Goal: Task Accomplishment & Management: Manage account settings

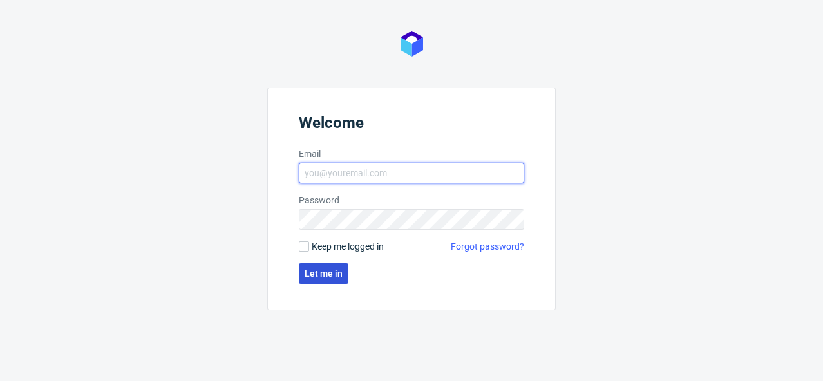
type input "[PERSON_NAME][EMAIL_ADDRESS][PERSON_NAME][DOMAIN_NAME]"
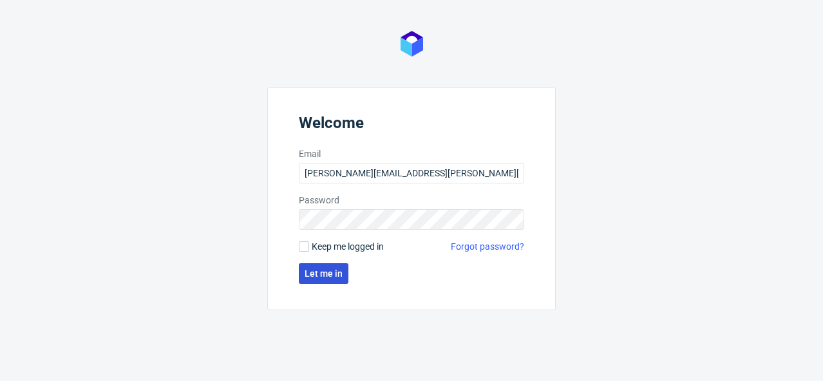
click at [312, 271] on span "Let me in" at bounding box center [324, 273] width 38 height 9
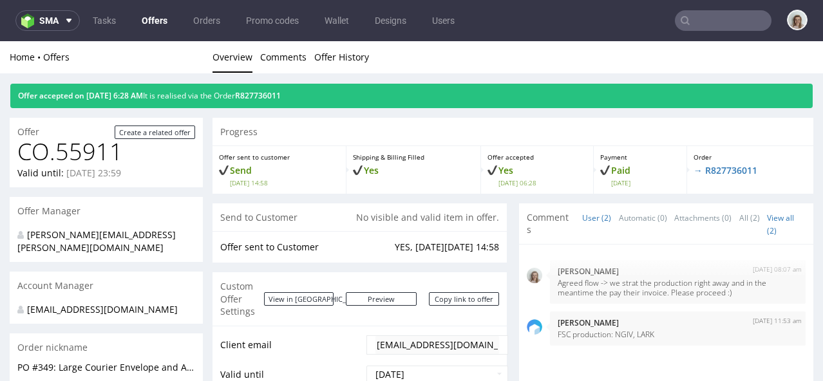
click at [722, 23] on input "text" at bounding box center [723, 20] width 97 height 21
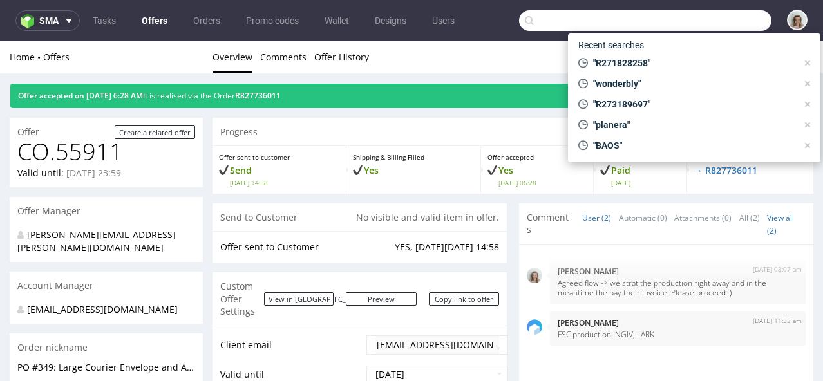
paste input "giorgio.forlani@aceandtate.com"
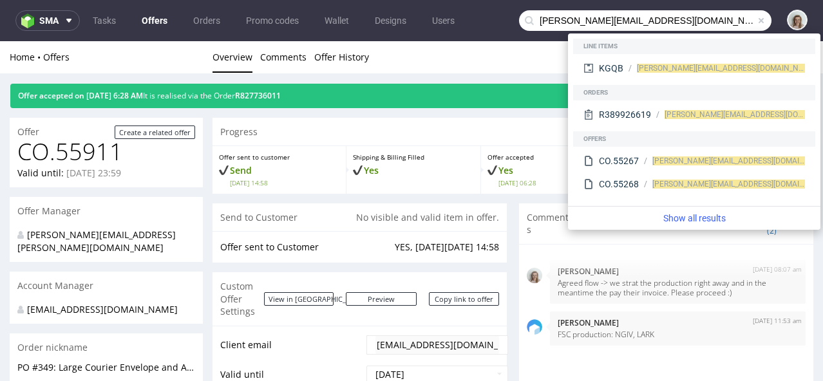
drag, startPoint x: 570, startPoint y: 19, endPoint x: 520, endPoint y: 22, distance: 50.3
click at [521, 23] on div "giorgio.forlani@aceandtate.com" at bounding box center [645, 20] width 253 height 21
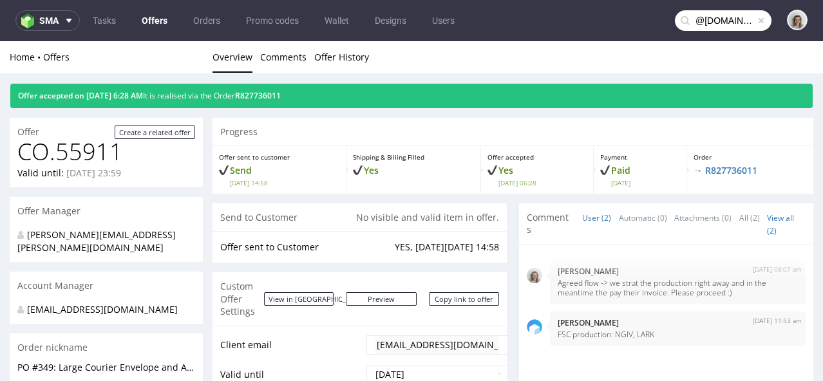
type input "@aceandtate.com"
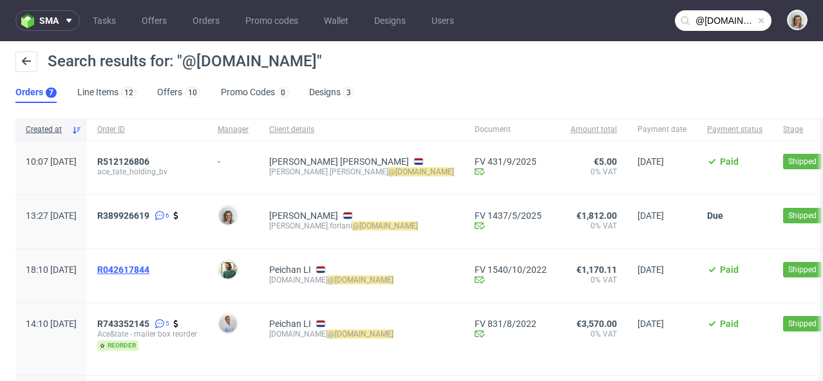
click at [149, 274] on span "R042617844" at bounding box center [123, 270] width 52 height 10
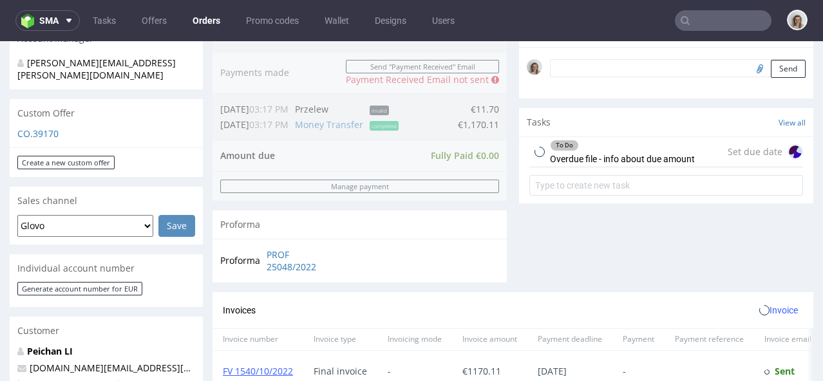
scroll to position [635, 0]
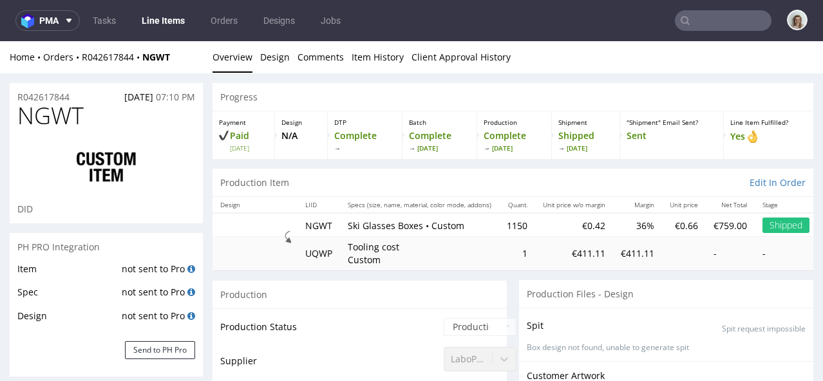
scroll to position [680, 0]
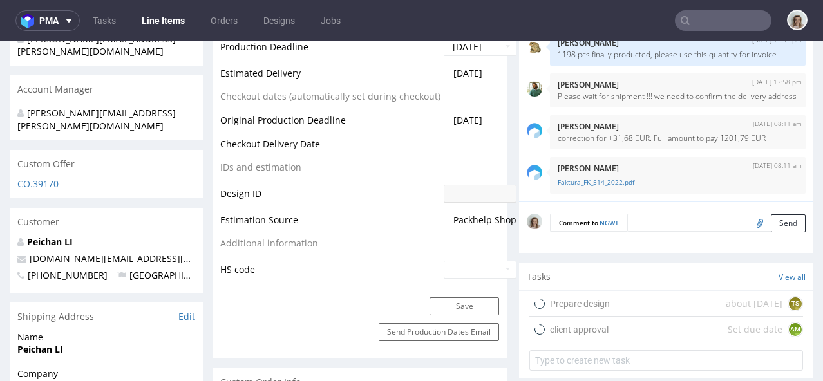
select select "in_progress"
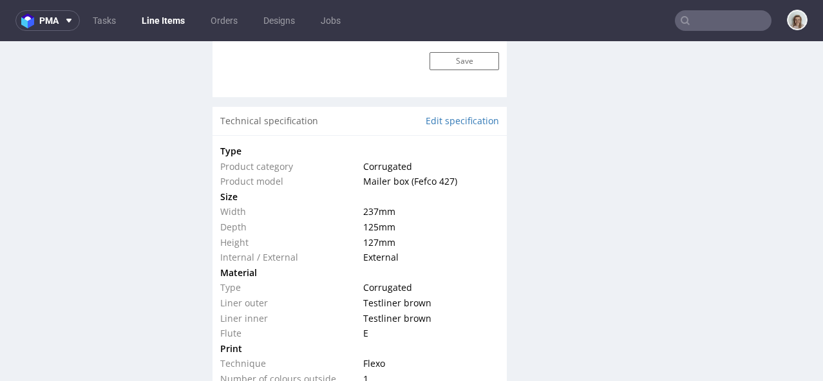
scroll to position [1264, 0]
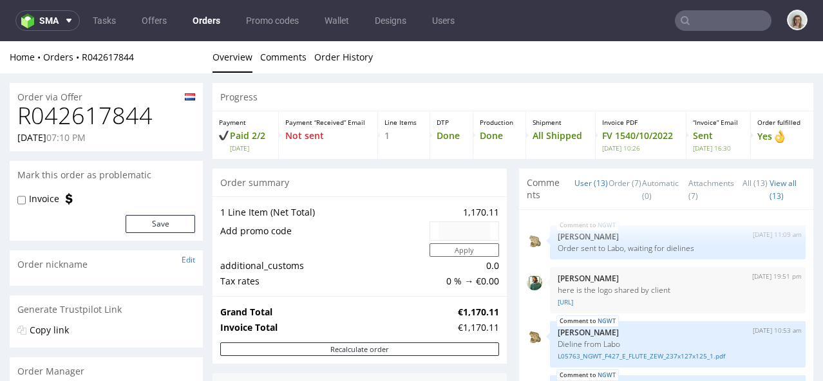
scroll to position [680, 0]
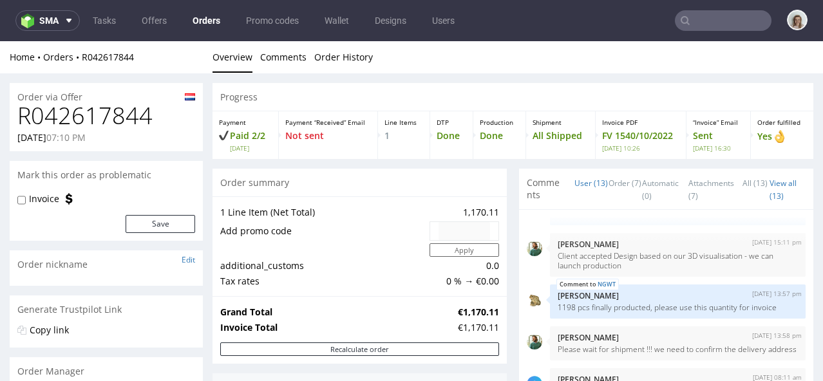
type input "@aceandtate.com"
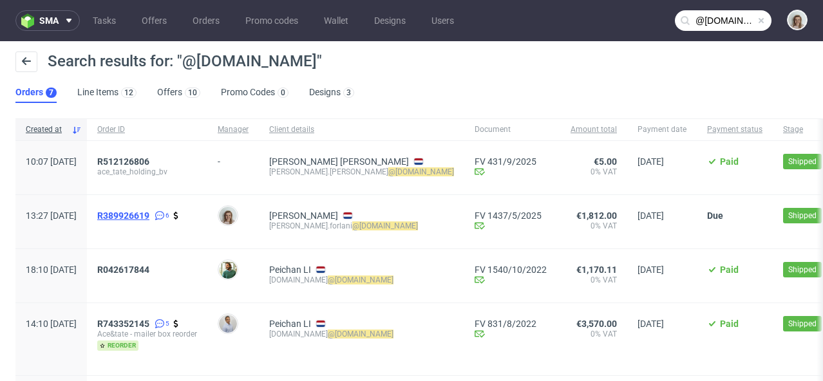
click at [149, 215] on span "R389926619" at bounding box center [123, 216] width 52 height 10
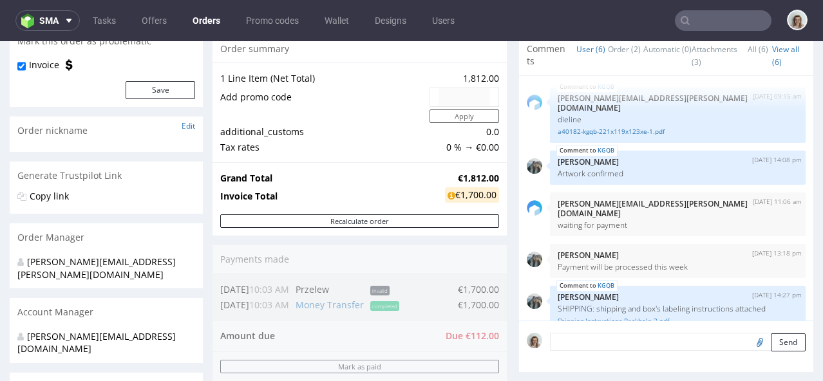
scroll to position [655, 0]
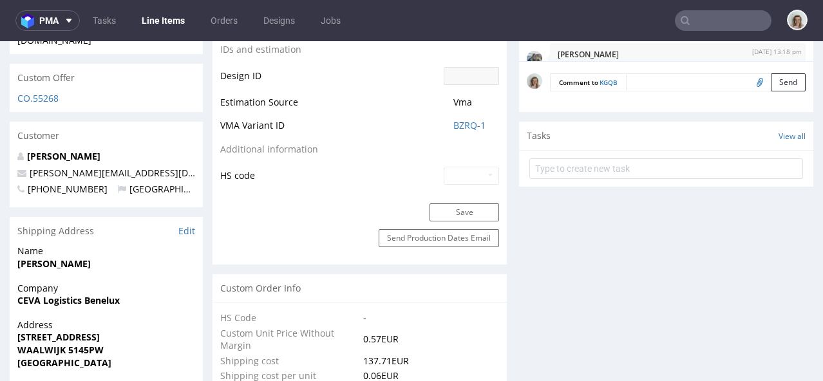
scroll to position [59, 0]
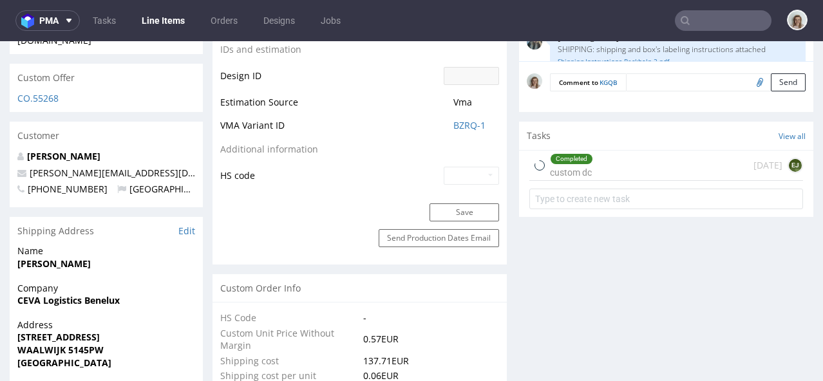
type input "2200"
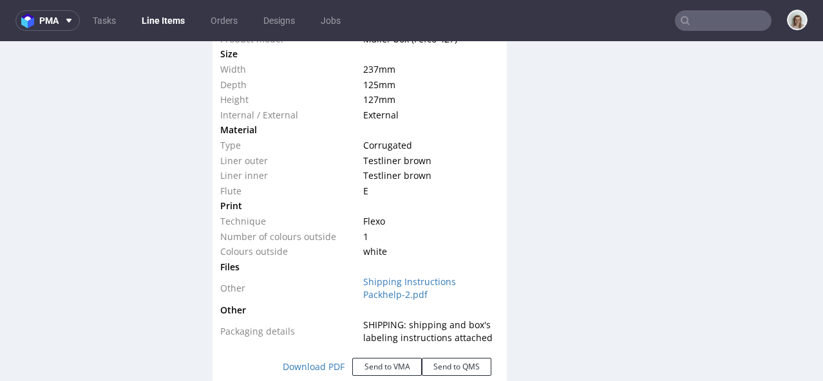
scroll to position [1273, 0]
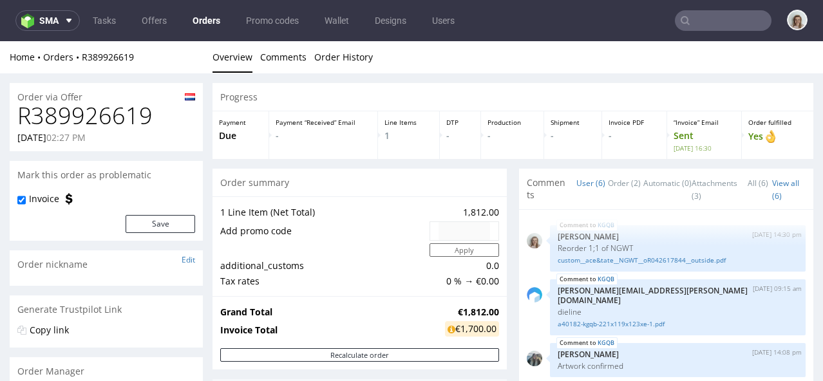
scroll to position [59, 0]
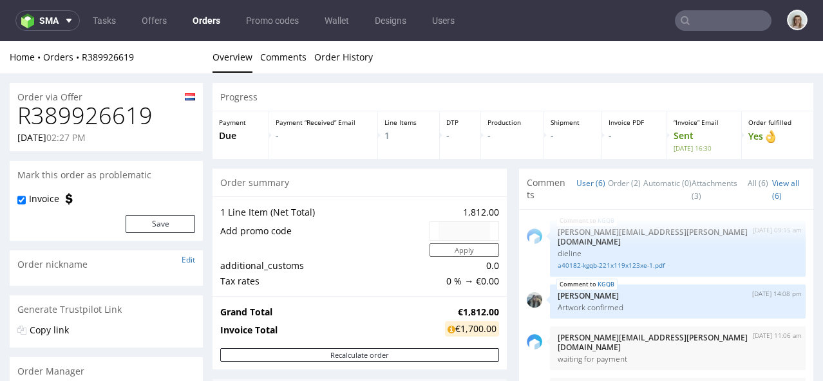
type input "@aceandtate.com"
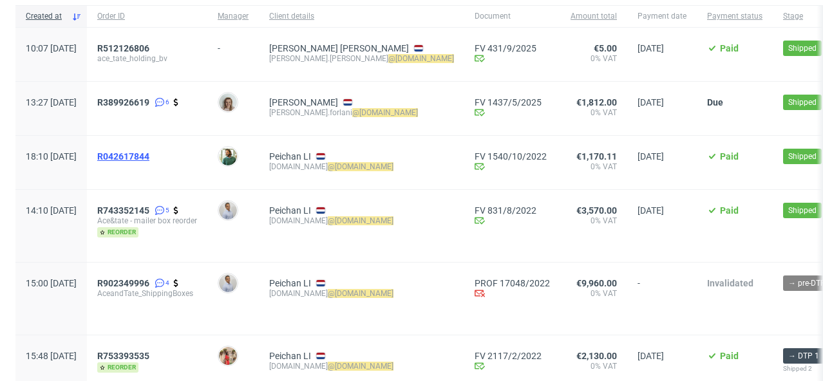
scroll to position [232, 0]
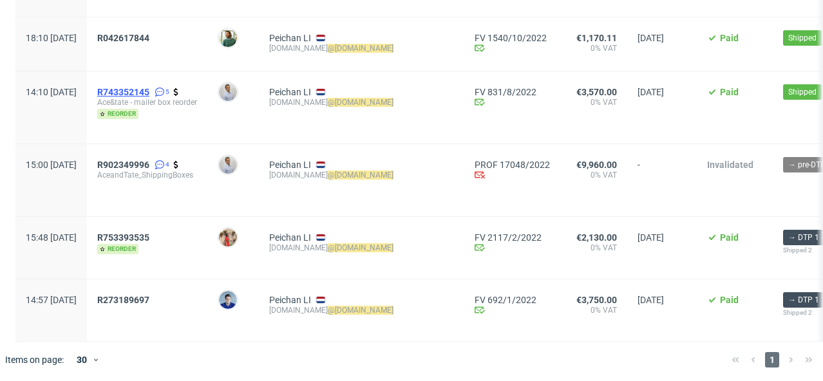
click at [149, 91] on span "R743352145" at bounding box center [123, 92] width 52 height 10
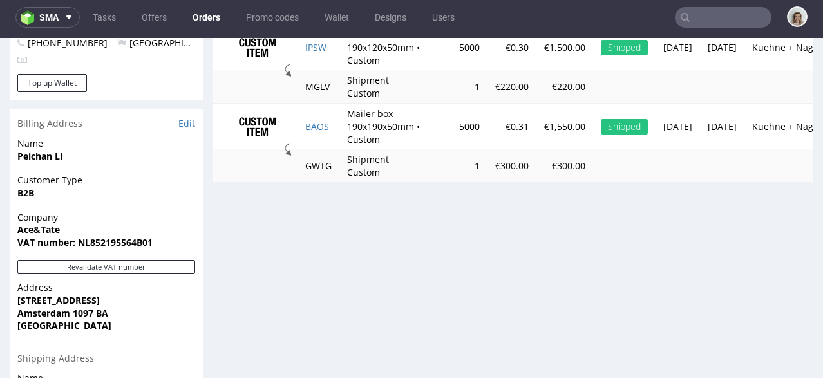
scroll to position [604, 0]
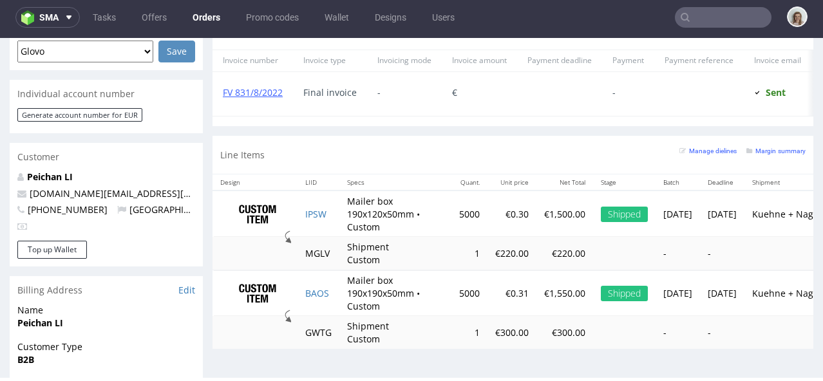
type input "@aceandtate.com"
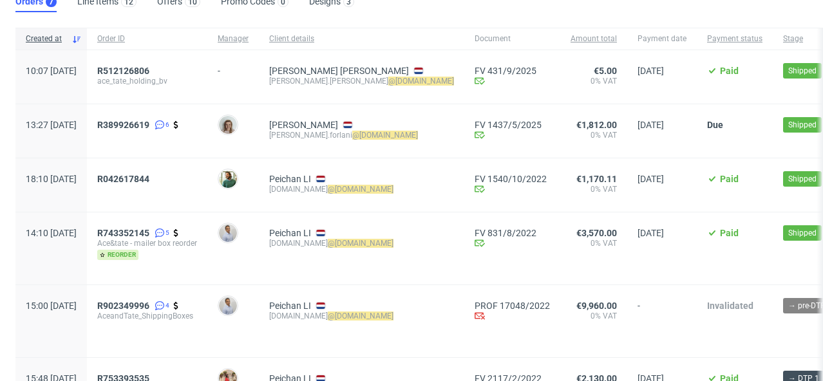
scroll to position [108, 0]
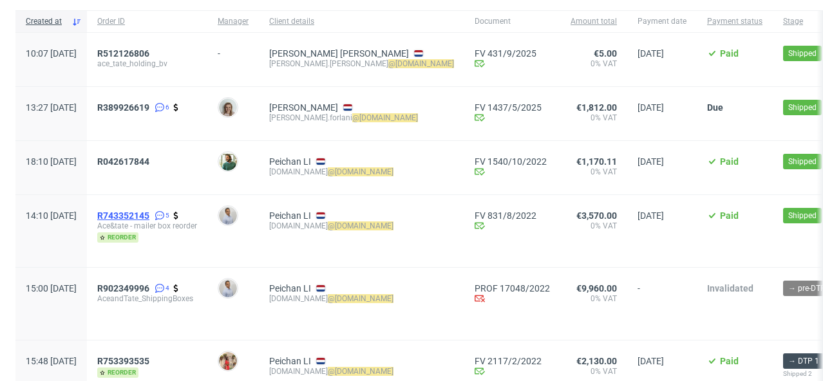
click at [149, 213] on span "R743352145" at bounding box center [123, 216] width 52 height 10
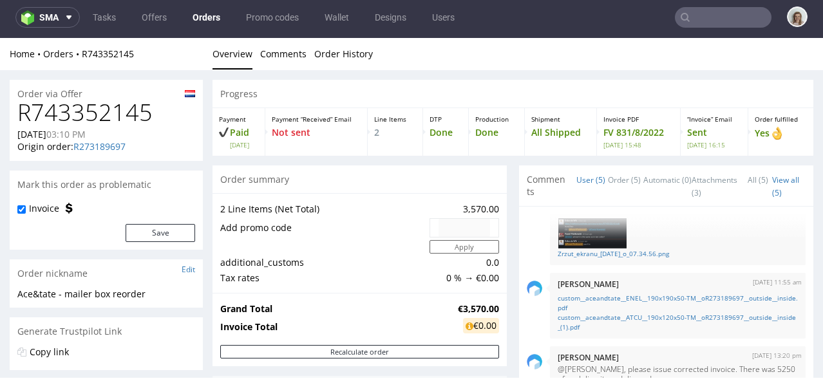
type input "@aceandtate.com"
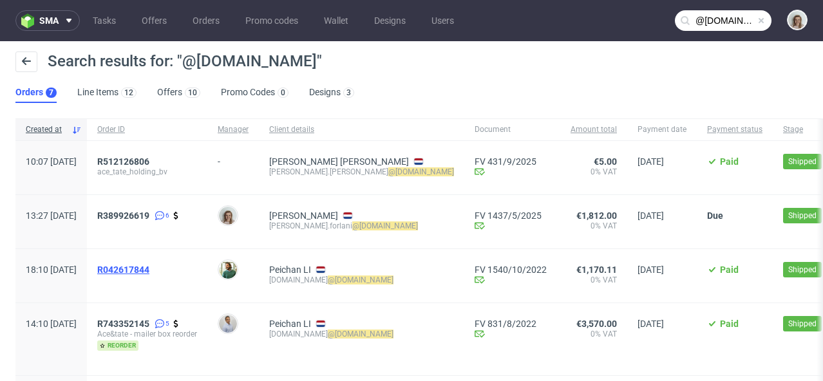
click at [149, 269] on span "R042617844" at bounding box center [123, 270] width 52 height 10
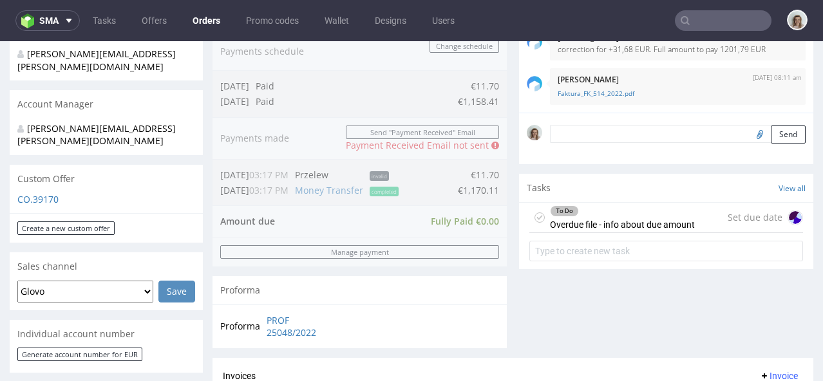
scroll to position [639, 0]
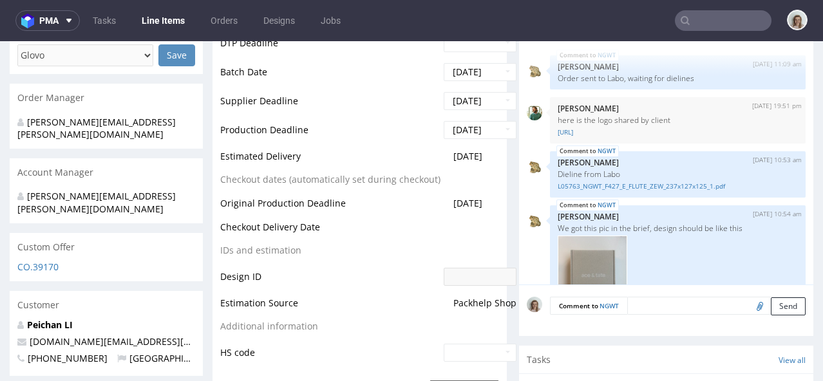
scroll to position [680, 0]
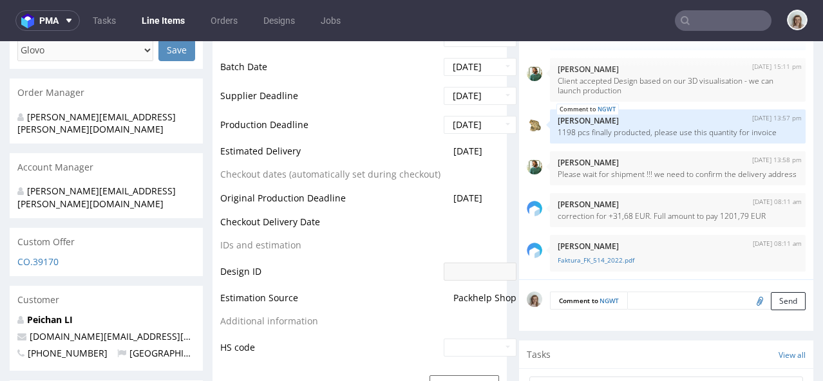
select select "in_progress"
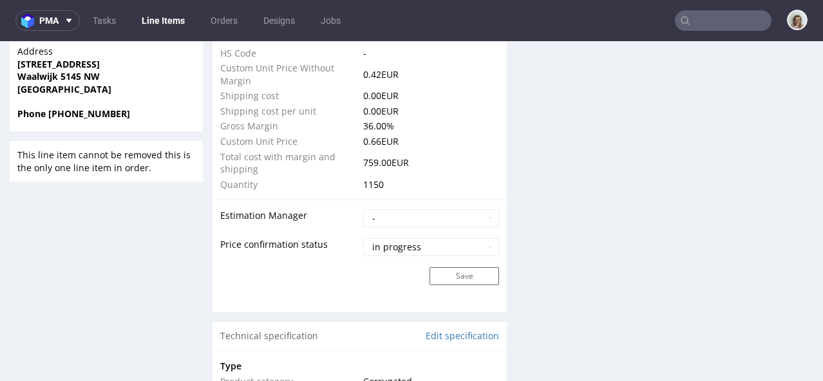
scroll to position [1094, 0]
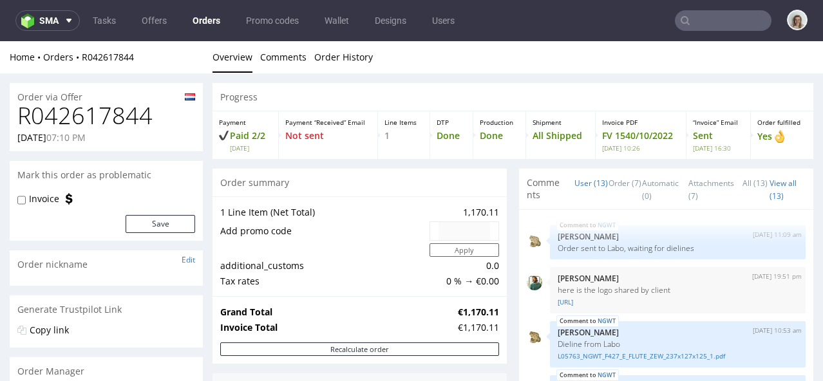
scroll to position [680, 0]
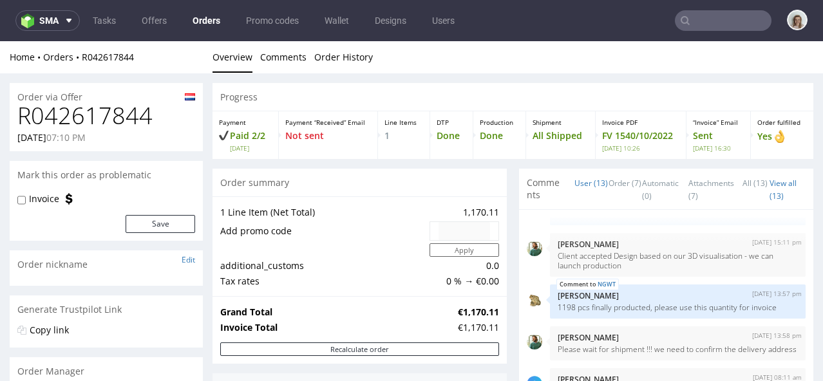
type input "@aceandtate.com"
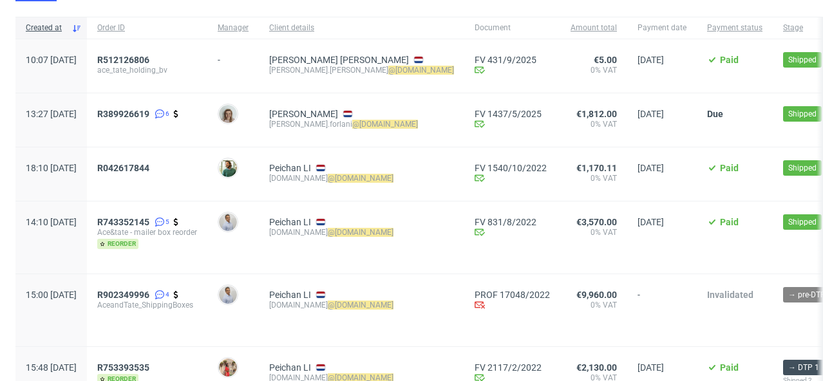
scroll to position [168, 0]
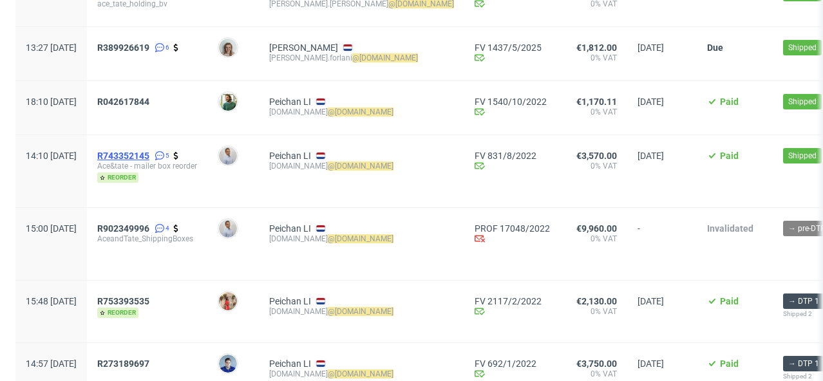
click at [149, 155] on span "R743352145" at bounding box center [123, 156] width 52 height 10
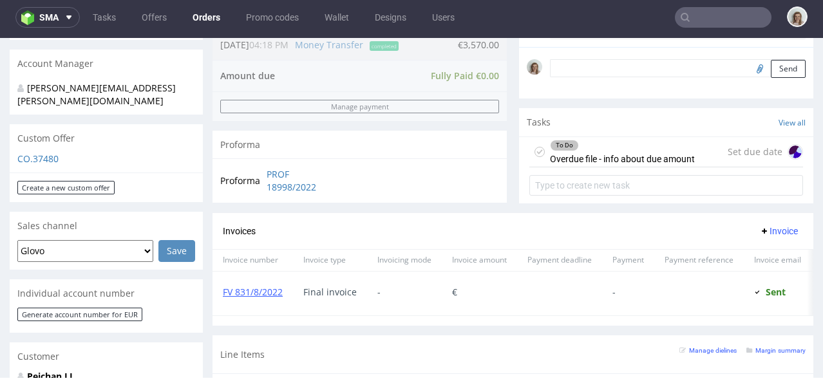
scroll to position [684, 0]
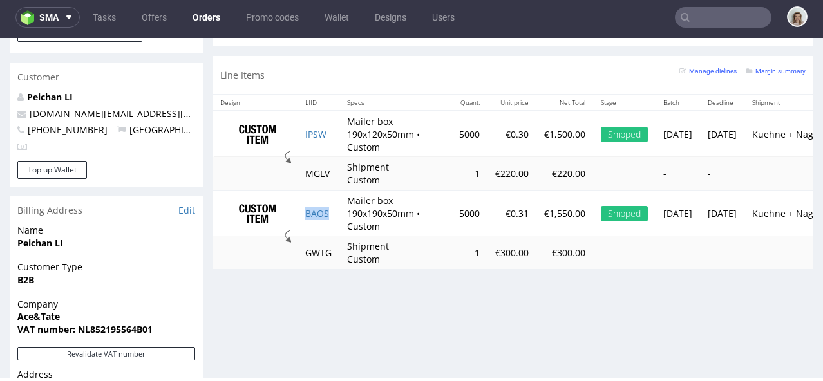
click at [336, 223] on td "BAOS" at bounding box center [319, 214] width 42 height 46
click at [334, 143] on td "IPSW" at bounding box center [319, 134] width 42 height 46
click at [62, 20] on span at bounding box center [66, 17] width 15 height 10
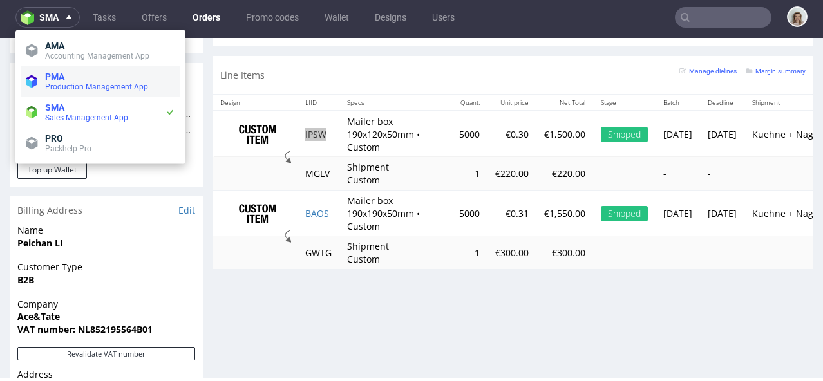
click at [68, 83] on span "Production Management App" at bounding box center [96, 86] width 103 height 9
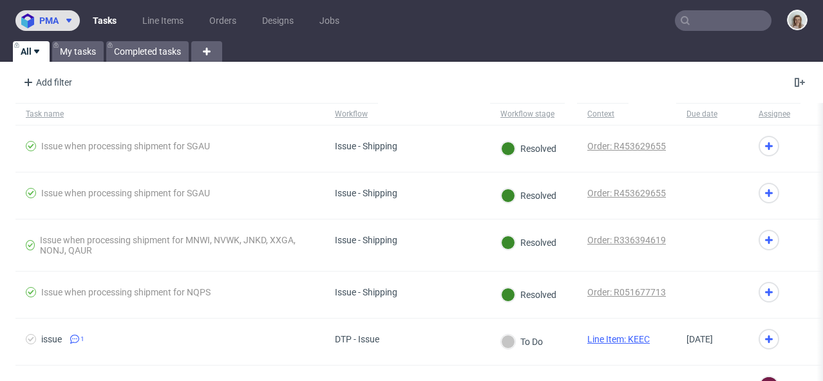
click at [67, 16] on icon at bounding box center [69, 20] width 10 height 10
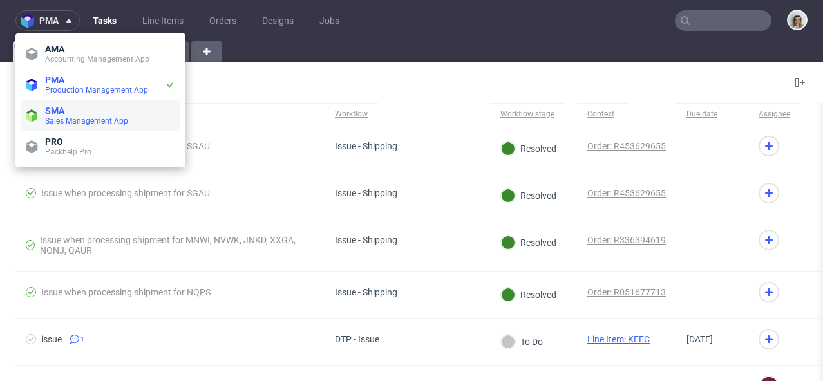
click at [81, 105] on li "SMA Sales Management App" at bounding box center [101, 115] width 160 height 31
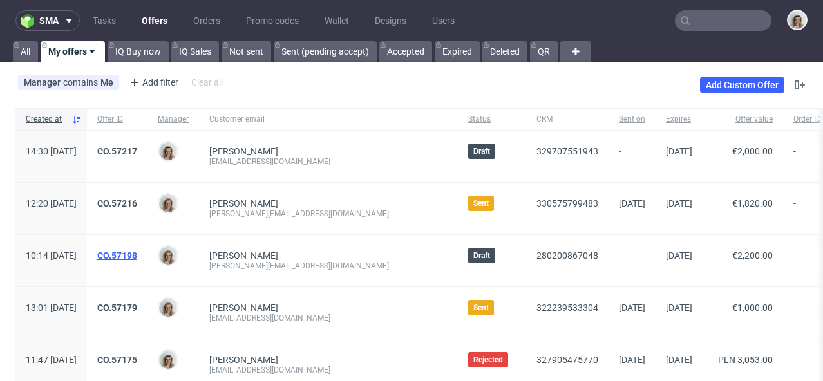
click at [137, 254] on link "CO.57198" at bounding box center [117, 256] width 40 height 10
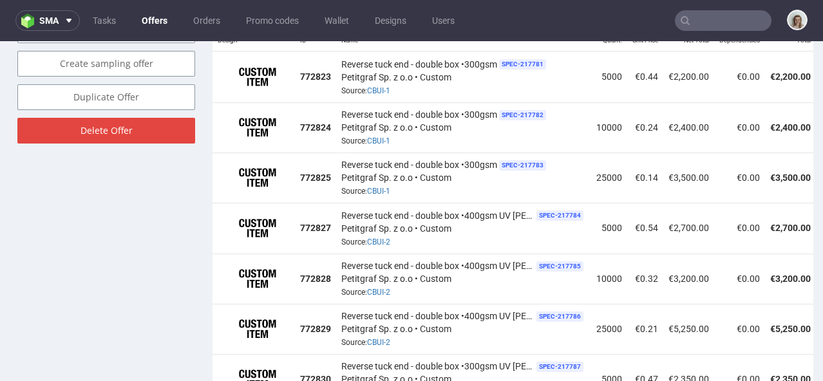
scroll to position [836, 0]
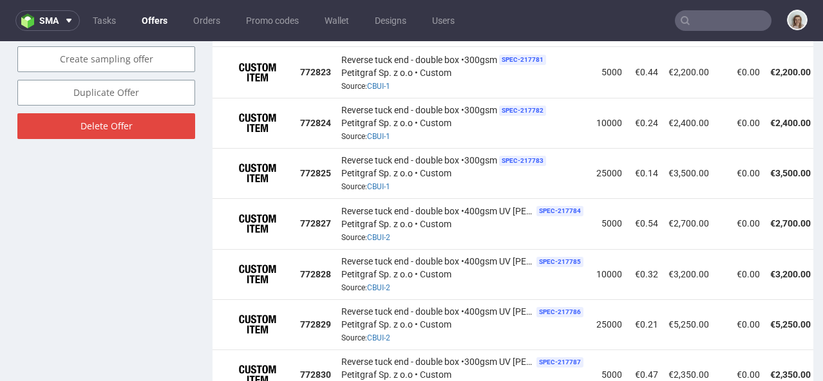
click at [496, 78] on div "Reverse tuck end - double box •300gsm SPEC- 217781 Petitgraf Sp. z o.o • Custom…" at bounding box center [463, 72] width 245 height 40
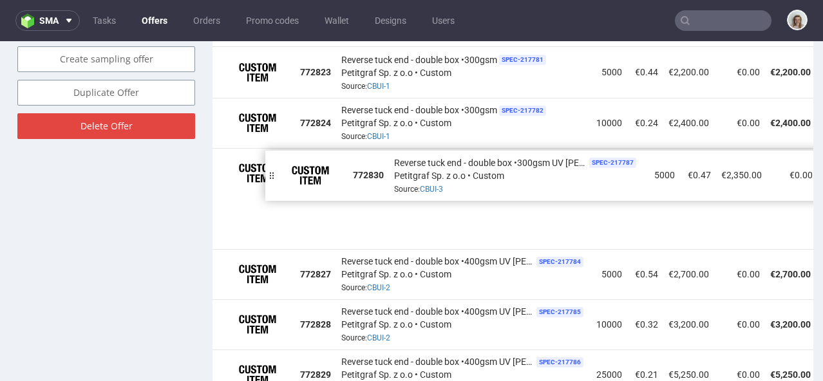
drag, startPoint x: 218, startPoint y: 358, endPoint x: 272, endPoint y: 159, distance: 205.5
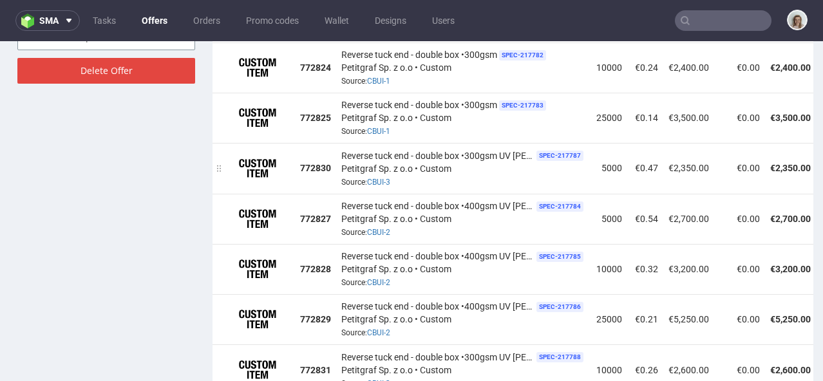
scroll to position [932, 0]
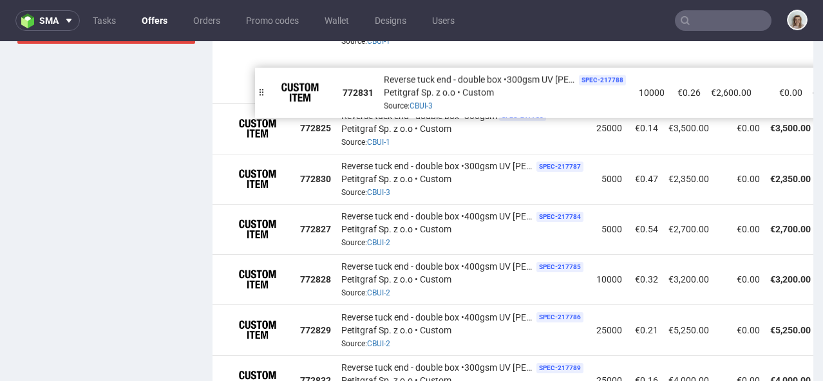
drag, startPoint x: 221, startPoint y: 315, endPoint x: 263, endPoint y: 81, distance: 238.3
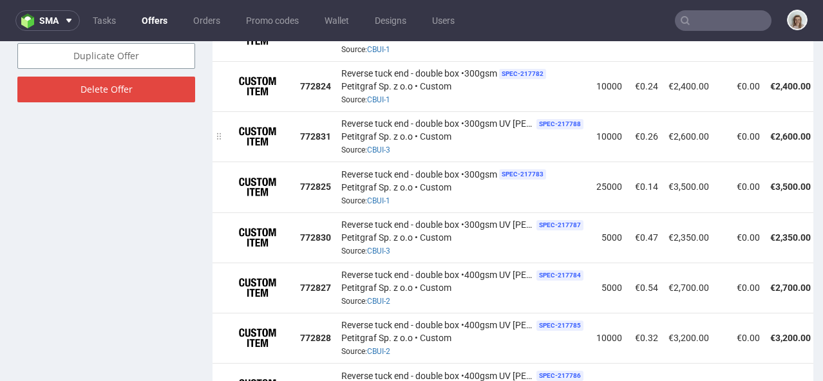
scroll to position [860, 0]
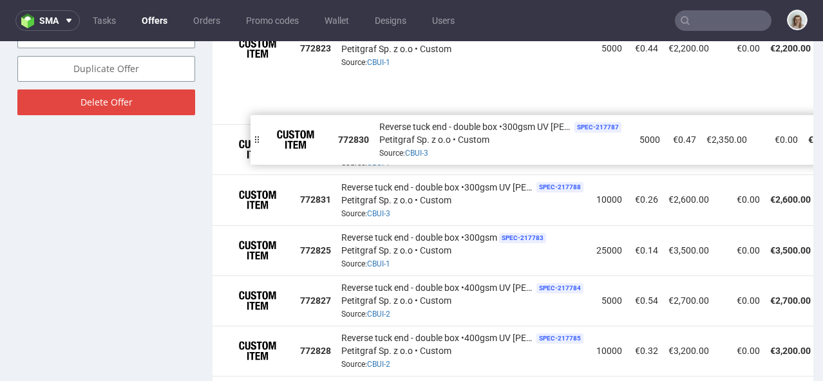
drag, startPoint x: 220, startPoint y: 236, endPoint x: 258, endPoint y: 127, distance: 115.3
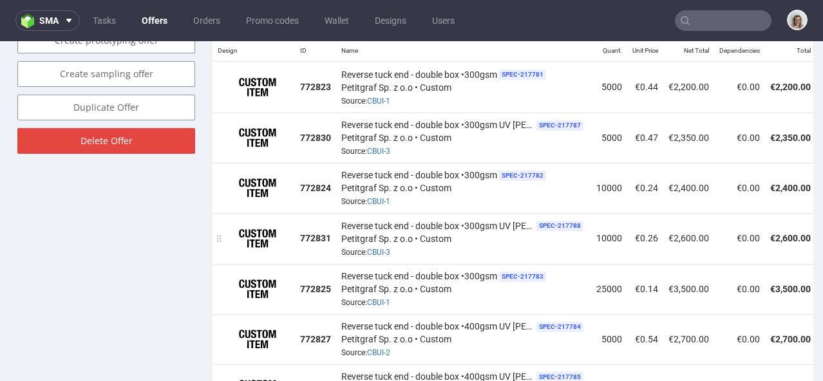
scroll to position [752, 0]
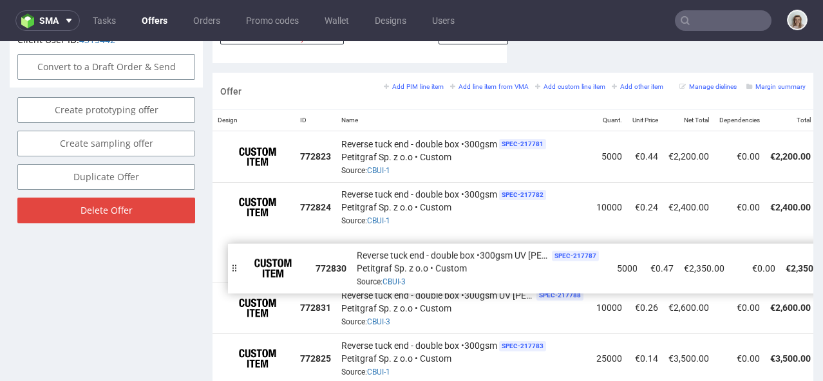
drag, startPoint x: 224, startPoint y: 196, endPoint x: 235, endPoint y: 254, distance: 58.4
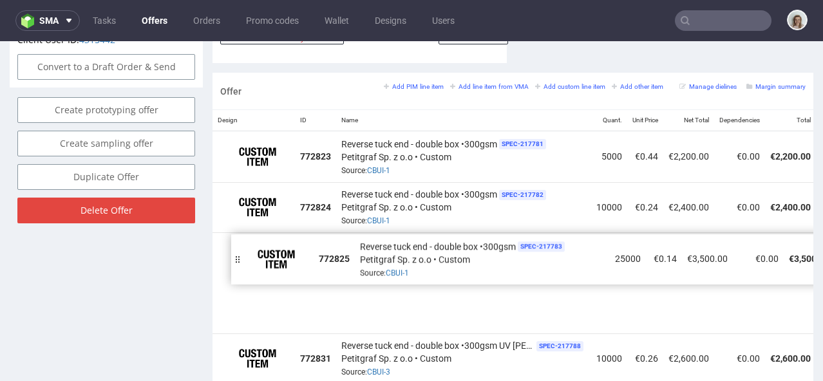
drag, startPoint x: 224, startPoint y: 342, endPoint x: 242, endPoint y: 244, distance: 99.6
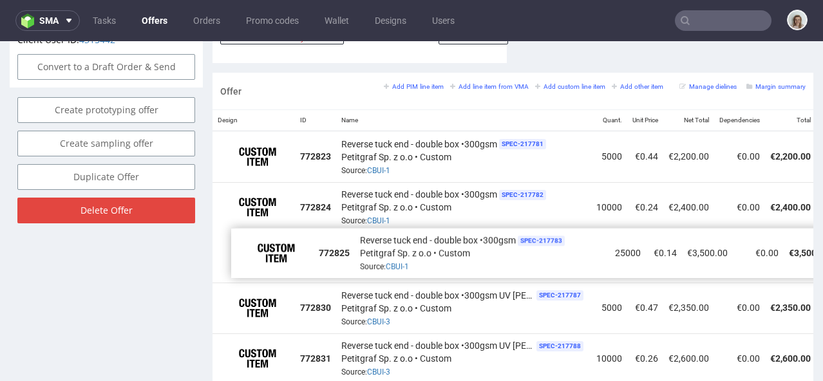
drag, startPoint x: 219, startPoint y: 294, endPoint x: 238, endPoint y: 240, distance: 57.2
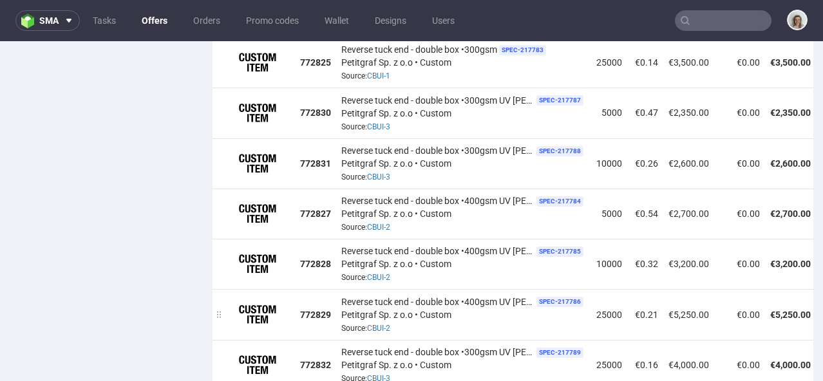
scroll to position [948, 0]
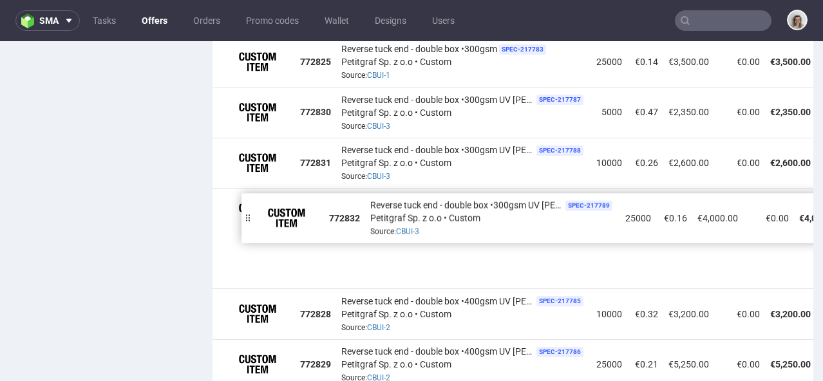
drag, startPoint x: 222, startPoint y: 347, endPoint x: 251, endPoint y: 202, distance: 147.8
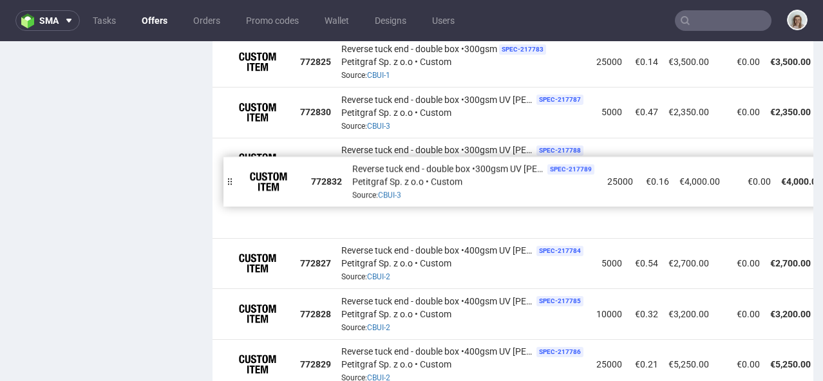
drag, startPoint x: 222, startPoint y: 252, endPoint x: 233, endPoint y: 171, distance: 81.9
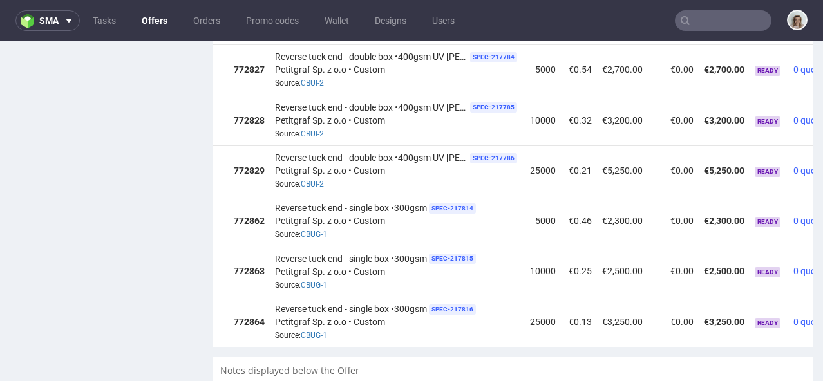
scroll to position [0, 137]
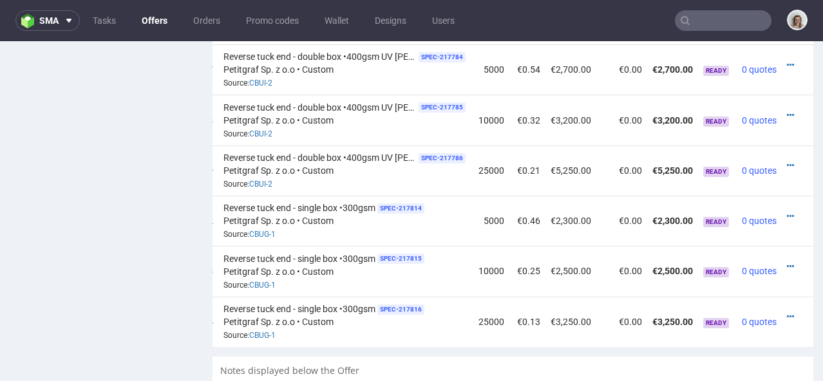
click at [787, 210] on div at bounding box center [794, 216] width 14 height 13
click at [787, 212] on icon at bounding box center [790, 216] width 7 height 9
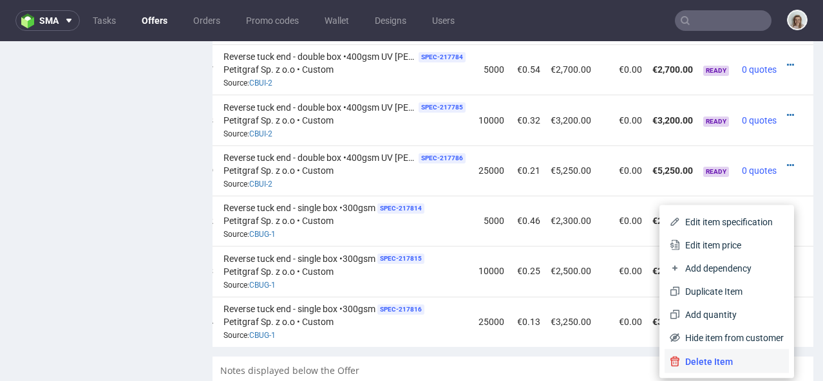
click at [680, 357] on span "Delete Item" at bounding box center [732, 362] width 104 height 13
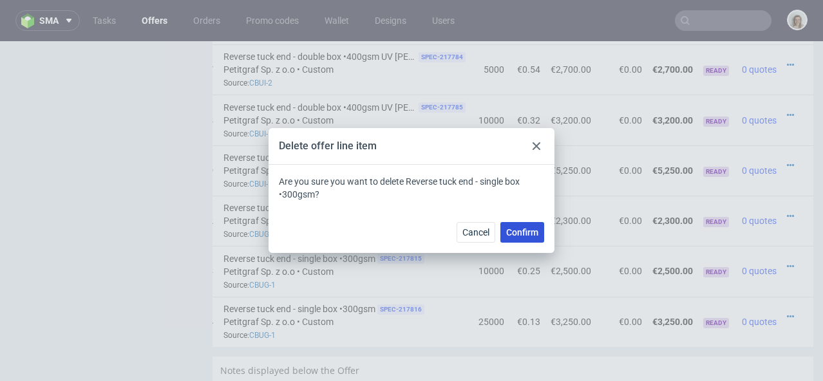
click at [530, 240] on button "Confirm" at bounding box center [523, 232] width 44 height 21
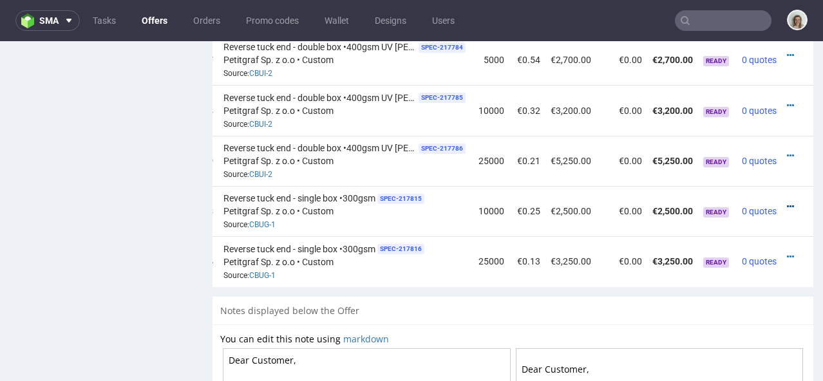
click at [787, 202] on icon at bounding box center [790, 206] width 7 height 9
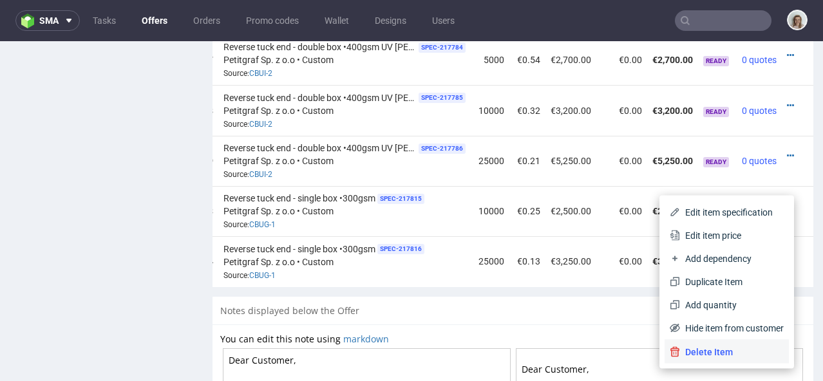
click at [680, 355] on span "Delete Item" at bounding box center [732, 352] width 104 height 13
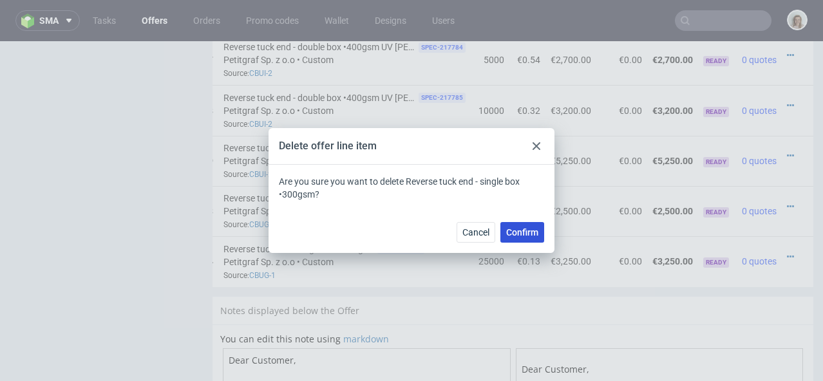
click at [534, 236] on span "Confirm" at bounding box center [522, 232] width 32 height 9
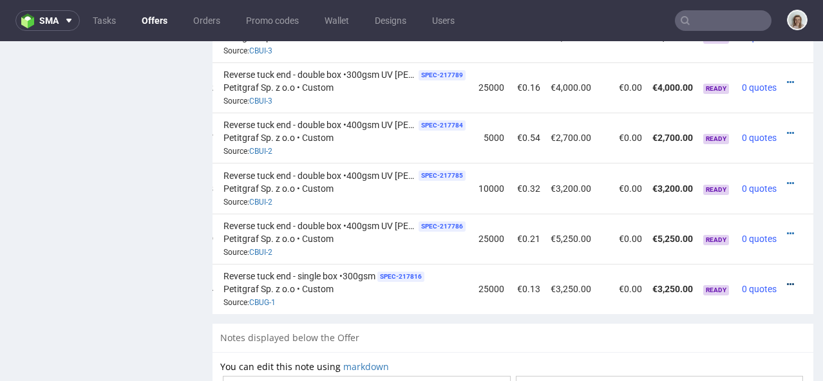
click at [787, 280] on icon at bounding box center [790, 284] width 7 height 9
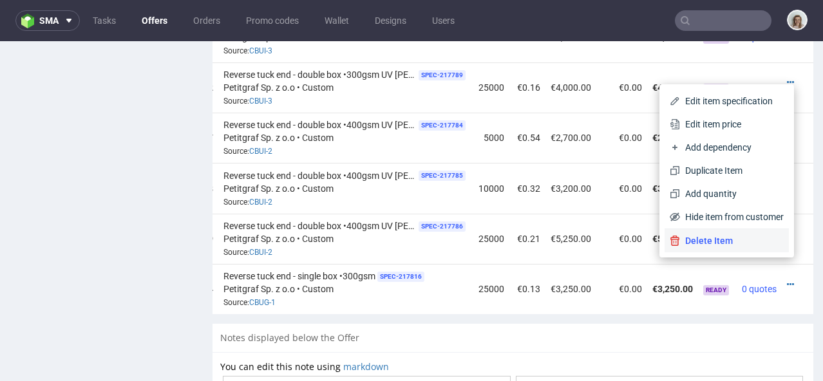
click at [689, 238] on span "Delete Item" at bounding box center [732, 240] width 104 height 13
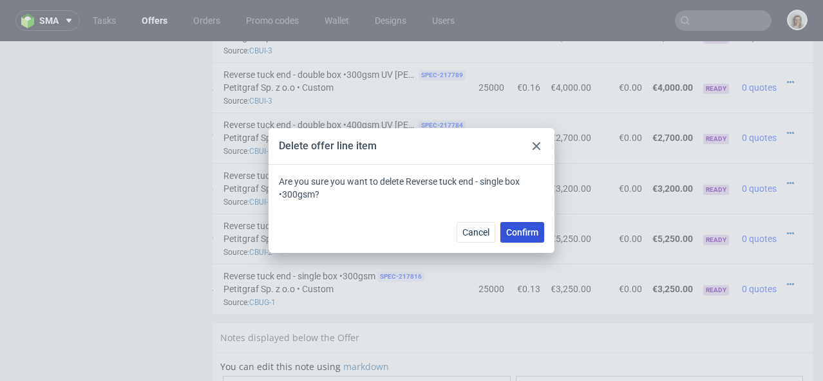
click at [515, 233] on span "Confirm" at bounding box center [522, 232] width 32 height 9
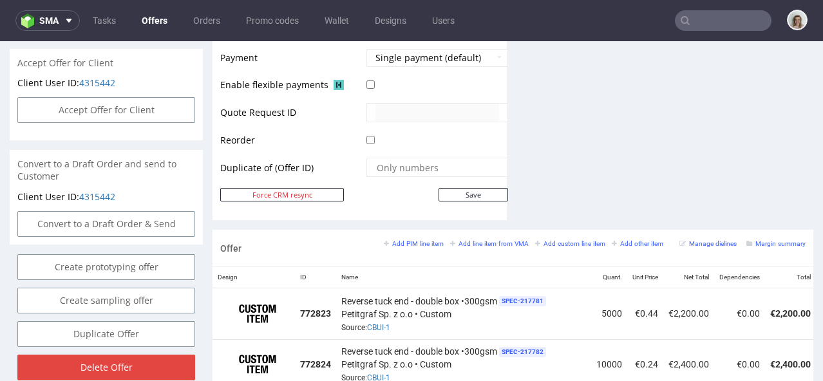
scroll to position [527, 0]
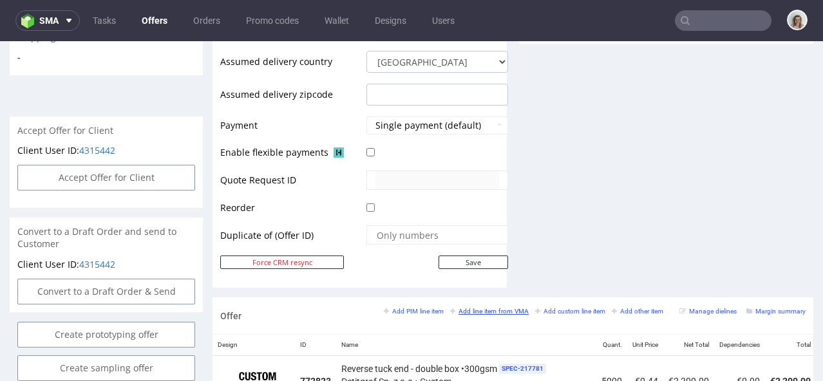
click at [496, 308] on small "Add line item from VMA" at bounding box center [489, 311] width 79 height 7
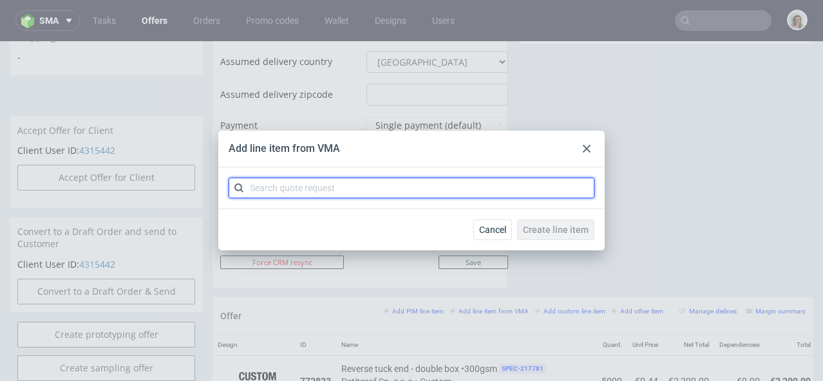
click at [384, 193] on input "text" at bounding box center [412, 188] width 366 height 21
paste input "CBUG-4"
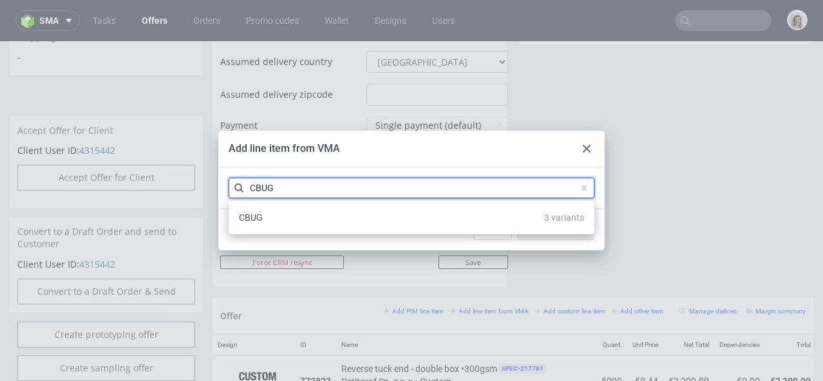
type input "CBUG"
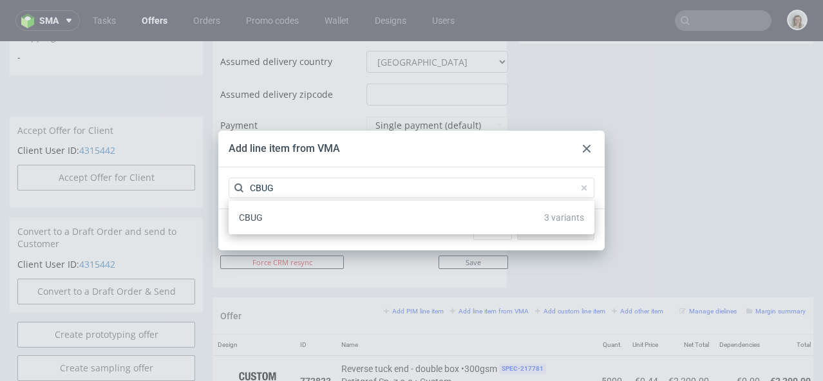
click at [380, 217] on div "CBUG 3 variants" at bounding box center [412, 217] width 356 height 23
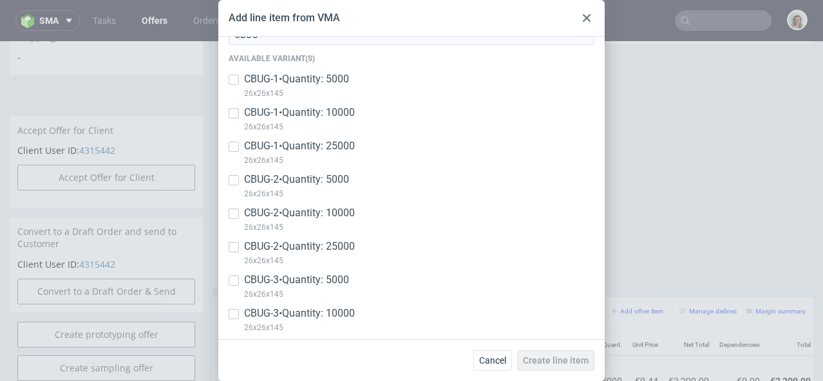
scroll to position [226, 0]
click at [338, 220] on p "CBUG-4 • Quantity: 5000" at bounding box center [296, 213] width 105 height 14
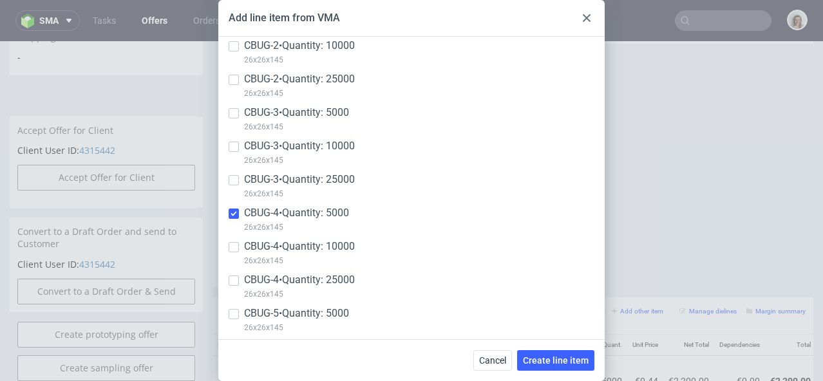
click at [336, 236] on div "CBUG-4 • Quantity: 5000 26x26x145" at bounding box center [412, 222] width 366 height 33
checkbox input "false"
click at [322, 240] on p "CBUG-4 • Quantity: 10000" at bounding box center [299, 247] width 111 height 14
checkbox input "true"
click at [305, 216] on p "CBUG-4 • Quantity: 5000" at bounding box center [296, 213] width 105 height 14
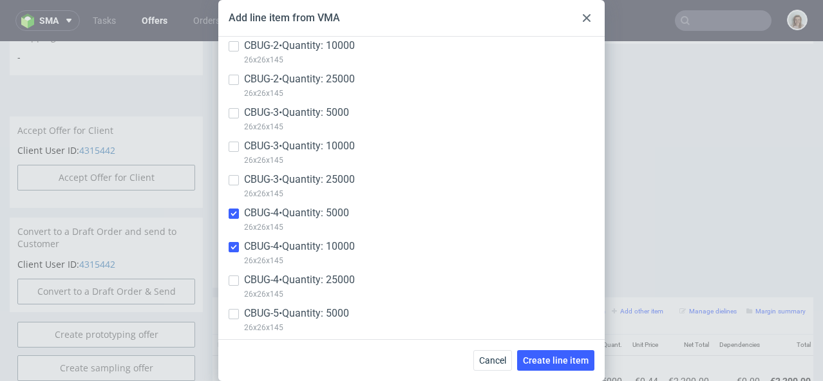
checkbox input "true"
click at [308, 280] on p "CBUG-4 • Quantity: 25000" at bounding box center [299, 280] width 111 height 14
checkbox input "true"
click at [560, 362] on span "Create line item" at bounding box center [556, 360] width 66 height 9
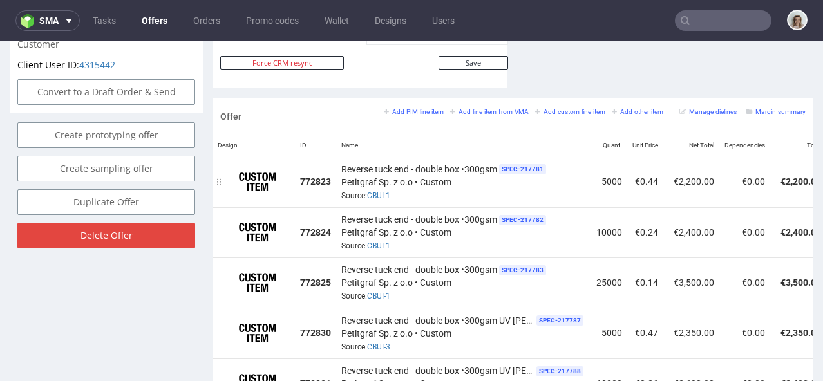
scroll to position [681, 0]
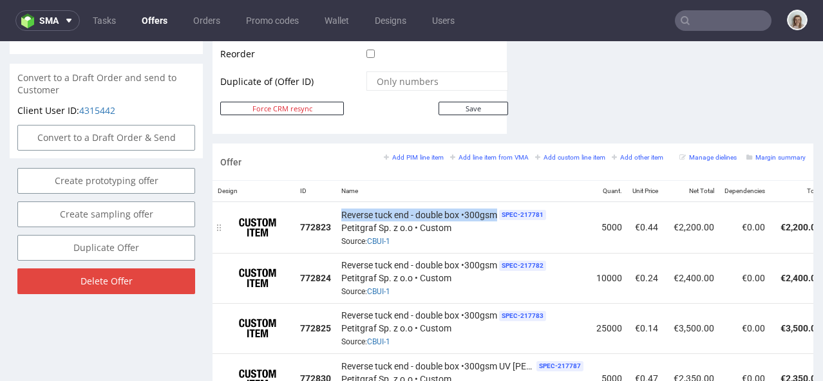
drag, startPoint x: 342, startPoint y: 200, endPoint x: 497, endPoint y: 204, distance: 154.6
click at [497, 209] on span "Reverse tuck end - double box •300gsm" at bounding box center [419, 215] width 156 height 13
copy span "Reverse tuck end - double box •300gsm"
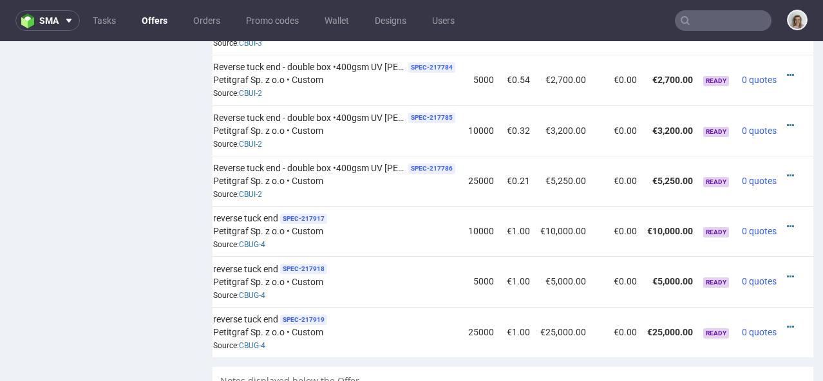
scroll to position [0, 0]
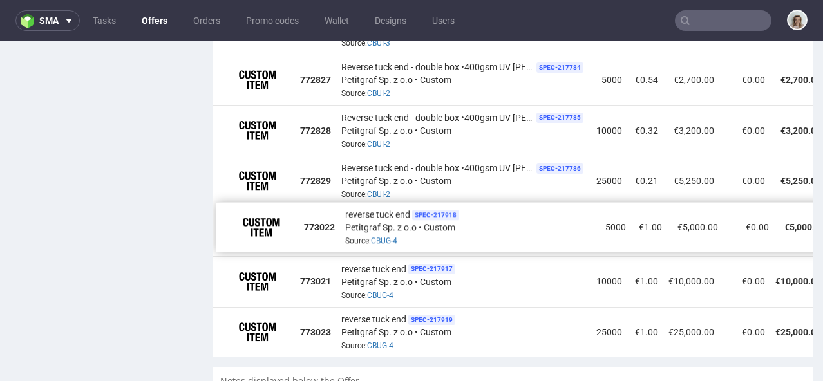
drag, startPoint x: 218, startPoint y: 262, endPoint x: 222, endPoint y: 208, distance: 53.6
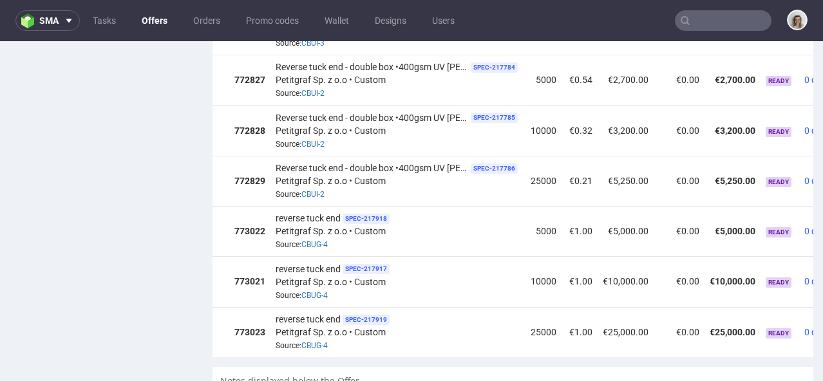
scroll to position [0, 147]
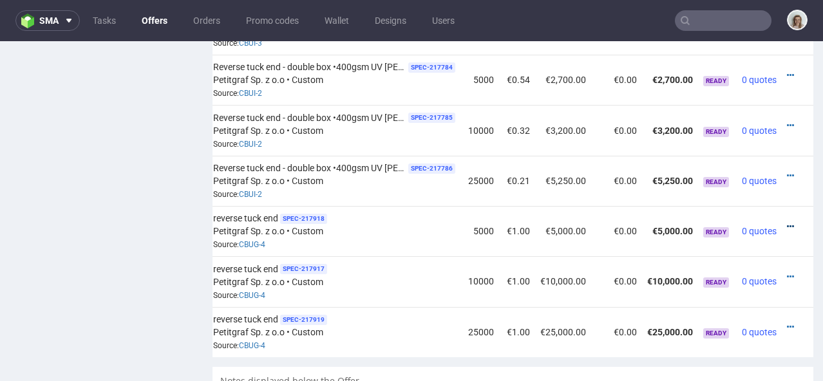
click at [787, 222] on icon at bounding box center [790, 226] width 7 height 9
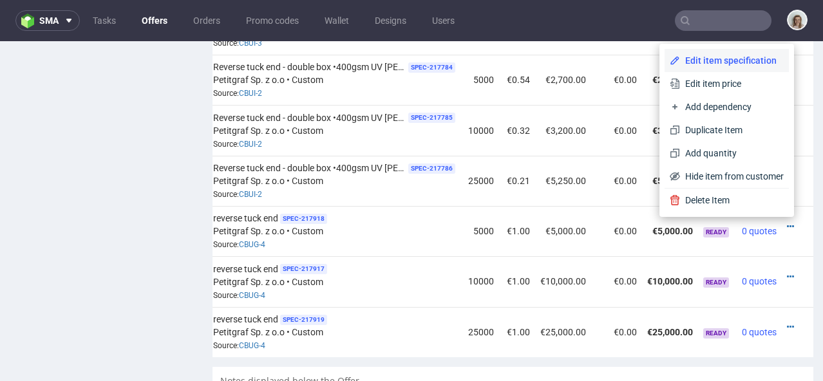
click at [695, 64] on span "Edit item specification" at bounding box center [732, 60] width 104 height 13
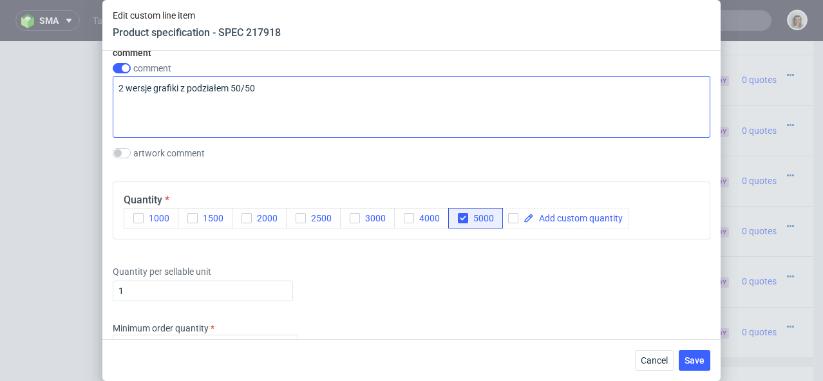
scroll to position [1497, 0]
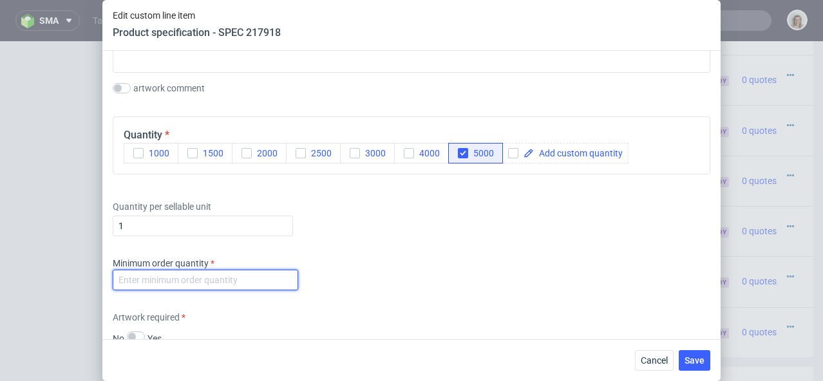
click at [211, 279] on input "number" at bounding box center [206, 280] width 186 height 21
type input "-2"
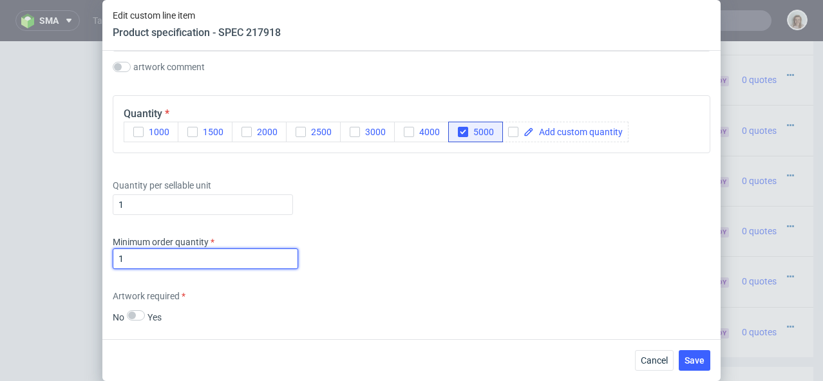
type input "1"
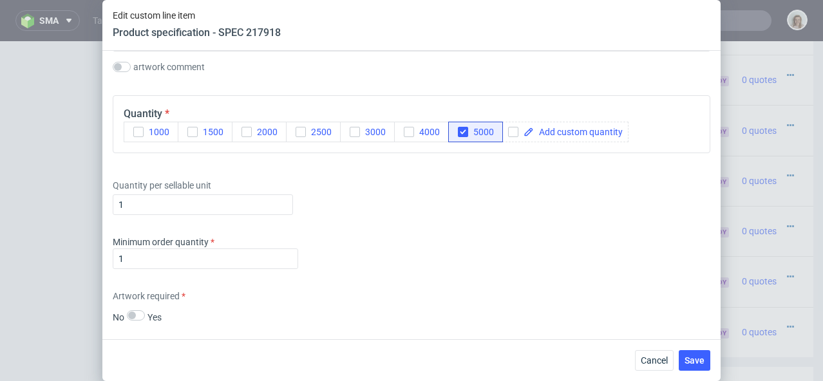
click at [414, 196] on div "Quantity per sellable unit 1" at bounding box center [412, 195] width 598 height 52
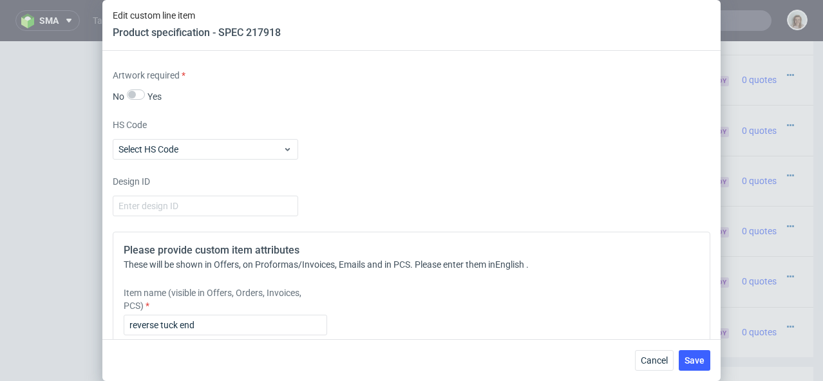
scroll to position [1860, 0]
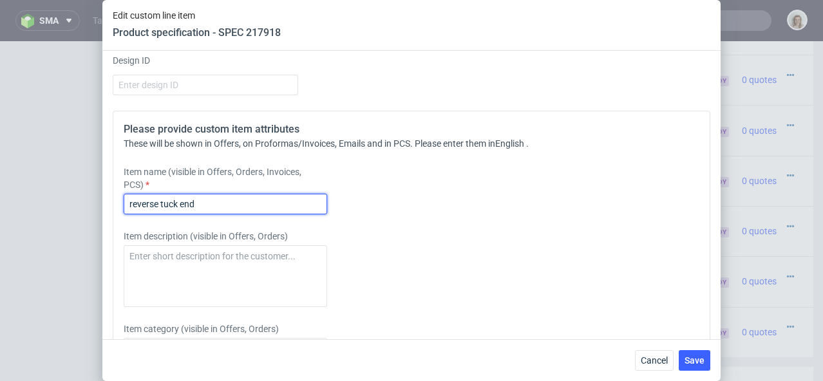
drag, startPoint x: 213, startPoint y: 199, endPoint x: 102, endPoint y: 204, distance: 110.3
click at [102, 204] on div "Supplier Custom Custom supplier Petitgraf Sp. z o.o Technical specification Ins…" at bounding box center [411, 195] width 618 height 289
drag, startPoint x: 206, startPoint y: 206, endPoint x: 96, endPoint y: 202, distance: 110.2
click at [96, 202] on div "Edit custom line item Product specification - SPEC 217918 Supplier Custom Custo…" at bounding box center [411, 190] width 823 height 381
paste input "Reverse tuck end - double box •300gsm"
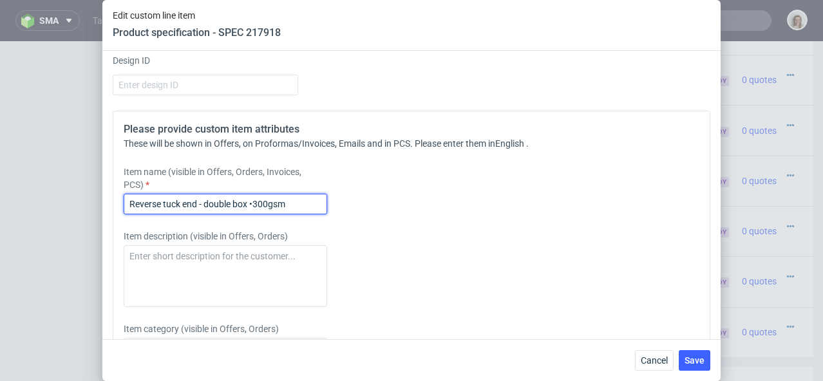
drag, startPoint x: 233, startPoint y: 204, endPoint x: 206, endPoint y: 203, distance: 27.1
click at [206, 204] on input "Reverse tuck end - double box •300gsm" at bounding box center [226, 204] width 204 height 21
drag, startPoint x: 305, startPoint y: 204, endPoint x: 90, endPoint y: 204, distance: 215.8
click at [90, 204] on div "Edit custom line item Product specification - SPEC 217918 Supplier Custom Custo…" at bounding box center [411, 190] width 823 height 381
type input "Reverse tuck end - single box •300gsm"
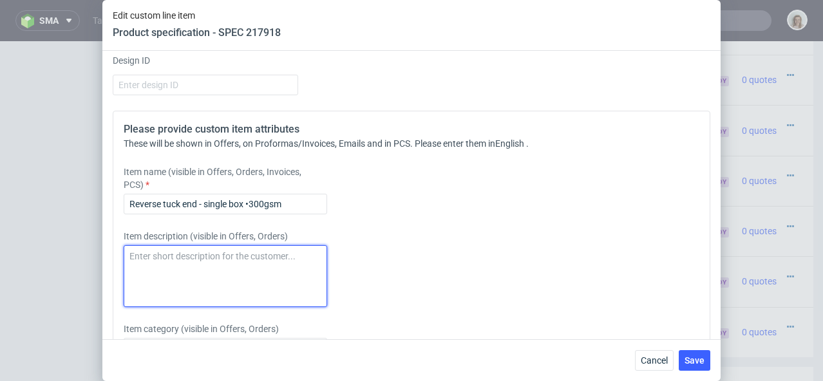
click at [225, 269] on textarea at bounding box center [226, 276] width 204 height 62
paste textarea "Reverse tuck end - single box •300gsm"
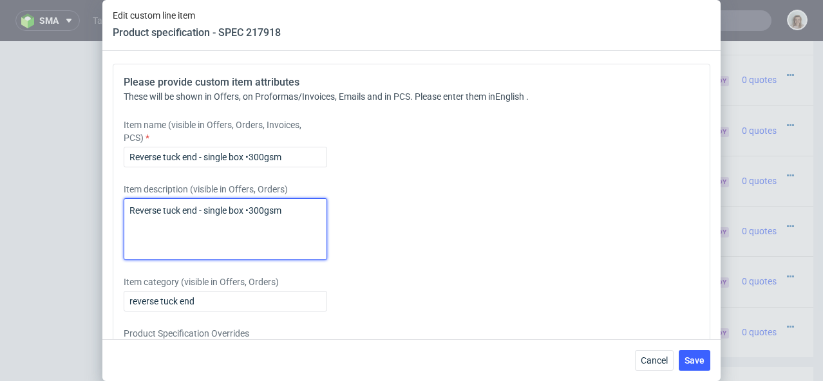
scroll to position [1990, 0]
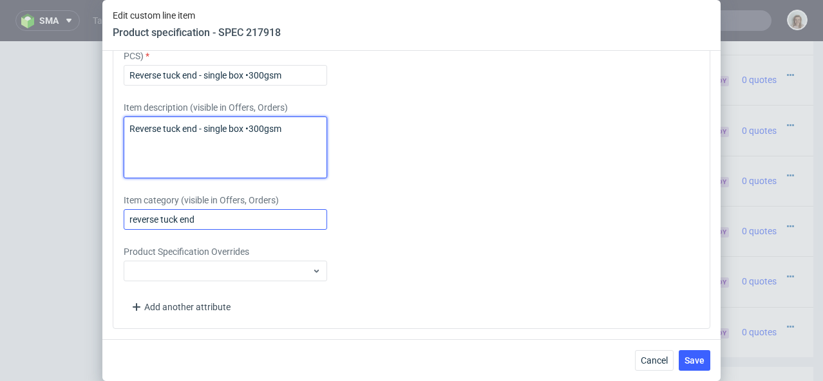
type textarea "Reverse tuck end - single box •300gsm"
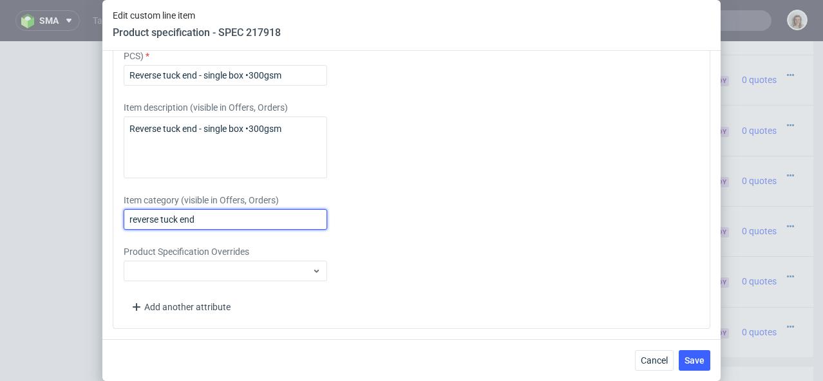
drag, startPoint x: 217, startPoint y: 219, endPoint x: 107, endPoint y: 218, distance: 110.2
click at [107, 218] on div "Supplier Custom Custom supplier Petitgraf Sp. z o.o Technical specification Ins…" at bounding box center [411, 195] width 618 height 289
paste input "Reverse tuck end - single box •300gsm"
type input "Reverse tuck end - single box •300gsm"
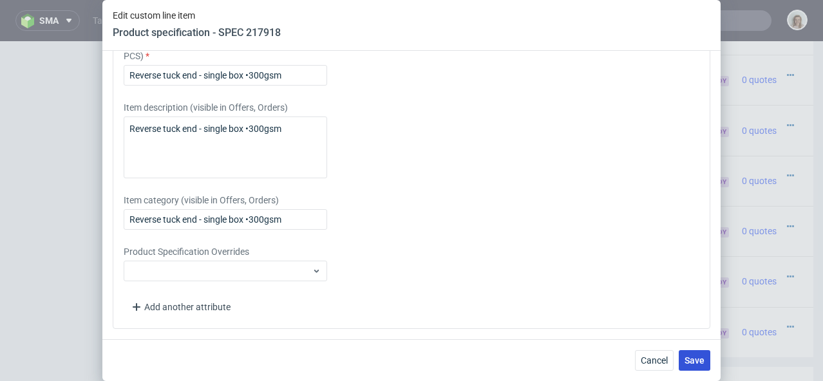
click at [689, 358] on span "Save" at bounding box center [695, 360] width 20 height 9
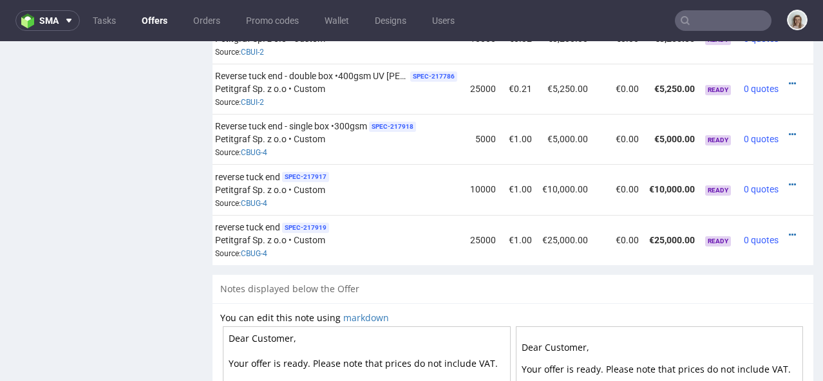
scroll to position [0, 147]
click at [787, 180] on icon at bounding box center [790, 184] width 7 height 9
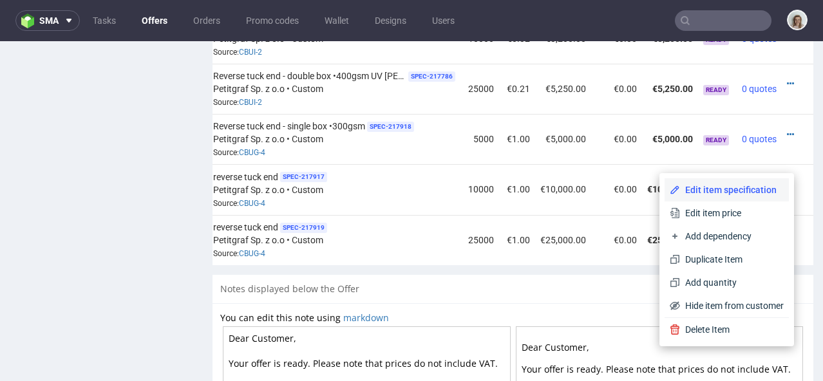
click at [725, 184] on span "Edit item specification" at bounding box center [732, 190] width 104 height 13
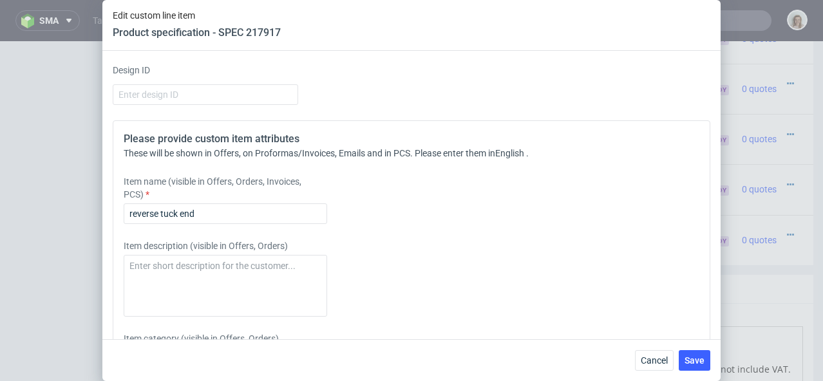
scroll to position [1875, 0]
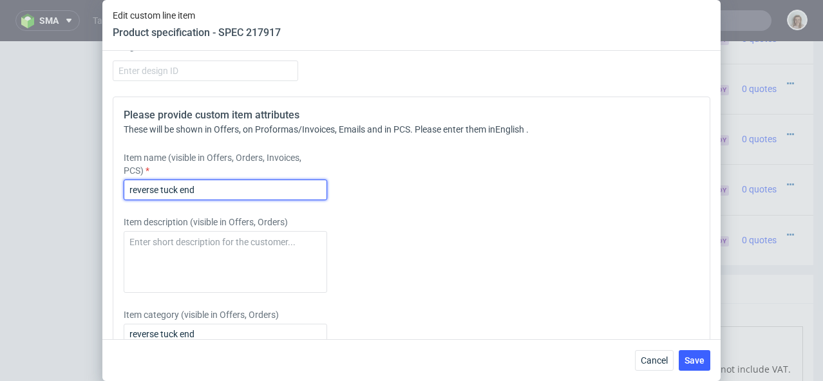
drag, startPoint x: 216, startPoint y: 209, endPoint x: 102, endPoint y: 207, distance: 114.0
click at [102, 207] on div "Supplier Custom Custom supplier Petitgraf Sp. z o.o Technical specification Ins…" at bounding box center [411, 195] width 618 height 289
paste input "Reverse tuck end - single box •300gsm"
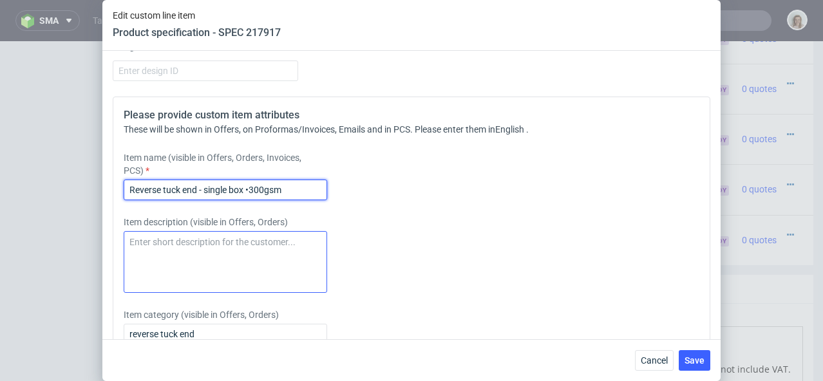
type input "Reverse tuck end - single box •300gsm"
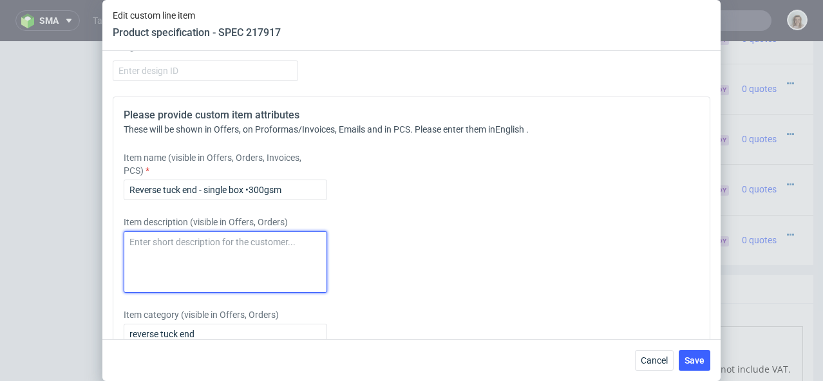
click at [144, 258] on textarea at bounding box center [226, 262] width 204 height 62
paste textarea "Reverse tuck end - single box •300gsm"
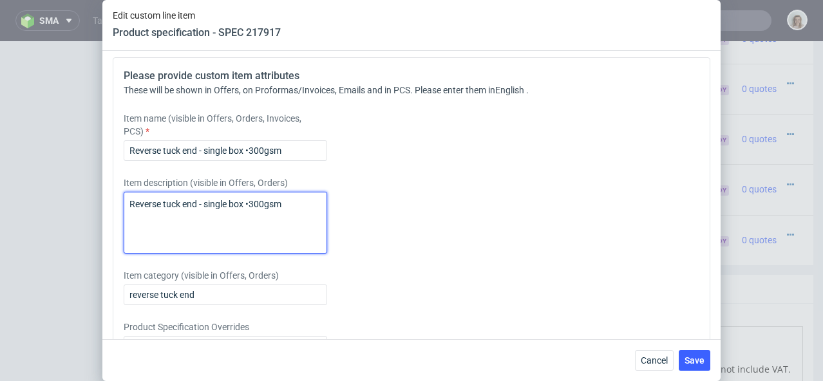
scroll to position [1991, 0]
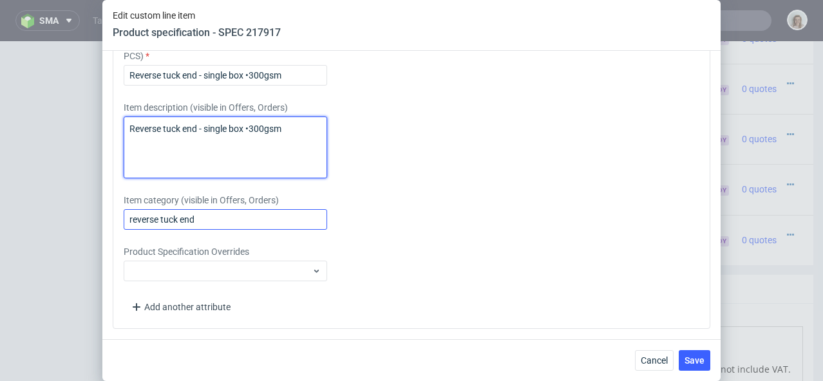
type textarea "Reverse tuck end - single box •300gsm"
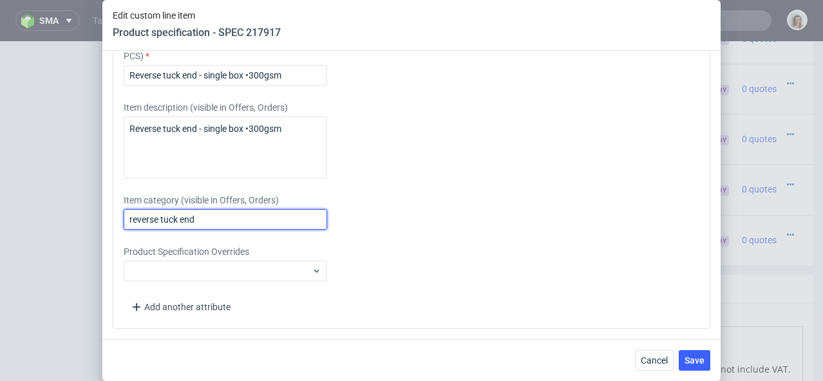
drag, startPoint x: 206, startPoint y: 245, endPoint x: 95, endPoint y: 245, distance: 110.2
click at [95, 245] on div "Edit custom line item Product specification - SPEC 217917 Supplier Custom Custo…" at bounding box center [411, 190] width 823 height 381
paste input "Reverse tuck end - single box •300gsm"
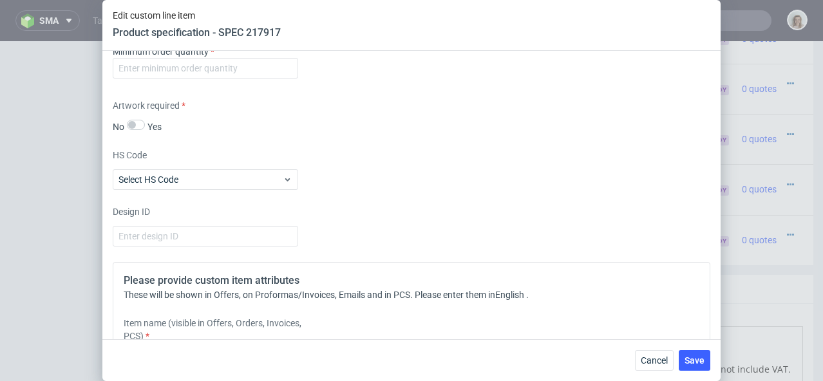
scroll to position [1683, 0]
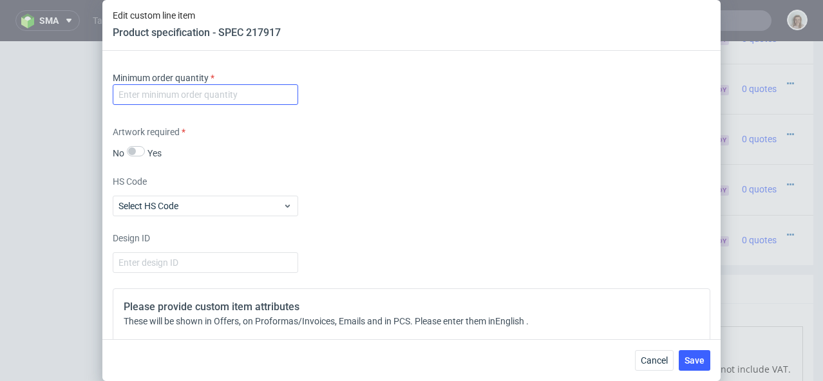
type input "Reverse tuck end - single box •300gsm"
click at [153, 105] on input "number" at bounding box center [206, 94] width 186 height 21
type input "1"
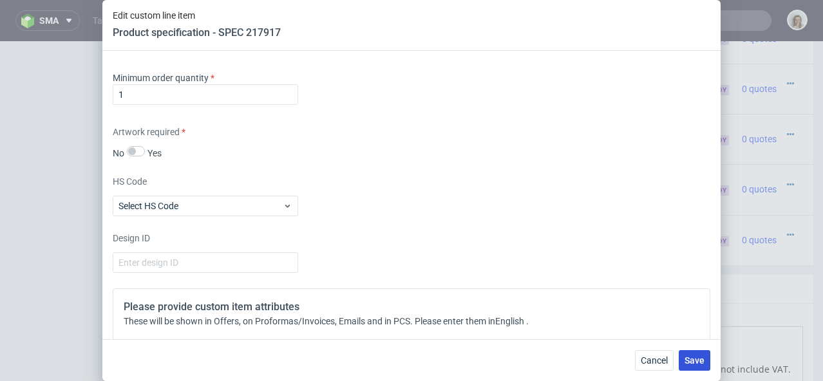
click at [704, 352] on button "Save" at bounding box center [695, 360] width 32 height 21
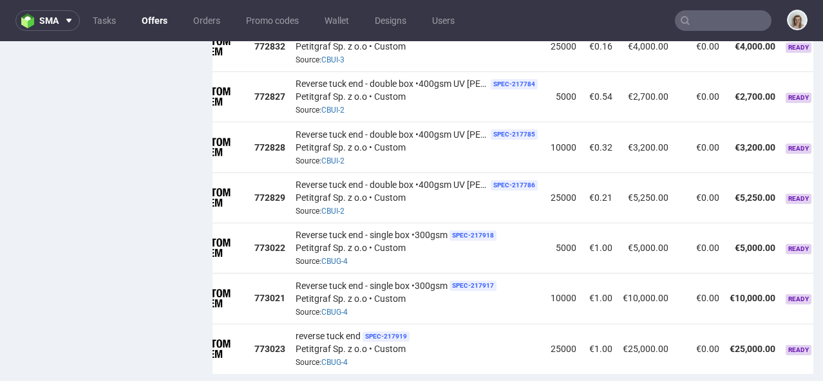
scroll to position [0, 147]
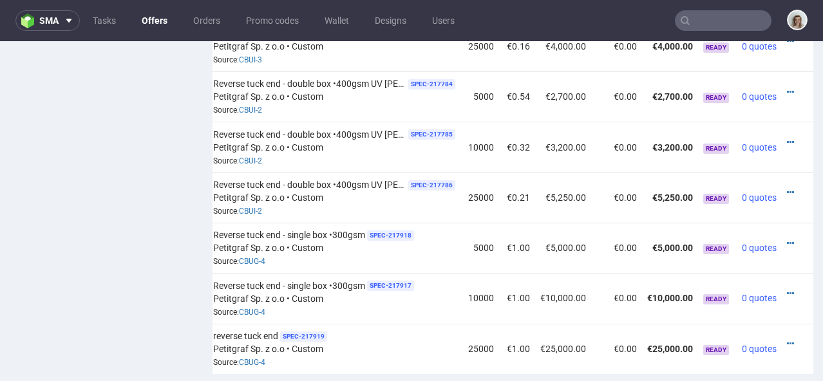
drag, startPoint x: 665, startPoint y: 358, endPoint x: 815, endPoint y: 359, distance: 150.1
click at [787, 339] on icon at bounding box center [790, 343] width 7 height 9
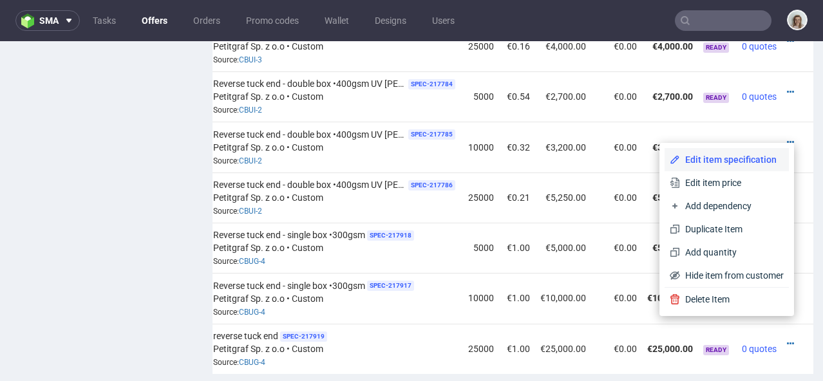
click at [721, 153] on span "Edit item specification" at bounding box center [732, 159] width 104 height 13
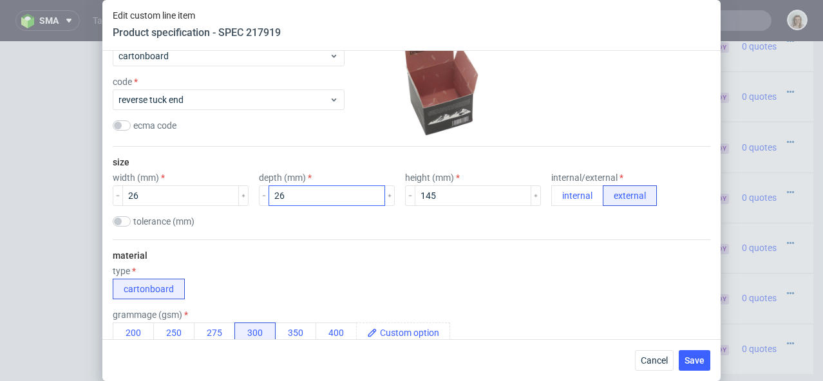
scroll to position [181, 0]
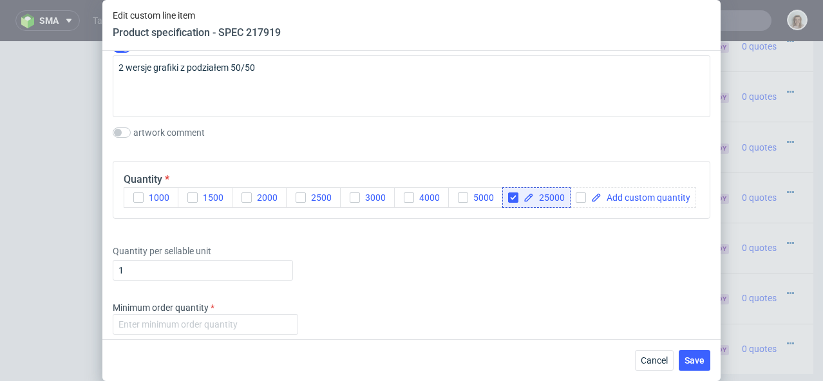
scroll to position [1640, 0]
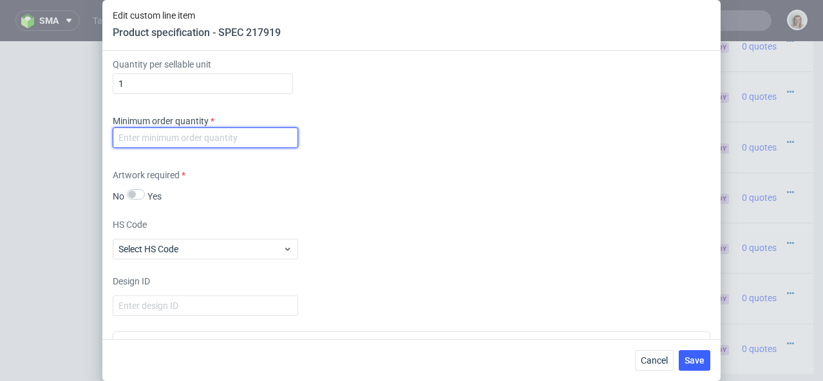
click at [165, 148] on input "number" at bounding box center [206, 138] width 186 height 21
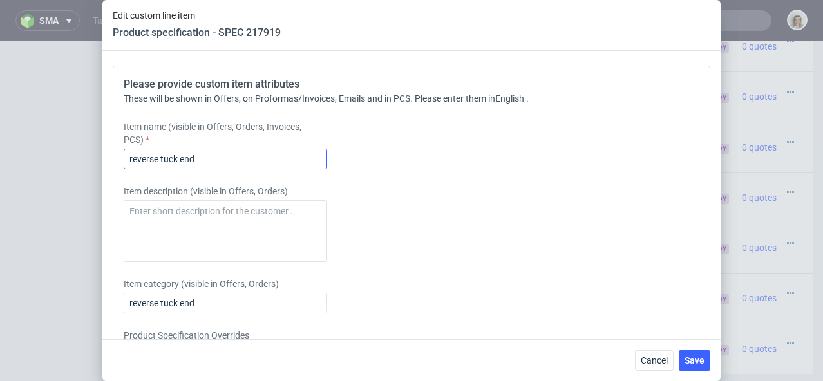
type input "-1"
drag, startPoint x: 211, startPoint y: 179, endPoint x: 103, endPoint y: 180, distance: 107.6
click at [103, 180] on div "Supplier Custom Custom supplier Petitgraf Sp. z o.o Technical specification Ins…" at bounding box center [411, 195] width 618 height 289
paste input "Reverse tuck end - single box •300gsm"
type input "Reverse tuck end - single box •300gsm"
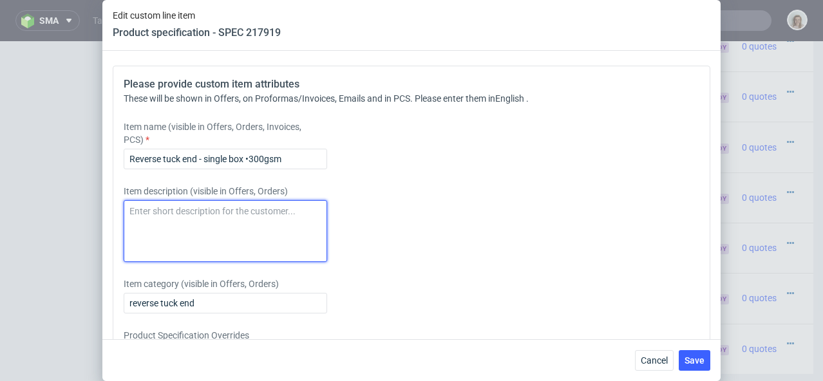
click at [185, 242] on textarea at bounding box center [226, 231] width 204 height 62
paste textarea "Reverse tuck end - single box •300gsm"
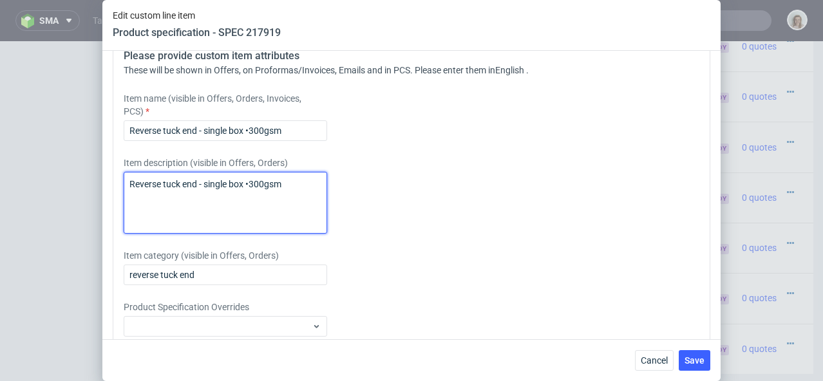
scroll to position [1995, 0]
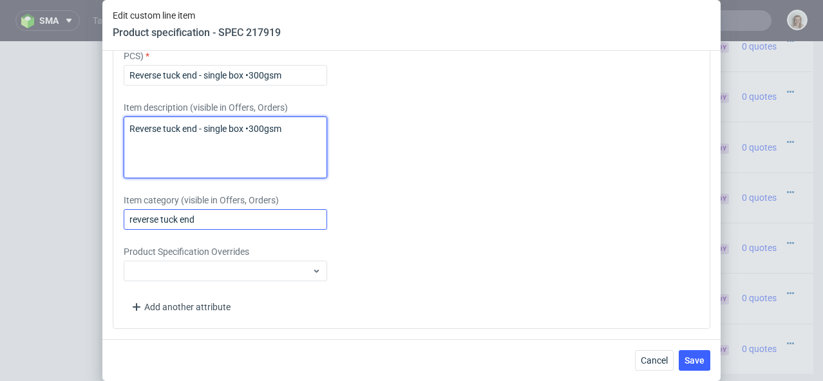
type textarea "Reverse tuck end - single box •300gsm"
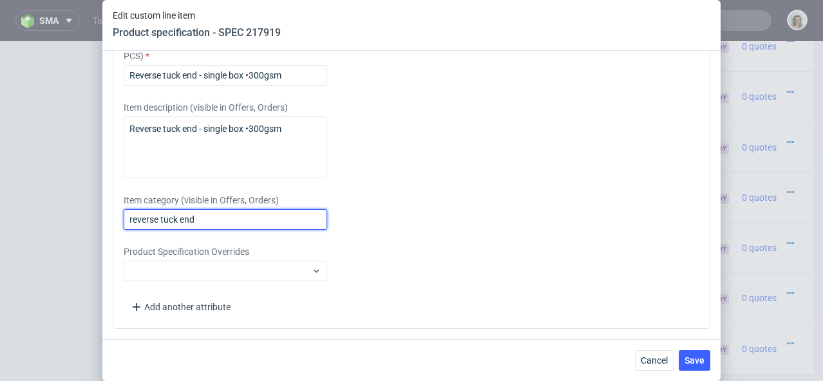
drag, startPoint x: 204, startPoint y: 234, endPoint x: 104, endPoint y: 229, distance: 100.0
click at [104, 229] on div "Supplier Custom Custom supplier Petitgraf Sp. z o.o Technical specification Ins…" at bounding box center [411, 195] width 618 height 289
paste input "Reverse tuck end - single box •300gsm"
type input "Reverse tuck end - single box •300gsm"
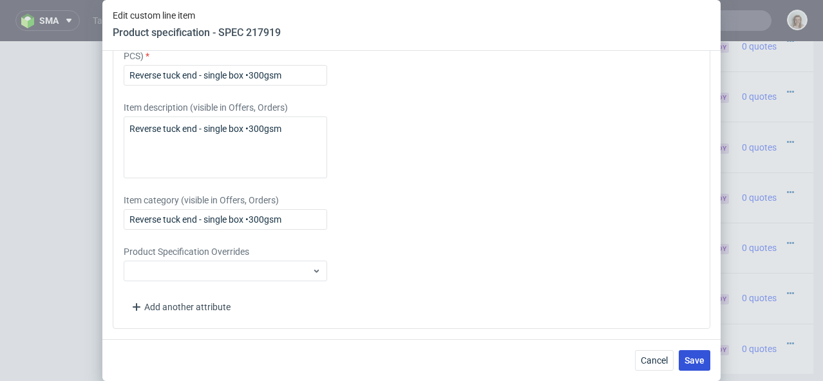
click at [698, 361] on span "Save" at bounding box center [695, 360] width 20 height 9
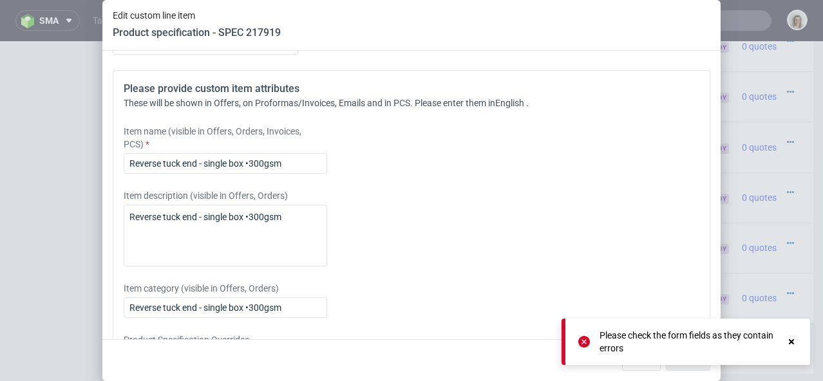
scroll to position [1589, 0]
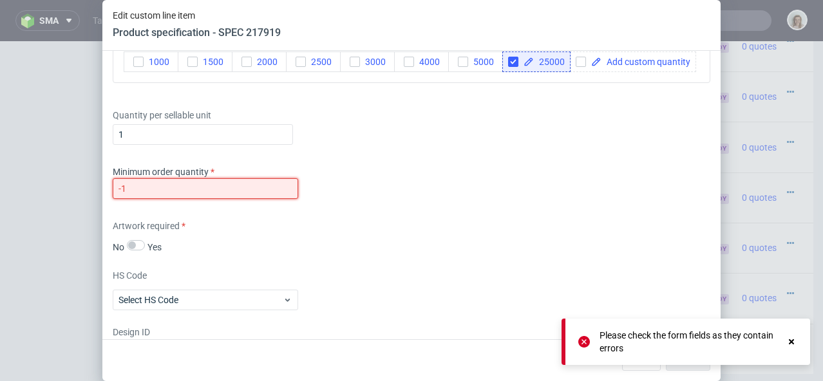
click at [177, 199] on input "-1" at bounding box center [206, 188] width 186 height 21
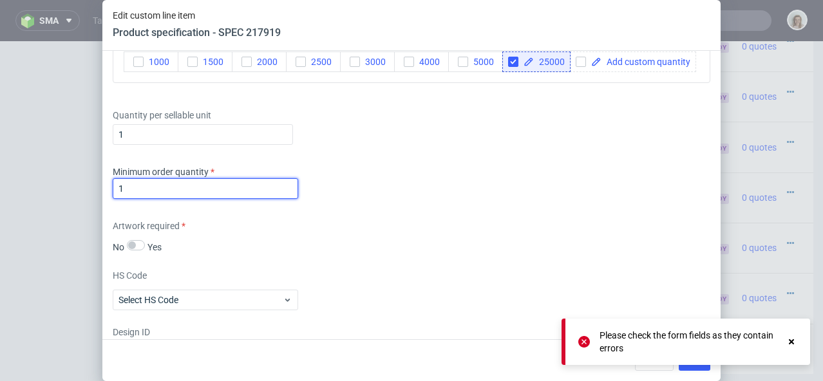
type input "1"
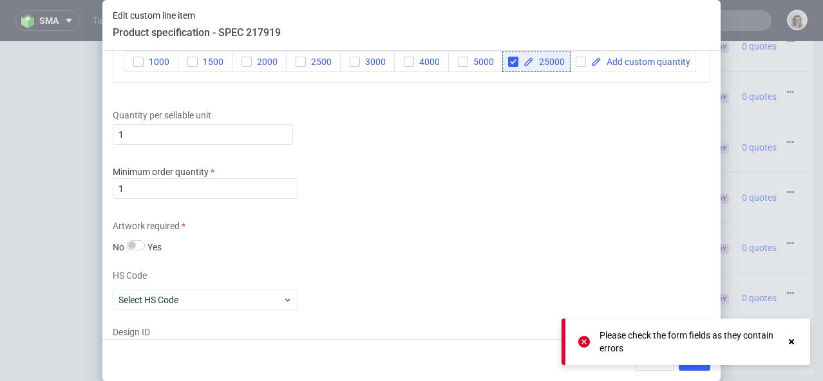
click at [794, 341] on div at bounding box center [792, 342] width 12 height 26
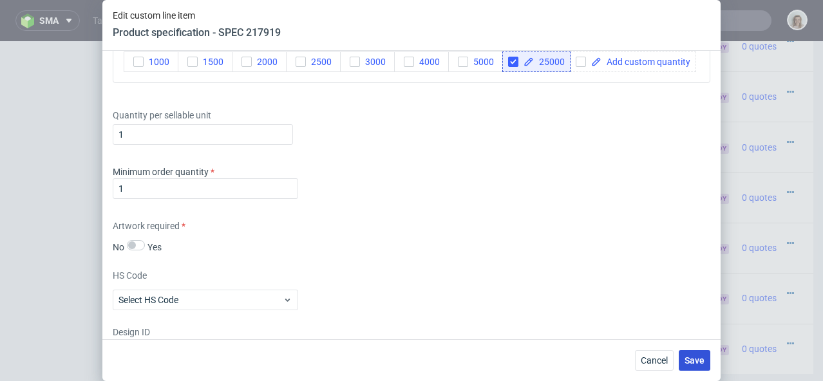
click at [705, 359] on button "Save" at bounding box center [695, 360] width 32 height 21
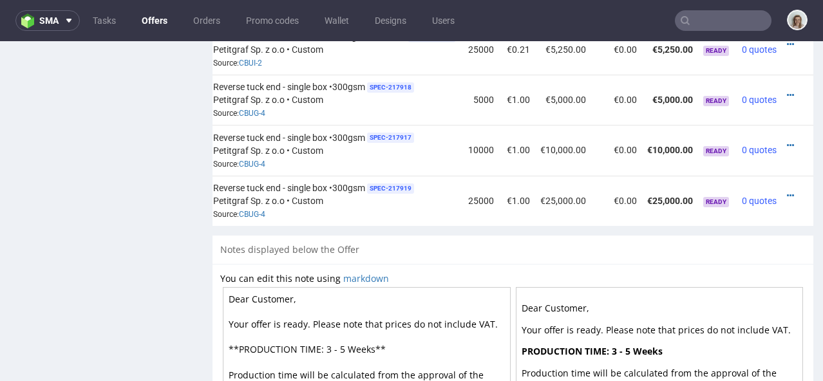
scroll to position [1203, 0]
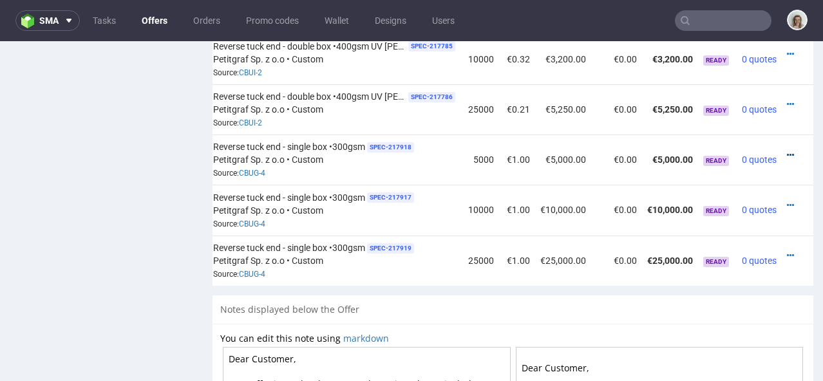
click at [787, 151] on icon at bounding box center [790, 155] width 7 height 9
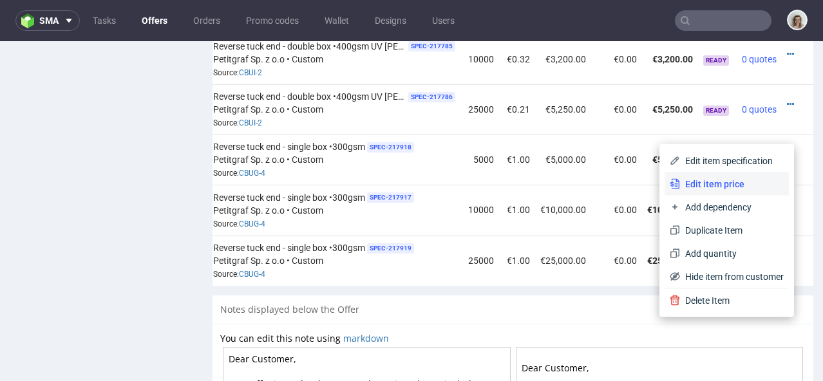
click at [741, 179] on span "Edit item price" at bounding box center [732, 184] width 104 height 13
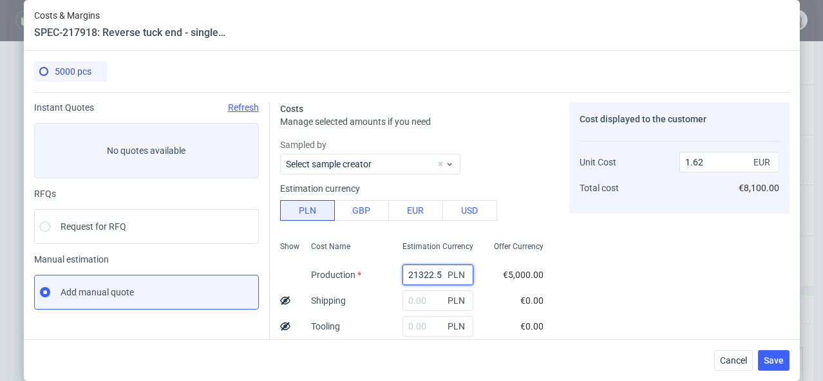
drag, startPoint x: 425, startPoint y: 273, endPoint x: 393, endPoint y: 274, distance: 31.6
click at [403, 274] on input "21322.5" at bounding box center [438, 275] width 71 height 21
paste input "4300"
type input "4300"
type input "0.33"
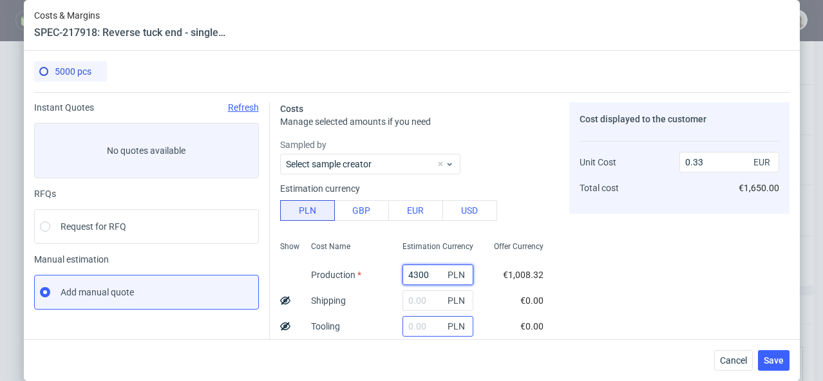
type input "4300"
click at [403, 323] on input "text" at bounding box center [438, 326] width 71 height 21
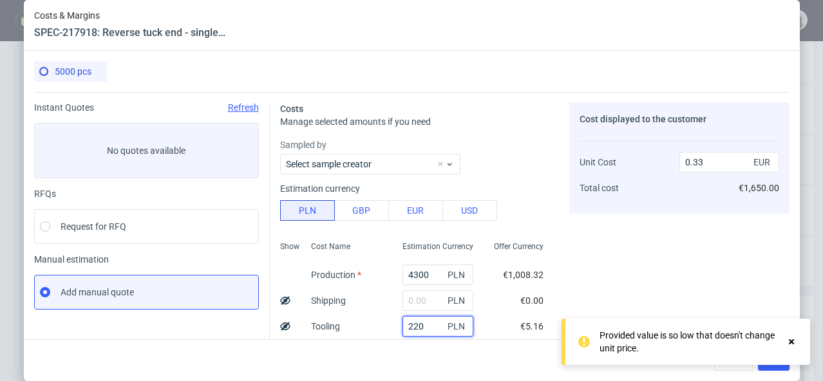
type input "2200"
type input "0.49"
type input "2200"
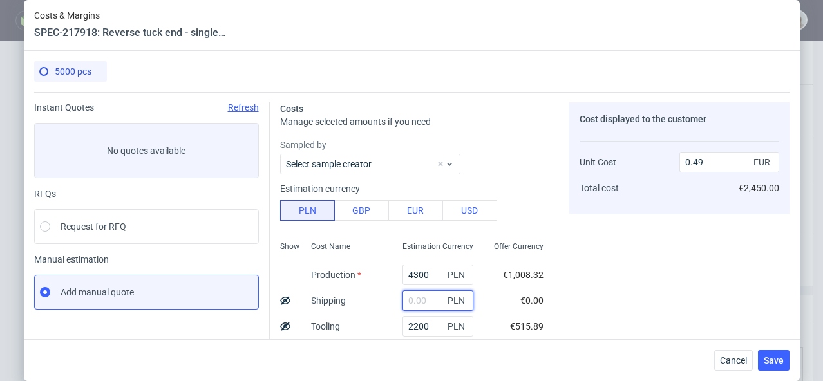
click at [405, 301] on input "text" at bounding box center [438, 301] width 71 height 21
paste input "587,94"
type input "587.94"
type input "0.54"
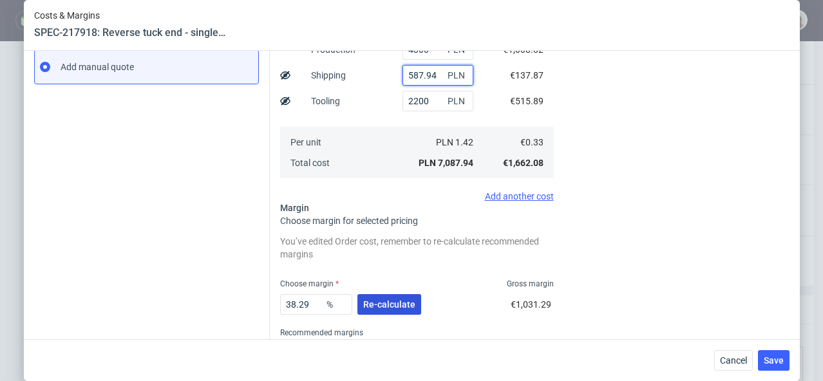
type input "587.94"
click at [387, 311] on button "Re-calculate" at bounding box center [390, 304] width 64 height 21
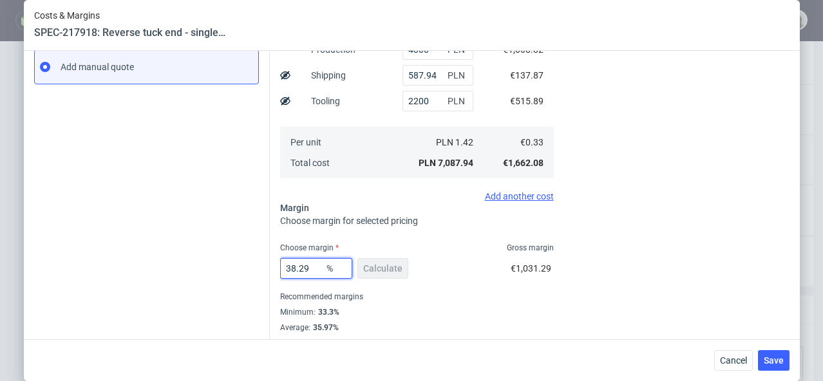
drag, startPoint x: 309, startPoint y: 268, endPoint x: 286, endPoint y: 267, distance: 22.6
click at [286, 267] on input "38.29" at bounding box center [316, 268] width 72 height 21
type input "37"
type input "0.53"
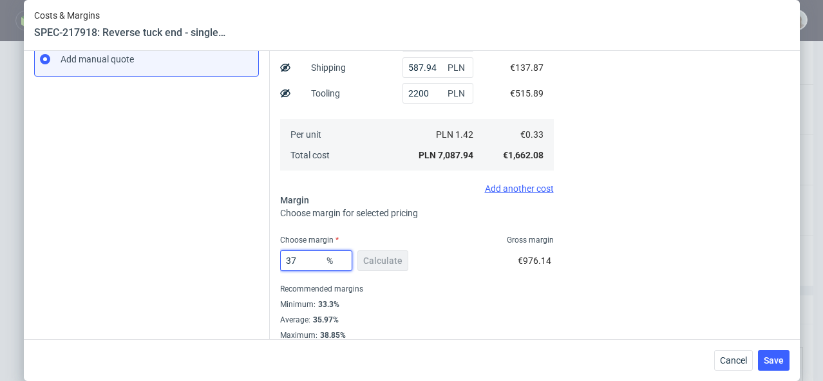
scroll to position [245, 0]
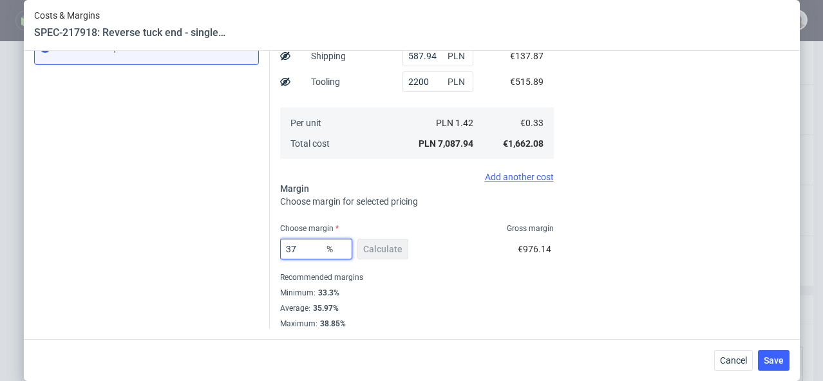
type input "37"
click at [784, 349] on div "Cancel Save" at bounding box center [412, 360] width 776 height 42
click at [784, 356] on span "Save" at bounding box center [774, 360] width 20 height 9
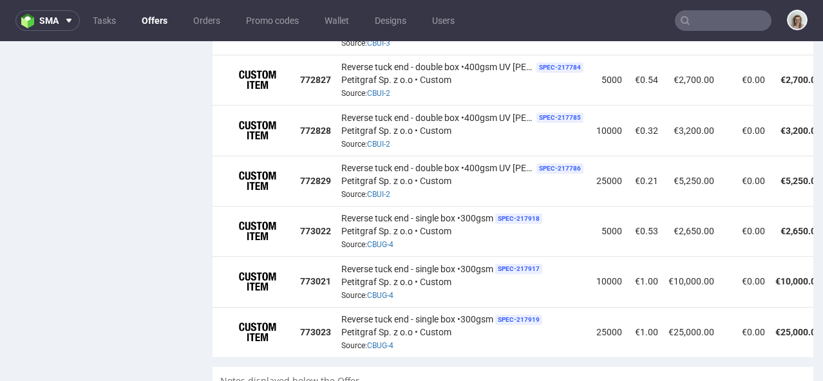
scroll to position [0, 36]
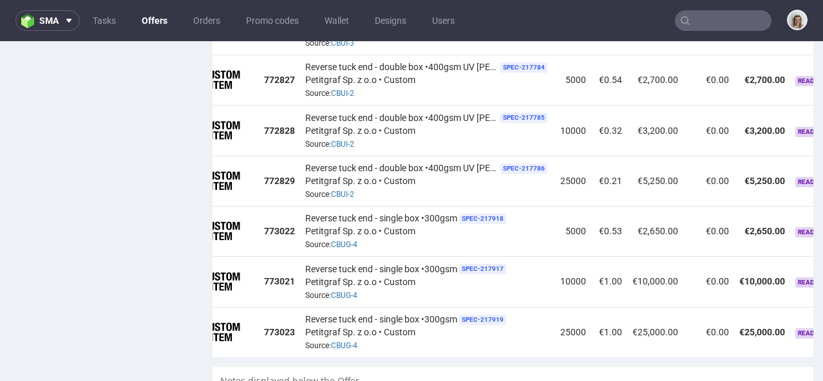
click at [682, 336] on td "€25,000.00" at bounding box center [655, 332] width 56 height 50
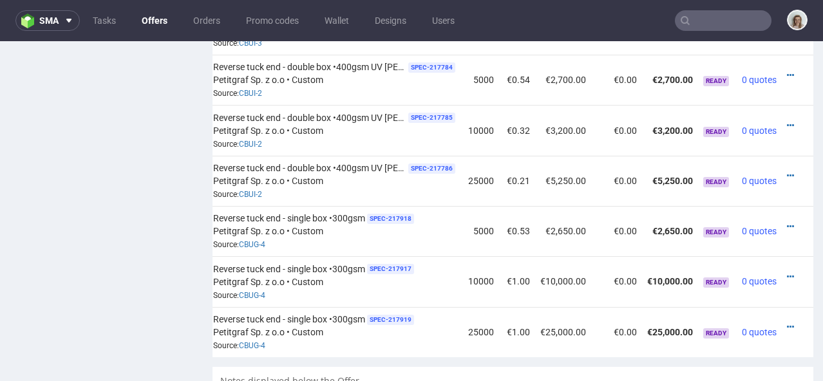
scroll to position [0, 147]
click at [787, 273] on icon at bounding box center [790, 277] width 7 height 9
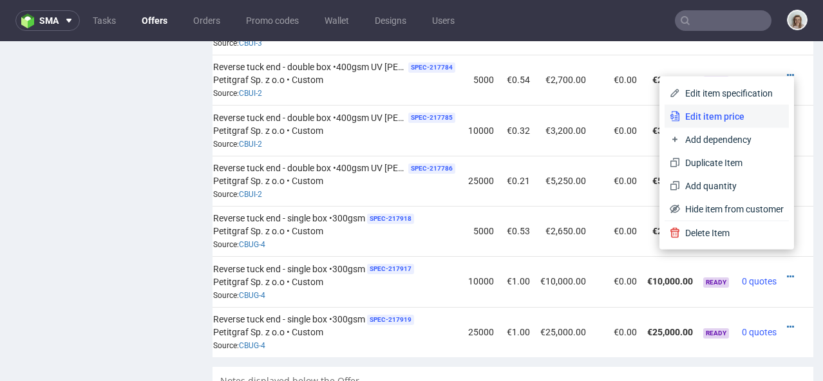
click at [687, 113] on span "Edit item price" at bounding box center [732, 116] width 104 height 13
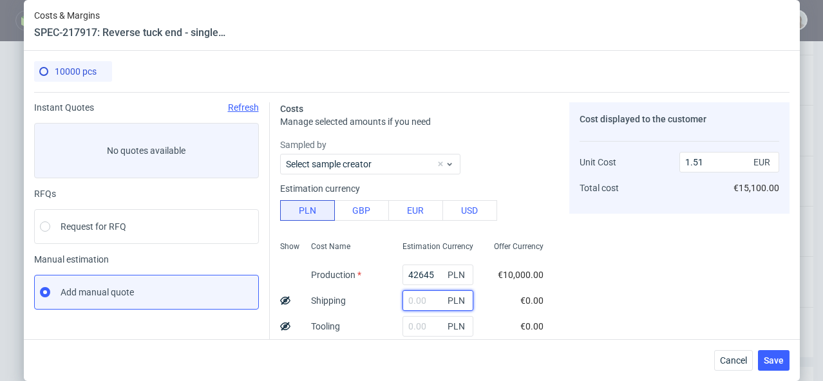
click at [403, 303] on input "text" at bounding box center [438, 301] width 71 height 21
paste input "587,94"
type input "587.94"
type input "1.52"
type input "587.94"
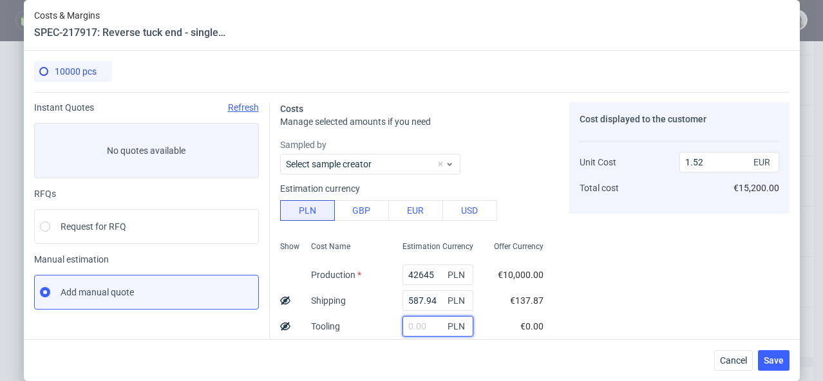
click at [408, 328] on input "text" at bounding box center [438, 326] width 71 height 21
type input "22"
type input "1.53"
type input "2200"
type input "1.6"
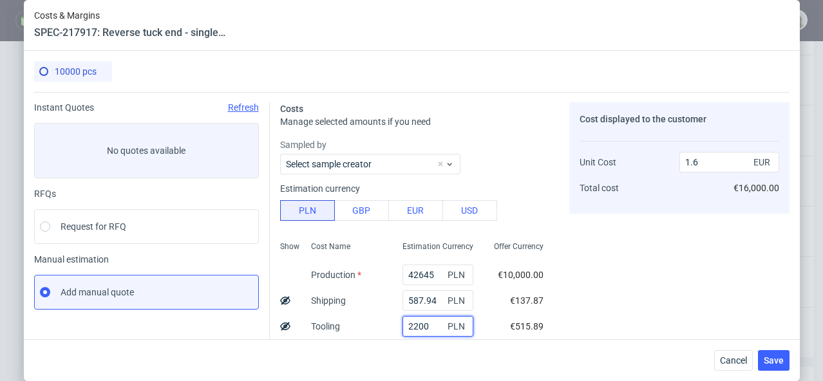
type input "2200"
drag, startPoint x: 422, startPoint y: 274, endPoint x: 381, endPoint y: 272, distance: 41.3
click at [392, 272] on div "42645 PLN" at bounding box center [437, 275] width 91 height 26
paste input "5090"
type input "5090"
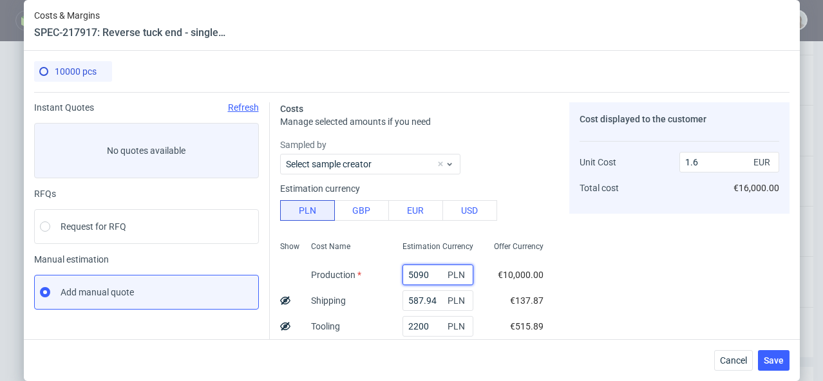
type input "0.27"
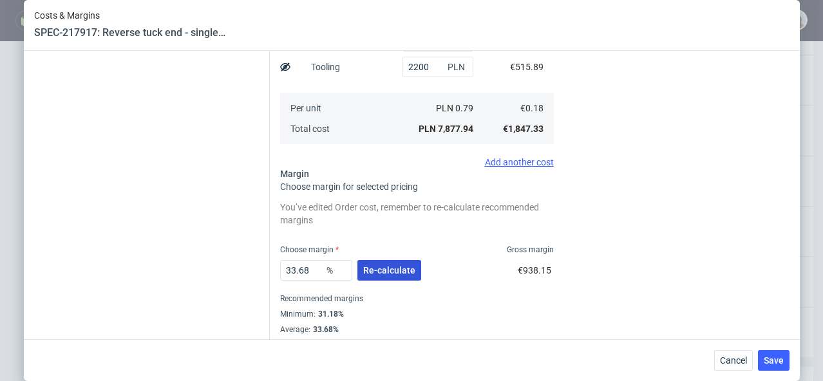
type input "5090"
click at [385, 275] on span "Re-calculate" at bounding box center [389, 270] width 52 height 9
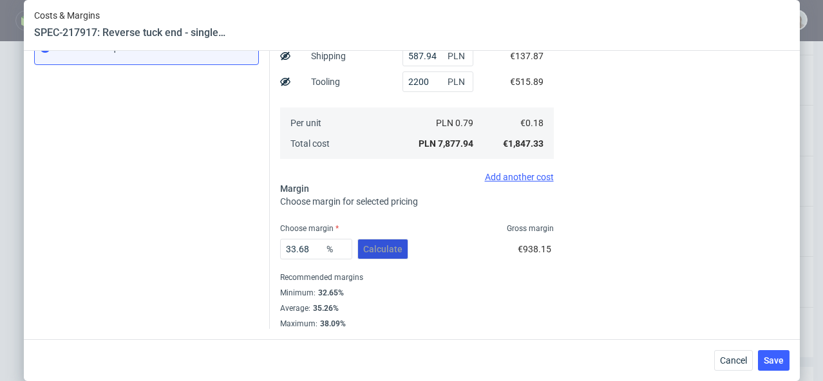
scroll to position [245, 0]
drag, startPoint x: 307, startPoint y: 250, endPoint x: 287, endPoint y: 248, distance: 20.7
click at [287, 248] on input "33.68" at bounding box center [316, 249] width 72 height 21
type input "36"
type input "0.28"
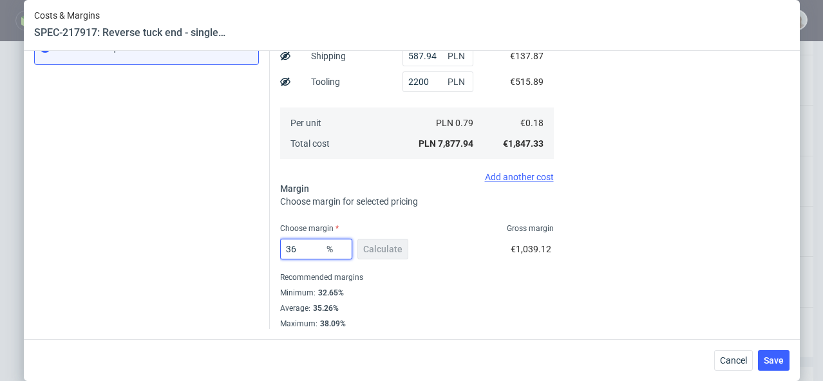
type input "36"
click at [434, 294] on div "Minimum : 32.65%" at bounding box center [417, 292] width 274 height 15
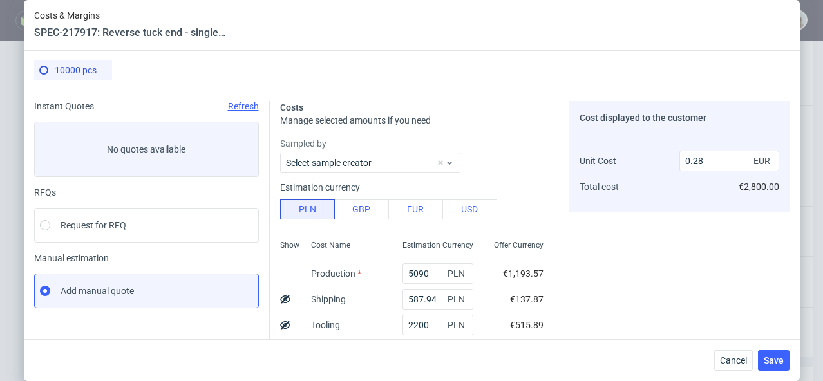
scroll to position [0, 0]
click at [770, 369] on button "Save" at bounding box center [774, 360] width 32 height 21
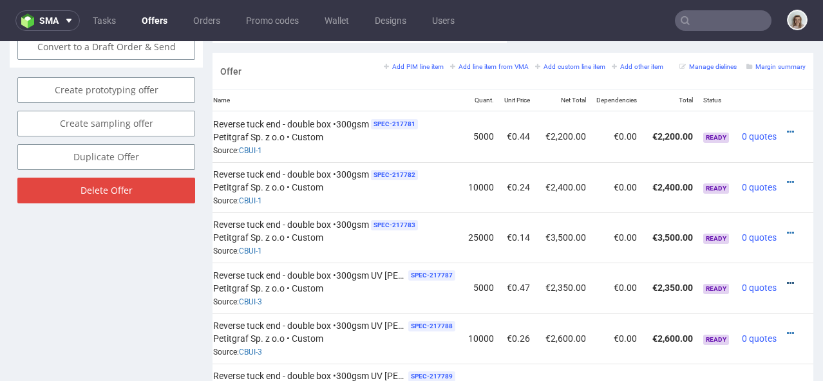
scroll to position [752, 0]
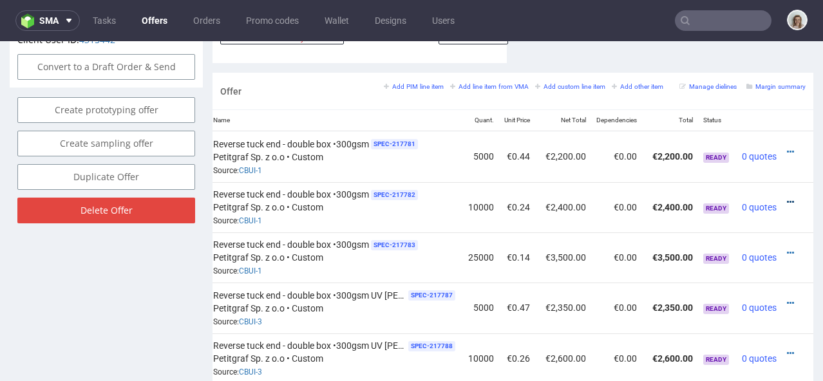
click at [787, 198] on icon at bounding box center [790, 202] width 7 height 9
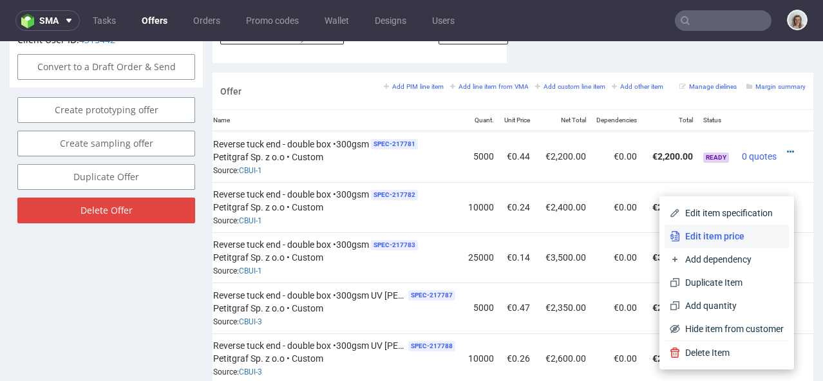
click at [714, 235] on span "Edit item price" at bounding box center [732, 236] width 104 height 13
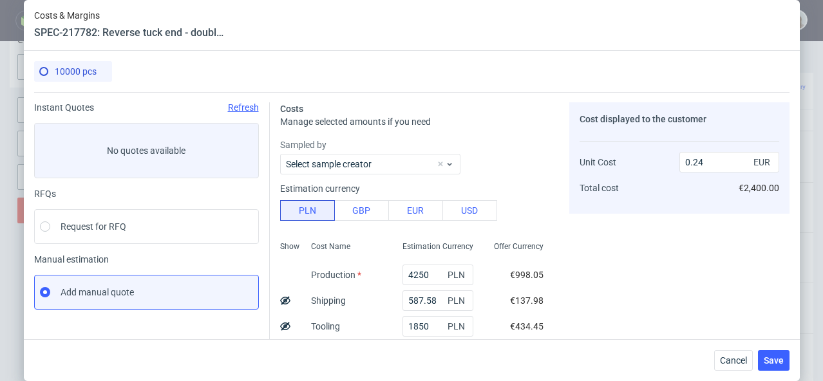
scroll to position [281, 0]
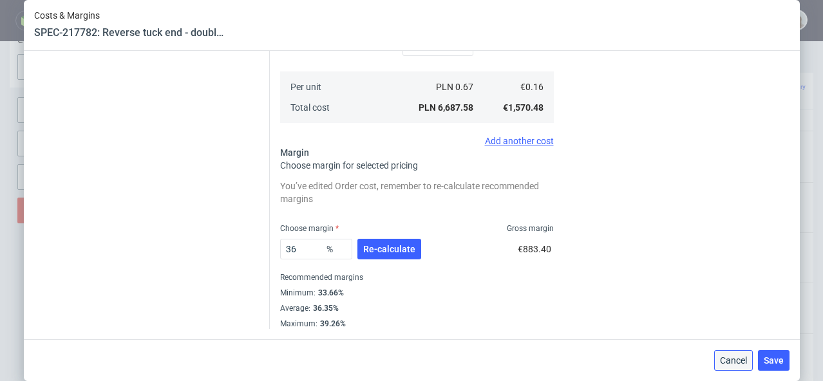
click at [731, 362] on span "Cancel" at bounding box center [733, 360] width 27 height 9
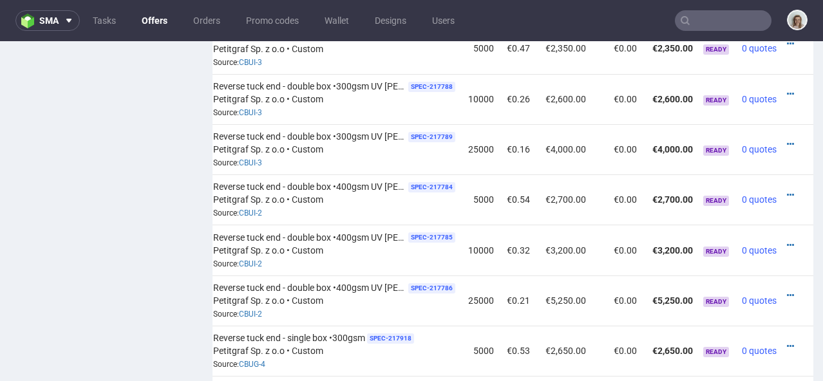
scroll to position [1174, 0]
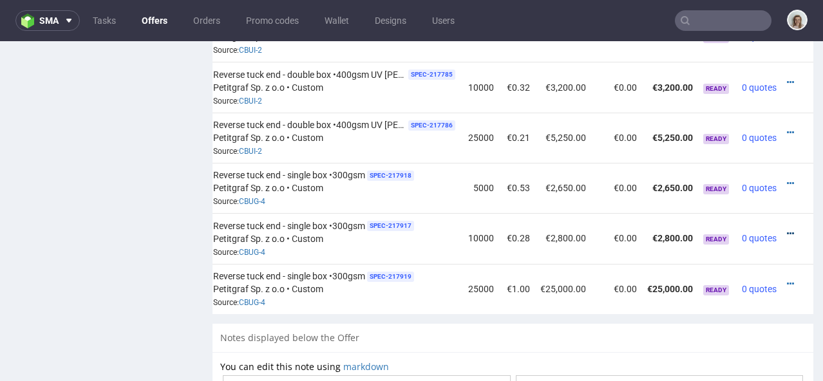
click at [787, 229] on icon at bounding box center [790, 233] width 7 height 9
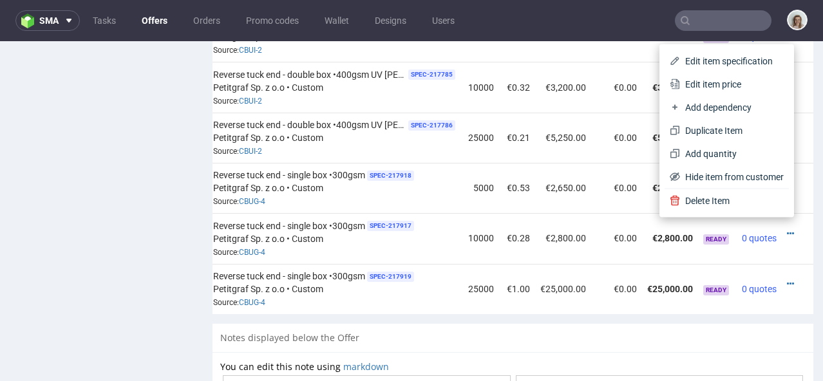
click at [680, 84] on span "Edit item price" at bounding box center [732, 84] width 104 height 13
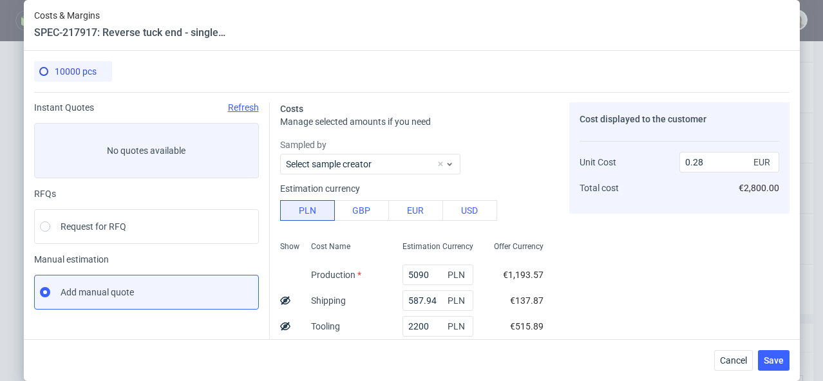
scroll to position [281, 0]
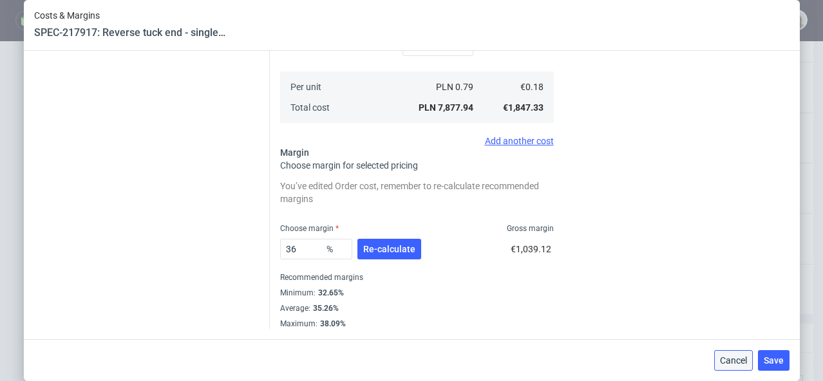
click at [743, 361] on span "Cancel" at bounding box center [733, 360] width 27 height 9
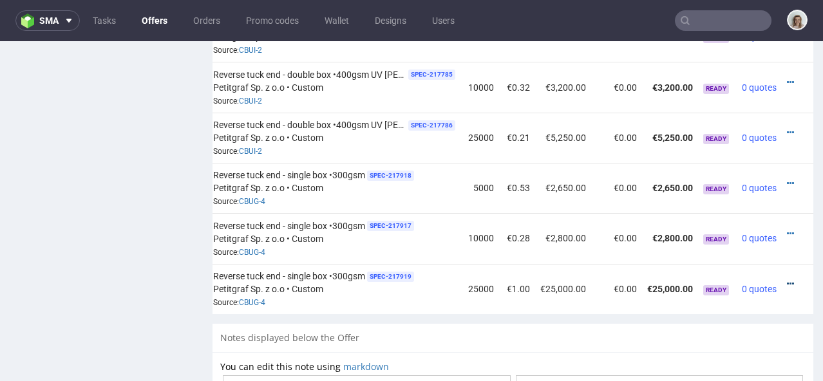
click at [787, 280] on icon at bounding box center [790, 284] width 7 height 9
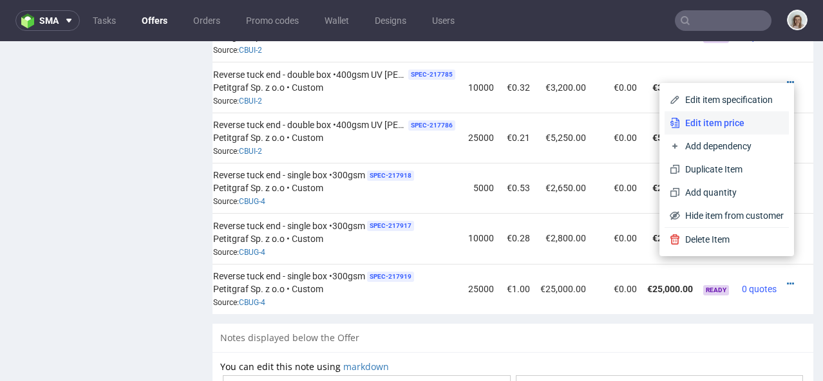
click at [712, 118] on span "Edit item price" at bounding box center [732, 123] width 104 height 13
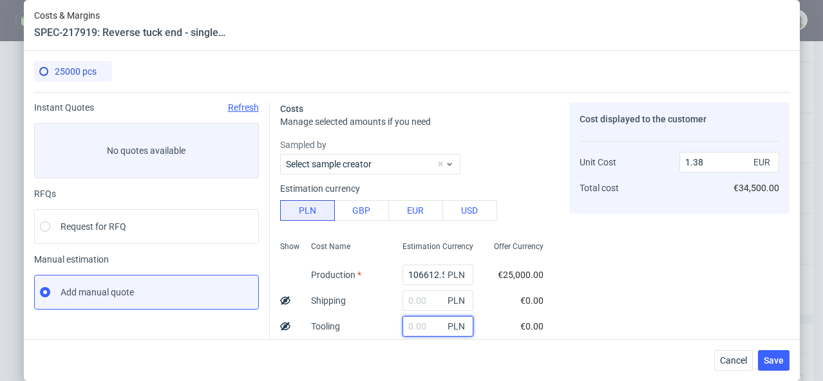
click at [414, 318] on input "text" at bounding box center [438, 326] width 71 height 21
type input "2200"
type input "1.41"
type input "2200"
click at [403, 296] on input "text" at bounding box center [438, 301] width 71 height 21
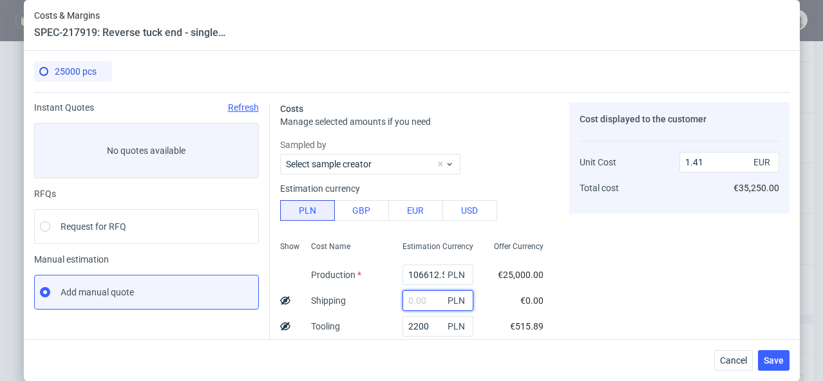
paste input "5090"
type input "5090"
type input "1.48"
drag, startPoint x: 419, startPoint y: 301, endPoint x: 375, endPoint y: 301, distance: 44.5
click at [375, 301] on div "Show Cost Name Production Shipping Tooling Per unit Total cost Estimation Curre…" at bounding box center [417, 321] width 274 height 170
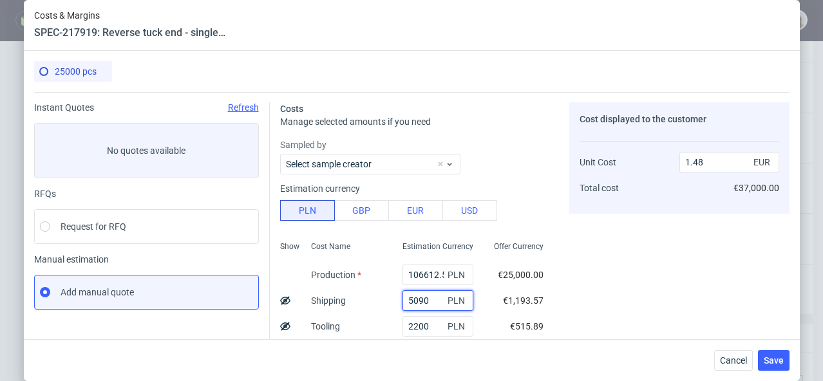
paste input "87,94"
type input "587.94"
type input "1.42"
type input "587.94"
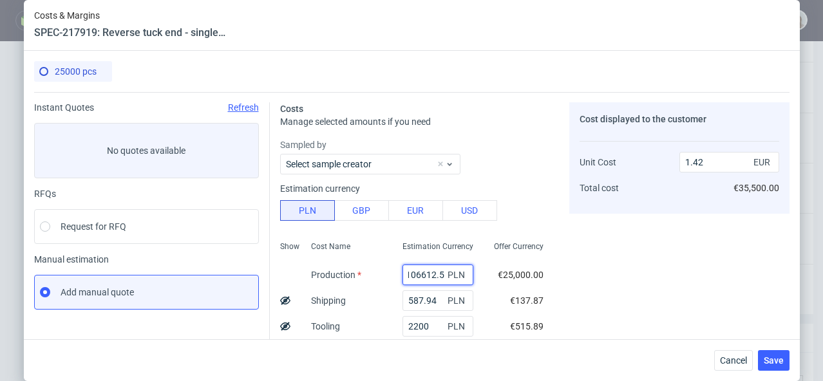
drag, startPoint x: 396, startPoint y: 272, endPoint x: 454, endPoint y: 271, distance: 58.6
click at [454, 271] on div "106612.5 PLN" at bounding box center [438, 275] width 71 height 21
paste input "677"
type input "6775"
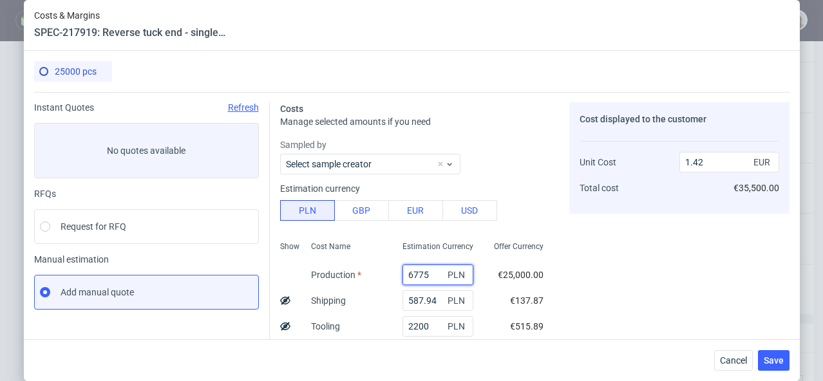
type input "0.13"
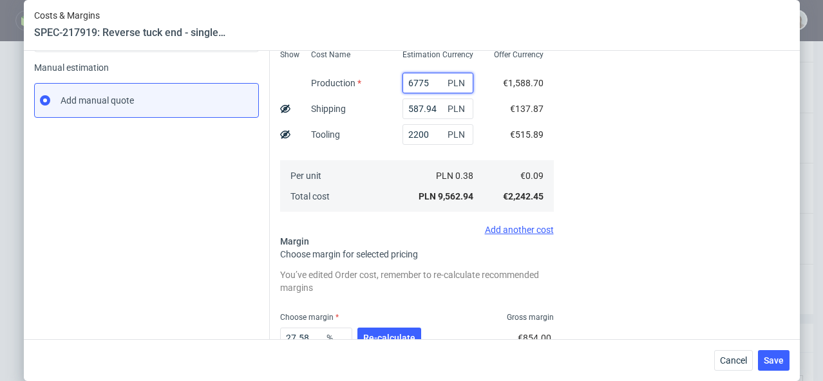
scroll to position [232, 0]
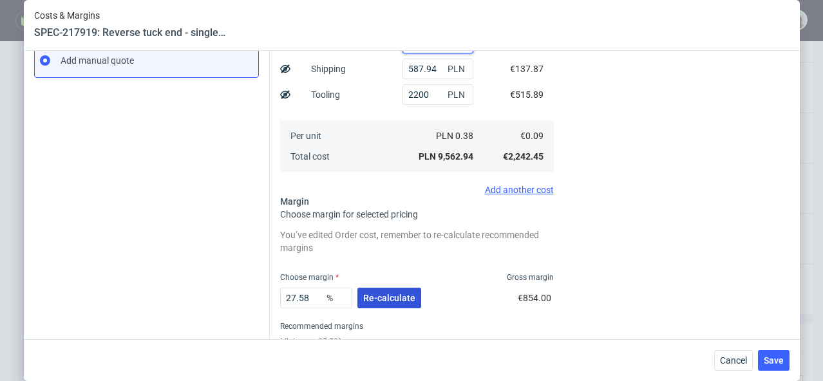
type input "6775"
click at [394, 300] on span "Re-calculate" at bounding box center [389, 298] width 52 height 9
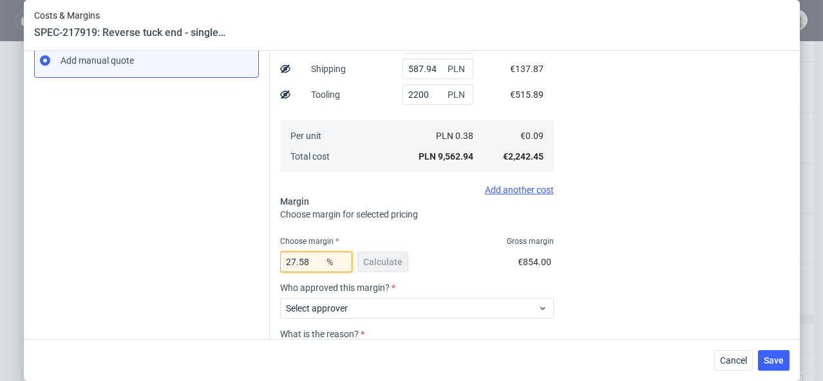
drag, startPoint x: 315, startPoint y: 262, endPoint x: 263, endPoint y: 262, distance: 52.2
click at [263, 262] on div "Instant Quotes Refresh No quotes available RFQs Request for RFQ Manual estimati…" at bounding box center [412, 147] width 756 height 575
type input "34"
type input "0.14"
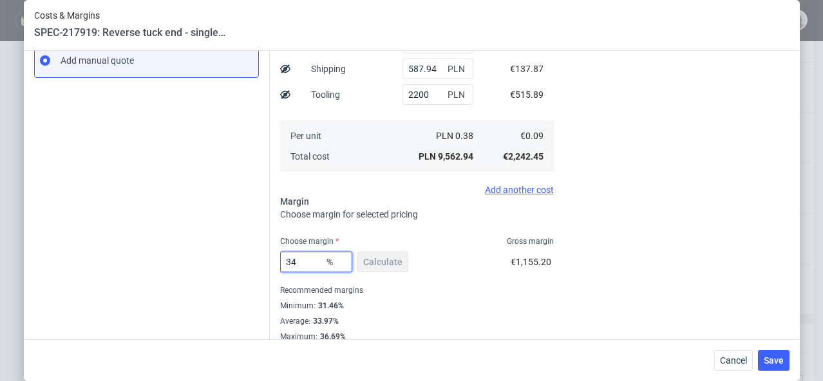
scroll to position [245, 0]
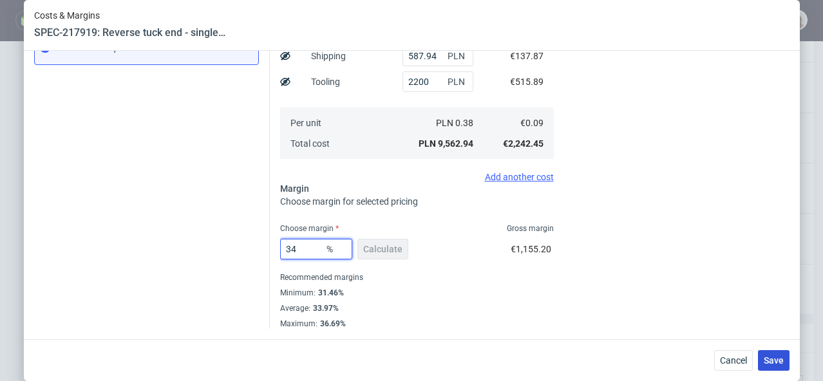
type input "34"
click at [772, 359] on span "Save" at bounding box center [774, 360] width 20 height 9
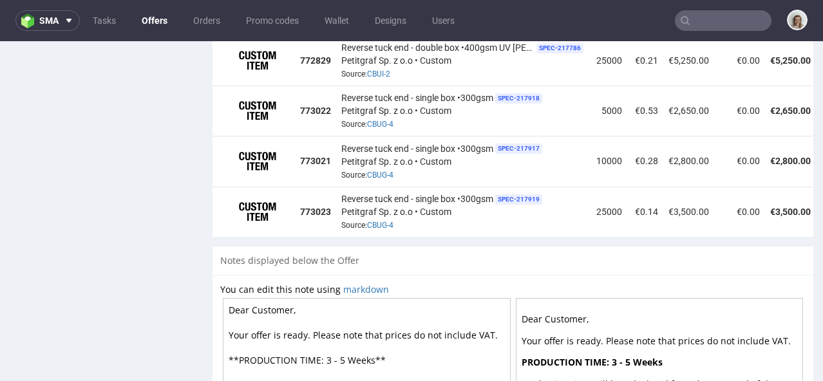
scroll to position [0, 137]
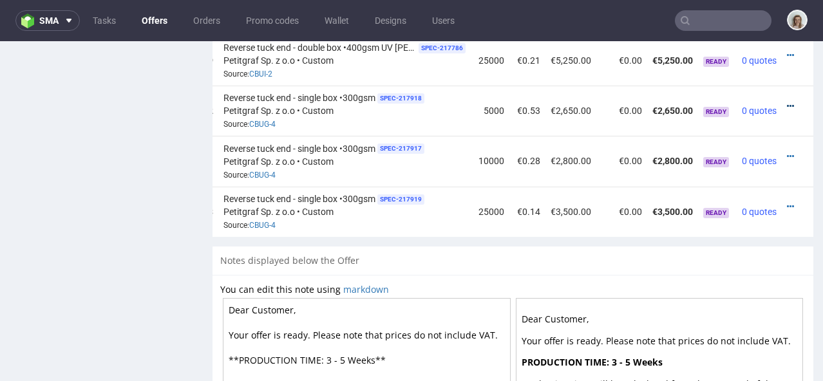
click at [787, 102] on icon at bounding box center [790, 106] width 7 height 9
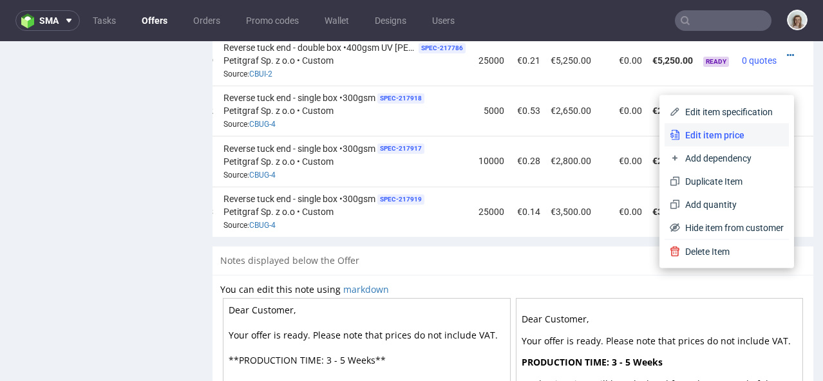
click at [732, 129] on span "Edit item price" at bounding box center [732, 135] width 104 height 13
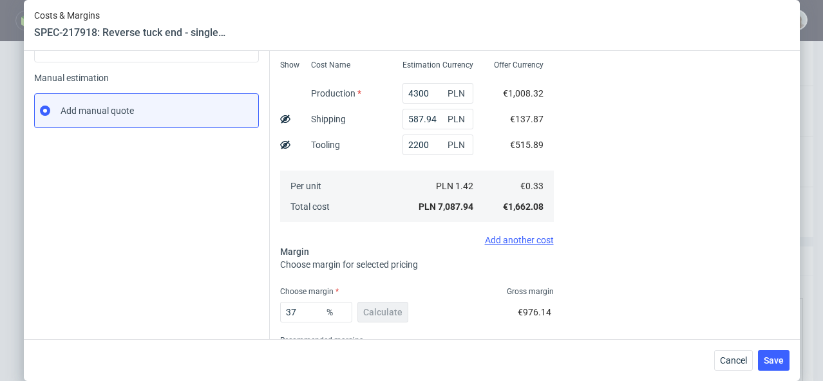
scroll to position [245, 0]
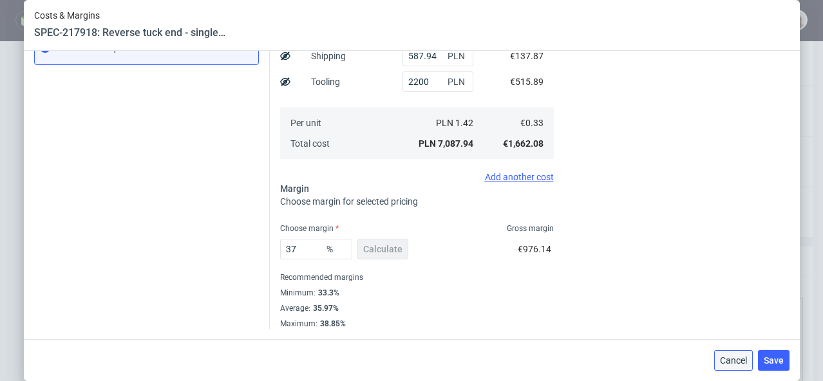
click at [740, 361] on span "Cancel" at bounding box center [733, 360] width 27 height 9
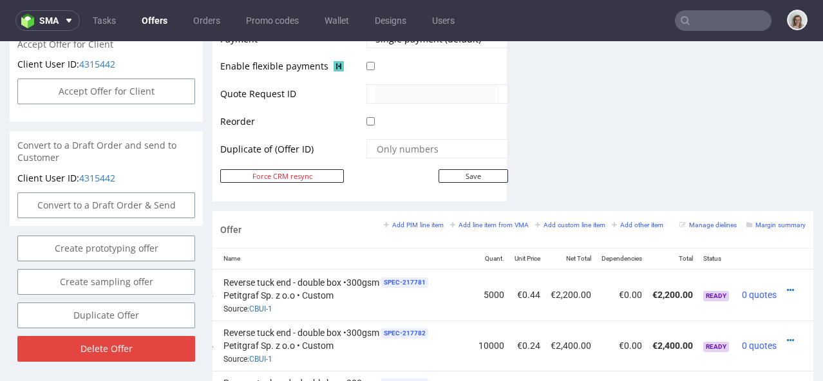
scroll to position [580, 0]
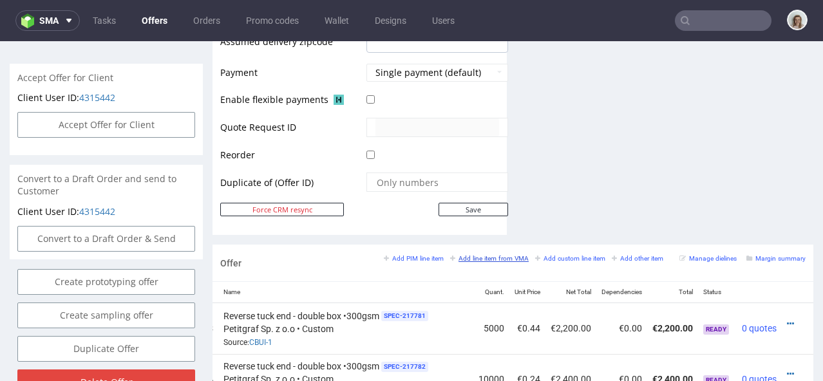
click at [488, 255] on small "Add line item from VMA" at bounding box center [489, 258] width 79 height 7
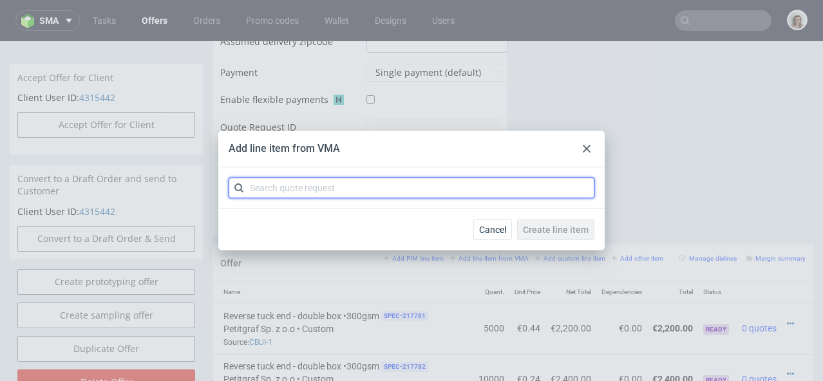
click at [425, 182] on input "text" at bounding box center [412, 188] width 366 height 21
paste input "CBUG-5"
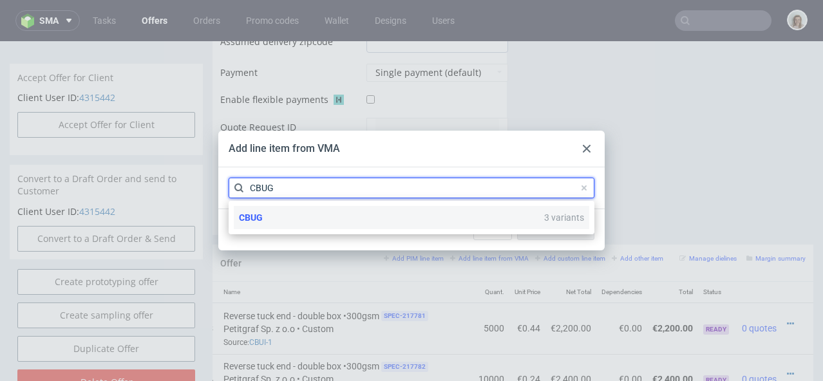
type input "CBUG"
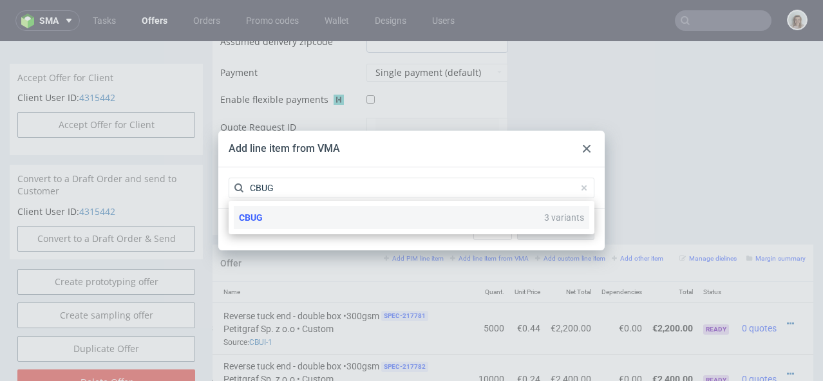
click at [335, 208] on div "CBUG 3 variants" at bounding box center [412, 217] width 356 height 23
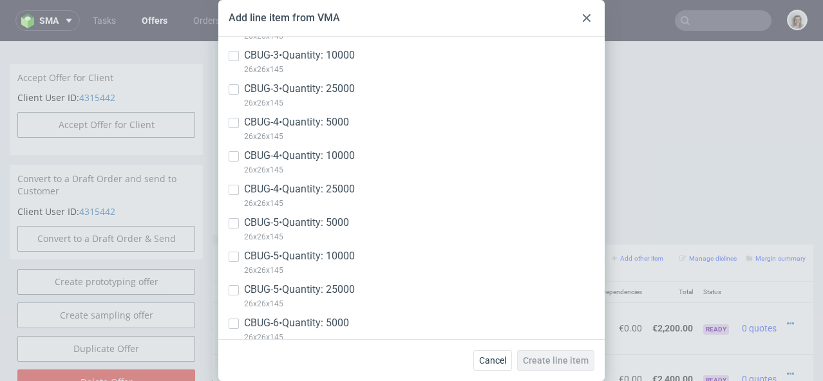
scroll to position [325, 0]
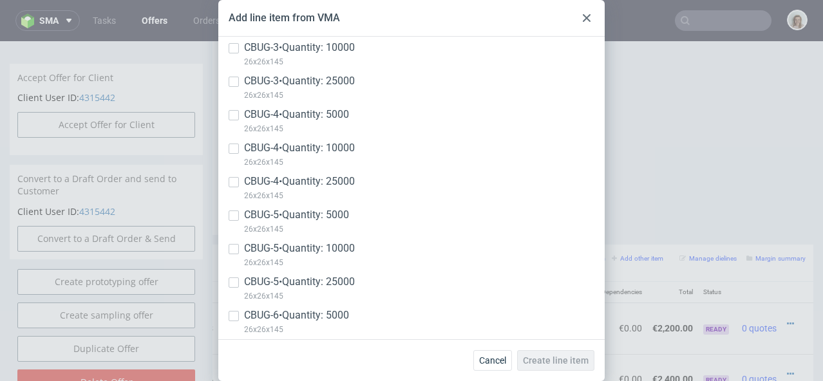
click at [330, 213] on p "CBUG-5 • Quantity: 5000" at bounding box center [296, 215] width 105 height 14
checkbox input "true"
click at [326, 242] on p "CBUG-5 • Quantity: 10000" at bounding box center [299, 249] width 111 height 14
checkbox input "true"
click at [319, 278] on p "CBUG-5 • Quantity: 25000" at bounding box center [299, 282] width 111 height 14
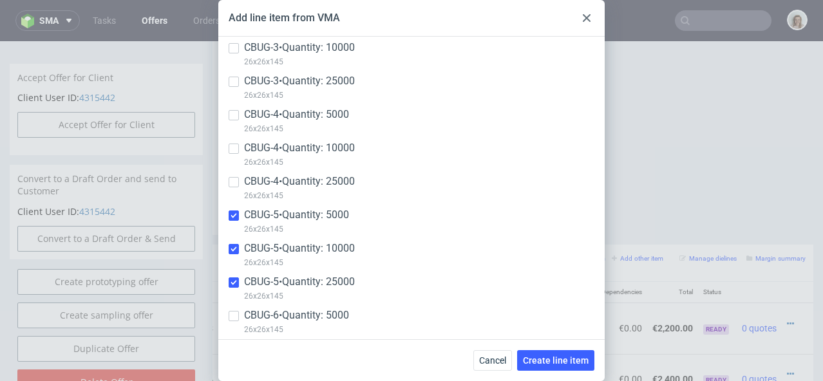
checkbox input "true"
click at [528, 362] on span "Create line item" at bounding box center [556, 360] width 66 height 9
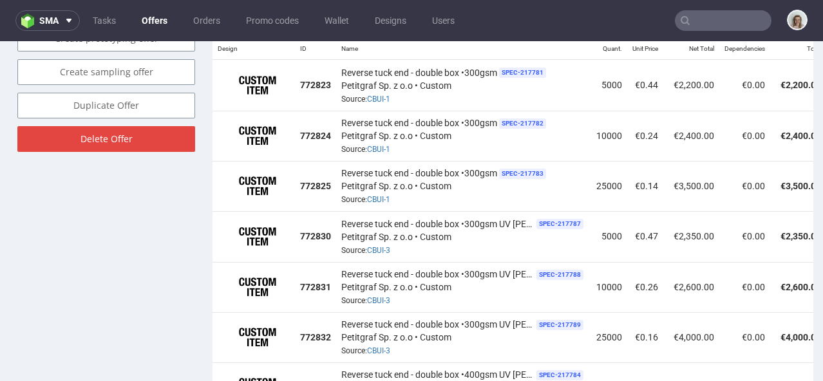
scroll to position [824, 0]
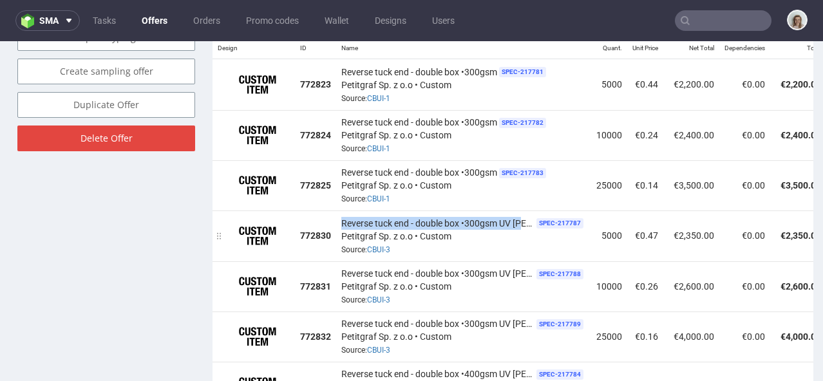
drag, startPoint x: 343, startPoint y: 208, endPoint x: 523, endPoint y: 211, distance: 180.4
click at [523, 217] on span "Reverse tuck end - double box •300gsm UV spott gloss" at bounding box center [437, 223] width 193 height 13
copy span "Reverse tuck end - double box •300gsm UV sp"
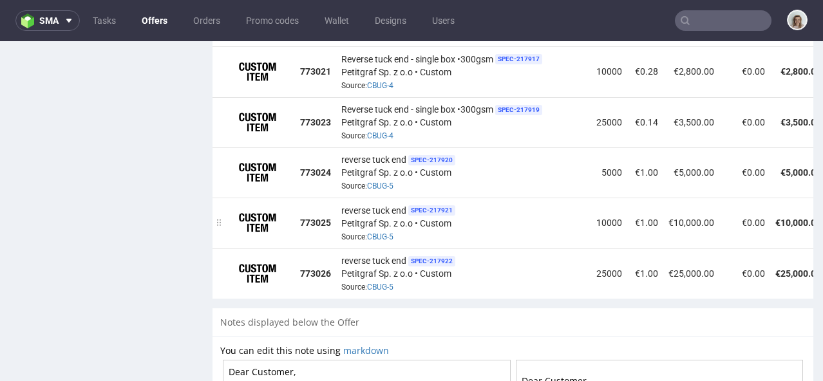
scroll to position [0, 147]
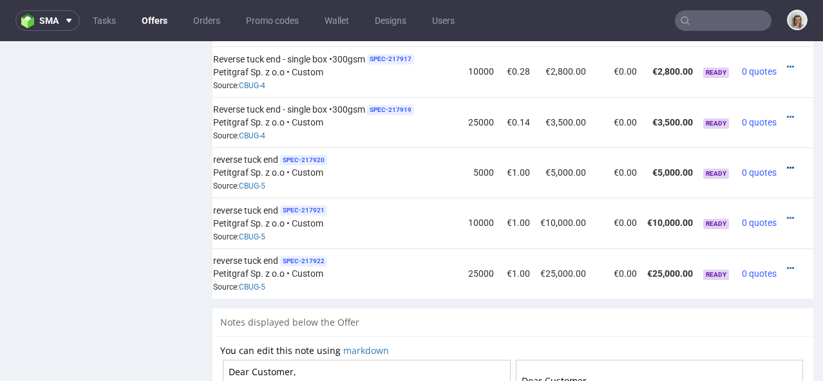
click at [787, 164] on icon at bounding box center [790, 168] width 7 height 9
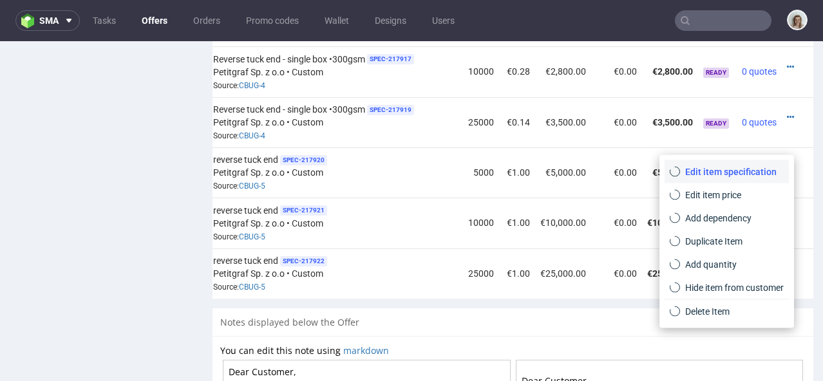
click at [737, 171] on span "Edit item specification" at bounding box center [732, 172] width 104 height 13
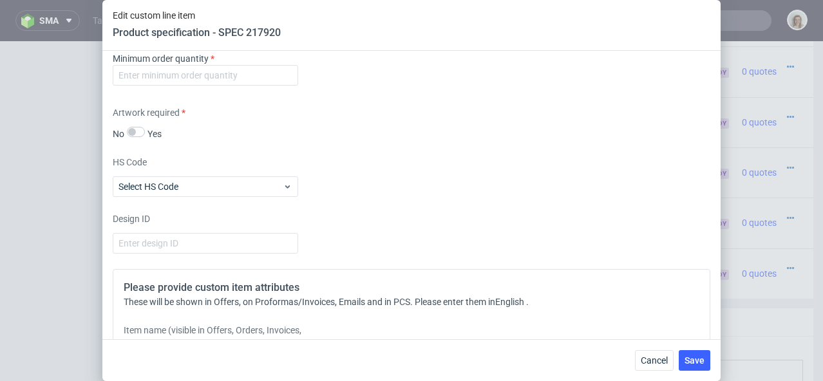
scroll to position [1793, 0]
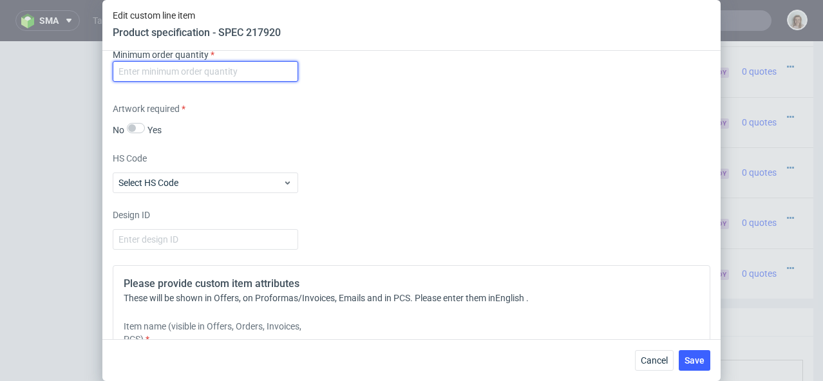
click at [245, 79] on input "number" at bounding box center [206, 71] width 186 height 21
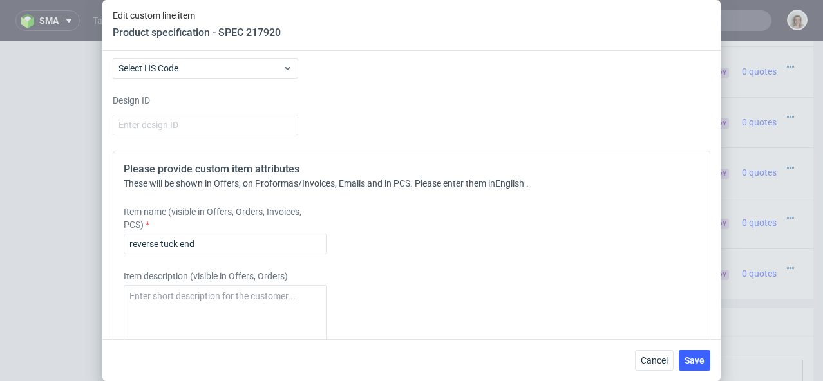
scroll to position [1911, 0]
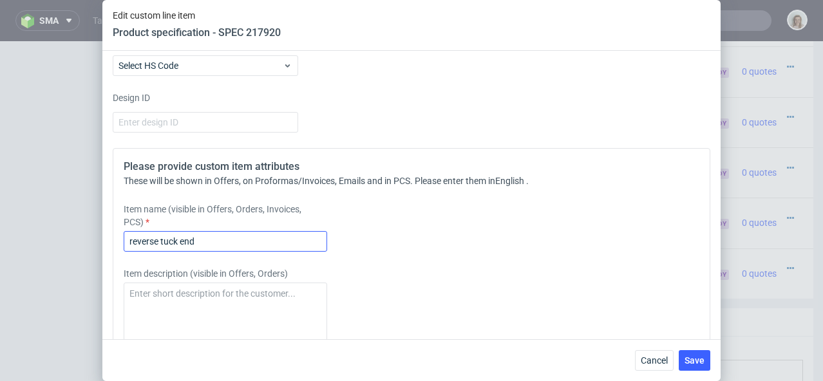
type input "0"
drag, startPoint x: 219, startPoint y: 240, endPoint x: 104, endPoint y: 236, distance: 115.4
click at [104, 236] on div "Supplier Custom Custom supplier Petitgraf Sp. z o.o Technical specification Ins…" at bounding box center [411, 195] width 618 height 289
paste input "Reverse tuck end - double box •300gsm UV sp"
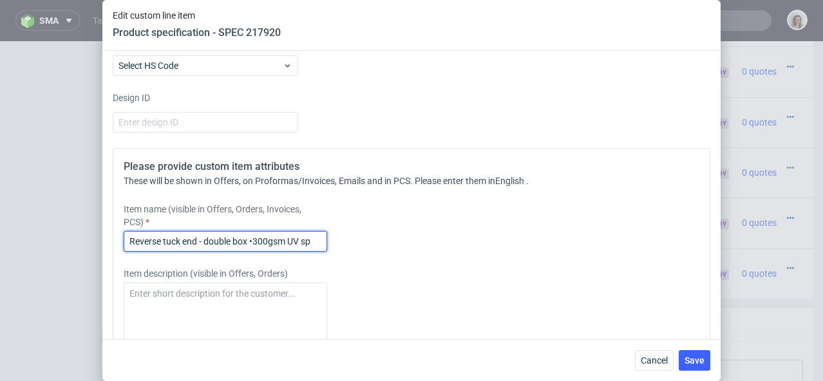
drag, startPoint x: 231, startPoint y: 239, endPoint x: 205, endPoint y: 239, distance: 26.4
click at [205, 239] on input "Reverse tuck end - double box •300gsm UV sp" at bounding box center [226, 241] width 204 height 21
click at [320, 240] on input "Reverse tuck end - single box •300gsm UV sp" at bounding box center [226, 241] width 204 height 21
drag, startPoint x: 322, startPoint y: 238, endPoint x: 122, endPoint y: 231, distance: 199.8
click at [122, 231] on div "Please provide custom item attributes These will be shown in Offers, on Proform…" at bounding box center [412, 321] width 598 height 347
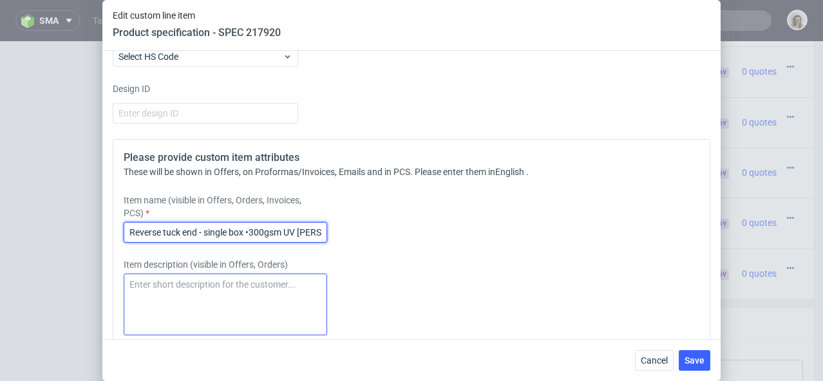
scroll to position [1934, 0]
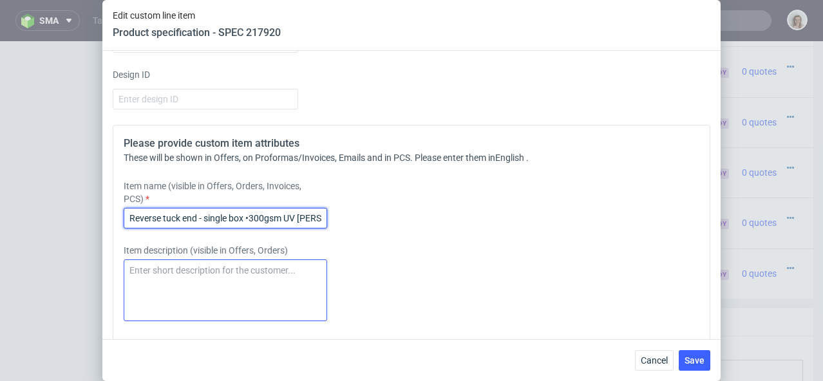
type input "Reverse tuck end - single box •300gsm UV spott"
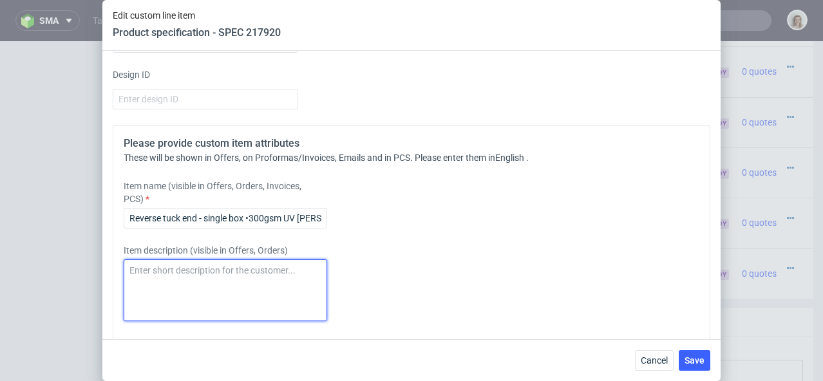
click at [169, 269] on textarea at bounding box center [226, 291] width 204 height 62
paste textarea "Reverse tuck end - single box •300gsm UV spott"
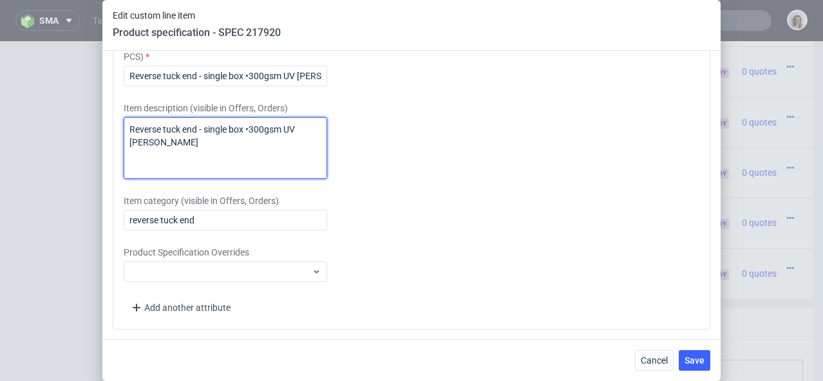
scroll to position [2078, 0]
type textarea "Reverse tuck end - single box •300gsm UV spott"
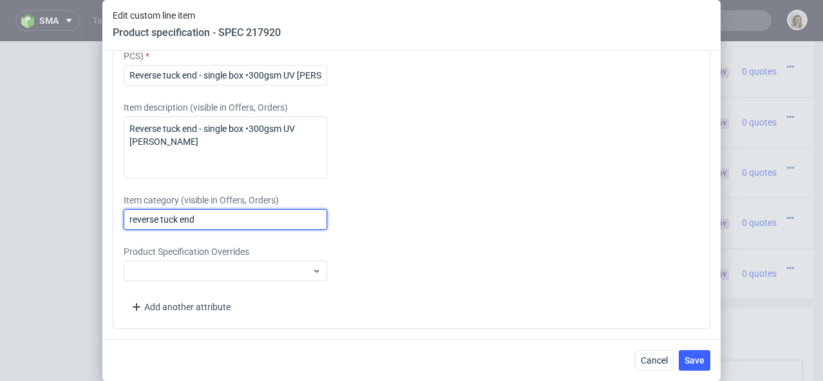
drag, startPoint x: 216, startPoint y: 220, endPoint x: 113, endPoint y: 216, distance: 102.5
click at [113, 216] on div "Please provide custom item attributes These will be shown in Offers, on Proform…" at bounding box center [412, 155] width 598 height 347
paste input "Reverse tuck end - single box •300gsm UV spott"
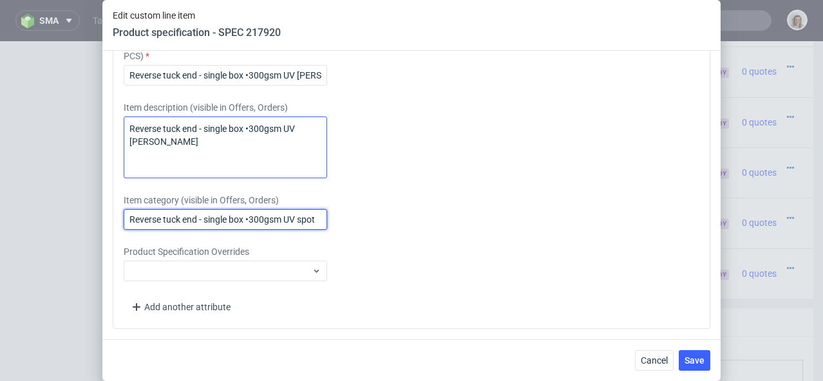
type input "Reverse tuck end - single box •300gsm UV spot"
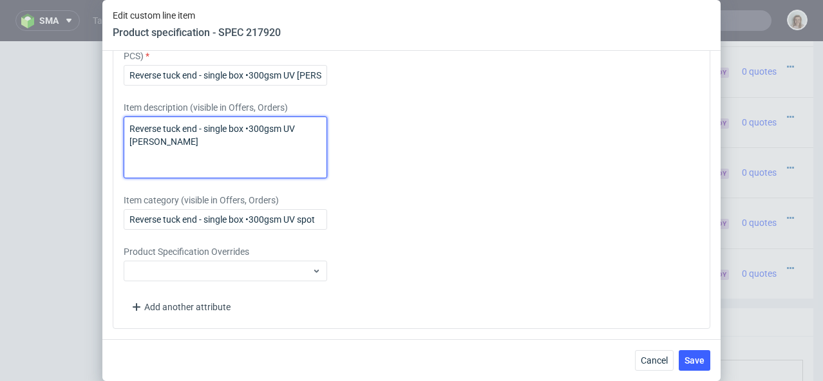
click at [322, 127] on textarea "Reverse tuck end - single box •300gsm UV spott" at bounding box center [226, 148] width 204 height 62
type textarea "Reverse tuck end - single box •300gsm UV spot"
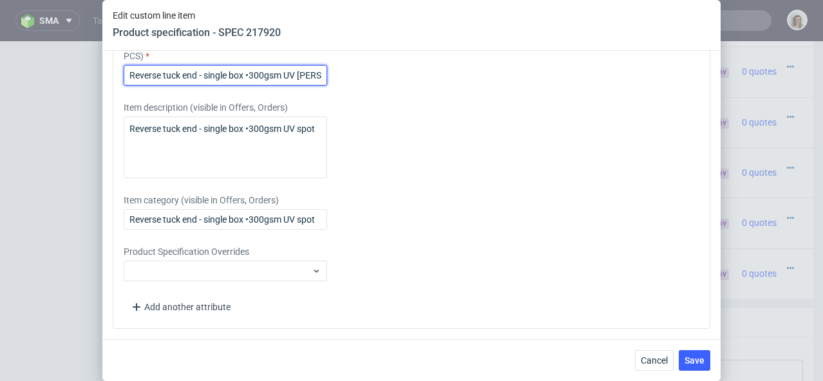
click at [320, 74] on input "Reverse tuck end - single box •300gsm UV spott" at bounding box center [226, 75] width 204 height 21
type input "Reverse tuck end - single box •300gsm UV spot"
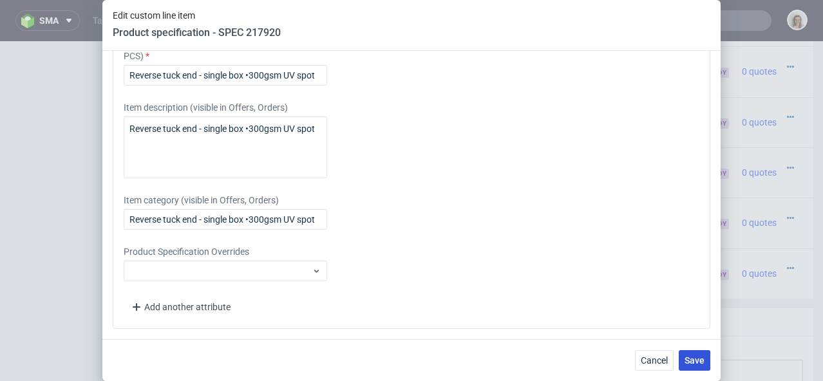
click at [691, 361] on span "Save" at bounding box center [695, 360] width 20 height 9
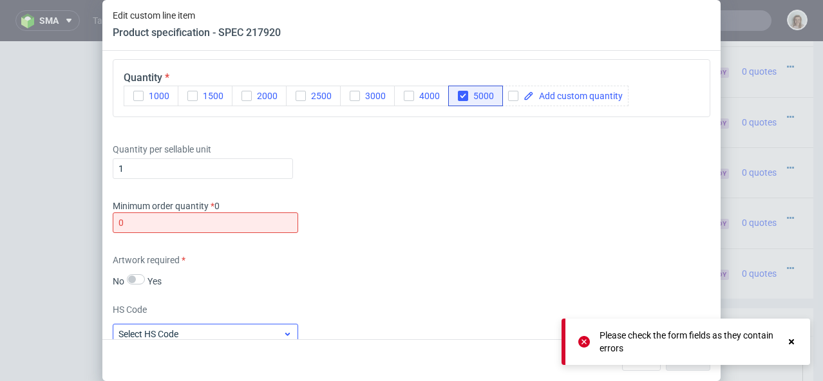
scroll to position [1734, 0]
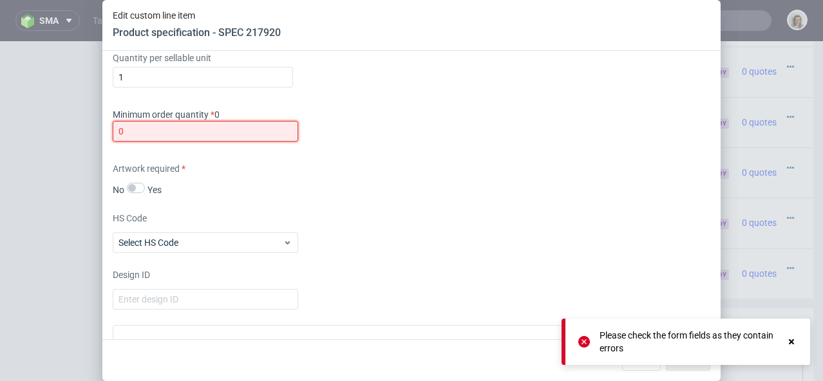
click at [167, 131] on input "0" at bounding box center [206, 131] width 186 height 21
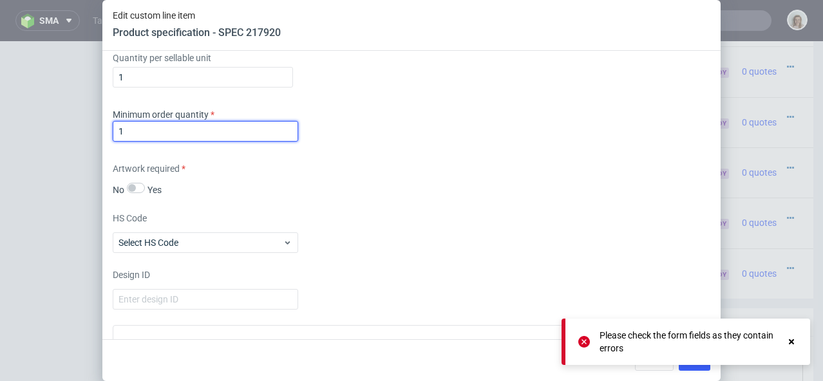
type input "1"
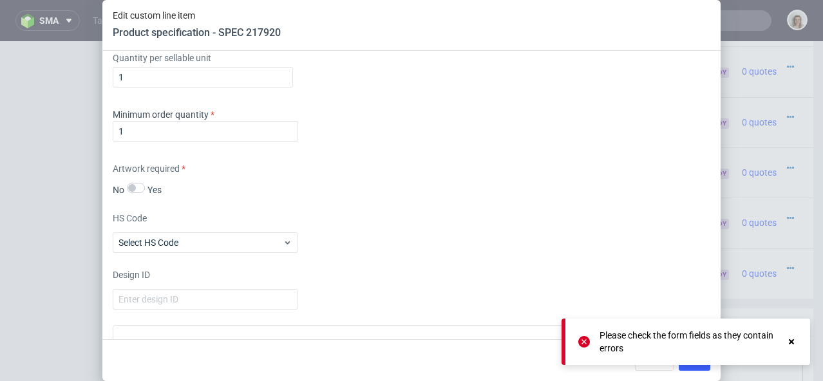
drag, startPoint x: 582, startPoint y: 340, endPoint x: 591, endPoint y: 339, distance: 8.4
click at [582, 340] on icon at bounding box center [585, 342] width 12 height 12
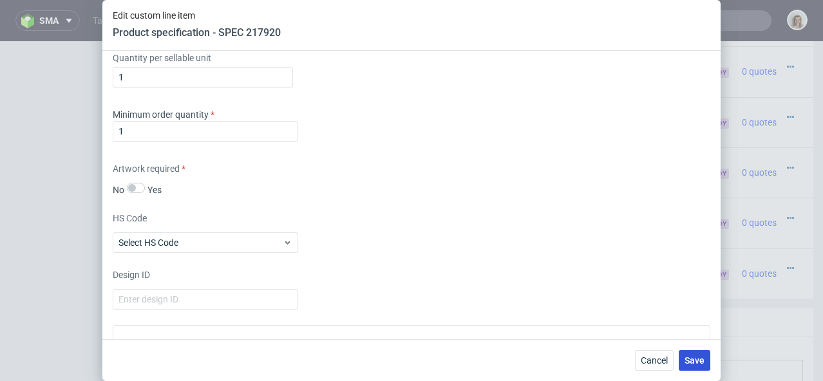
click at [693, 365] on span "Save" at bounding box center [695, 360] width 20 height 9
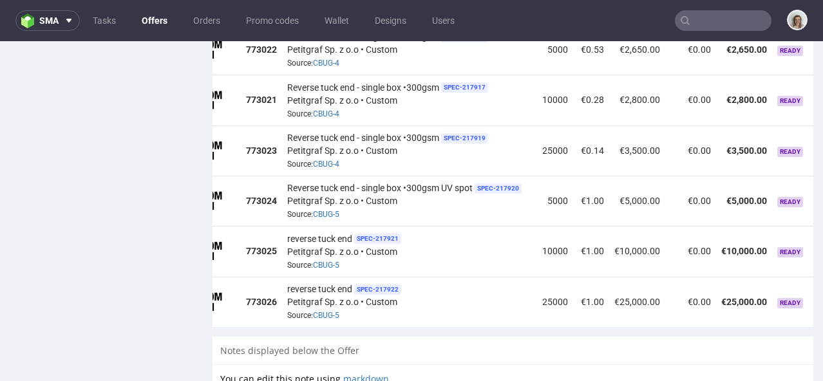
scroll to position [1279, 0]
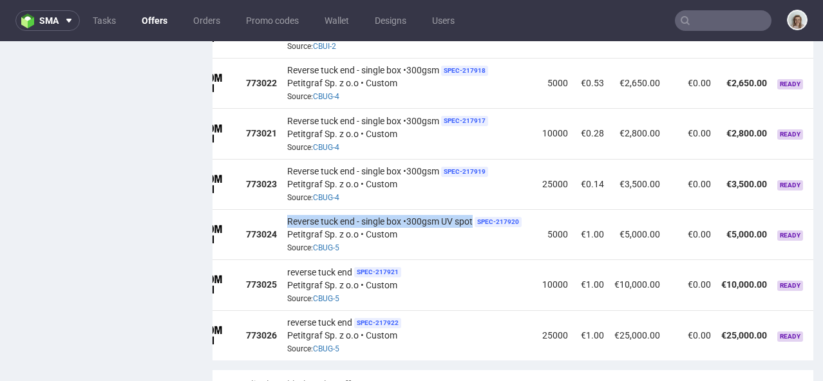
drag, startPoint x: 287, startPoint y: 198, endPoint x: 475, endPoint y: 195, distance: 187.5
click at [475, 215] on div "Reverse tuck end - single box •300gsm UV spot SPEC- 217920 Petitgraf Sp. z o.o …" at bounding box center [409, 235] width 245 height 40
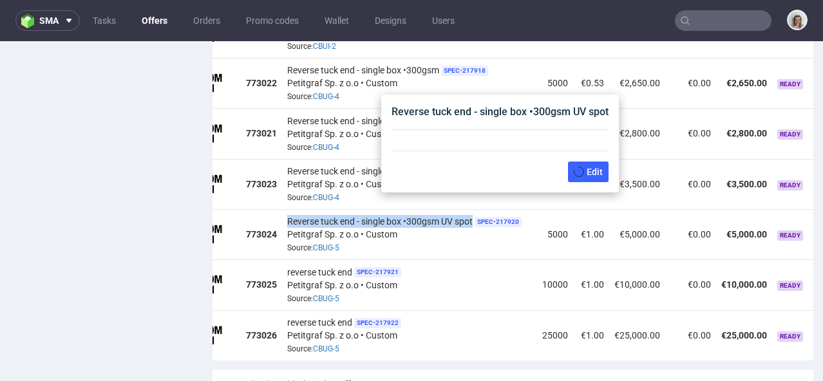
copy span "Reverse tuck end - single box •300gsm UV spot"
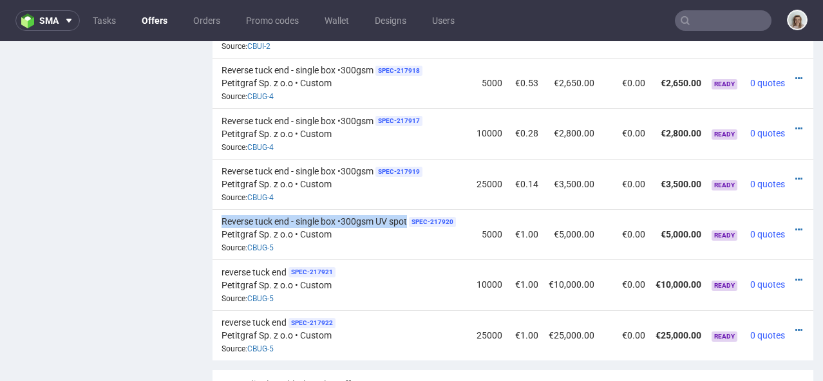
scroll to position [0, 147]
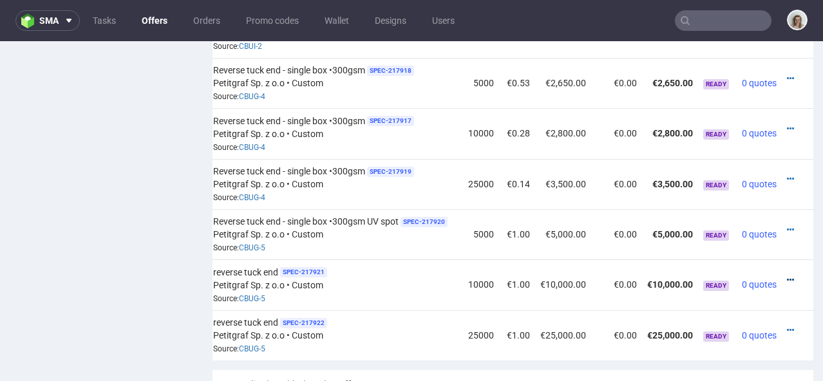
click at [787, 276] on icon at bounding box center [790, 280] width 7 height 9
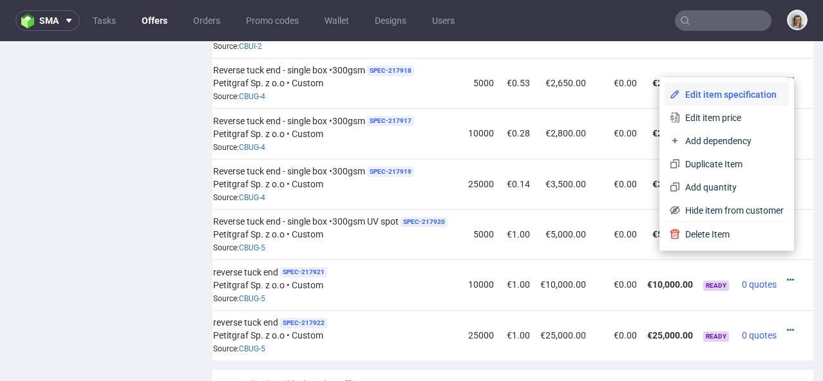
click at [717, 103] on li "Edit item specification" at bounding box center [727, 94] width 124 height 23
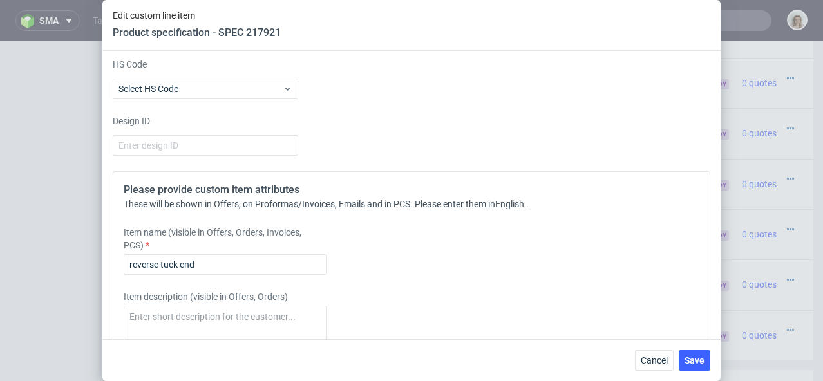
scroll to position [2044, 0]
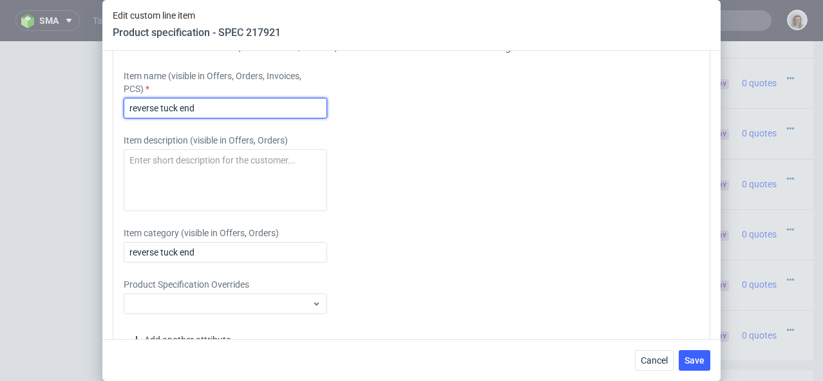
drag, startPoint x: 209, startPoint y: 131, endPoint x: 113, endPoint y: 128, distance: 96.0
click at [113, 128] on div "Please provide custom item attributes These will be shown in Offers, on Proform…" at bounding box center [412, 188] width 598 height 347
paste input "Reverse tuck end - single box •300gsm UV spot"
type input "Reverse tuck end - single box •300gsm UV spot"
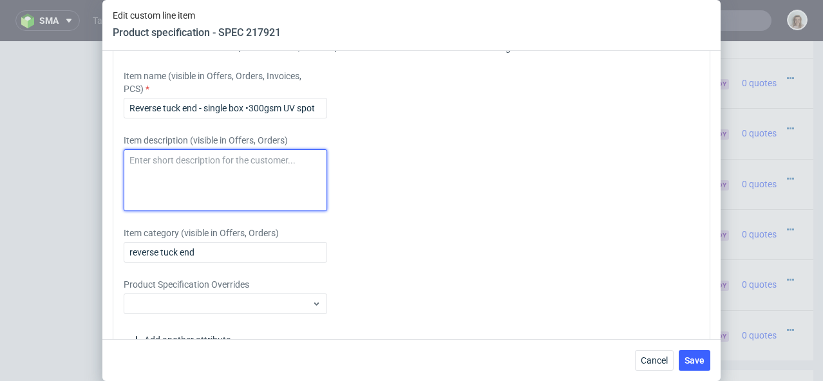
click at [146, 199] on textarea at bounding box center [226, 180] width 204 height 62
paste textarea "Reverse tuck end - single box •300gsm UV spot"
type textarea "Reverse tuck end - single box •300gsm UV spot"
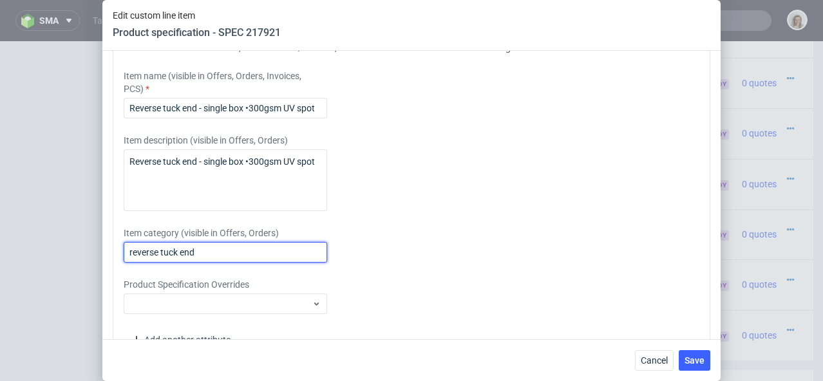
drag, startPoint x: 215, startPoint y: 274, endPoint x: 102, endPoint y: 272, distance: 112.1
click at [102, 272] on div "Supplier Custom Custom supplier Petitgraf Sp. z o.o Technical specification Ins…" at bounding box center [411, 195] width 618 height 289
paste input "Reverse tuck end - single box •300gsm UV spot"
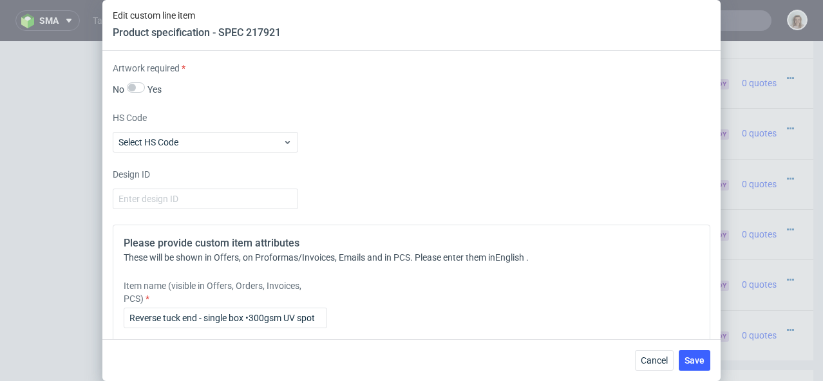
scroll to position [1774, 0]
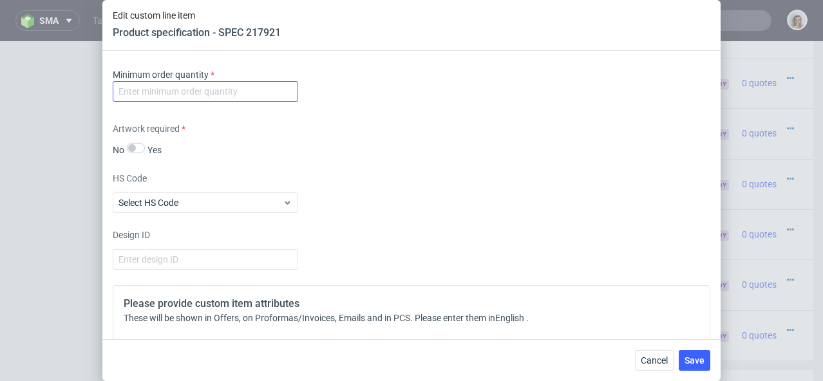
type input "Reverse tuck end - single box •300gsm UV spot"
click at [147, 102] on input "number" at bounding box center [206, 91] width 186 height 21
type input "1"
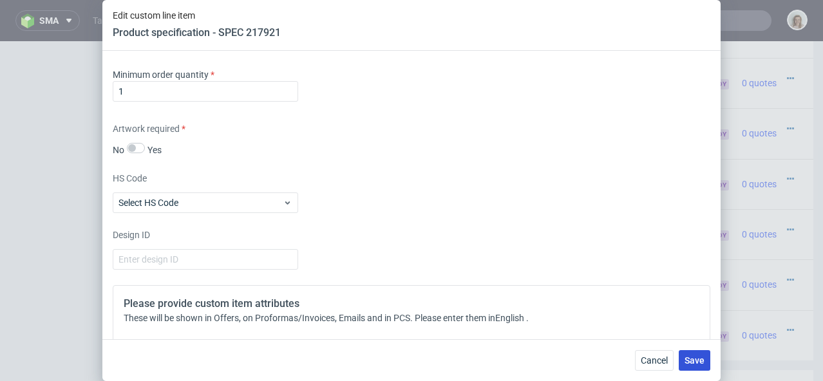
click at [697, 359] on span "Save" at bounding box center [695, 360] width 20 height 9
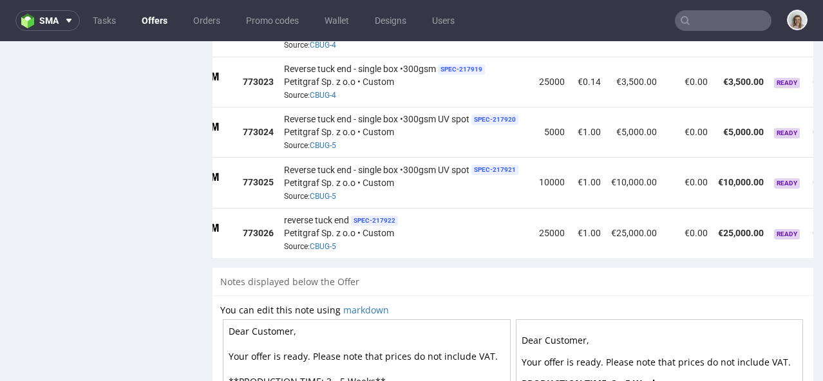
scroll to position [0, 147]
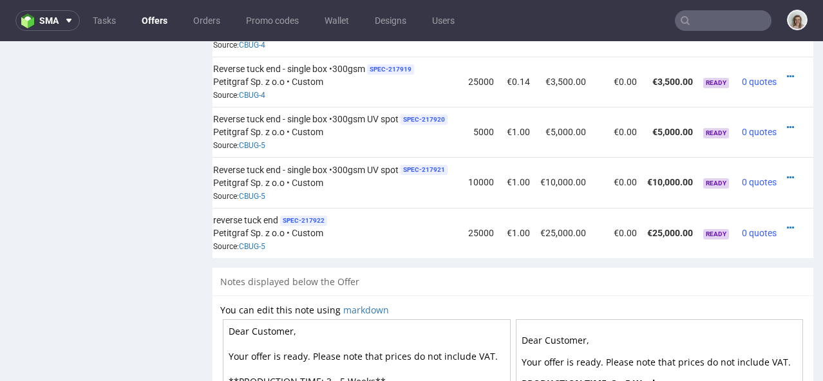
click at [787, 222] on div at bounding box center [794, 228] width 14 height 13
click at [787, 224] on icon at bounding box center [790, 228] width 7 height 9
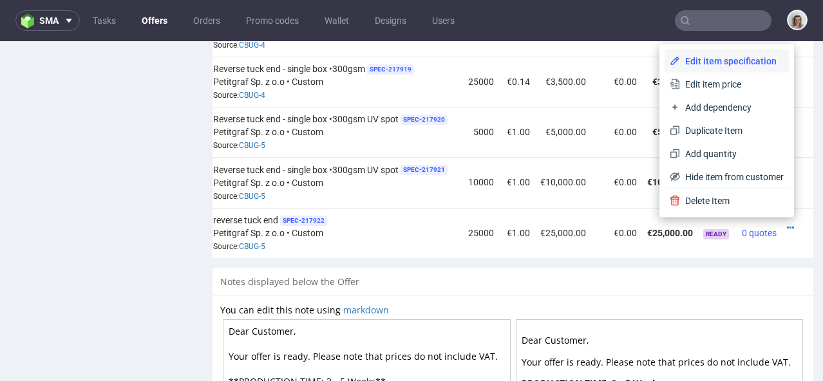
click at [689, 57] on span "Edit item specification" at bounding box center [732, 61] width 104 height 13
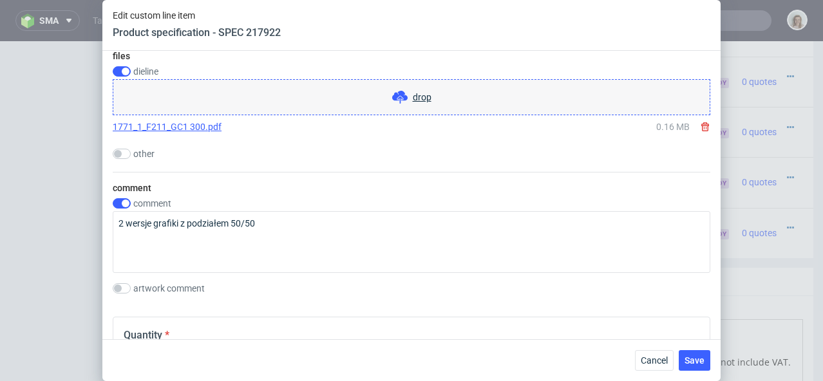
scroll to position [1997, 0]
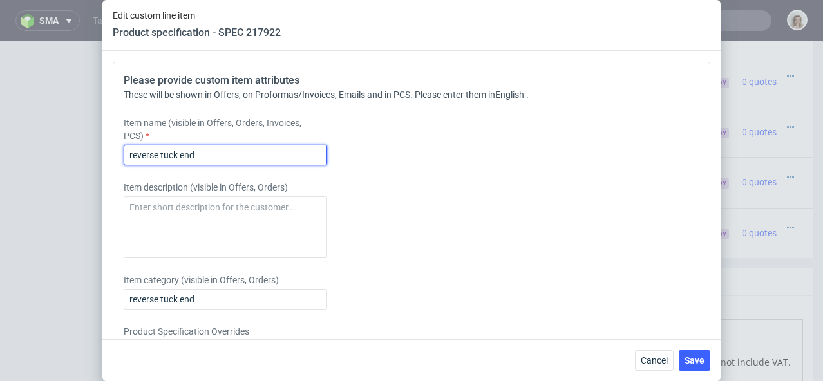
drag, startPoint x: 207, startPoint y: 178, endPoint x: 99, endPoint y: 173, distance: 107.7
click at [99, 173] on div "Edit custom line item Product specification - SPEC 217922 Supplier Custom Custo…" at bounding box center [411, 190] width 823 height 381
paste input "Reverse tuck end - single box •300gsm UV spot"
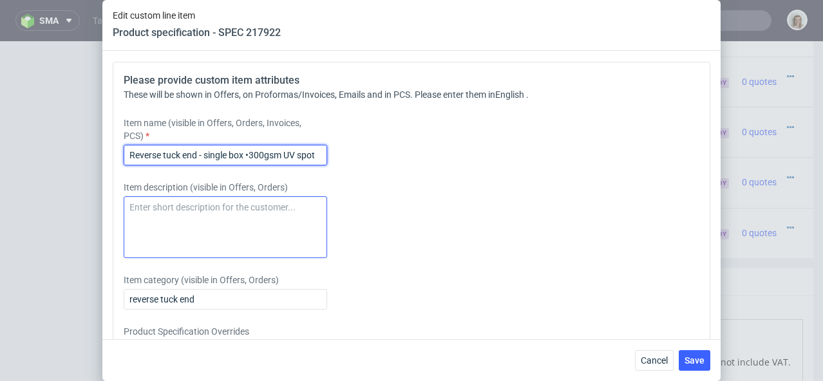
type input "Reverse tuck end - single box •300gsm UV spot"
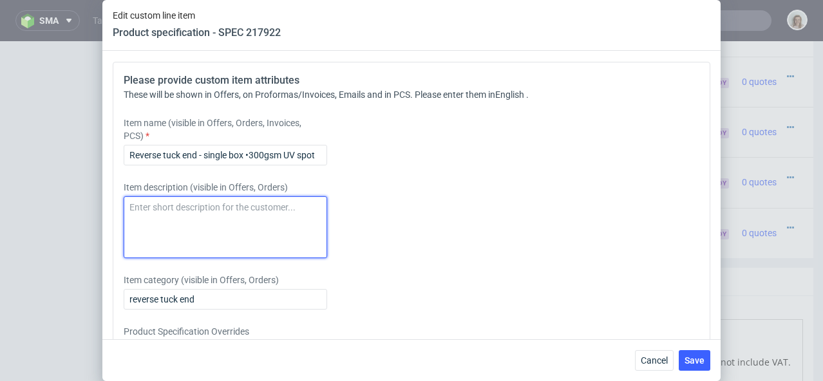
click at [193, 227] on textarea at bounding box center [226, 227] width 204 height 62
paste textarea "Reverse tuck end - single box •300gsm UV spot"
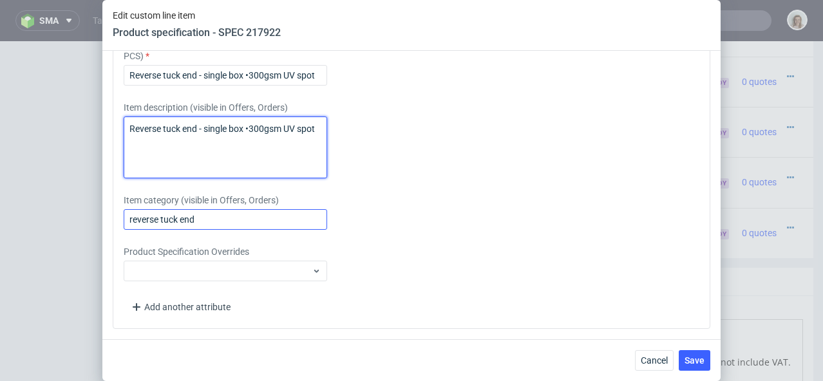
type textarea "Reverse tuck end - single box •300gsm UV spot"
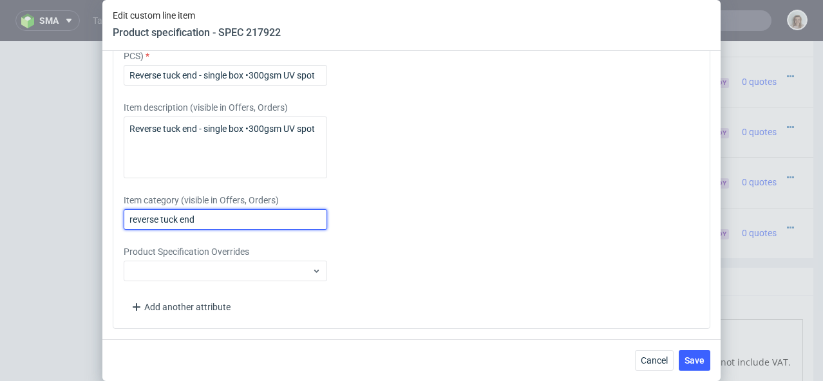
drag, startPoint x: 184, startPoint y: 225, endPoint x: 87, endPoint y: 223, distance: 96.7
click at [87, 223] on div "Edit custom line item Product specification - SPEC 217922 Supplier Custom Custo…" at bounding box center [411, 190] width 823 height 381
paste input "Reverse tuck end - single box •300gsm UV spot"
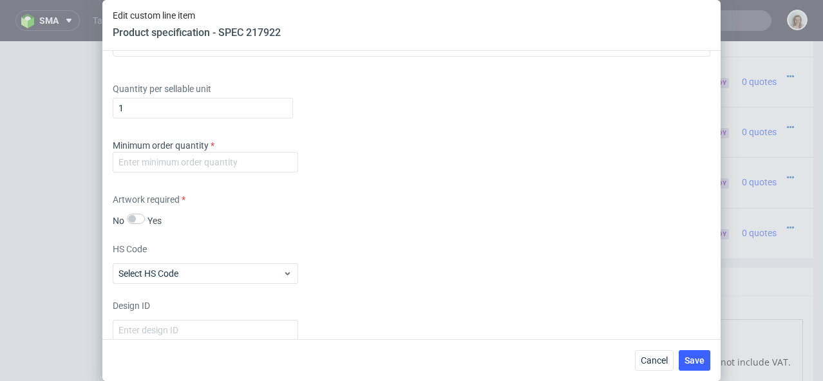
scroll to position [1697, 0]
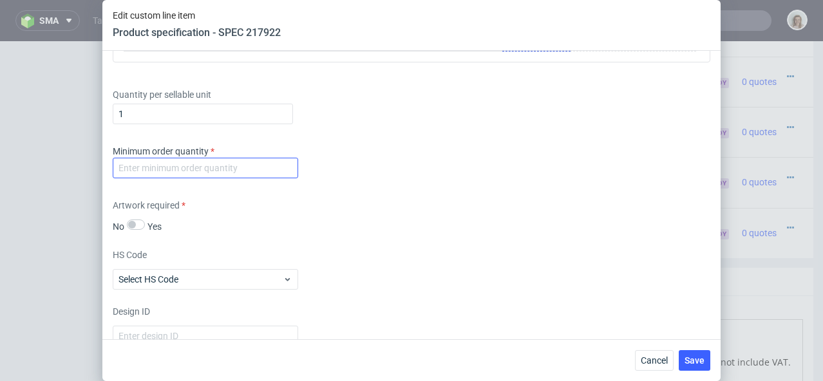
type input "Reverse tuck end - single box •300gsm UV spot"
click at [141, 178] on input "number" at bounding box center [206, 168] width 186 height 21
type input "1"
click at [696, 368] on button "Save" at bounding box center [695, 360] width 32 height 21
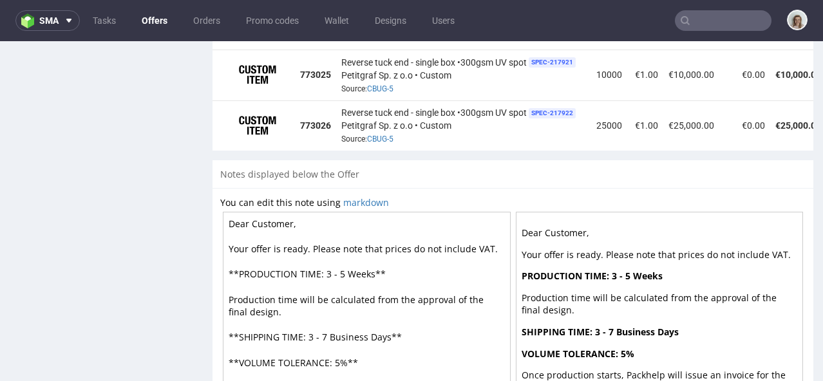
scroll to position [1431, 0]
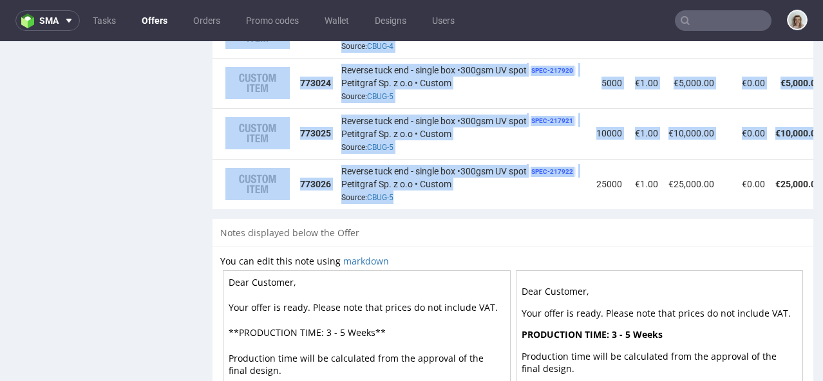
drag, startPoint x: 526, startPoint y: 186, endPoint x: 627, endPoint y: 191, distance: 101.2
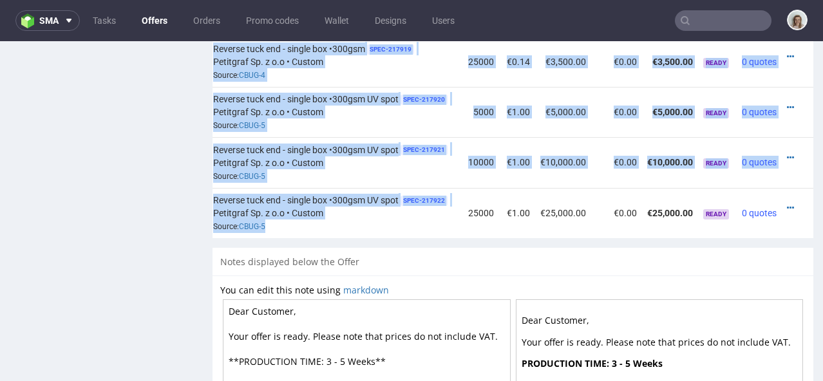
scroll to position [1336, 0]
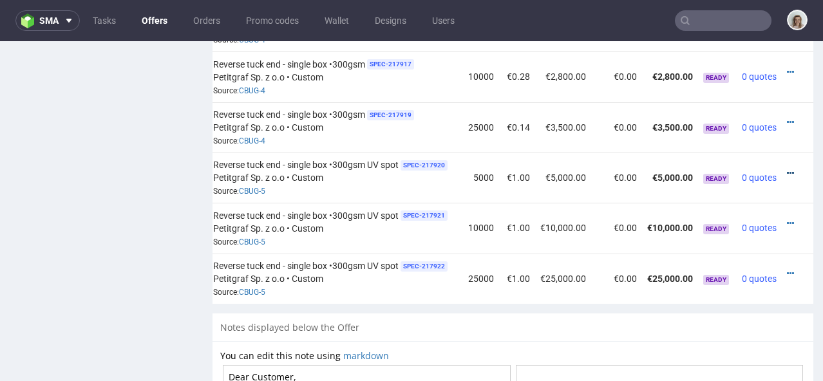
click at [787, 169] on icon at bounding box center [790, 173] width 7 height 9
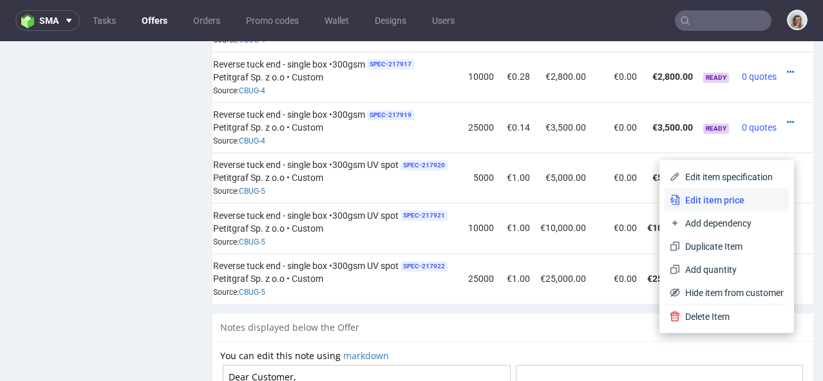
click at [714, 196] on span "Edit item price" at bounding box center [732, 200] width 104 height 13
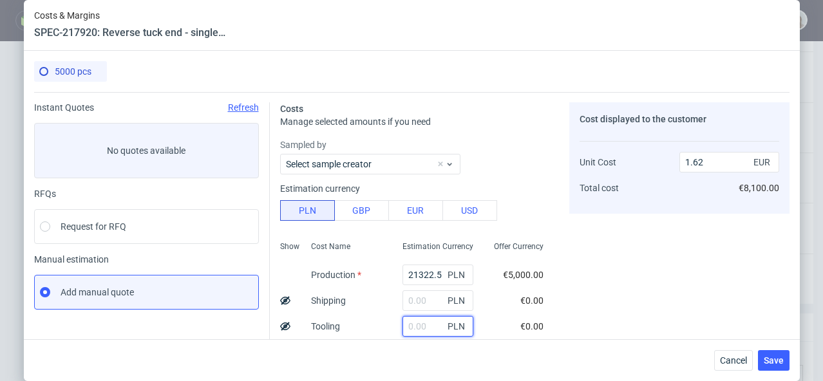
click at [410, 323] on input "text" at bounding box center [438, 326] width 71 height 21
type input "3200"
type input "1.86"
type input "3200"
drag, startPoint x: 428, startPoint y: 273, endPoint x: 378, endPoint y: 272, distance: 50.3
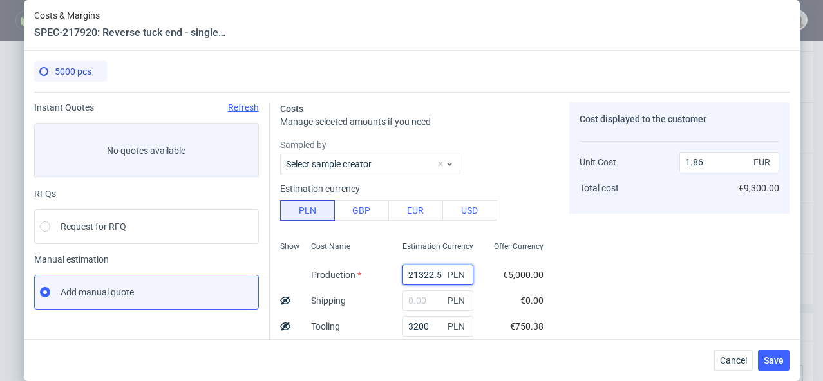
click at [378, 272] on div "Show Cost Name Production Shipping Tooling Per unit Total cost Estimation Curre…" at bounding box center [417, 321] width 274 height 170
paste input "5450"
type input "5450"
type input "0.66"
type input "5450"
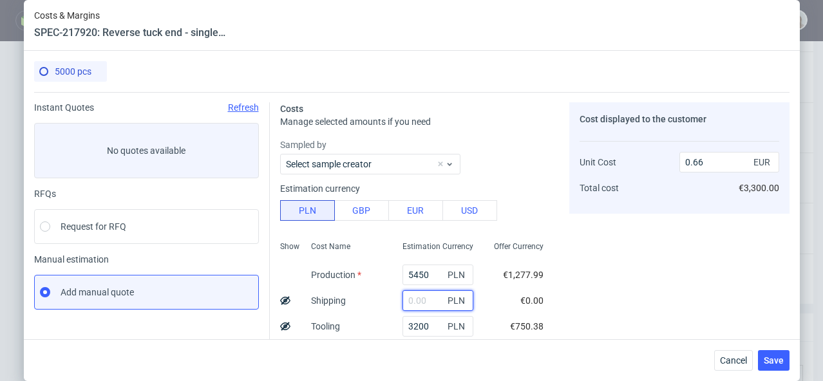
click at [403, 310] on input "text" at bounding box center [438, 301] width 71 height 21
paste input "587,94"
type input "587.94"
type input "0.7"
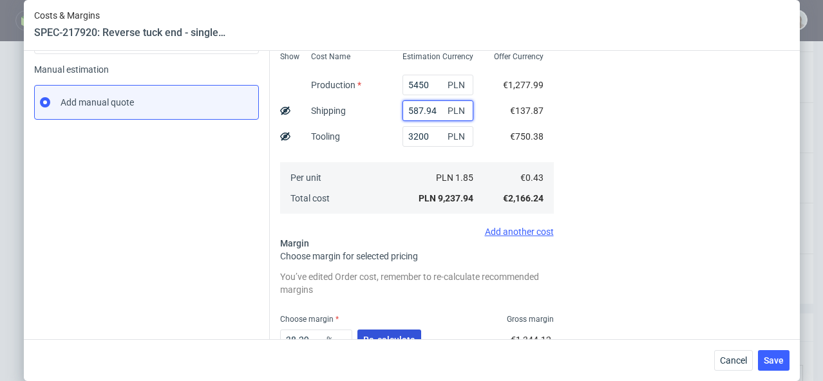
type input "587.94"
click at [399, 336] on span "Re-calculate" at bounding box center [389, 340] width 52 height 9
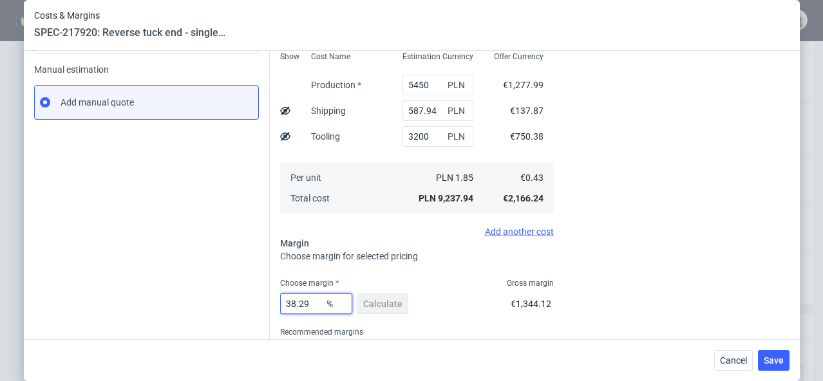
drag, startPoint x: 314, startPoint y: 302, endPoint x: 284, endPoint y: 303, distance: 29.6
click at [284, 303] on input "38.29" at bounding box center [316, 304] width 72 height 21
type input "37"
type input "0.69"
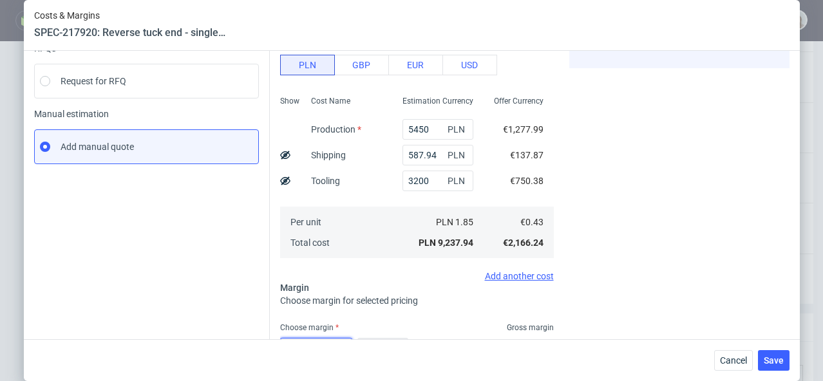
scroll to position [245, 0]
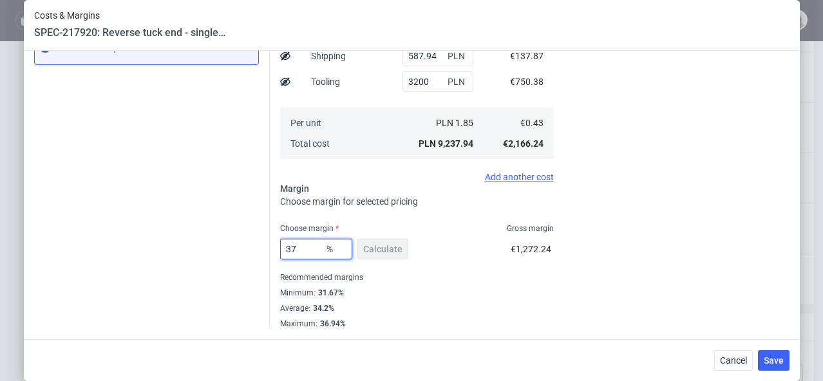
type input "37"
click at [454, 261] on div "37 % Calculate €1,272.24" at bounding box center [417, 252] width 274 height 36
click at [784, 363] on span "Save" at bounding box center [774, 360] width 20 height 9
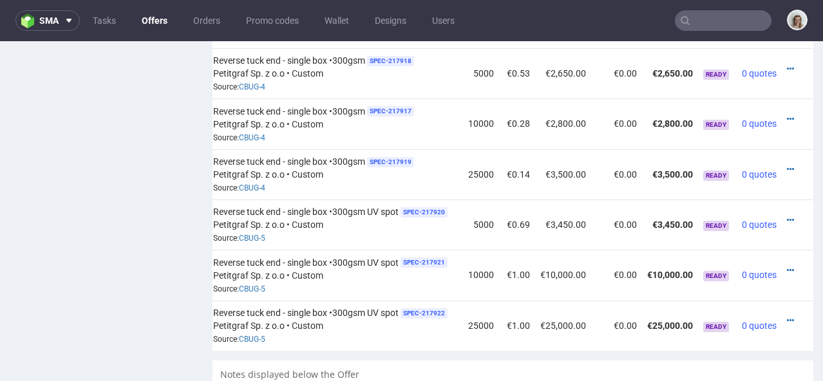
scroll to position [0, 147]
click at [787, 266] on icon at bounding box center [790, 270] width 7 height 9
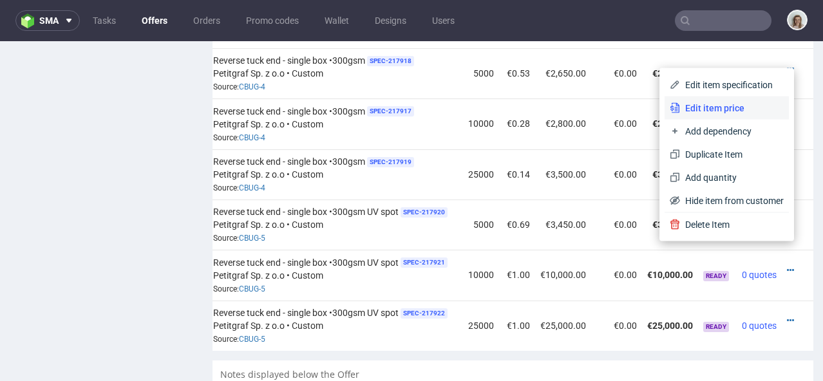
click at [689, 108] on span "Edit item price" at bounding box center [732, 108] width 104 height 13
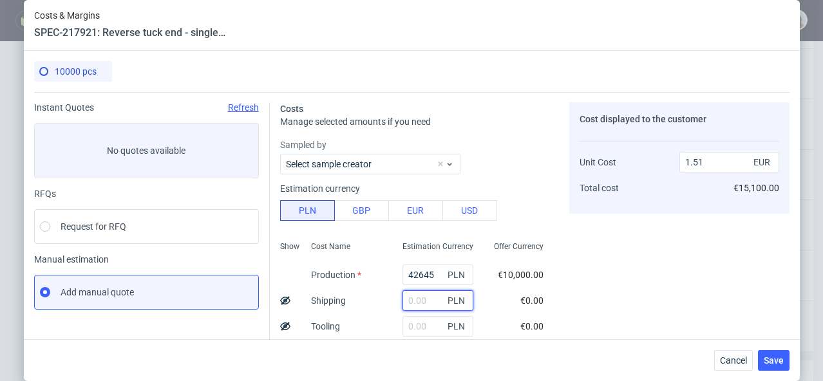
click at [406, 298] on input "text" at bounding box center [438, 301] width 71 height 21
paste input "587,94"
type input "587.94"
type input "1.52"
type input "587.94"
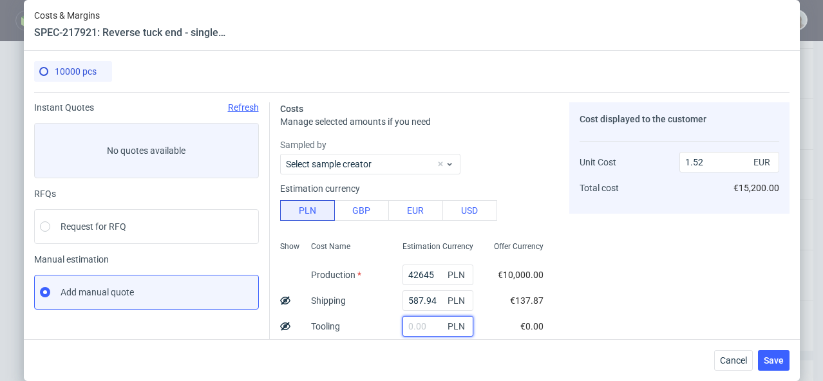
click at [415, 320] on input "text" at bounding box center [438, 326] width 71 height 21
type input "3200"
type input "1.64"
type input "3200"
drag, startPoint x: 424, startPoint y: 275, endPoint x: 371, endPoint y: 274, distance: 52.8
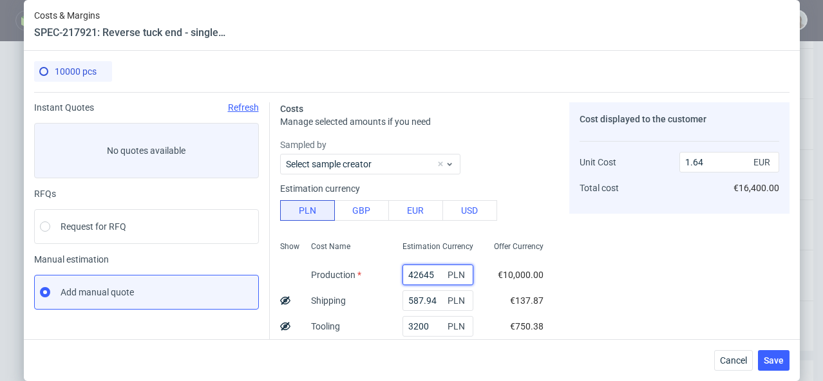
click at [371, 274] on div "Show Cost Name Production Shipping Tooling Per unit Total cost Estimation Curre…" at bounding box center [417, 321] width 274 height 170
paste input "6650"
type input "6650"
type input "0.37"
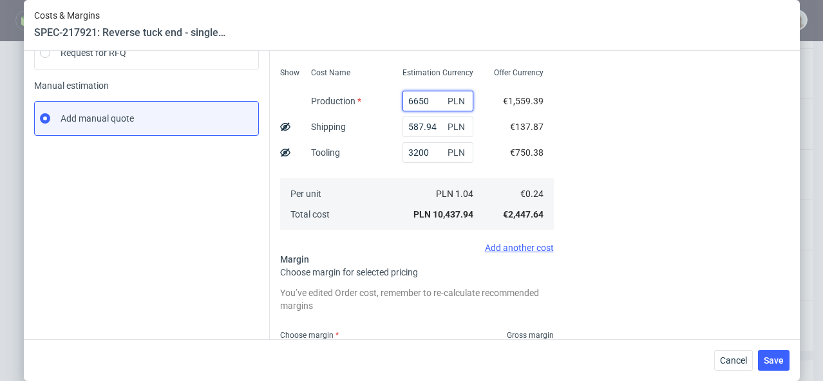
scroll to position [249, 0]
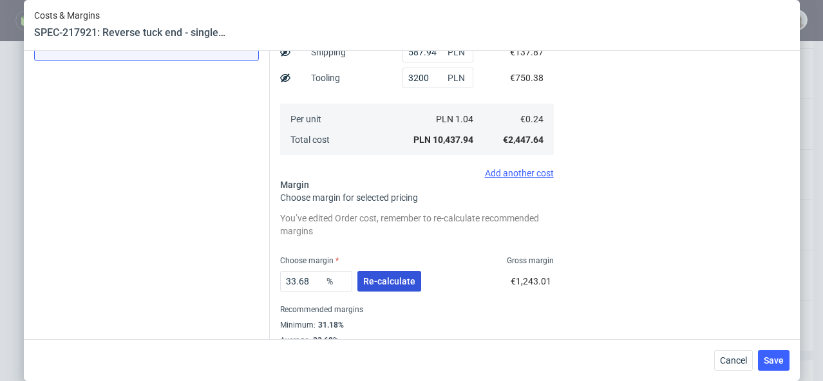
type input "6650"
click at [405, 273] on button "Re-calculate" at bounding box center [390, 281] width 64 height 21
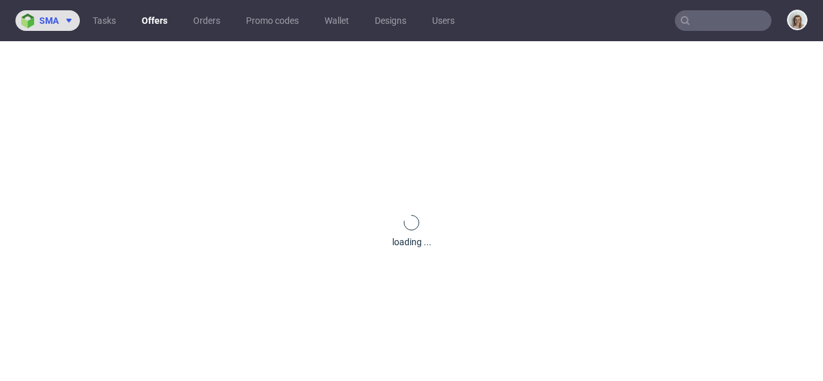
click at [69, 21] on use at bounding box center [68, 21] width 5 height 4
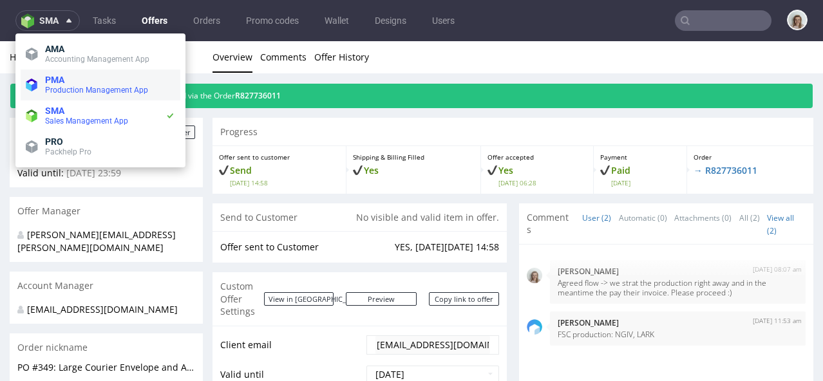
click at [79, 76] on span "PMA" at bounding box center [110, 80] width 130 height 10
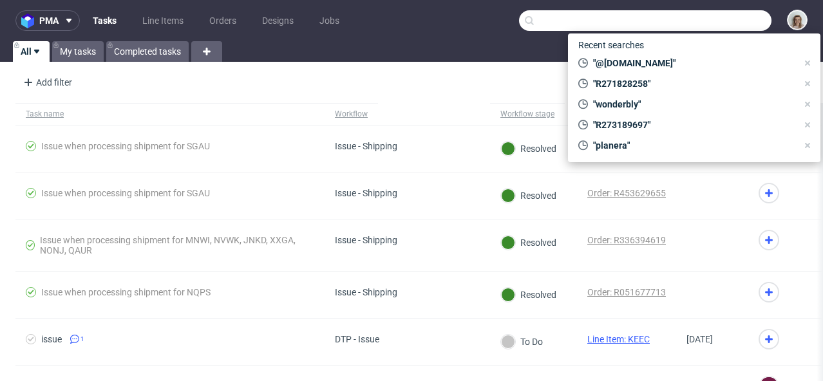
click at [689, 20] on input "text" at bounding box center [645, 20] width 253 height 21
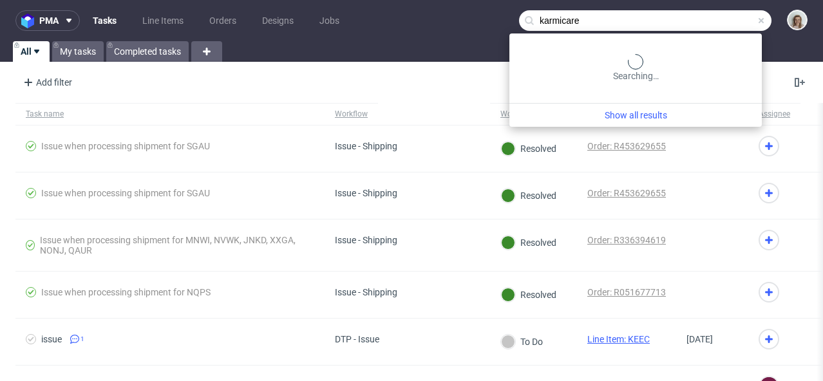
type input "karmicare"
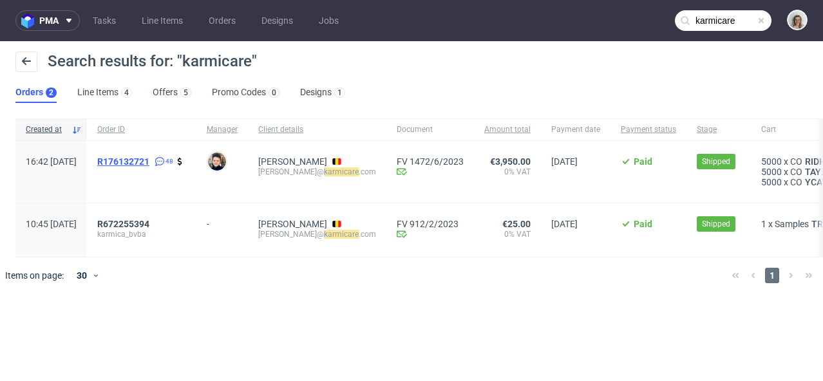
click at [149, 162] on span "R176132721" at bounding box center [123, 162] width 52 height 10
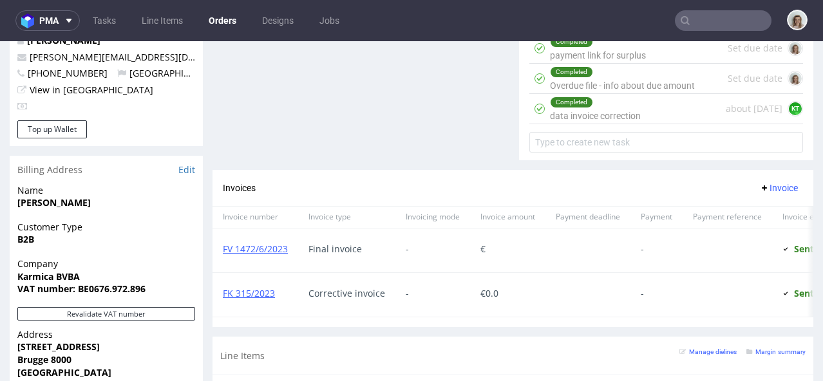
scroll to position [908, 0]
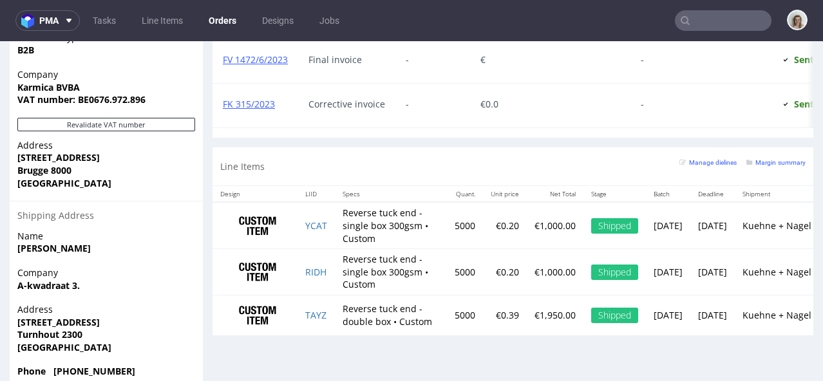
click at [720, 26] on input "text" at bounding box center [723, 20] width 97 height 21
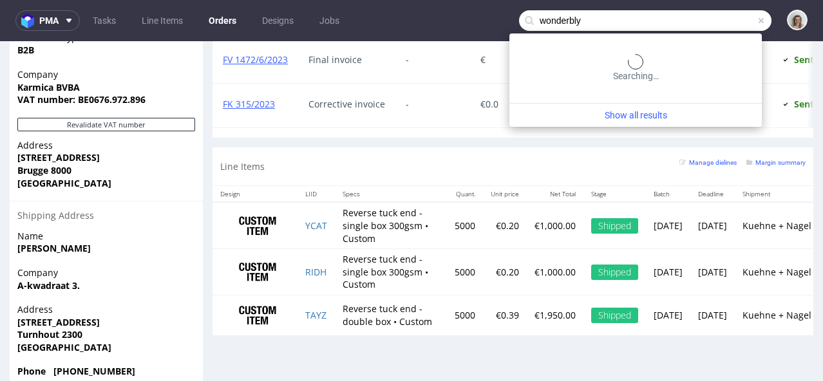
type input "wonderbly"
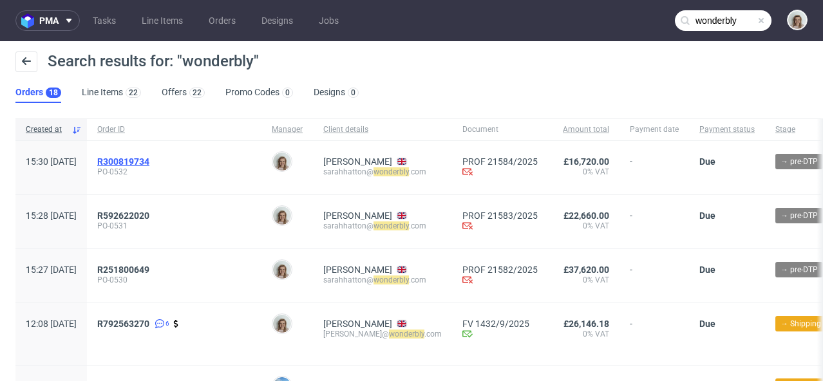
click at [149, 162] on span "R300819734" at bounding box center [123, 162] width 52 height 10
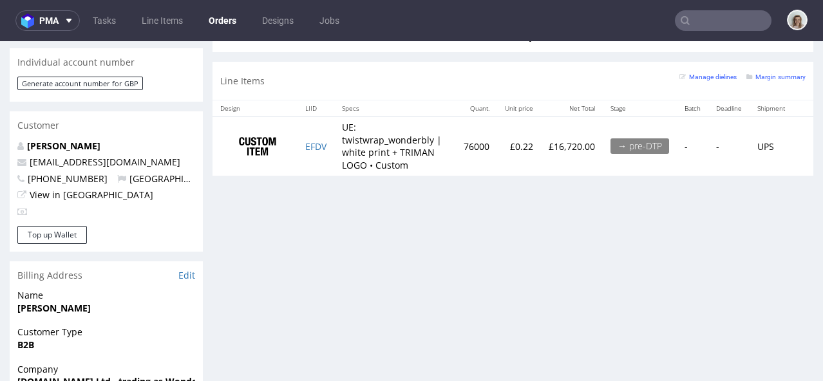
scroll to position [617, 0]
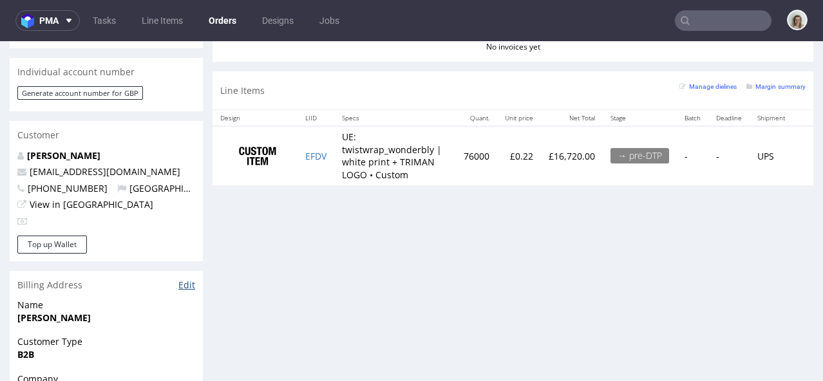
click at [184, 279] on link "Edit" at bounding box center [186, 285] width 17 height 13
click at [716, 18] on input "text" at bounding box center [723, 20] width 97 height 21
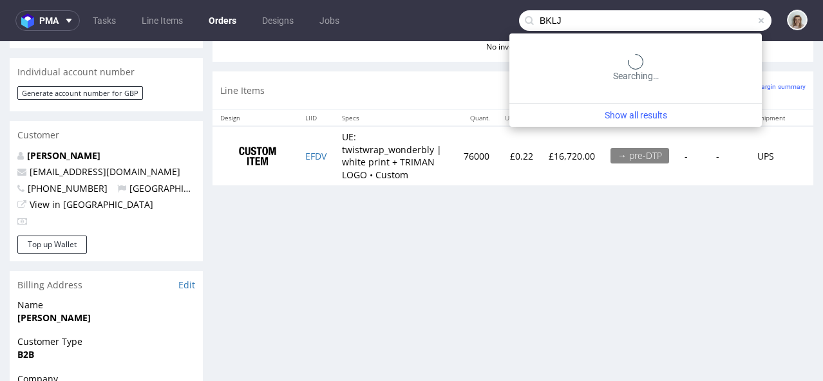
type input "BKLJ"
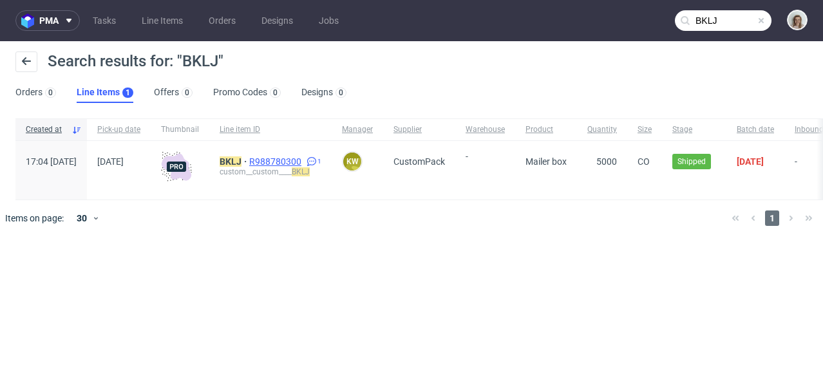
click at [304, 158] on span "R988780300" at bounding box center [276, 162] width 55 height 10
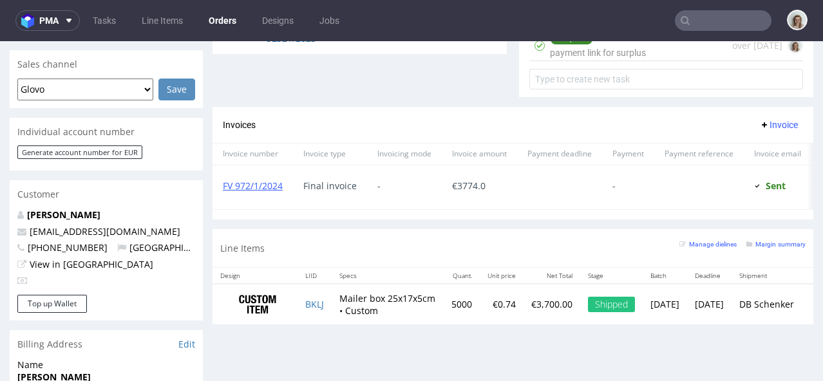
scroll to position [550, 0]
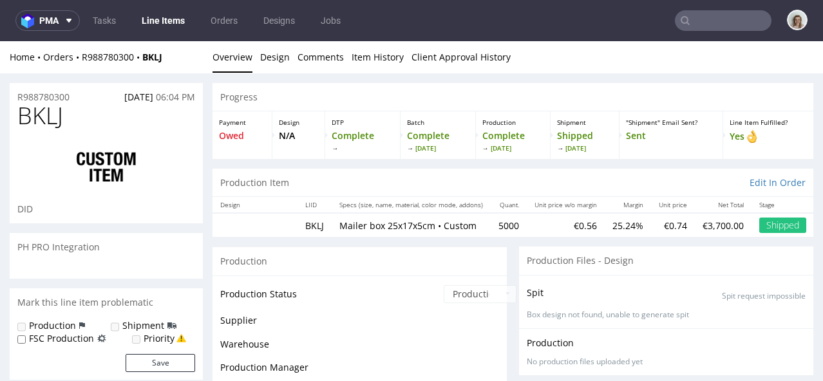
scroll to position [93, 0]
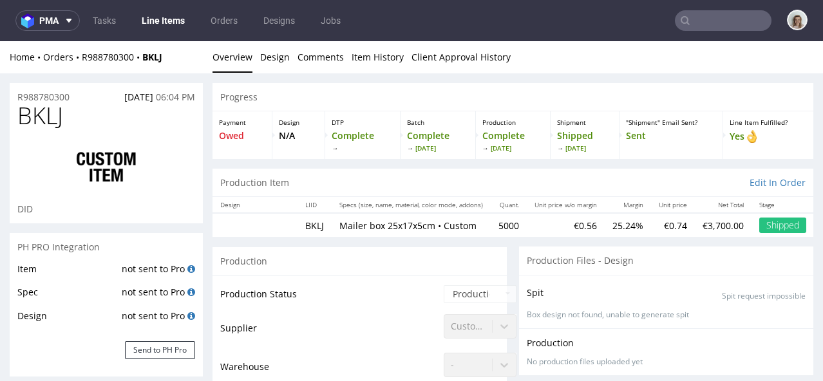
type input "5250"
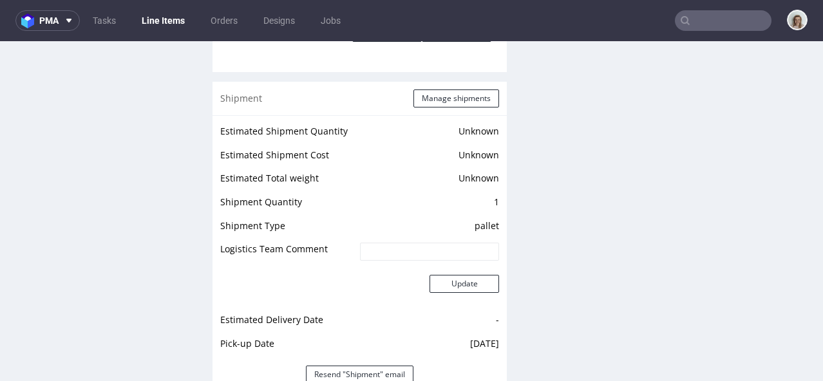
scroll to position [1598, 0]
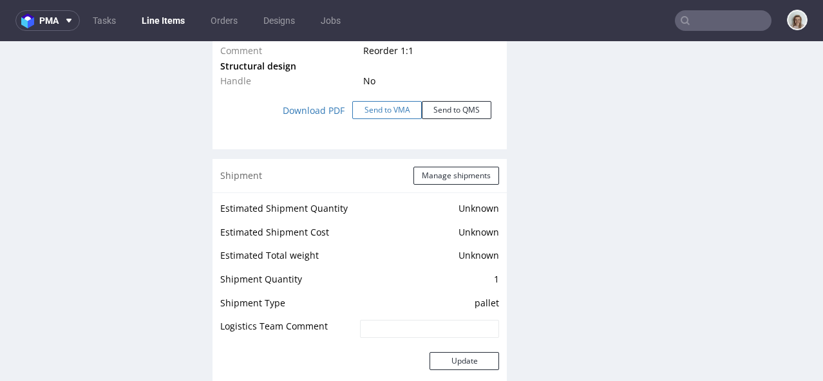
click at [359, 110] on button "Send to VMA" at bounding box center [387, 110] width 70 height 18
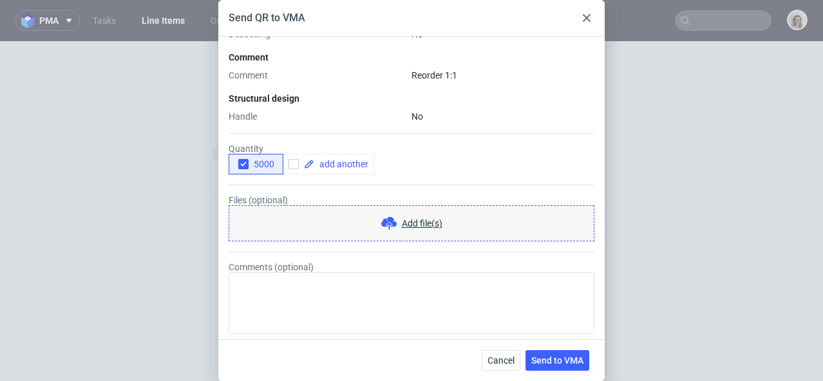
scroll to position [530, 0]
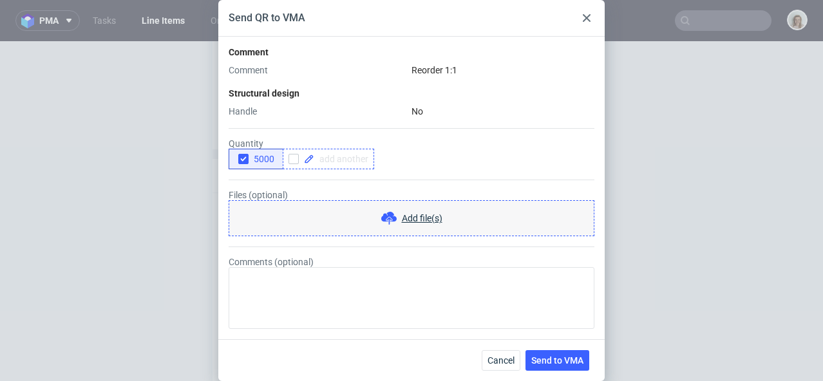
click at [352, 159] on span at bounding box center [341, 159] width 54 height 9
checkbox input "true"
click at [244, 158] on icon "button" at bounding box center [243, 159] width 9 height 9
click at [385, 161] on span at bounding box center [404, 159] width 54 height 9
checkbox input "true"
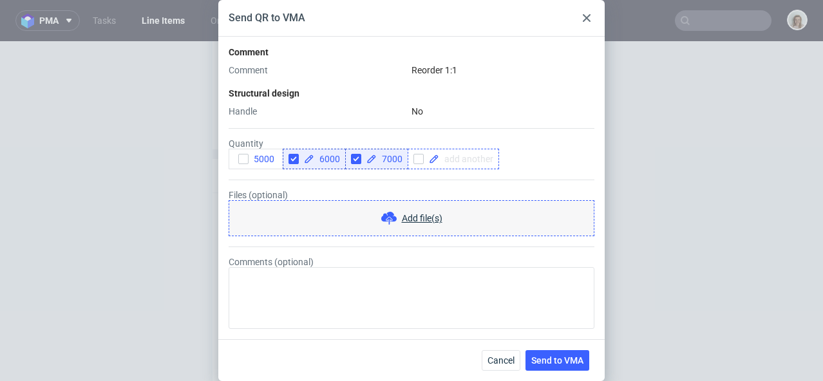
click at [477, 163] on span at bounding box center [466, 159] width 54 height 9
checkbox input "true"
click at [580, 359] on span "Send to VMA" at bounding box center [557, 360] width 52 height 9
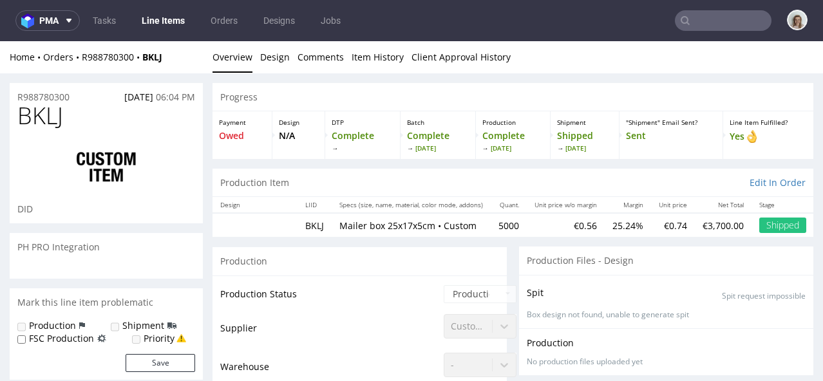
select select "in_progress"
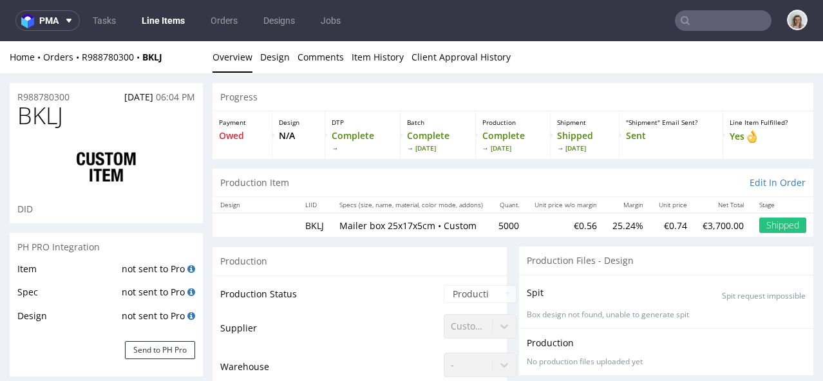
scroll to position [93, 0]
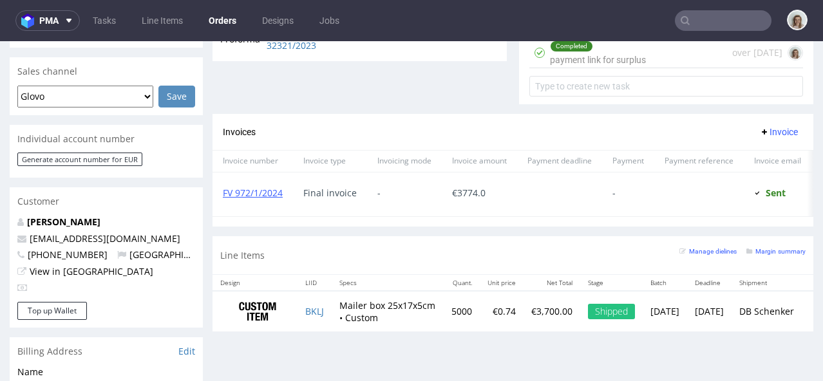
scroll to position [546, 0]
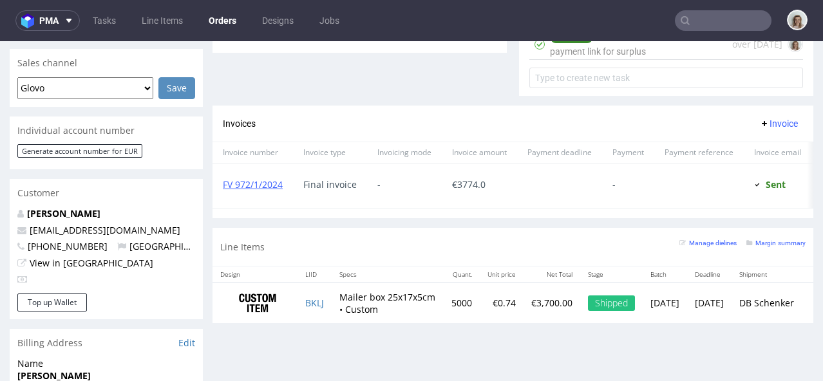
click at [334, 314] on td "Mailer box 25x17x5cm • Custom" at bounding box center [388, 303] width 112 height 41
click at [332, 312] on td "BKLJ" at bounding box center [315, 303] width 34 height 41
copy link "BKLJ"
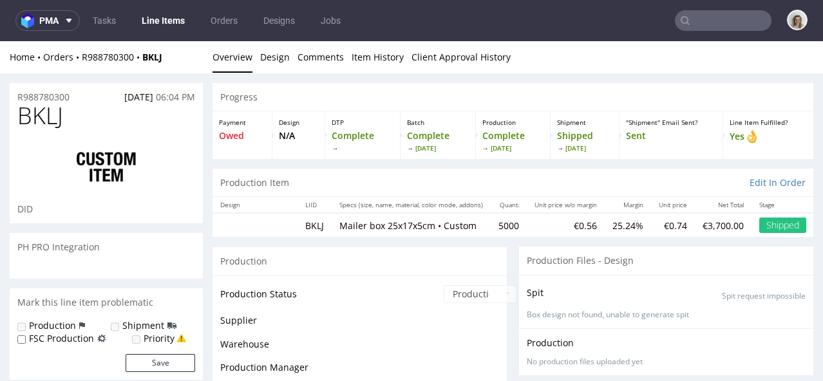
scroll to position [93, 0]
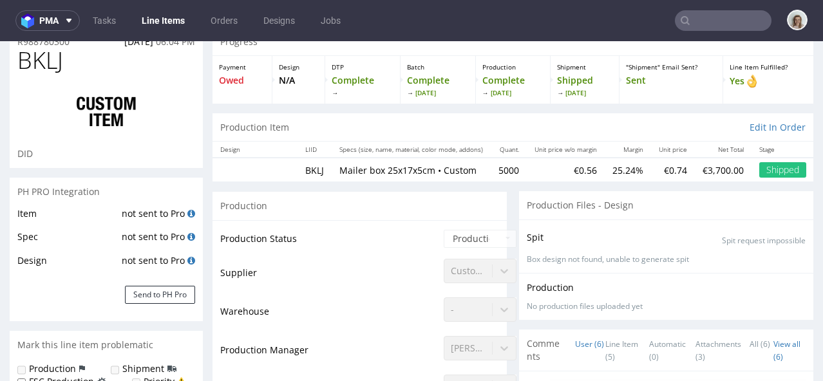
select select "in_progress"
type input "5250"
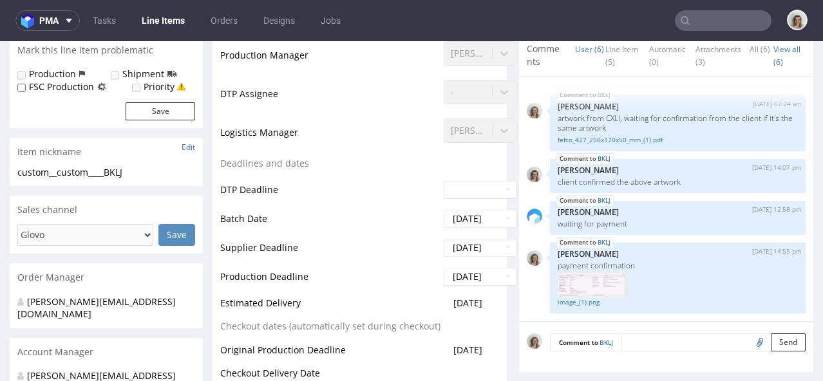
scroll to position [354, 0]
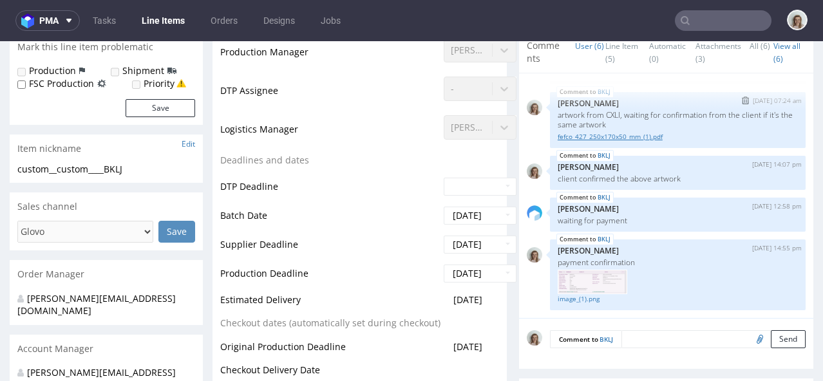
click at [602, 137] on link "fefco_427_250x170x50_mm_(1).pdf" at bounding box center [678, 137] width 240 height 10
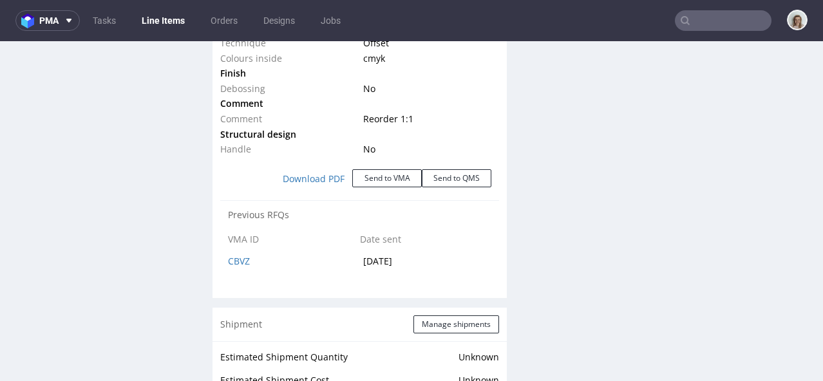
scroll to position [1542, 0]
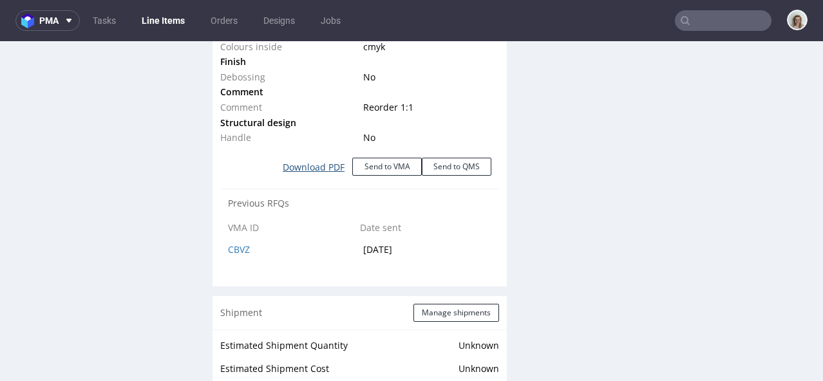
click at [297, 164] on link "Download PDF" at bounding box center [313, 167] width 77 height 28
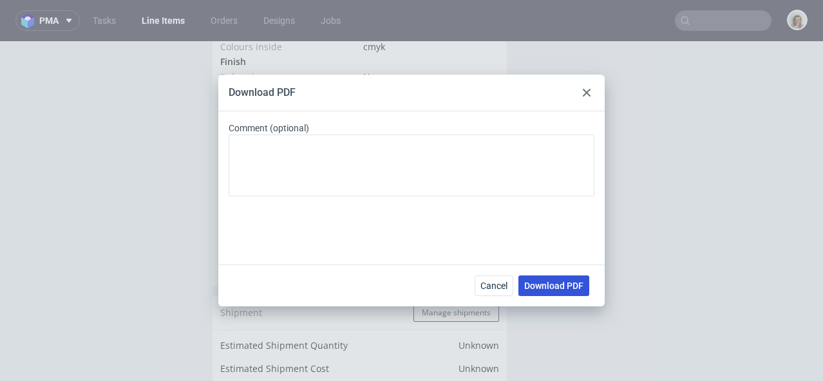
click at [529, 287] on span "Download PDF" at bounding box center [553, 286] width 59 height 9
click at [489, 292] on button "Cancel" at bounding box center [494, 286] width 39 height 21
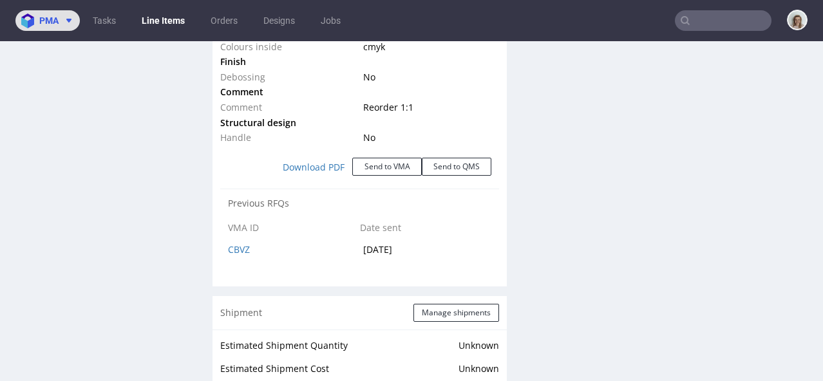
click at [52, 28] on button "pma" at bounding box center [47, 20] width 64 height 21
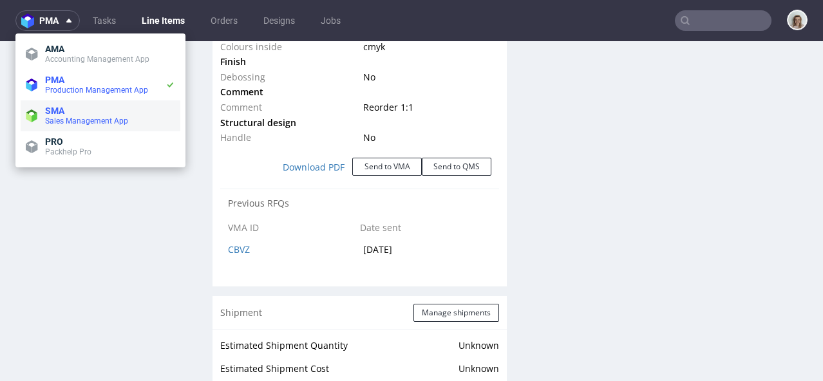
click at [52, 109] on span "SMA" at bounding box center [54, 111] width 19 height 10
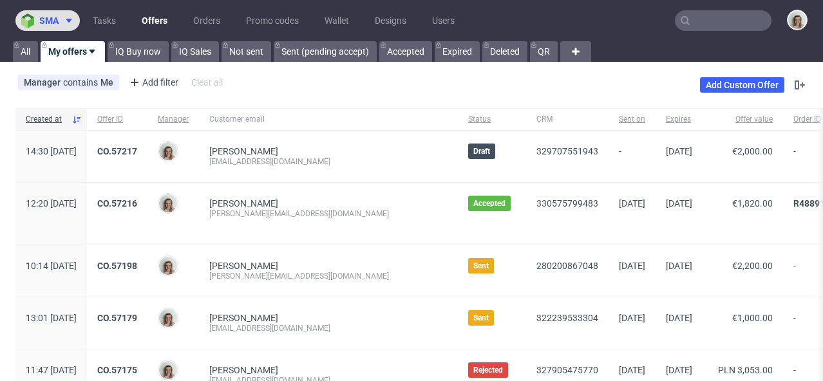
click at [56, 23] on span "sma" at bounding box center [48, 20] width 19 height 9
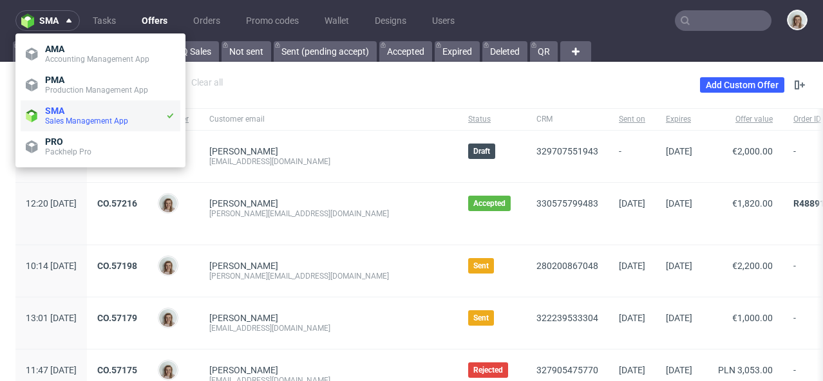
click at [57, 114] on span "SMA" at bounding box center [54, 111] width 19 height 10
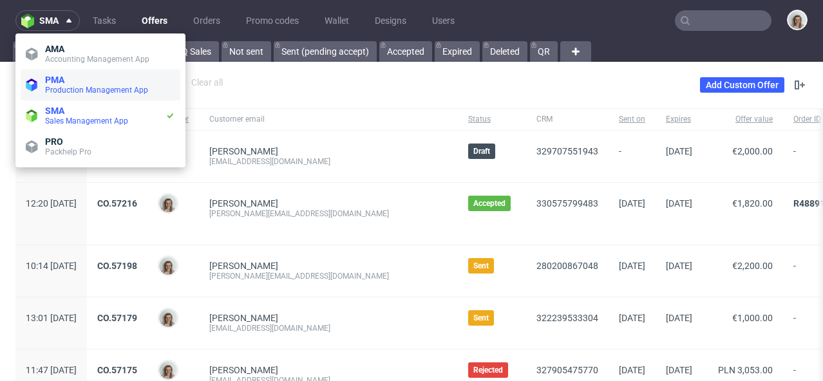
click at [64, 96] on li "PMA Production Management App" at bounding box center [101, 85] width 160 height 31
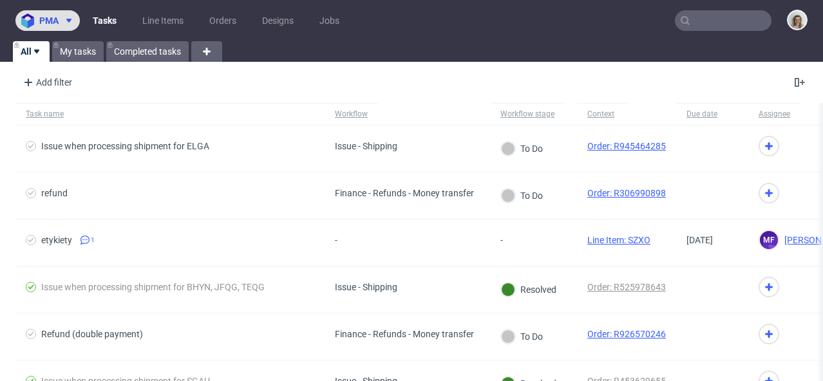
click at [55, 30] on button "pma" at bounding box center [47, 20] width 64 height 21
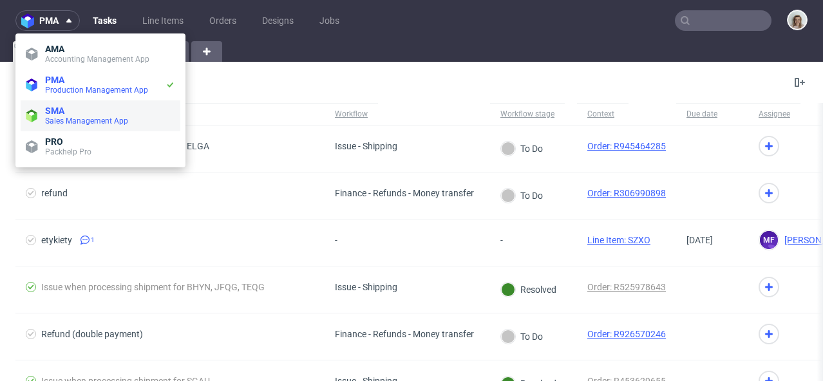
click at [59, 118] on span "Sales Management App" at bounding box center [86, 121] width 83 height 9
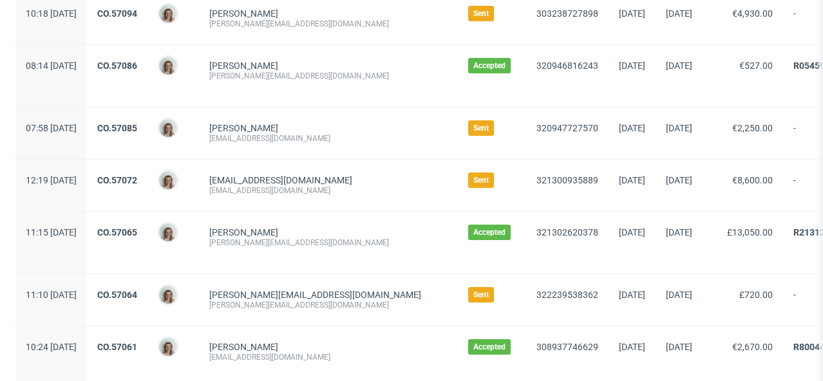
scroll to position [767, 0]
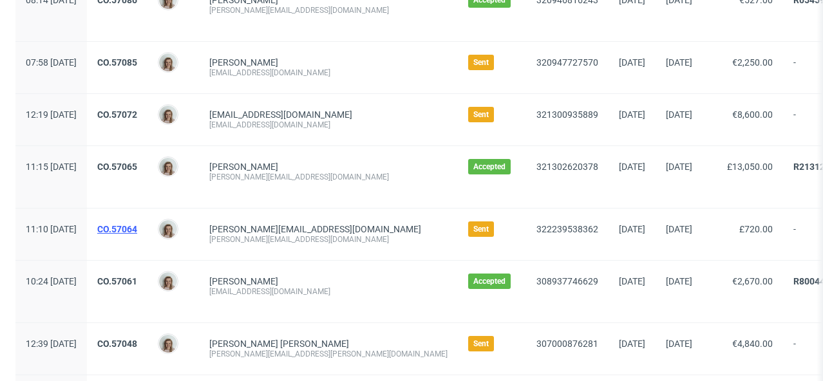
click at [137, 231] on link "CO.57064" at bounding box center [117, 229] width 40 height 10
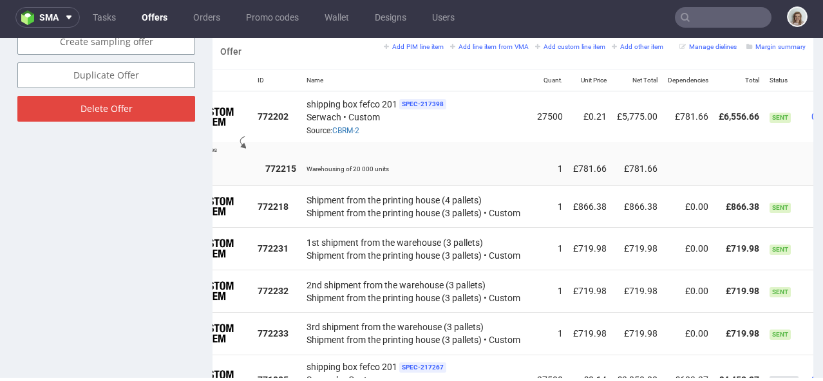
scroll to position [0, 131]
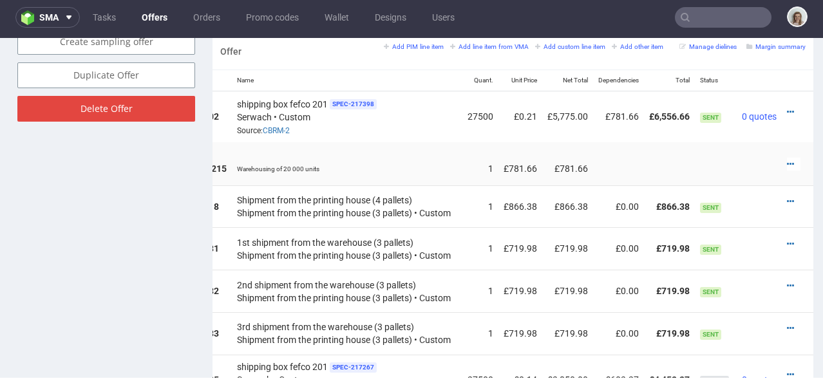
click at [782, 100] on td at bounding box center [798, 116] width 32 height 51
click at [787, 108] on icon at bounding box center [790, 112] width 7 height 9
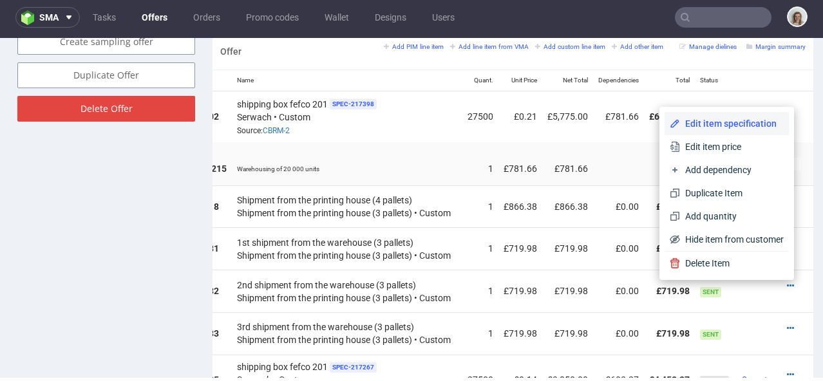
click at [736, 126] on span "Edit item specification" at bounding box center [732, 123] width 104 height 13
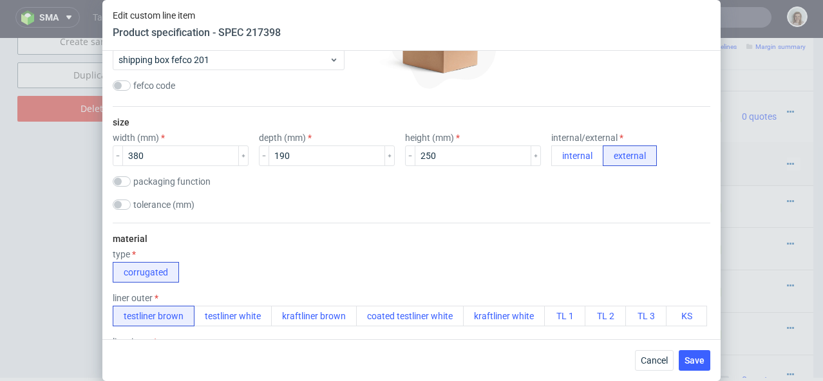
scroll to position [229, 0]
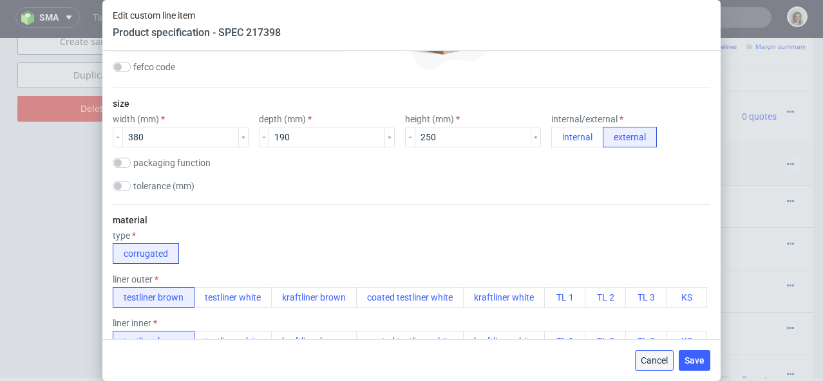
click at [658, 359] on span "Cancel" at bounding box center [654, 360] width 27 height 9
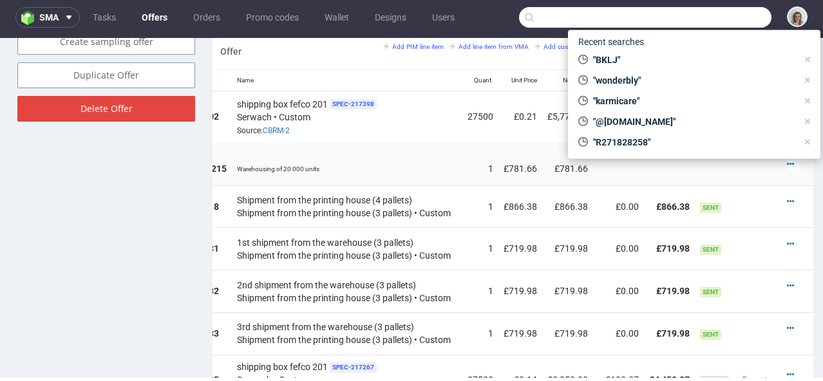
click at [711, 24] on input "text" at bounding box center [645, 17] width 253 height 21
paste input "guillaumenicol@product.co E-mail"
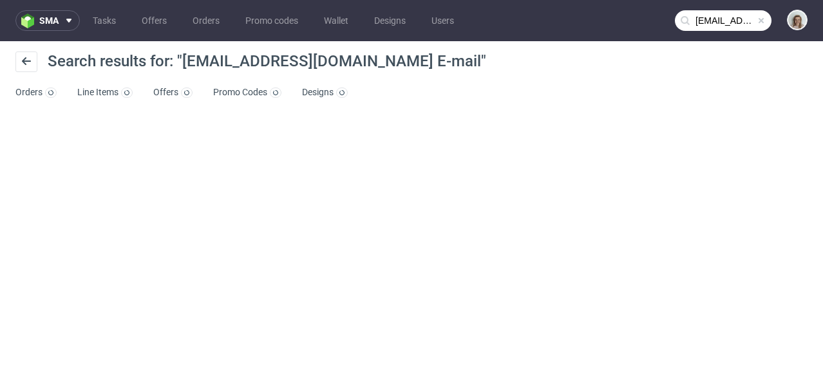
click at [747, 14] on input "guillaumenicol@product.co E-mail" at bounding box center [723, 20] width 97 height 21
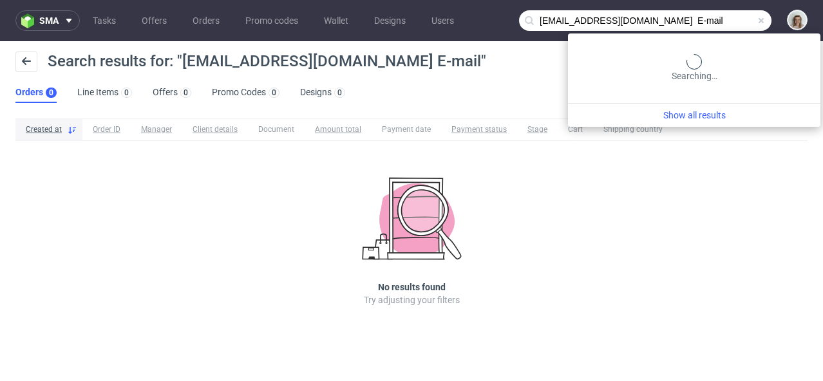
click at [736, 21] on input "guillaumenicol@product.co E-mail" at bounding box center [645, 20] width 253 height 21
type input "guillaumenicol@product.co"
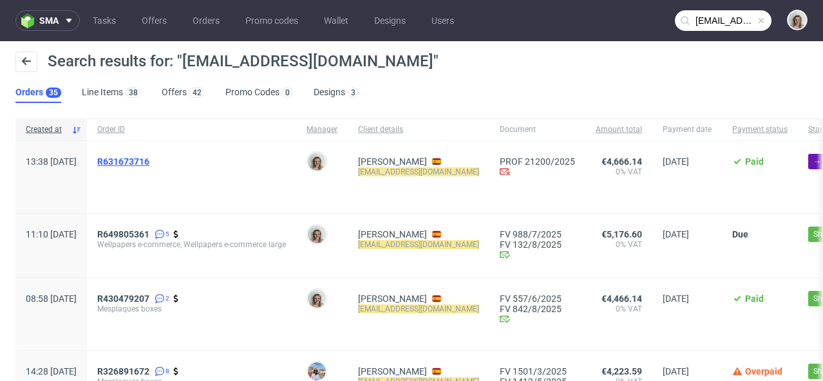
click at [149, 166] on span "R631673716" at bounding box center [123, 162] width 52 height 10
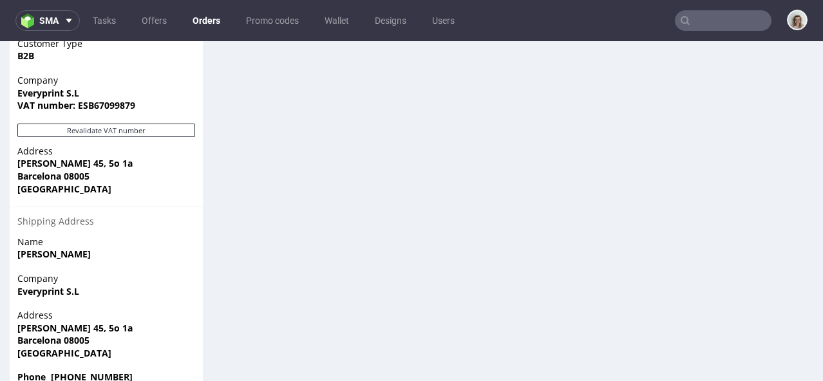
scroll to position [908, 0]
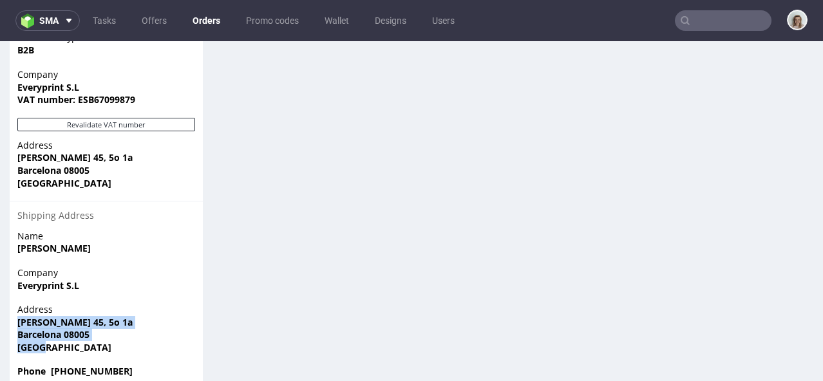
drag, startPoint x: 48, startPoint y: 327, endPoint x: 15, endPoint y: 300, distance: 43.1
click at [15, 303] on div "Address Zamora 45, 5o 1a Barcelona 08005 Spain" at bounding box center [106, 334] width 193 height 62
copy p "Zamora 45, 5o 1a Barcelona 08005 Spain"
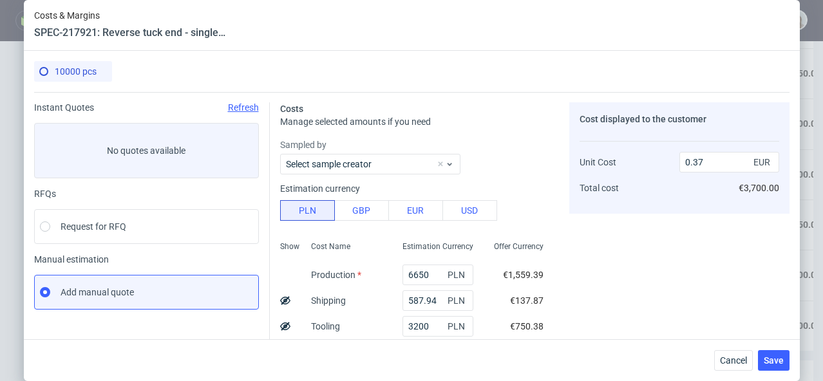
scroll to position [0, 147]
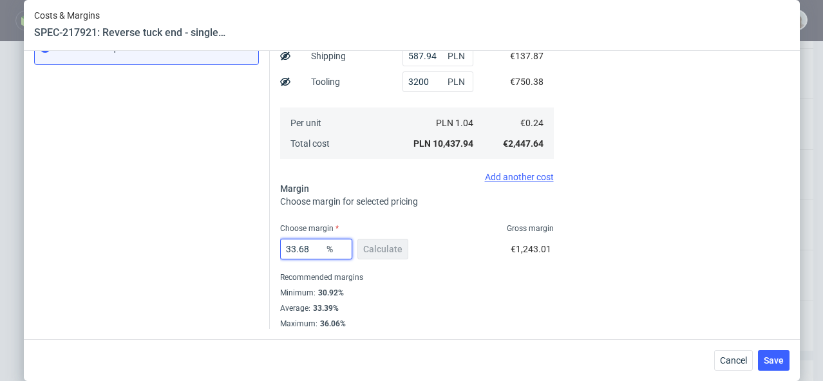
drag, startPoint x: 311, startPoint y: 247, endPoint x: 285, endPoint y: 247, distance: 26.4
click at [285, 247] on input "33.68" at bounding box center [316, 249] width 72 height 21
type input "36"
type input "0.38"
type input "36"
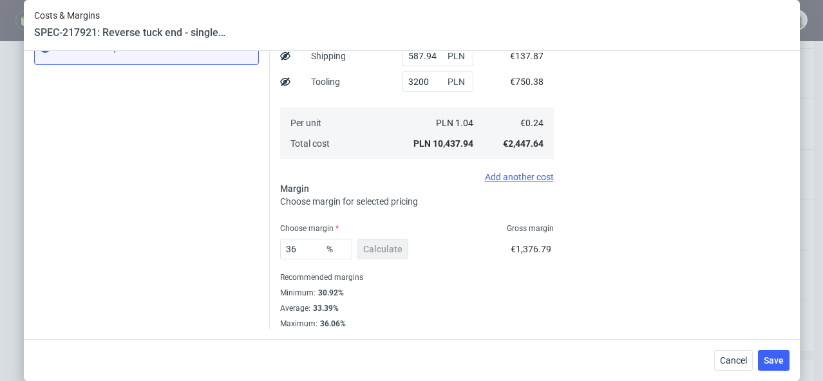
click at [440, 278] on div "Recommended margins" at bounding box center [417, 277] width 274 height 15
click at [778, 357] on span "Save" at bounding box center [774, 360] width 20 height 9
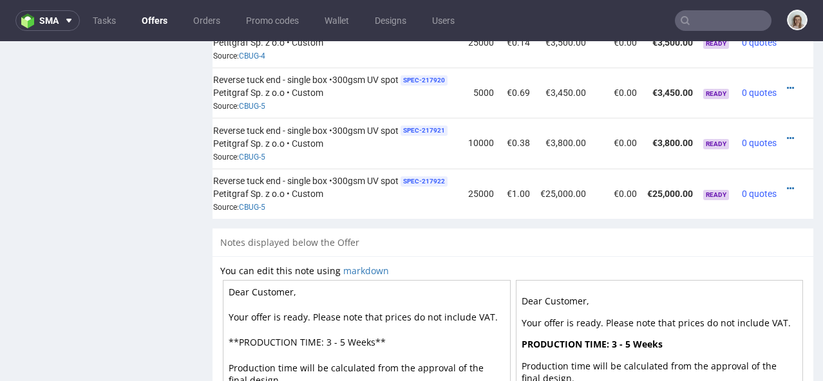
click at [782, 169] on td at bounding box center [798, 194] width 32 height 50
click at [787, 184] on icon at bounding box center [790, 188] width 7 height 9
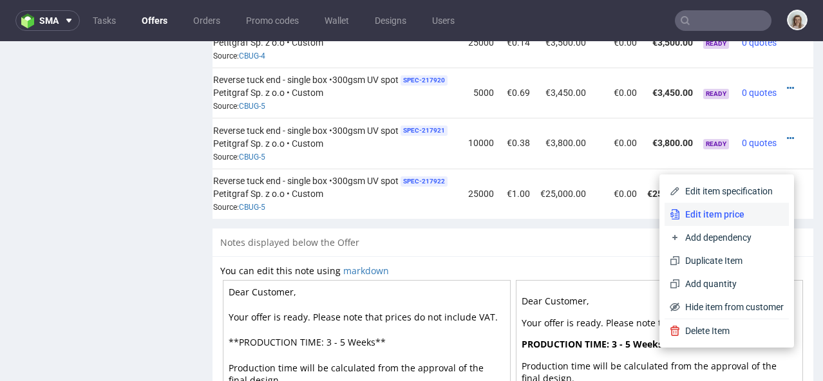
click at [725, 211] on span "Edit item price" at bounding box center [732, 214] width 104 height 13
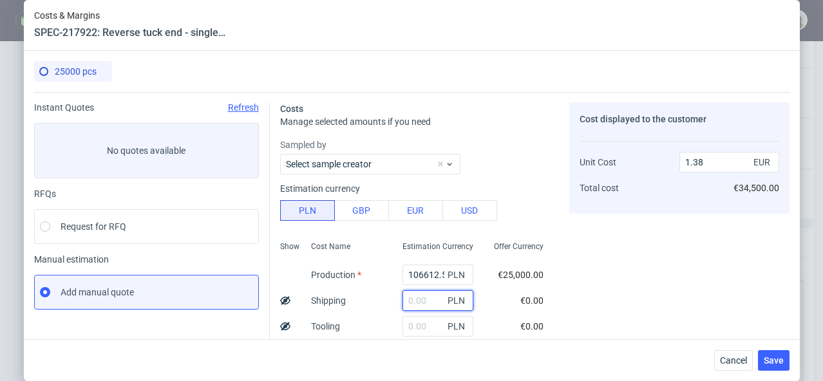
click at [412, 298] on input "text" at bounding box center [438, 301] width 71 height 21
paste input "587,94"
type input "587.94"
type input "1.39"
type input "587.94"
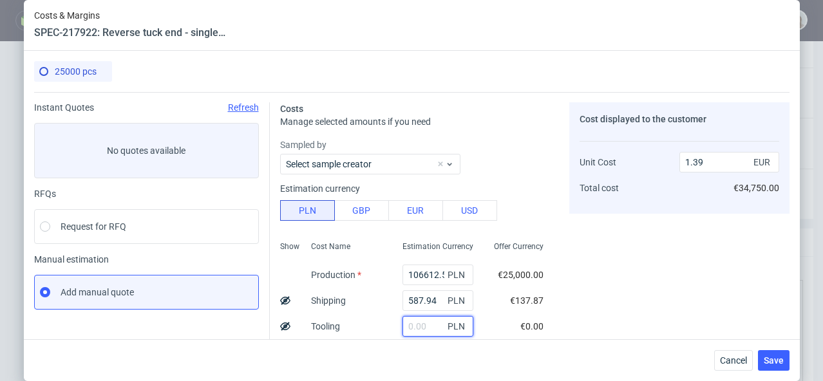
click at [416, 325] on input "text" at bounding box center [438, 326] width 71 height 21
type input "3200"
type input "1.43"
type input "3200"
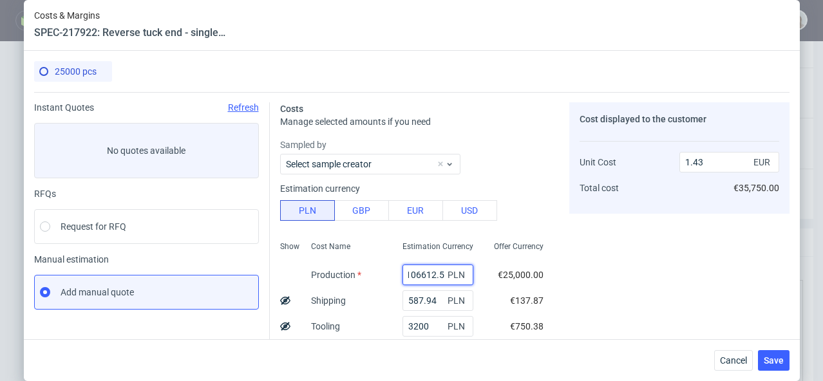
drag, startPoint x: 410, startPoint y: 271, endPoint x: 445, endPoint y: 272, distance: 35.4
click at [445, 272] on div "106612.5 PLN" at bounding box center [438, 275] width 71 height 21
paste input "927"
type input "9275"
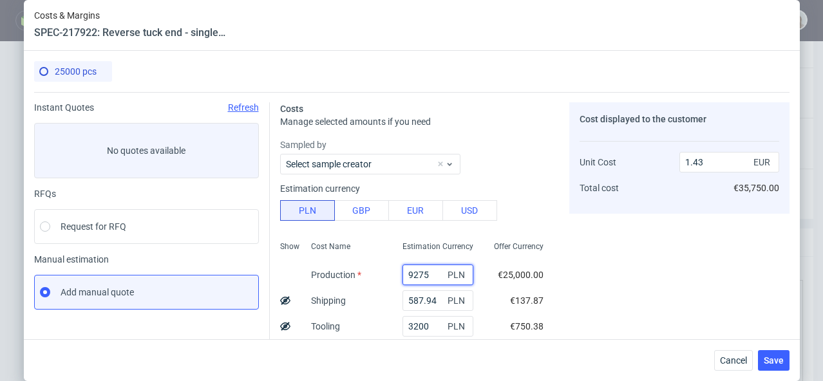
type input "0.17"
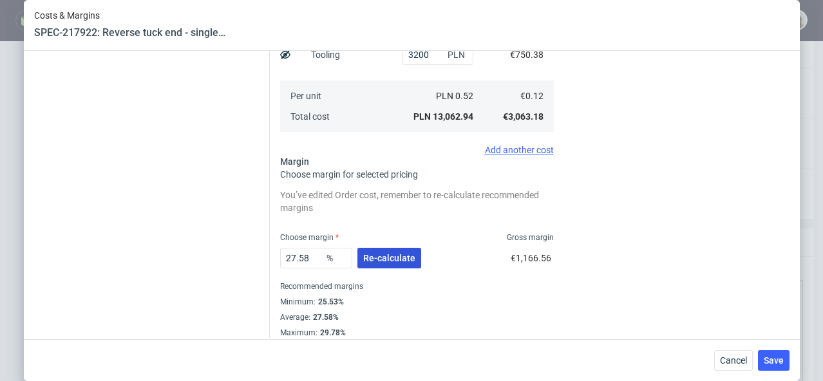
type input "9275"
click at [399, 261] on span "Re-calculate" at bounding box center [389, 258] width 52 height 9
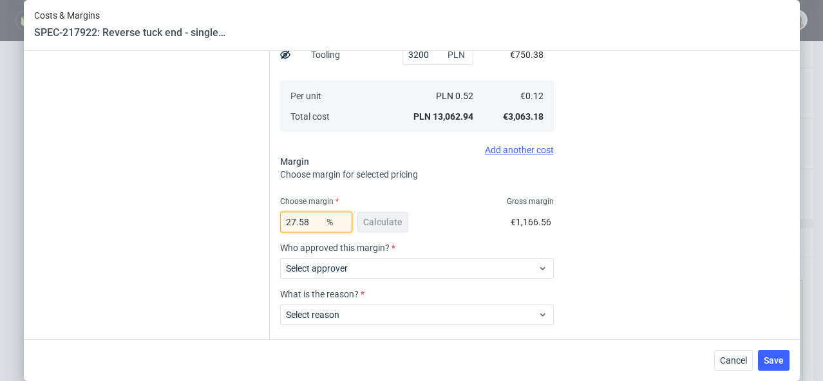
drag, startPoint x: 309, startPoint y: 226, endPoint x: 271, endPoint y: 225, distance: 38.0
click at [271, 225] on div "Costs Manage selected amounts if you need Sampled by Select sample creator Esti…" at bounding box center [530, 107] width 520 height 575
type input "34"
type input "0.19"
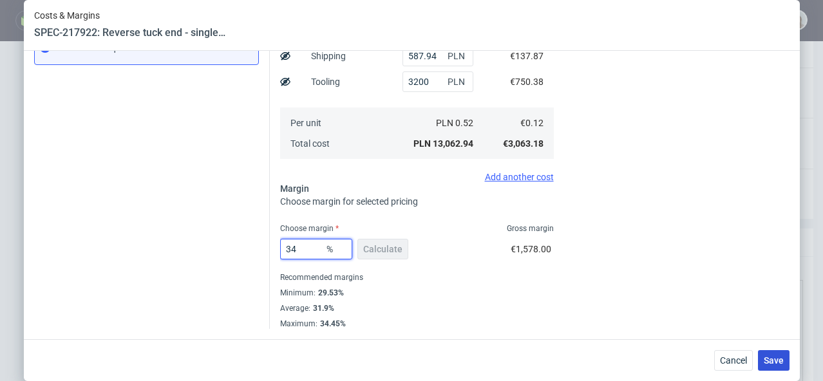
type input "34"
click at [783, 361] on span "Save" at bounding box center [774, 360] width 20 height 9
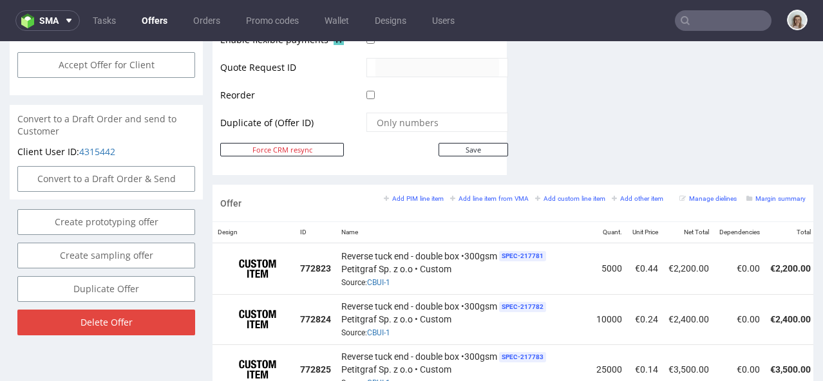
scroll to position [746, 0]
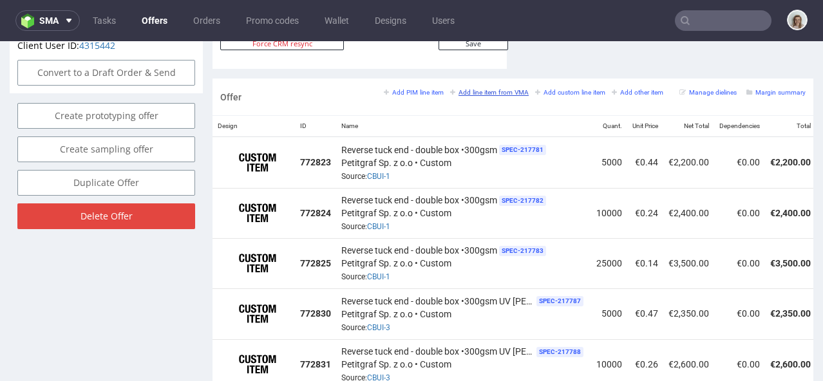
click at [487, 89] on small "Add line item from VMA" at bounding box center [489, 92] width 79 height 7
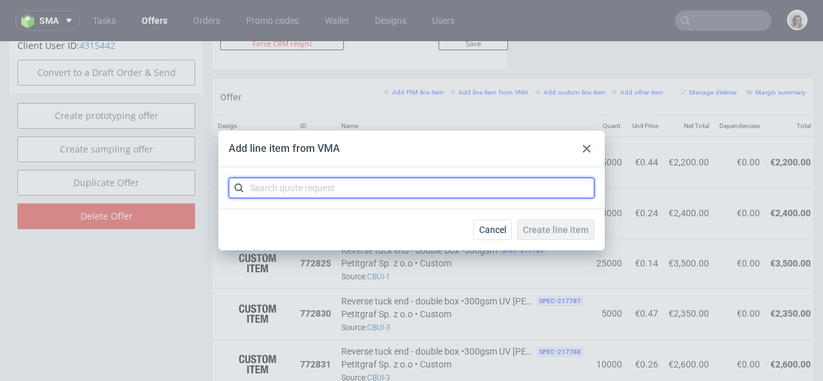
click at [433, 186] on input "text" at bounding box center [412, 188] width 366 height 21
paste input "CBUG-6"
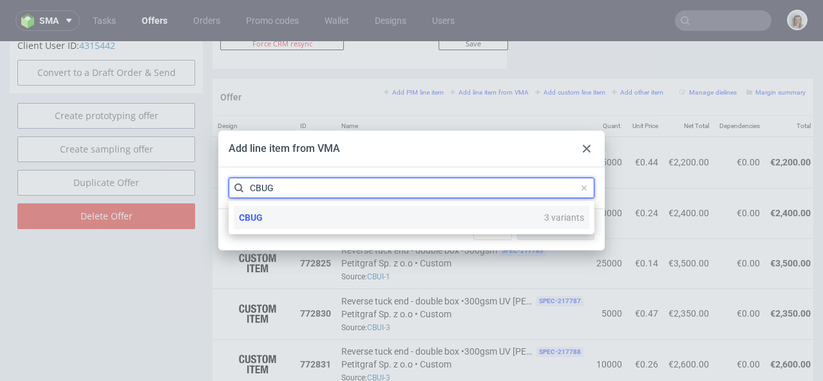
type input "CBUG"
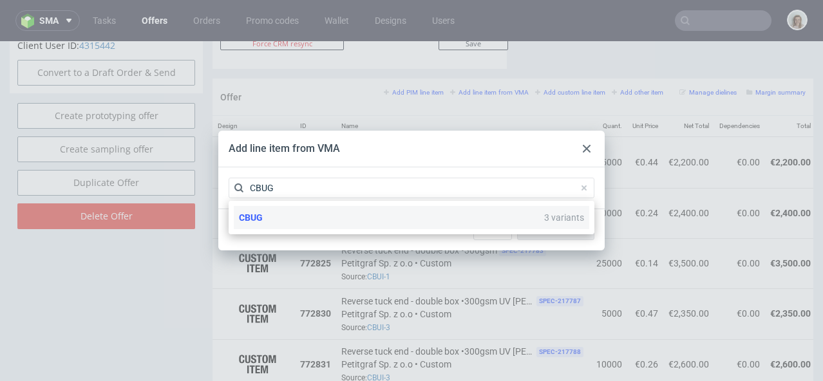
click at [409, 216] on div "CBUG 3 variants" at bounding box center [412, 217] width 356 height 23
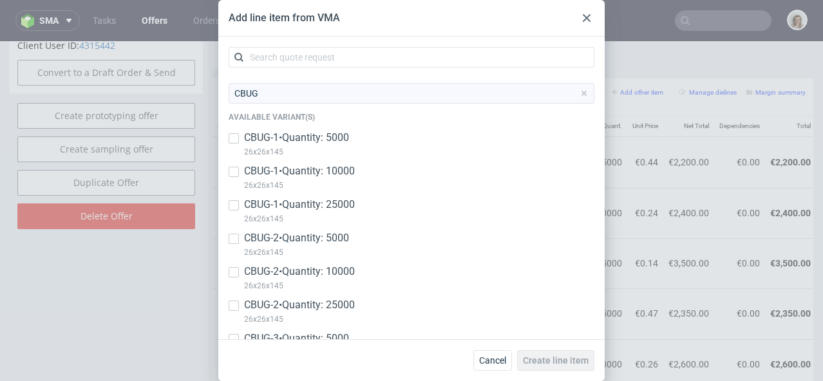
scroll to position [405, 0]
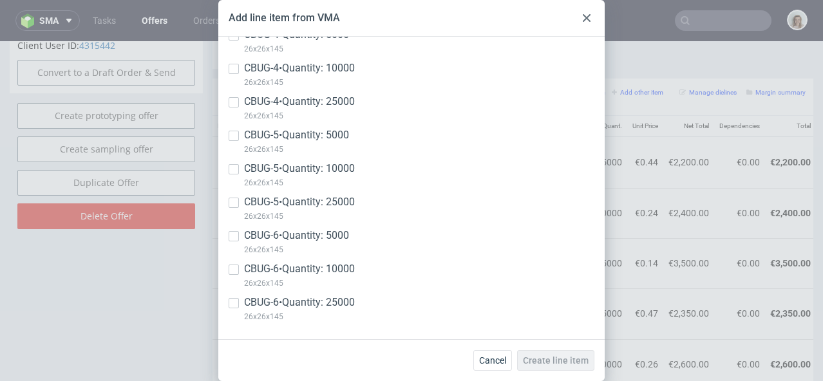
click at [348, 231] on p "CBUG-6 • Quantity: 5000" at bounding box center [296, 236] width 105 height 14
checkbox input "true"
click at [343, 273] on p "CBUG-6 • Quantity: 10000" at bounding box center [299, 269] width 111 height 14
checkbox input "true"
click at [343, 303] on p "CBUG-6 • Quantity: 25000" at bounding box center [299, 303] width 111 height 14
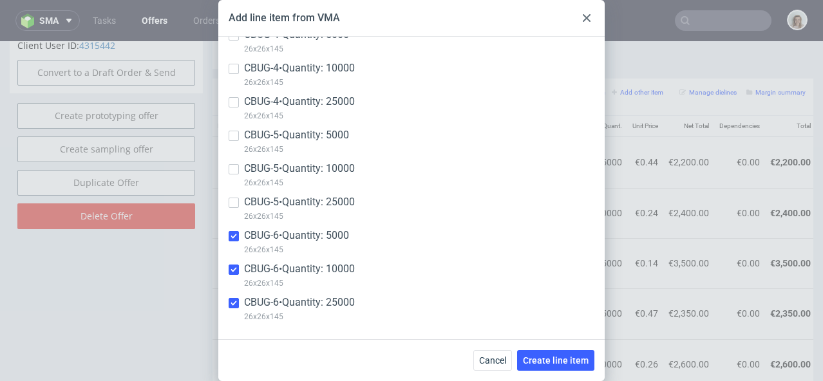
checkbox input "true"
click at [535, 354] on button "Create line item" at bounding box center [555, 360] width 77 height 21
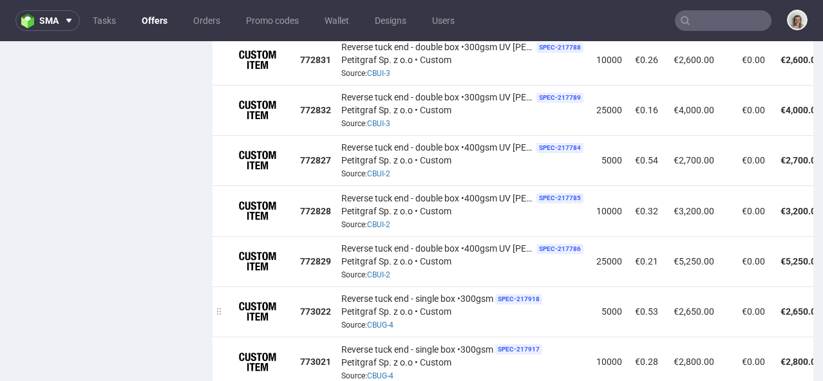
scroll to position [1083, 0]
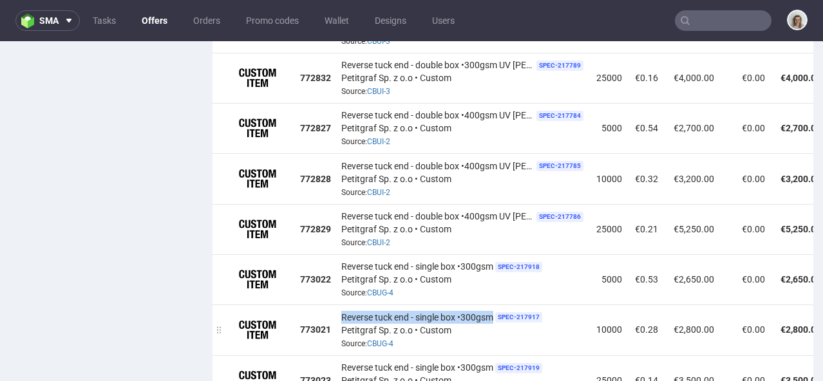
drag, startPoint x: 342, startPoint y: 295, endPoint x: 494, endPoint y: 299, distance: 152.1
click at [493, 311] on span "Reverse tuck end - single box •300gsm" at bounding box center [417, 317] width 152 height 13
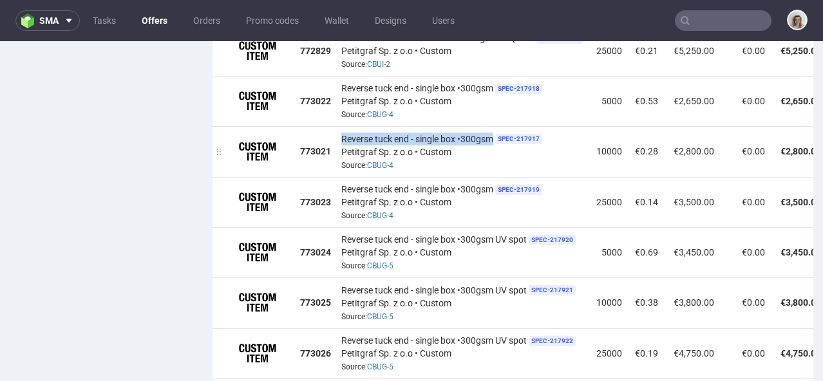
scroll to position [1385, 0]
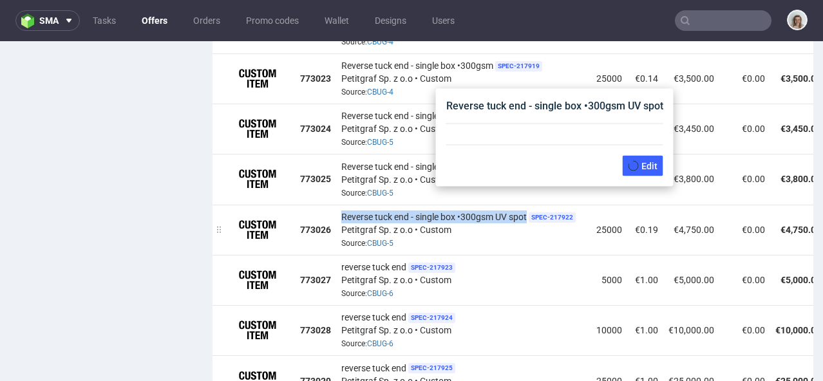
drag, startPoint x: 342, startPoint y: 194, endPoint x: 530, endPoint y: 197, distance: 187.5
click at [530, 210] on div "Reverse tuck end - single box •300gsm UV spot SPEC- 217922 Petitgraf Sp. z o.o …" at bounding box center [463, 230] width 245 height 40
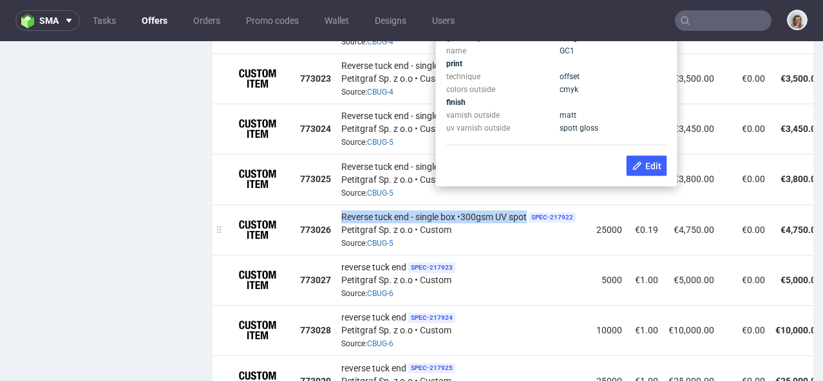
copy span "Reverse tuck end - single box •300gsm UV spot"
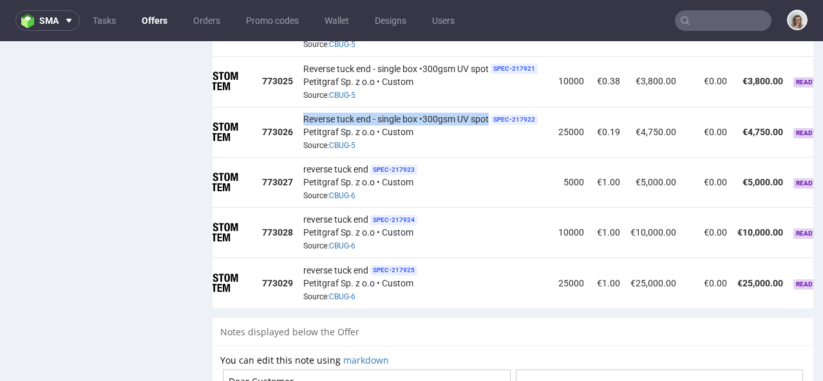
scroll to position [0, 147]
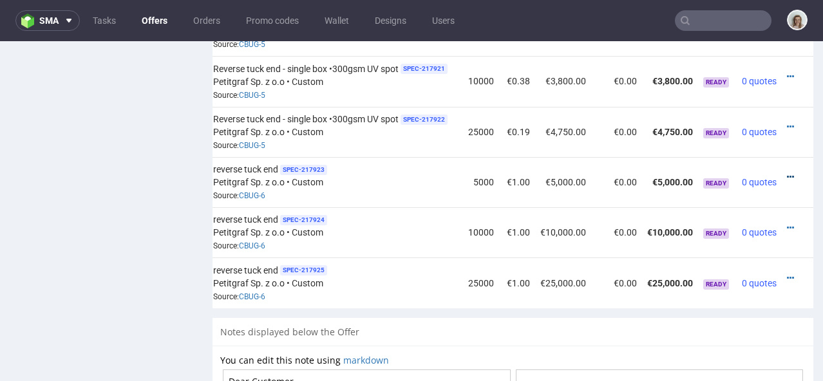
click at [787, 173] on icon at bounding box center [790, 177] width 7 height 9
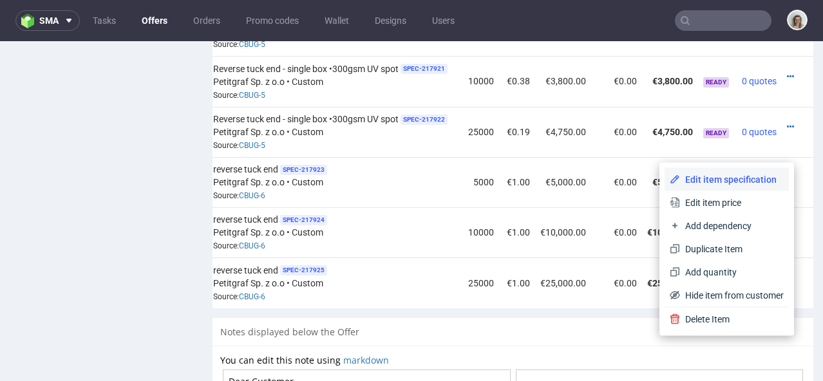
click at [743, 173] on span "Edit item specification" at bounding box center [732, 179] width 104 height 13
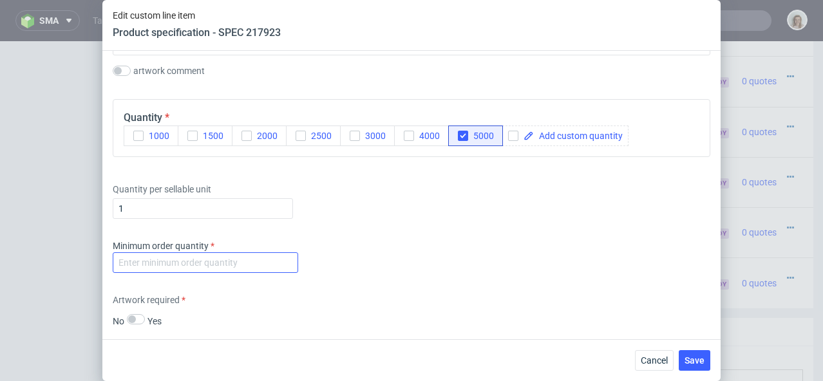
scroll to position [1717, 0]
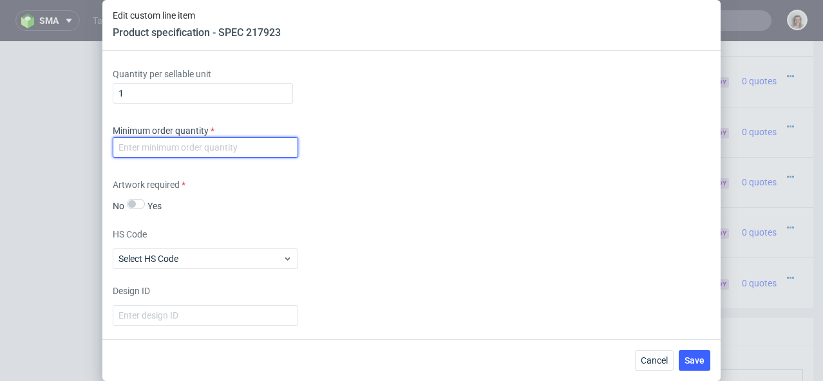
click at [162, 155] on input "number" at bounding box center [206, 147] width 186 height 21
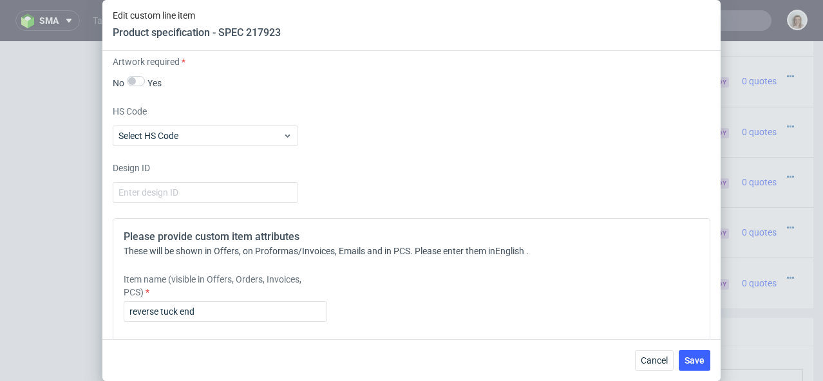
scroll to position [1903, 0]
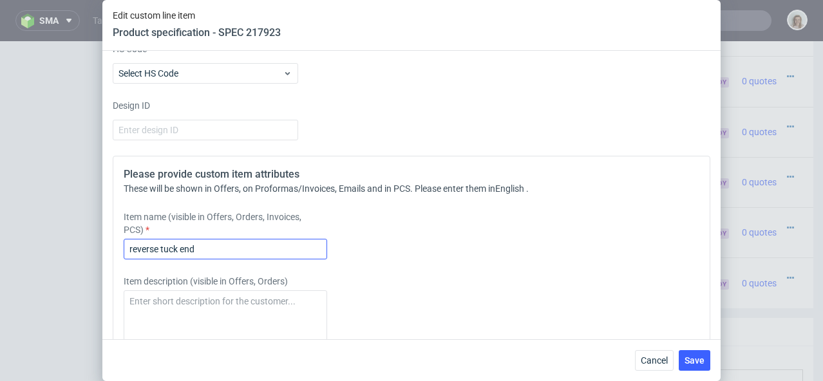
type input "1"
drag, startPoint x: 169, startPoint y: 247, endPoint x: 107, endPoint y: 247, distance: 62.5
click at [107, 247] on div "Supplier Custom Custom supplier Petitgraf Sp. z o.o Technical specification Ins…" at bounding box center [411, 195] width 618 height 289
paste input "Reverse tuck end - single box •300gsm UV spot"
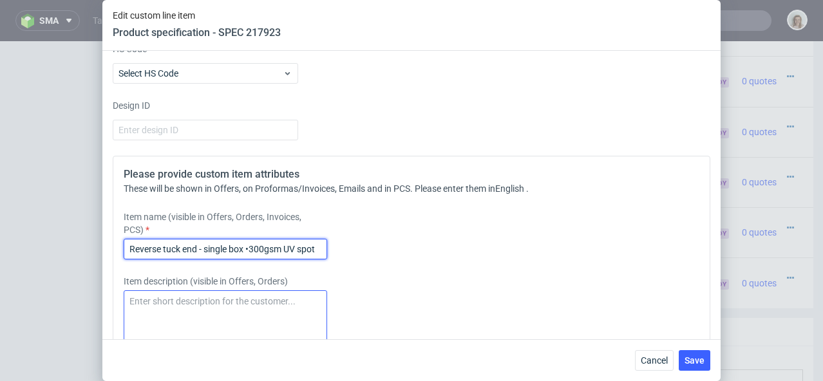
type input "Reverse tuck end - single box •300gsm UV spot"
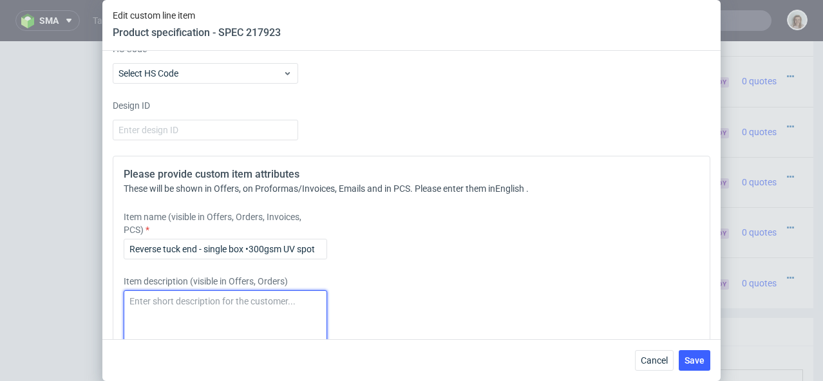
click at [162, 303] on textarea at bounding box center [226, 322] width 204 height 62
paste textarea "Reverse tuck end - single box •300gsm UV spot"
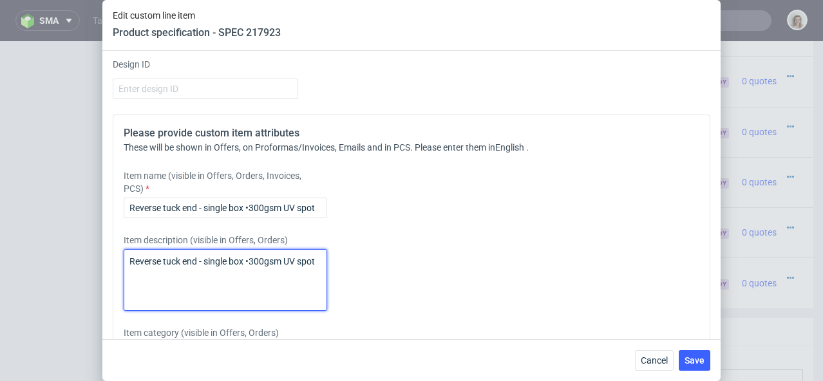
scroll to position [2019, 0]
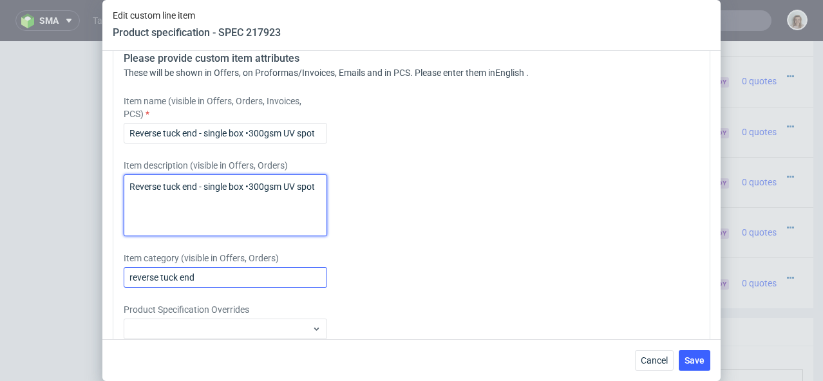
type textarea "Reverse tuck end - single box •300gsm UV spot"
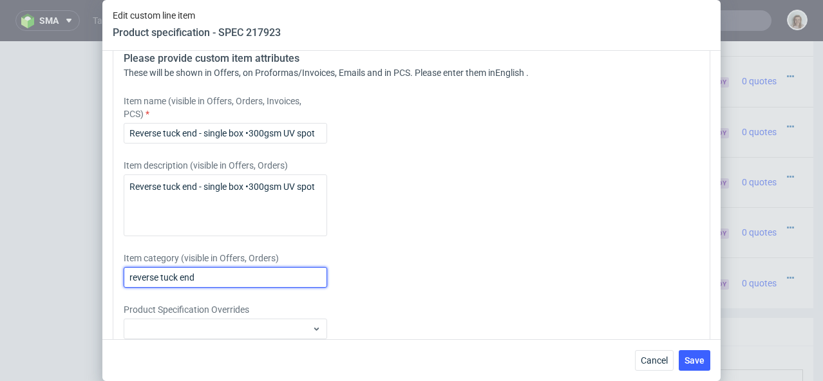
drag, startPoint x: 213, startPoint y: 276, endPoint x: 100, endPoint y: 277, distance: 112.7
click at [100, 277] on div "Edit custom line item Product specification - SPEC 217923 Supplier Custom Custo…" at bounding box center [411, 190] width 823 height 381
paste input "Reverse tuck end - single box •300gsm UV spot"
type input "Reverse tuck end - single box •300gsm UV spot"
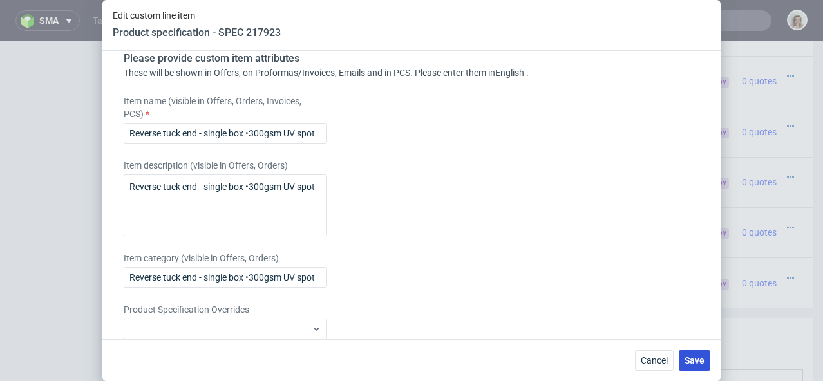
click at [696, 357] on span "Save" at bounding box center [695, 360] width 20 height 9
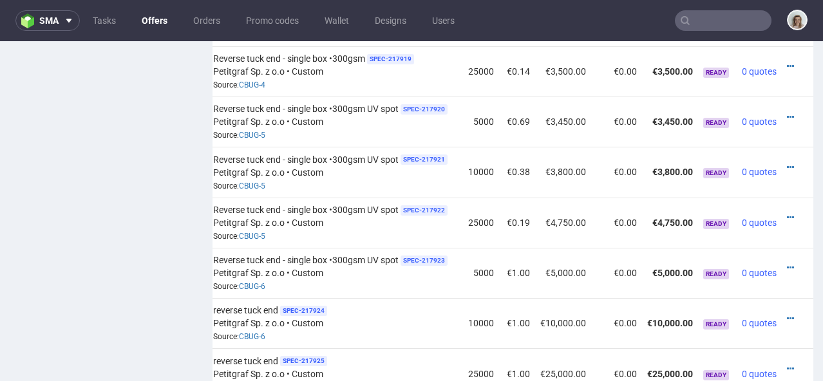
scroll to position [1391, 0]
click at [787, 113] on icon at bounding box center [790, 117] width 7 height 9
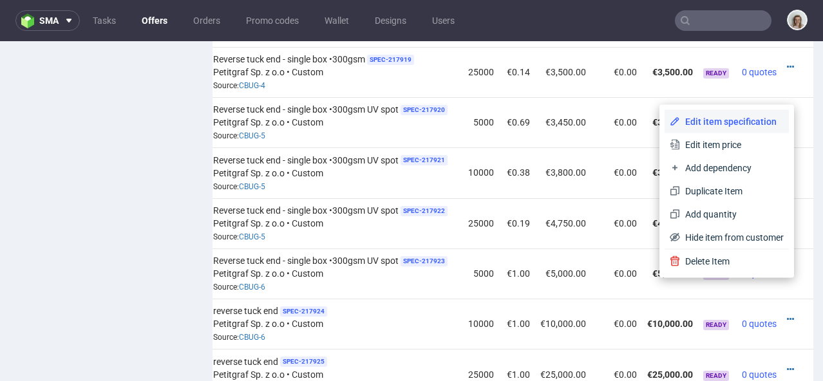
click at [743, 111] on li "Edit item specification" at bounding box center [727, 121] width 124 height 23
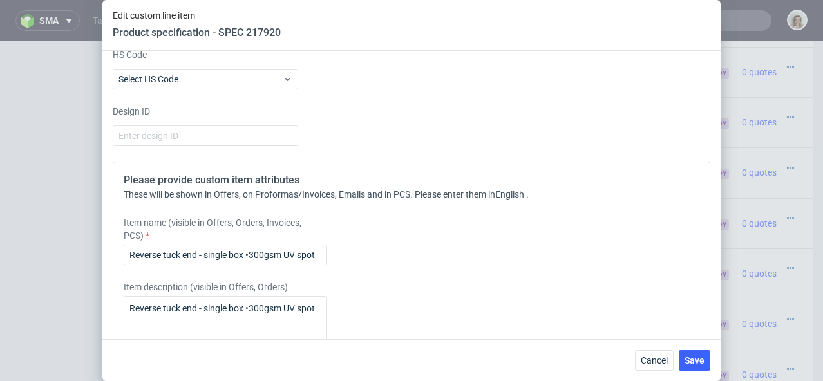
scroll to position [1914, 0]
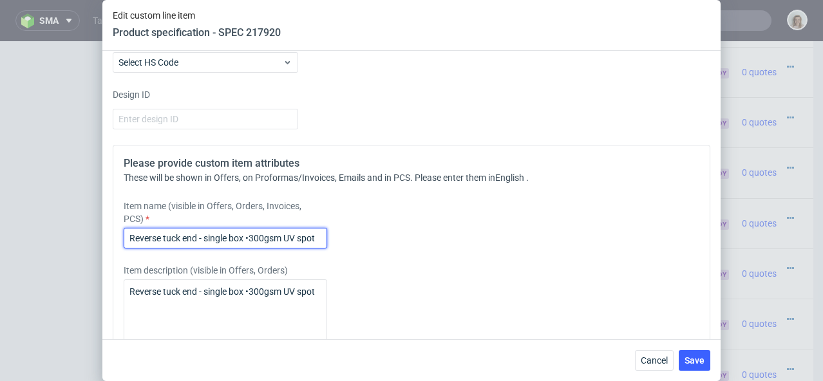
click at [255, 232] on input "Reverse tuck end - single box •300gsm UV spot" at bounding box center [226, 238] width 204 height 21
click at [256, 235] on input "Reverse tuck end - single box •300gsm UV spot" at bounding box center [226, 238] width 204 height 21
type input "Reverse tuck end - single box •400gsm UV spot"
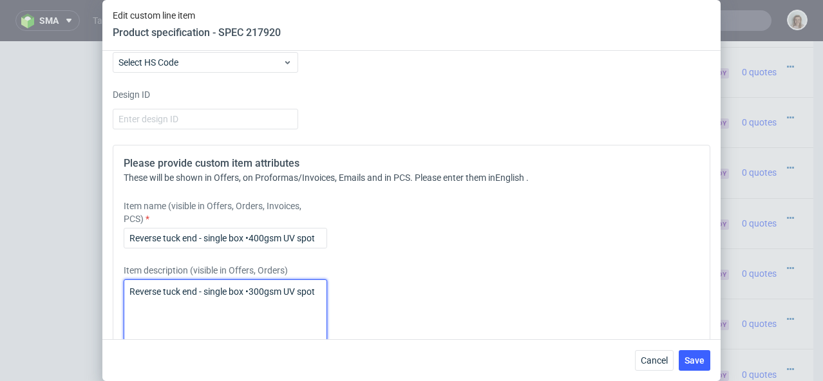
click at [256, 289] on textarea "Reverse tuck end - single box •300gsm UV spot" at bounding box center [226, 311] width 204 height 62
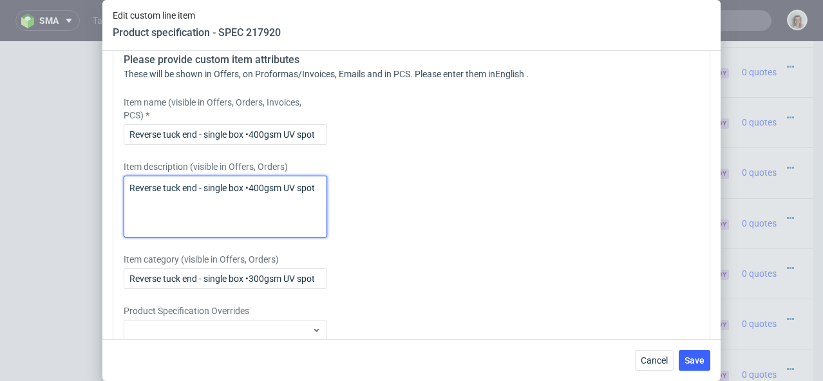
scroll to position [2027, 0]
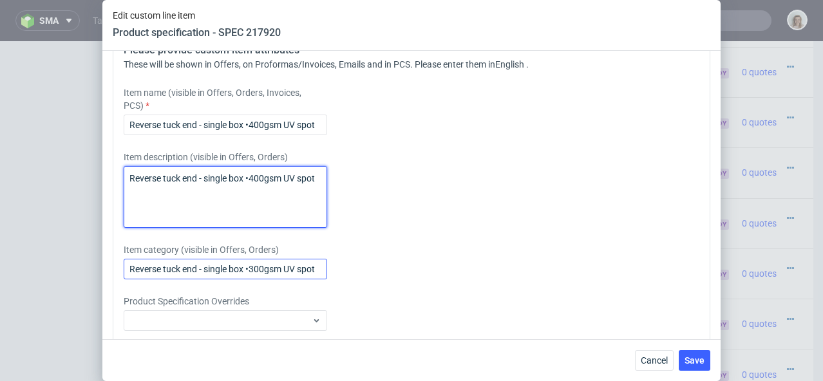
type textarea "Reverse tuck end - single box •400gsm UV spot"
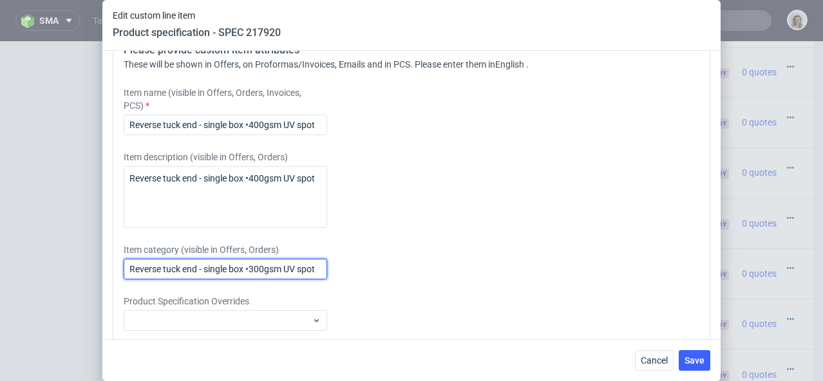
click at [254, 269] on input "Reverse tuck end - single box •300gsm UV spot" at bounding box center [226, 269] width 204 height 21
type input "Reverse tuck end - single box •400gsm UV spot"
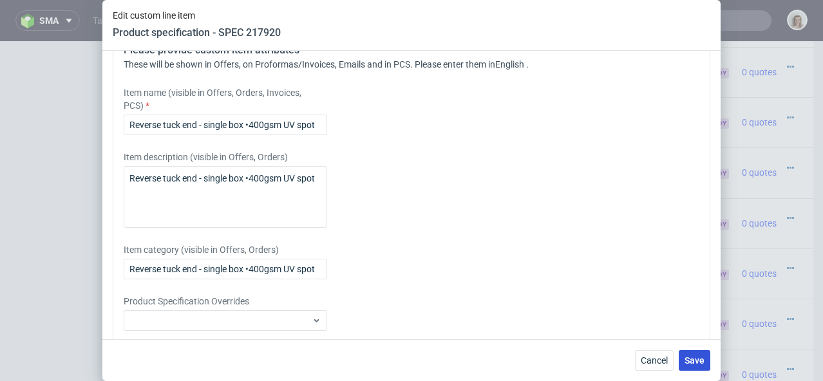
click at [693, 357] on span "Save" at bounding box center [695, 360] width 20 height 9
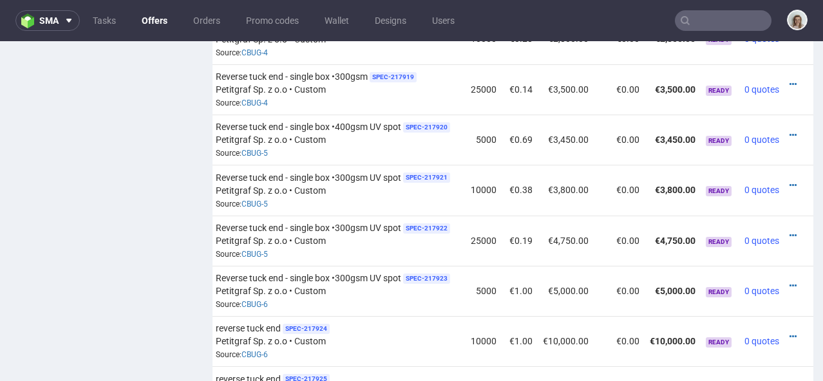
scroll to position [0, 140]
click at [787, 181] on icon at bounding box center [790, 185] width 7 height 9
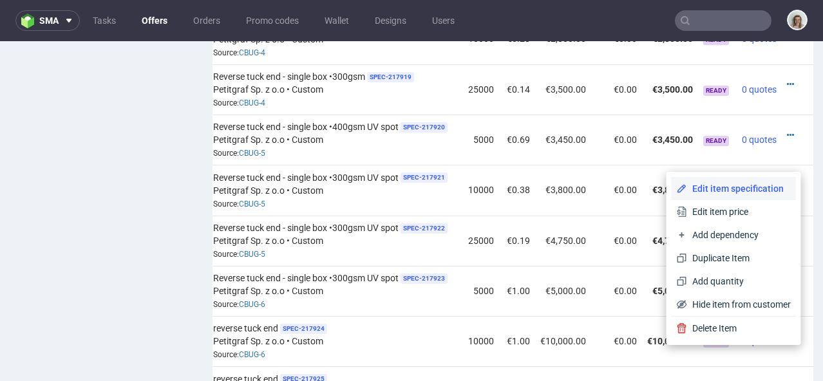
click at [749, 187] on span "Edit item specification" at bounding box center [739, 188] width 104 height 13
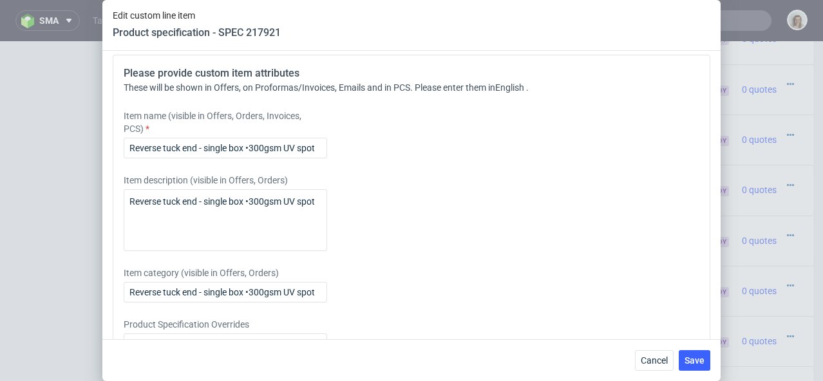
scroll to position [2006, 0]
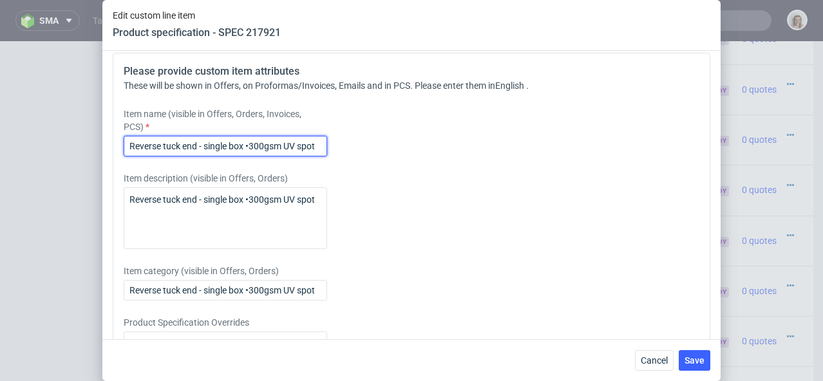
click at [254, 157] on input "Reverse tuck end - single box •300gsm UV spot" at bounding box center [226, 146] width 204 height 21
type input "Reverse tuck end - single box •400gsm UV spot"
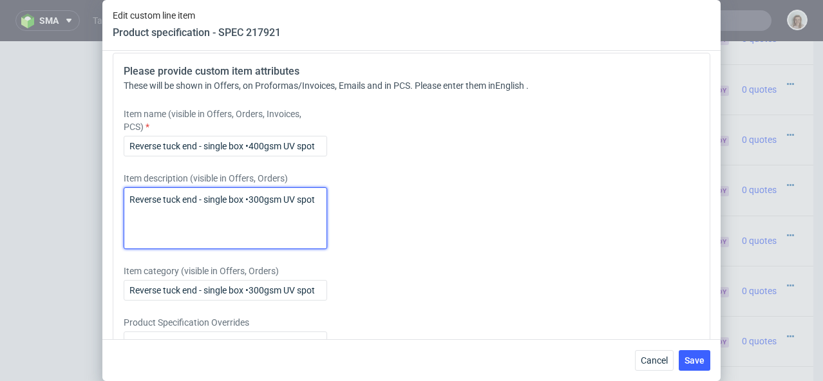
click at [255, 218] on textarea "Reverse tuck end - single box •300gsm UV spot" at bounding box center [226, 218] width 204 height 62
type textarea "Reverse tuck end - single box •400gsm UV spot"
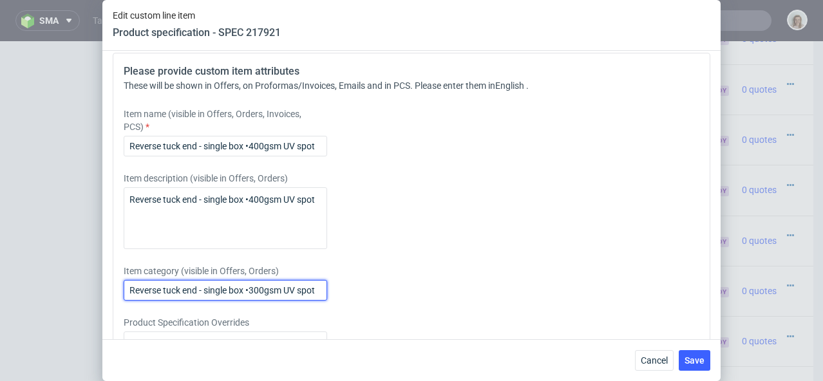
click at [255, 301] on input "Reverse tuck end - single box •300gsm UV spot" at bounding box center [226, 290] width 204 height 21
type input "Reverse tuck end - single box •400gsm UV spot"
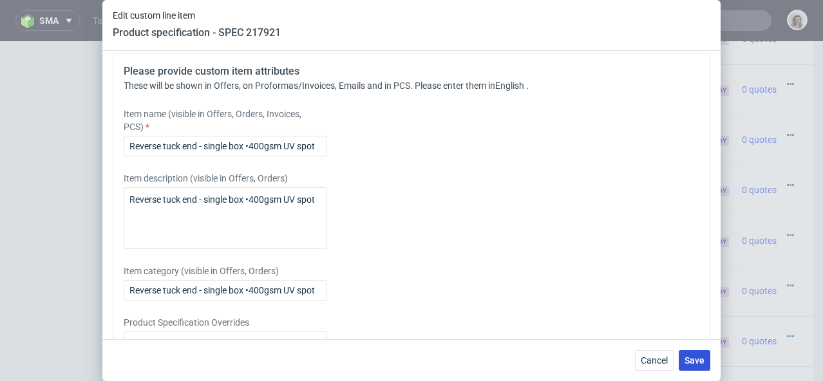
click at [689, 364] on span "Save" at bounding box center [695, 360] width 20 height 9
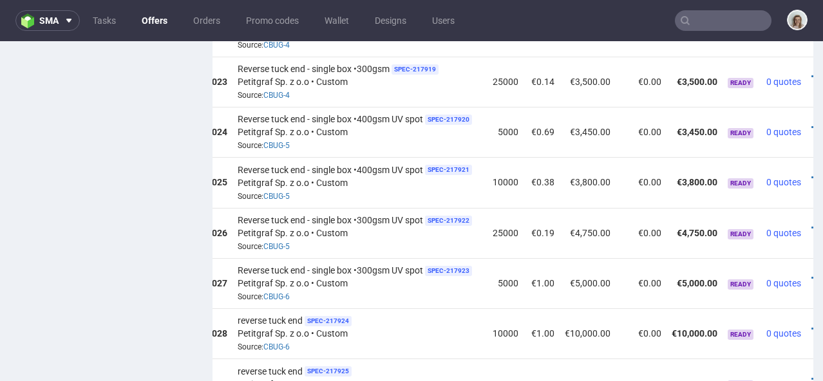
scroll to position [0, 147]
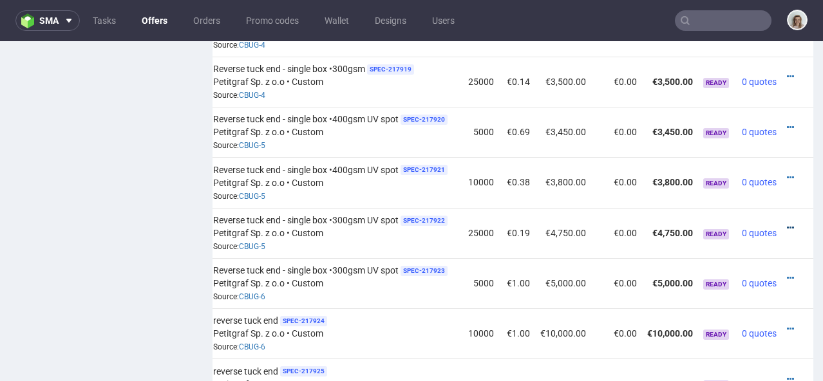
click at [787, 224] on icon at bounding box center [790, 228] width 7 height 9
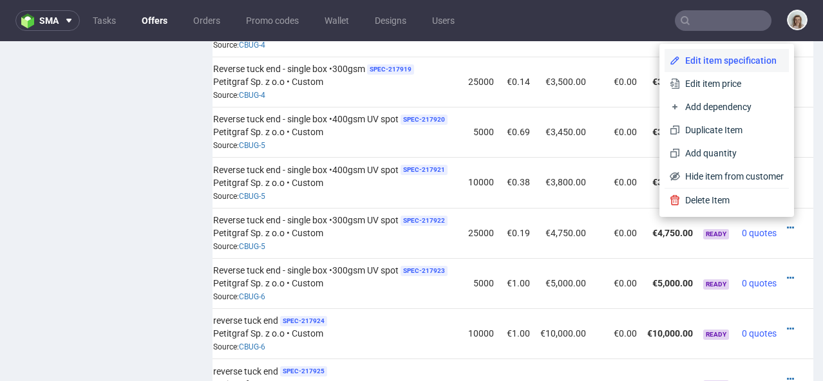
click at [751, 66] on span "Edit item specification" at bounding box center [732, 60] width 104 height 13
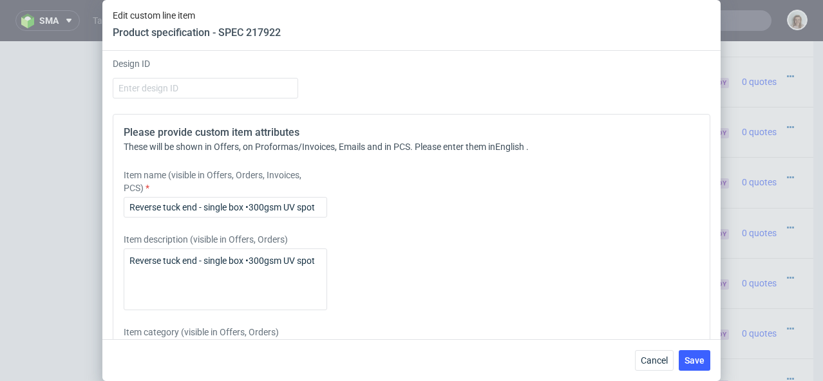
scroll to position [1980, 0]
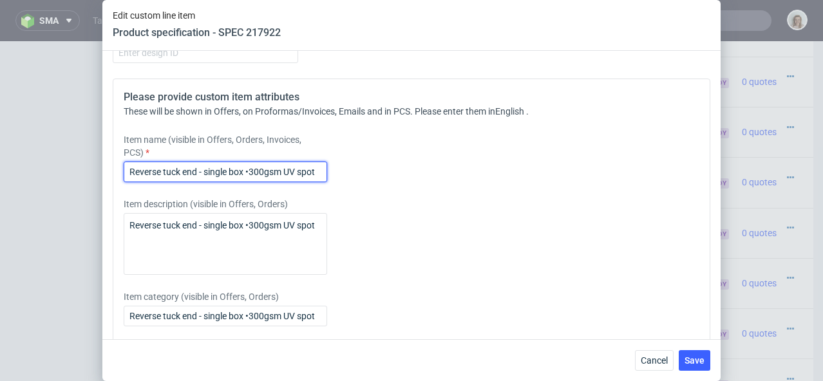
click at [255, 182] on input "Reverse tuck end - single box •300gsm UV spot" at bounding box center [226, 172] width 204 height 21
type input "Reverse tuck end - single box •400gsm UV spot"
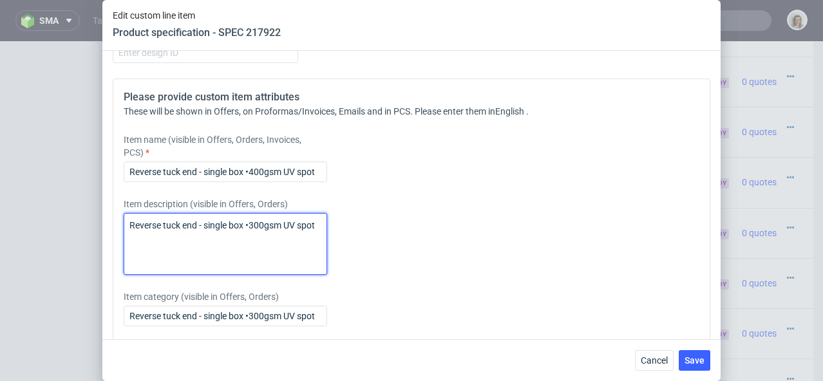
click at [254, 241] on textarea "Reverse tuck end - single box •300gsm UV spot" at bounding box center [226, 244] width 204 height 62
click at [254, 247] on textarea "Reverse tuck end - single box •300gsm UV spot" at bounding box center [226, 244] width 204 height 62
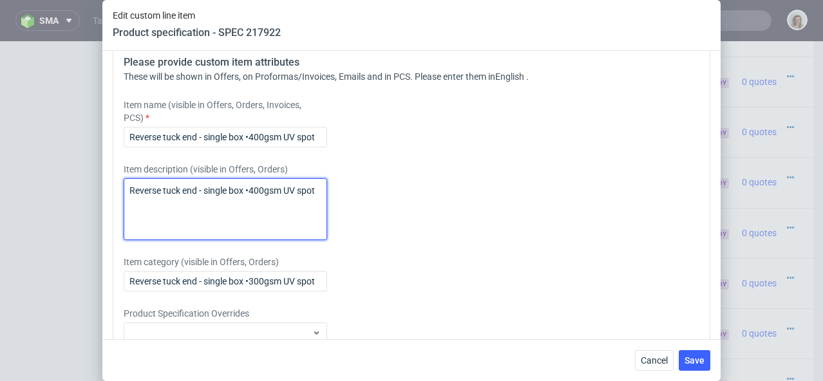
scroll to position [2038, 0]
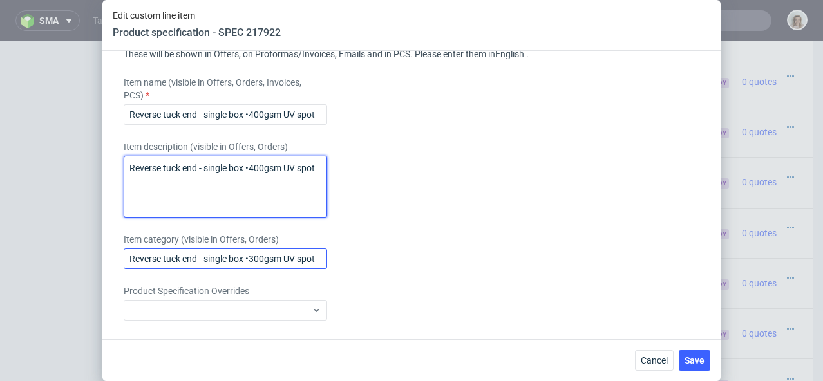
type textarea "Reverse tuck end - single box •400gsm UV spot"
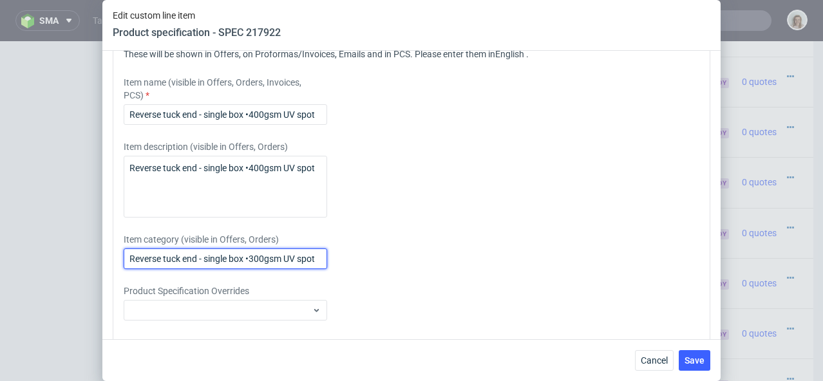
click at [254, 269] on input "Reverse tuck end - single box •300gsm UV spot" at bounding box center [226, 259] width 204 height 21
type input "Reverse tuck end - single box •400gsm UV spot"
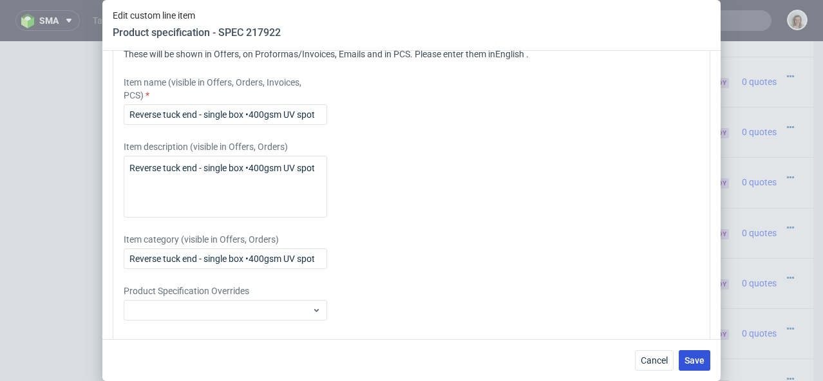
click at [700, 358] on span "Save" at bounding box center [695, 360] width 20 height 9
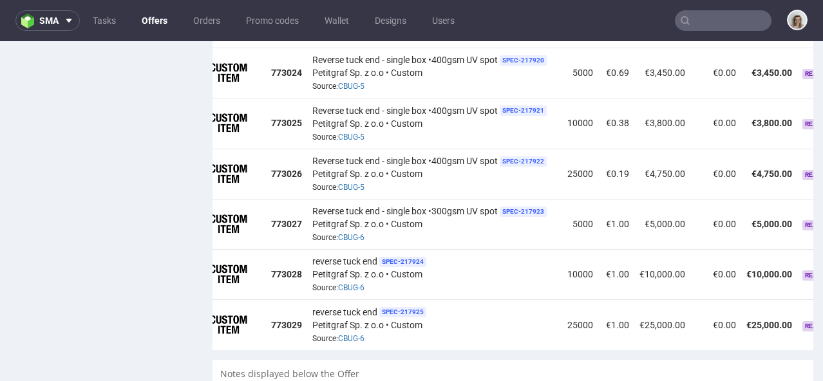
scroll to position [0, 33]
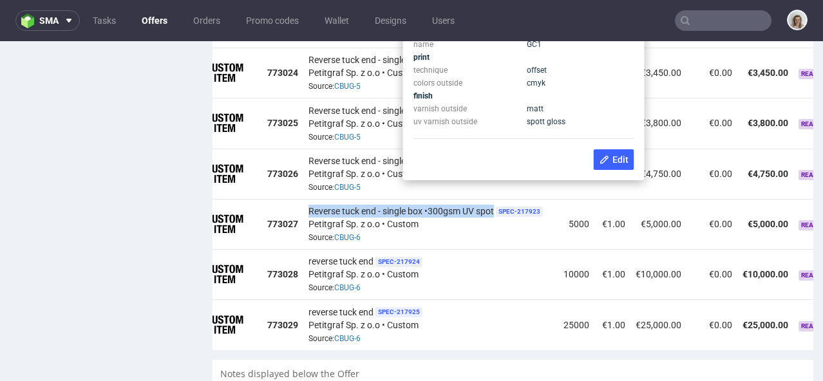
drag, startPoint x: 309, startPoint y: 186, endPoint x: 496, endPoint y: 186, distance: 186.8
click at [496, 204] on div "Reverse tuck end - single box •300gsm UV spot SPEC- 217923 Petitgraf Sp. z o.o …" at bounding box center [431, 224] width 245 height 40
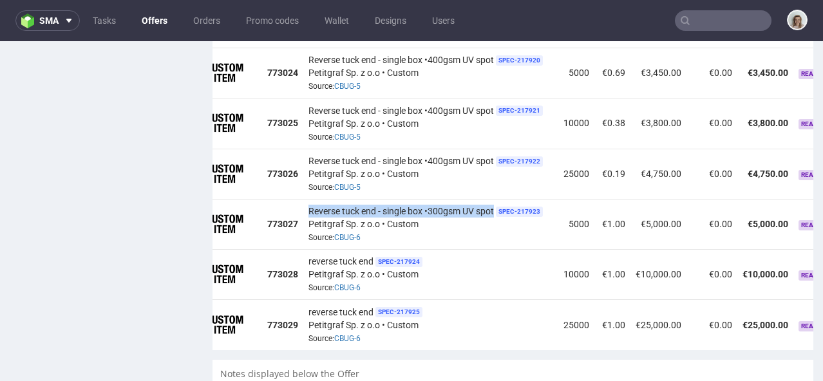
copy span "Reverse tuck end - single box •300gsm UV spot"
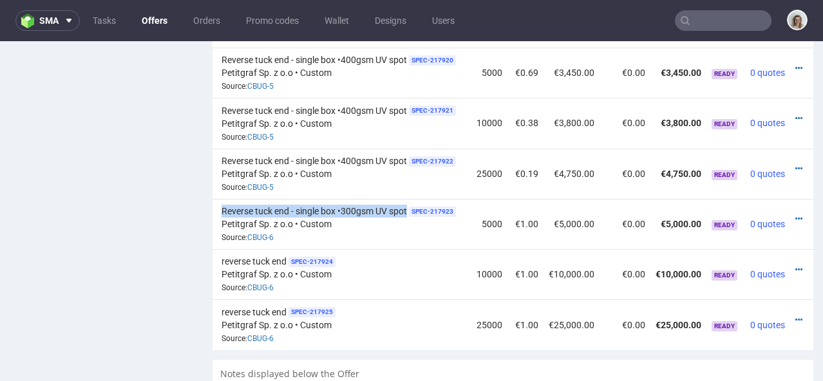
scroll to position [0, 147]
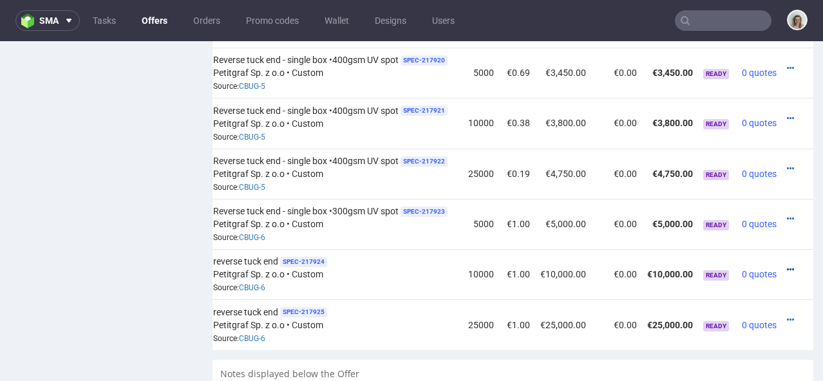
click at [787, 265] on icon at bounding box center [790, 269] width 7 height 9
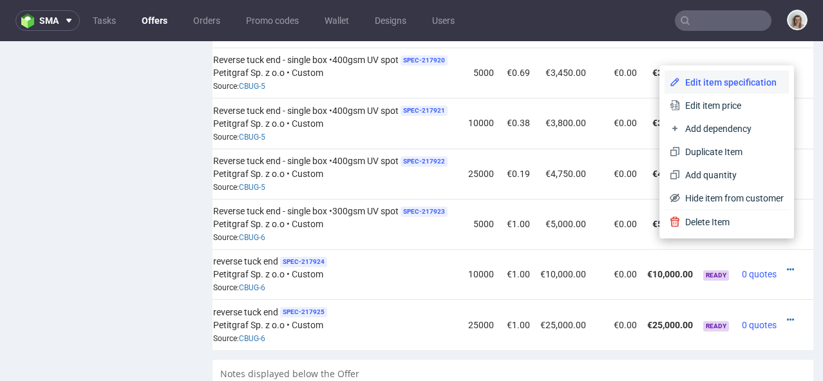
click at [713, 76] on span "Edit item specification" at bounding box center [732, 82] width 104 height 13
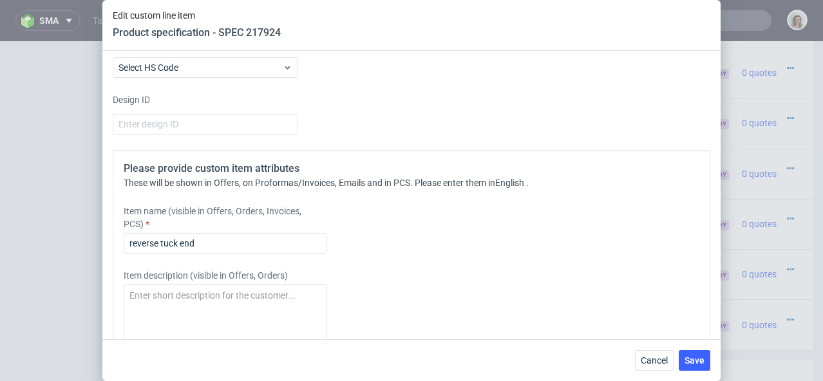
scroll to position [1909, 0]
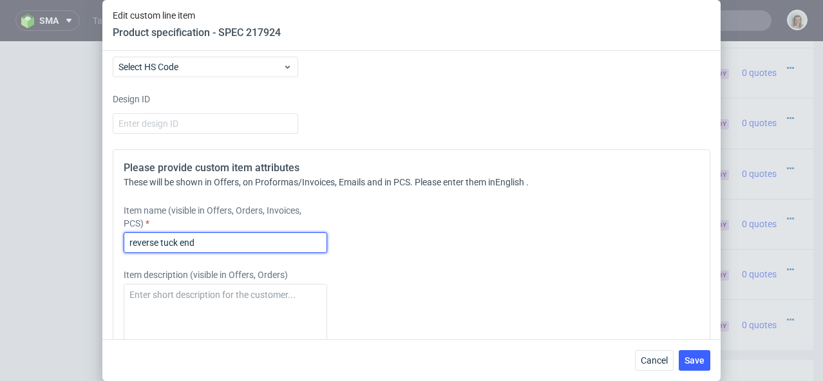
drag, startPoint x: 207, startPoint y: 264, endPoint x: 111, endPoint y: 263, distance: 96.6
click at [109, 265] on div "Supplier Custom Custom supplier Petitgraf Sp. z o.o Technical specification Ins…" at bounding box center [411, 195] width 618 height 289
paste input "Reverse tuck end - single box •300gsm UV spot"
type input "Reverse tuck end - single box •300gsm UV spot"
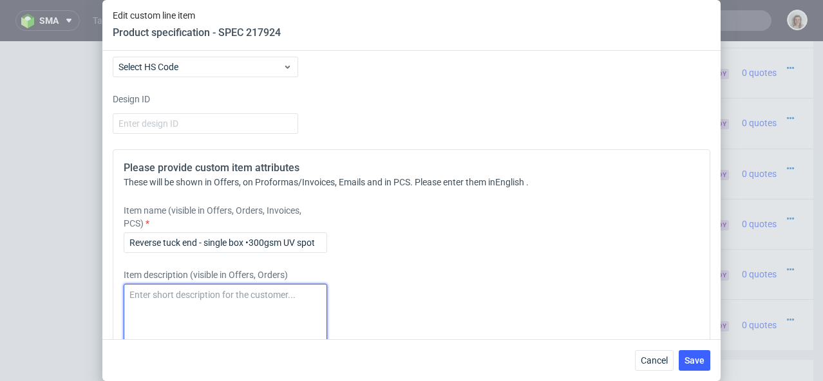
click at [185, 323] on textarea at bounding box center [226, 315] width 204 height 62
paste textarea "Reverse tuck end - single box •300gsm UV spot"
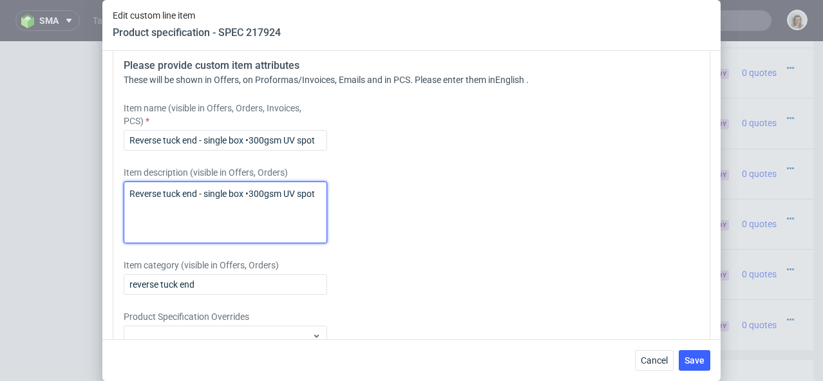
scroll to position [2101, 0]
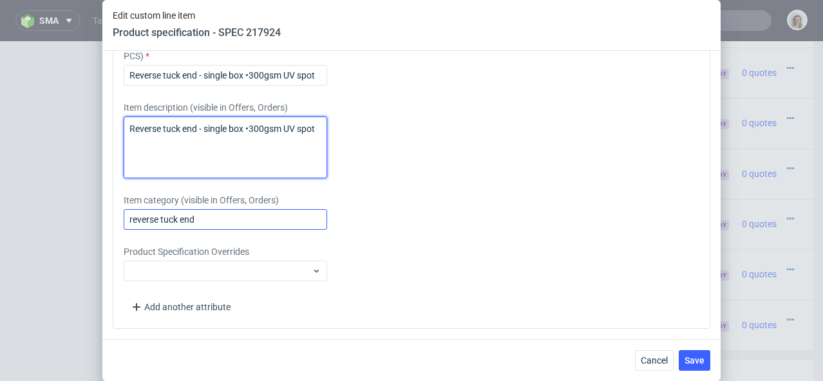
type textarea "Reverse tuck end - single box •300gsm UV spot"
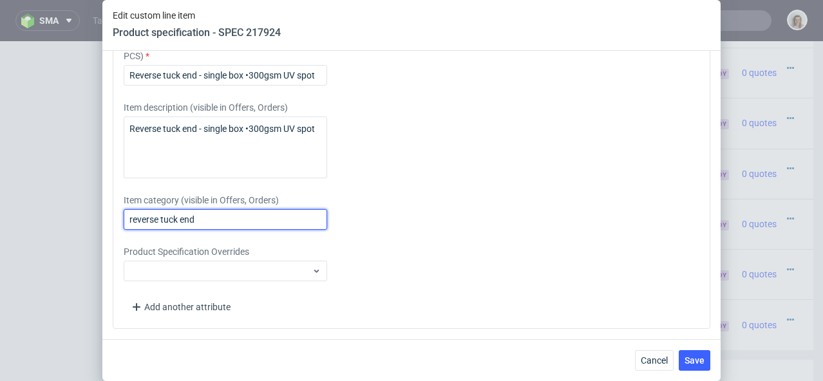
drag, startPoint x: 194, startPoint y: 222, endPoint x: 111, endPoint y: 218, distance: 83.2
click at [111, 218] on div "Supplier Custom Custom supplier Petitgraf Sp. z o.o Technical specification Ins…" at bounding box center [411, 195] width 618 height 289
paste input "Reverse tuck end - single box •300gsm UV spot"
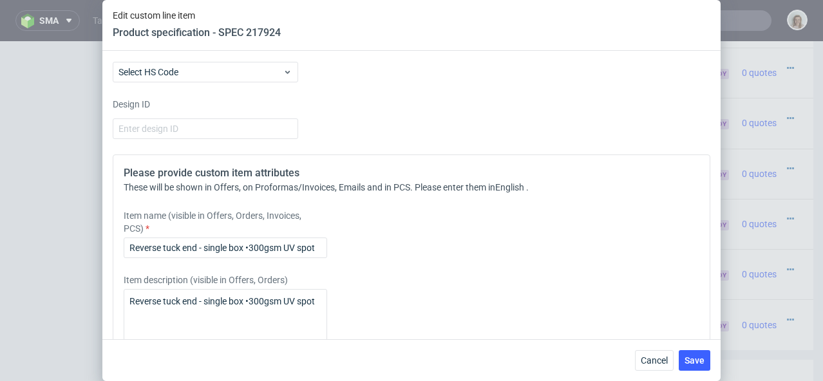
scroll to position [1743, 0]
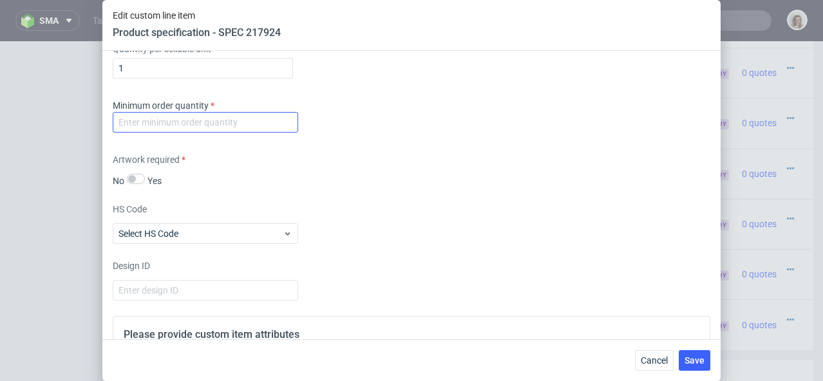
type input "Reverse tuck end - single box •300gsm UV spot"
click at [145, 133] on input "number" at bounding box center [206, 122] width 186 height 21
type input "1"
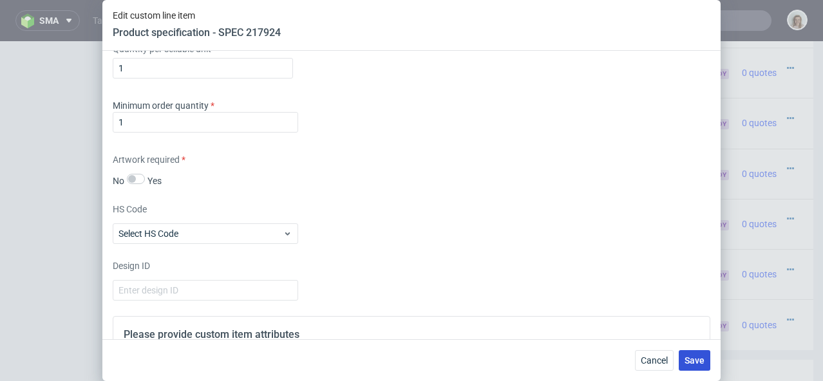
click at [702, 359] on span "Save" at bounding box center [695, 360] width 20 height 9
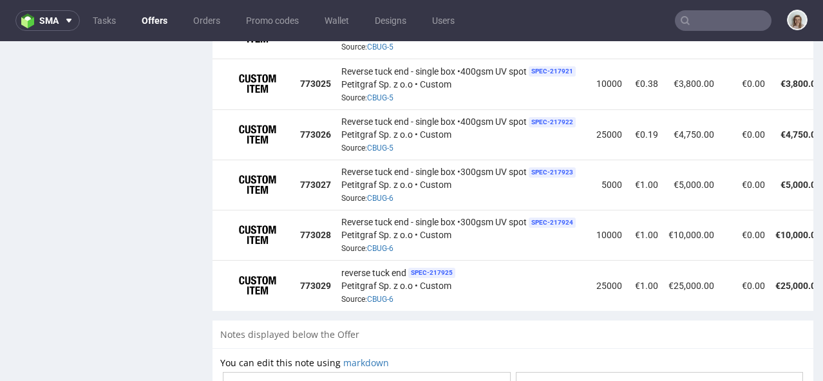
scroll to position [0, 147]
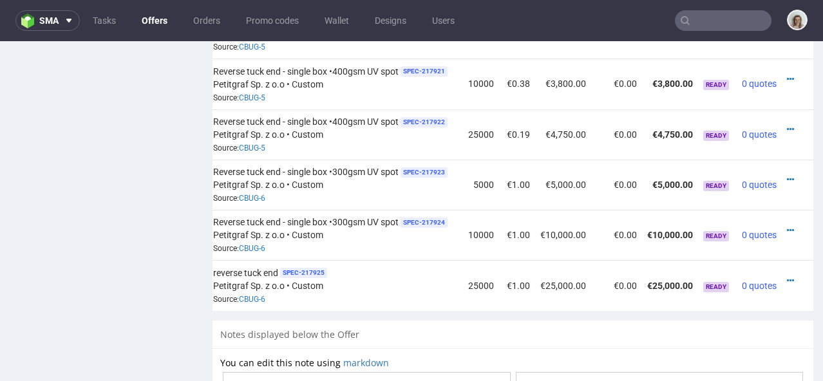
drag, startPoint x: 655, startPoint y: 291, endPoint x: 814, endPoint y: 298, distance: 159.3
click at [787, 276] on icon at bounding box center [790, 280] width 7 height 9
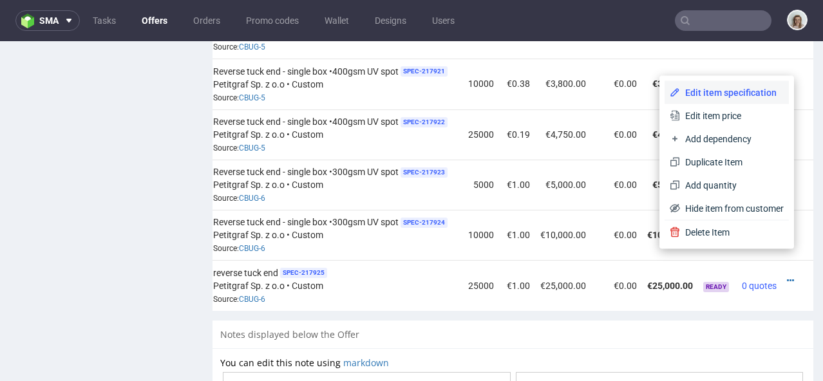
click at [727, 98] on span "Edit item specification" at bounding box center [732, 92] width 104 height 13
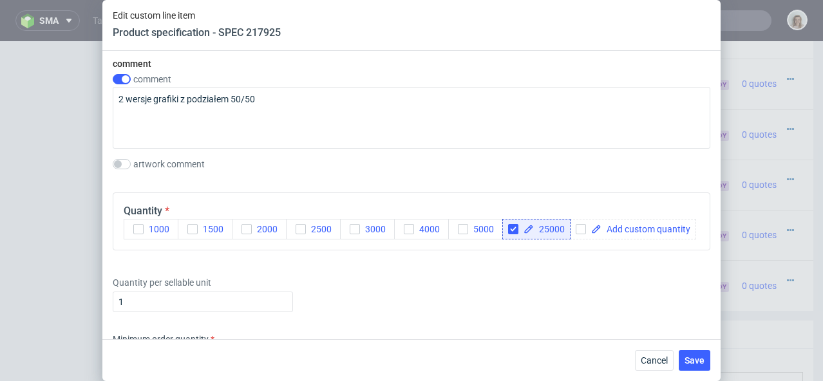
scroll to position [1675, 0]
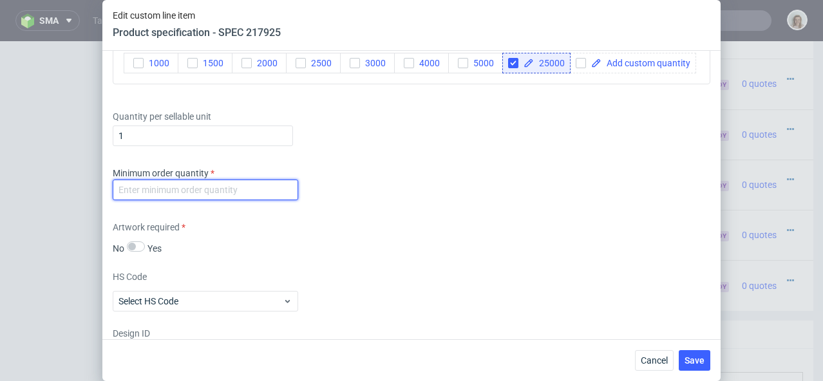
click at [220, 200] on input "number" at bounding box center [206, 190] width 186 height 21
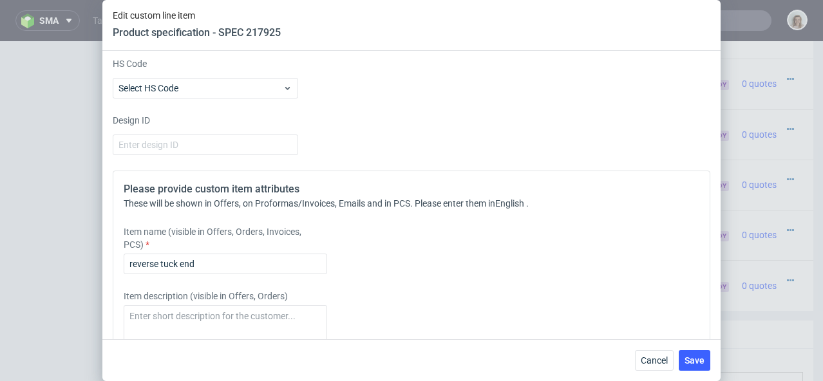
scroll to position [1918, 0]
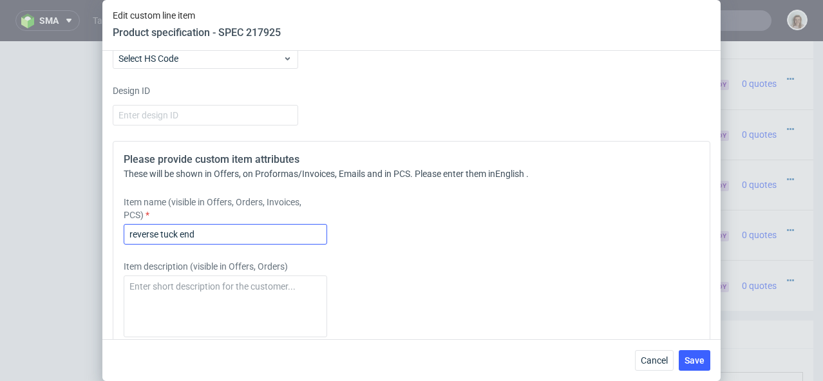
type input "-2"
drag, startPoint x: 211, startPoint y: 258, endPoint x: 115, endPoint y: 257, distance: 95.3
click at [115, 257] on div "Please provide custom item attributes These will be shown in Offers, on Proform…" at bounding box center [412, 314] width 598 height 347
paste input "Reverse tuck end - single box •300gsm UV spot"
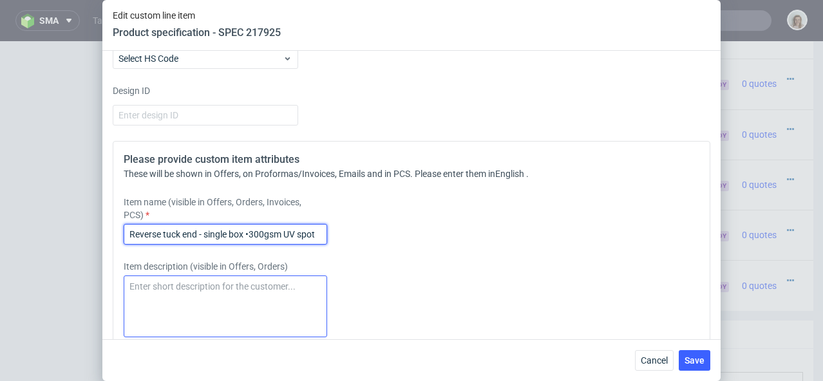
type input "Reverse tuck end - single box •300gsm UV spot"
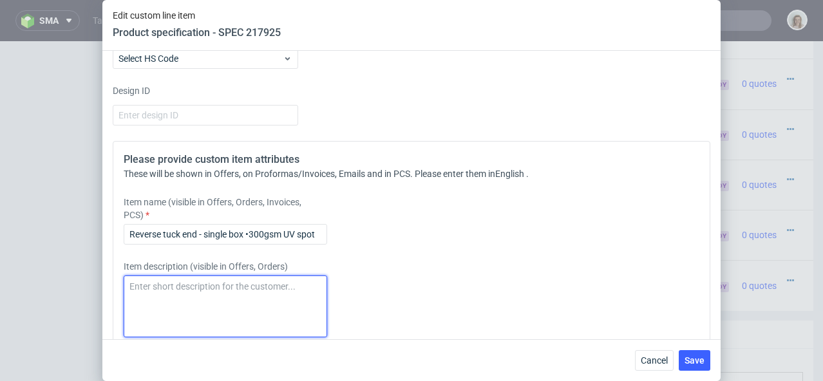
click at [167, 309] on textarea at bounding box center [226, 307] width 204 height 62
paste textarea "Reverse tuck end - single box •300gsm UV spot"
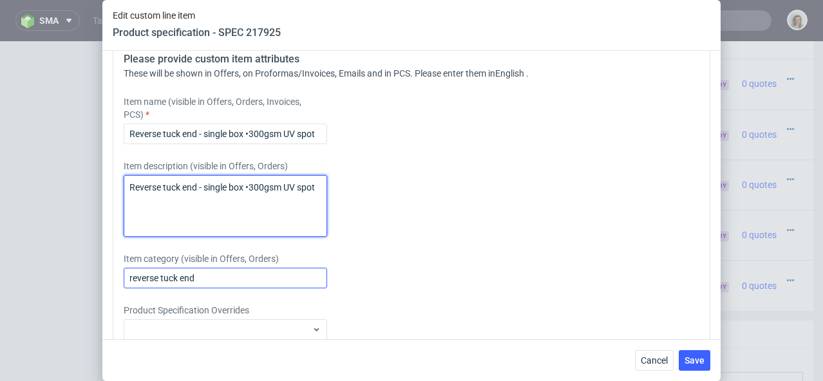
scroll to position [2020, 0]
type textarea "Reverse tuck end - single box •300gsm UV spot"
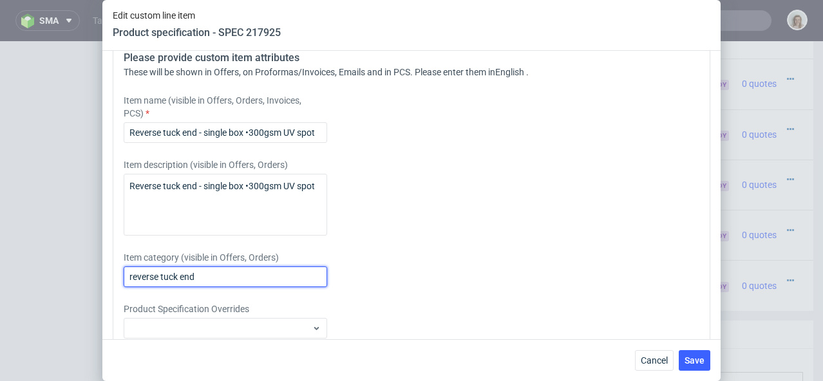
drag, startPoint x: 162, startPoint y: 300, endPoint x: 97, endPoint y: 299, distance: 65.1
click at [97, 300] on div "Edit custom line item Product specification - SPEC 217925 Supplier Custom Custo…" at bounding box center [411, 190] width 823 height 381
paste input "Reverse tuck end - single box •300gsm UV spot"
type input "Reverse tuck end - single box •300gsm UV spot"
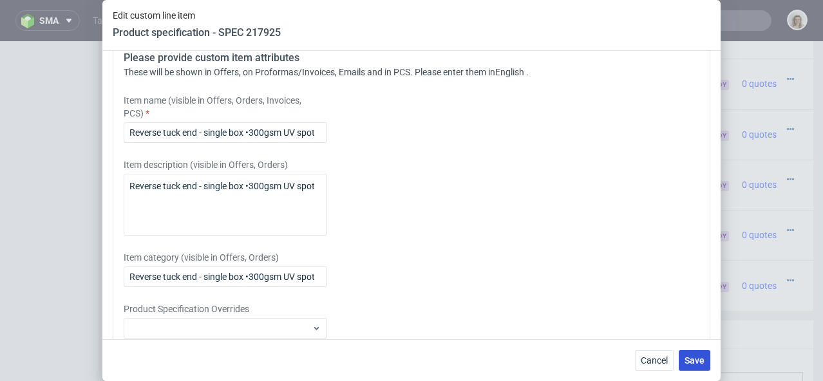
click at [696, 357] on span "Save" at bounding box center [695, 360] width 20 height 9
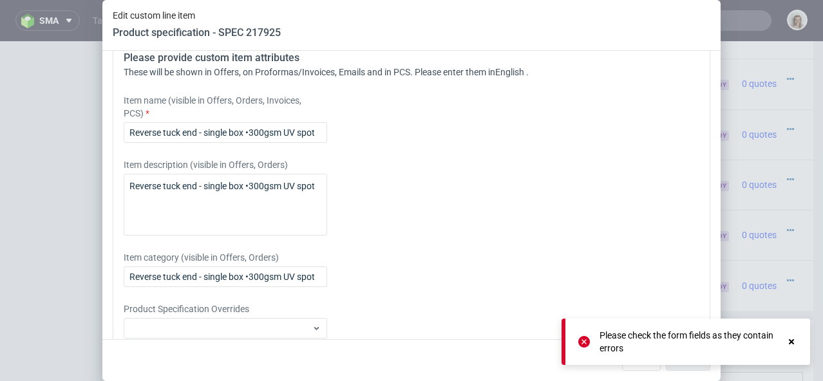
click at [790, 340] on use at bounding box center [791, 341] width 5 height 5
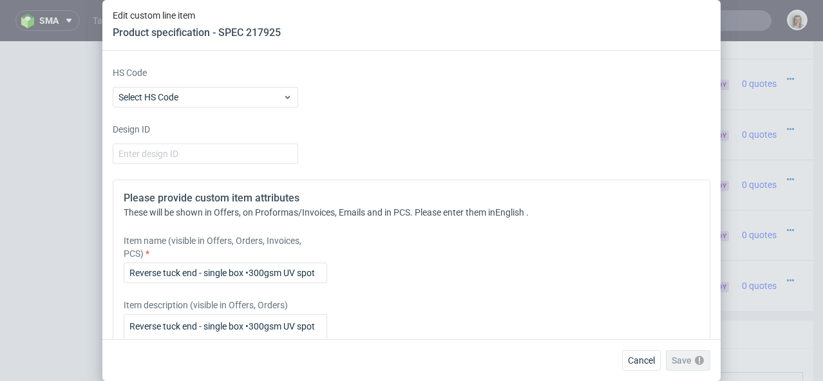
scroll to position [1619, 0]
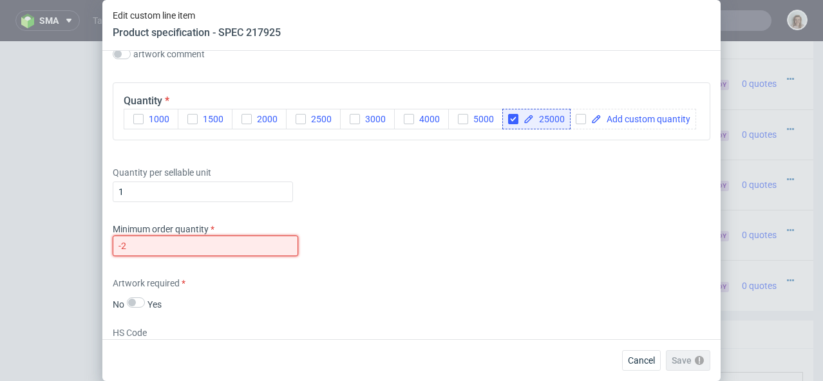
drag, startPoint x: 111, startPoint y: 269, endPoint x: 100, endPoint y: 269, distance: 11.0
click at [100, 269] on div "Edit custom line item Product specification - SPEC 217925 Supplier Custom Custo…" at bounding box center [411, 190] width 823 height 381
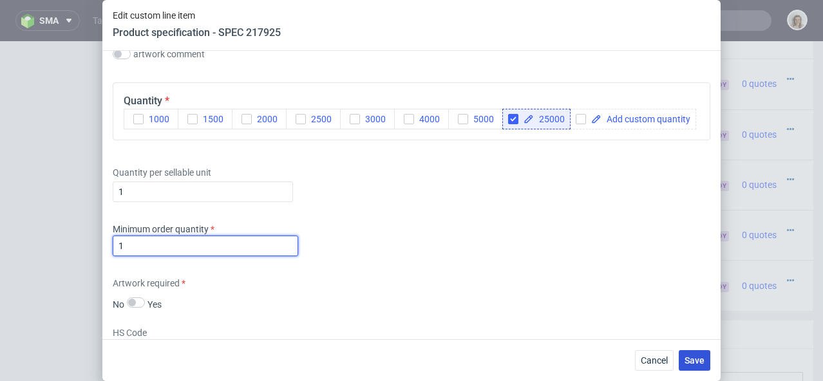
type input "1"
click at [700, 363] on span "Save" at bounding box center [695, 360] width 20 height 9
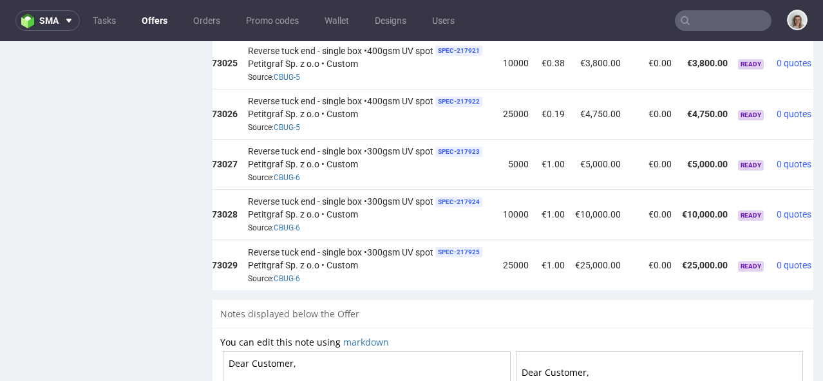
scroll to position [0, 147]
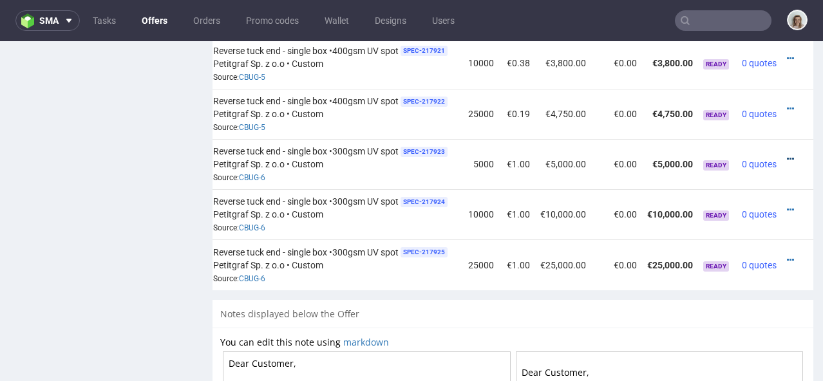
click at [787, 155] on icon at bounding box center [790, 159] width 7 height 9
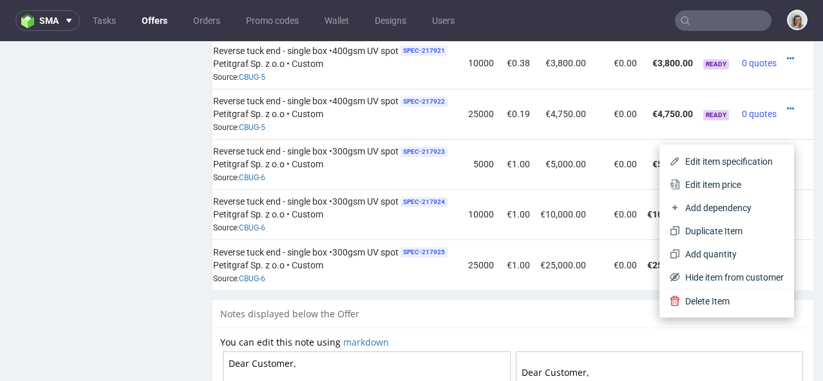
drag, startPoint x: 738, startPoint y: 183, endPoint x: 713, endPoint y: 173, distance: 27.2
click at [738, 183] on span "Edit item price" at bounding box center [732, 184] width 104 height 13
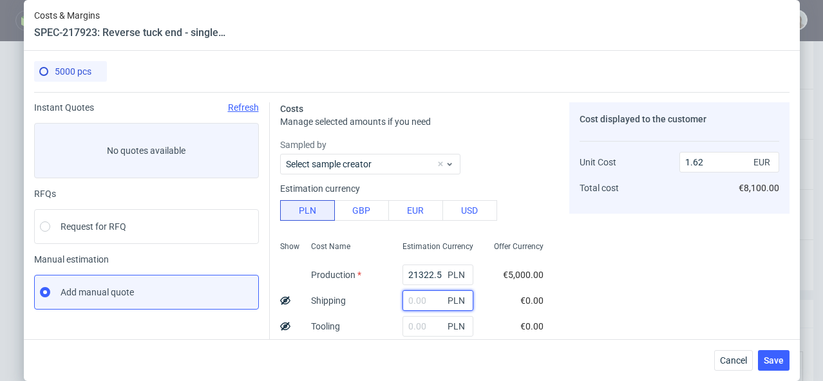
click at [405, 300] on input "text" at bounding box center [438, 301] width 71 height 21
paste input "587,94"
type input "587.94"
type input "1.67"
type input "587.94"
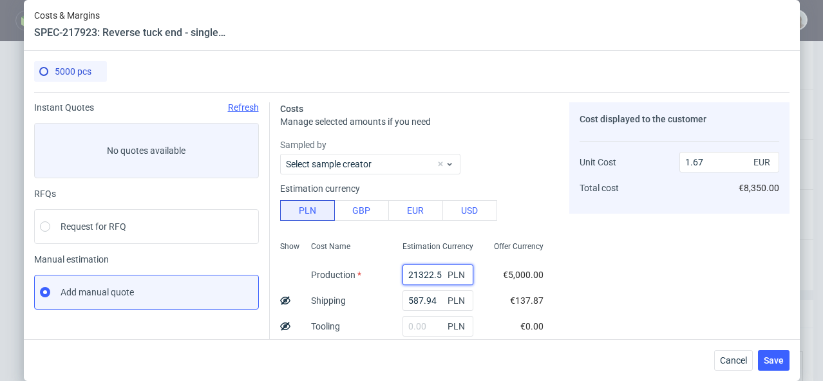
drag, startPoint x: 429, startPoint y: 273, endPoint x: 385, endPoint y: 274, distance: 44.5
click at [392, 274] on div "21322.5 PLN" at bounding box center [437, 275] width 91 height 26
paste input "466"
type input "4665"
type input "0.4"
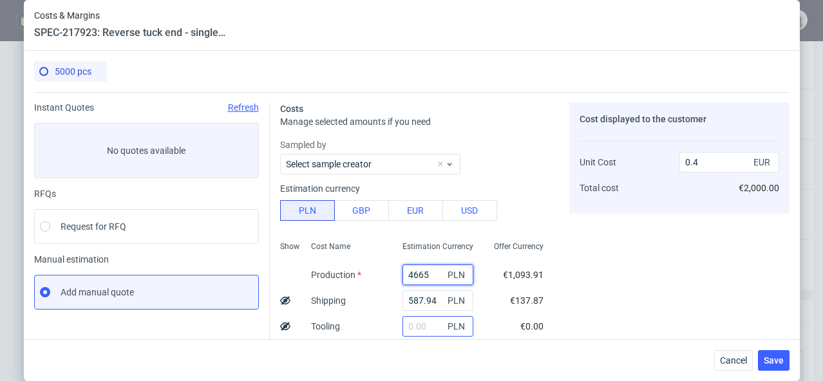
type input "4665"
click at [404, 325] on input "text" at bounding box center [438, 326] width 71 height 21
type input "3200"
type input "0.64"
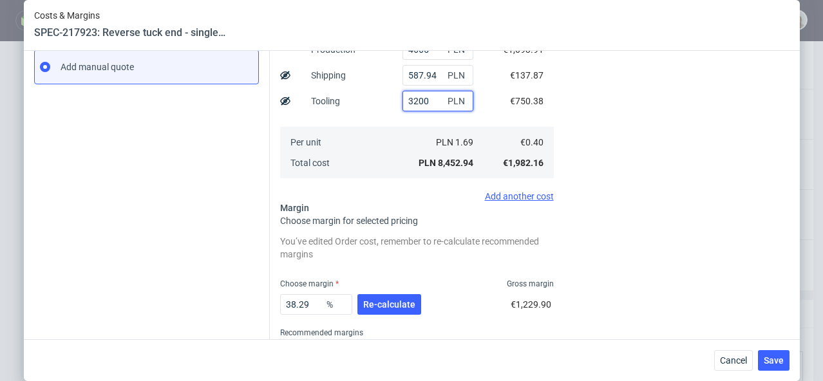
scroll to position [239, 0]
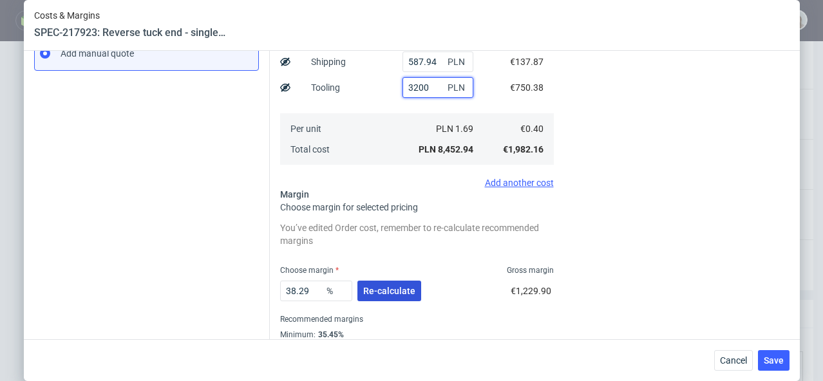
type input "3200"
click at [404, 291] on span "Re-calculate" at bounding box center [389, 291] width 52 height 9
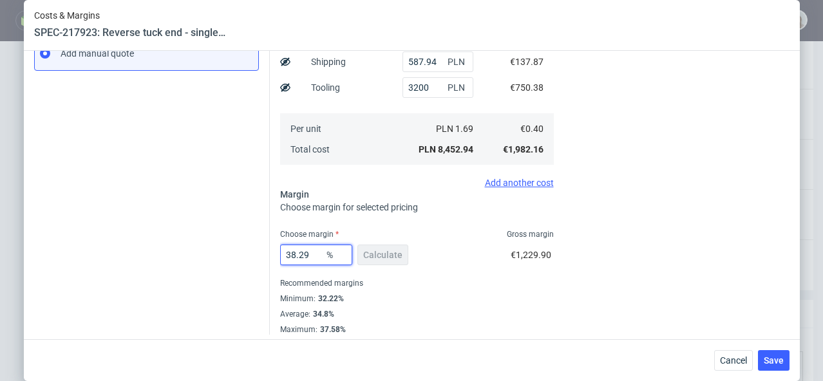
drag, startPoint x: 308, startPoint y: 254, endPoint x: 283, endPoint y: 252, distance: 24.6
click at [283, 252] on input "38.29" at bounding box center [316, 255] width 72 height 21
type input "37"
type input "0.63"
type input "37"
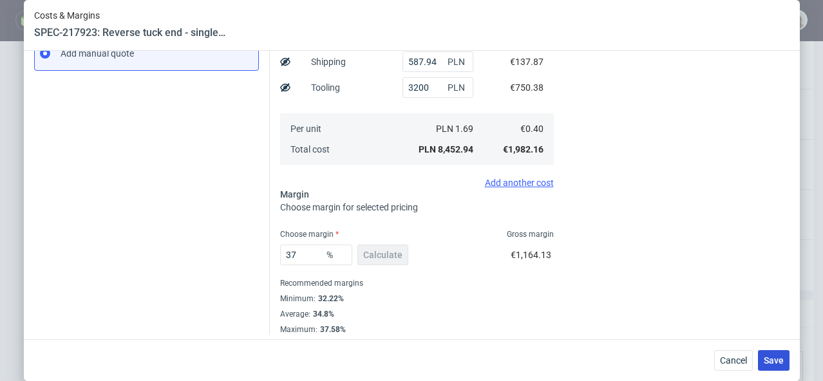
click at [789, 365] on button "Save" at bounding box center [774, 360] width 32 height 21
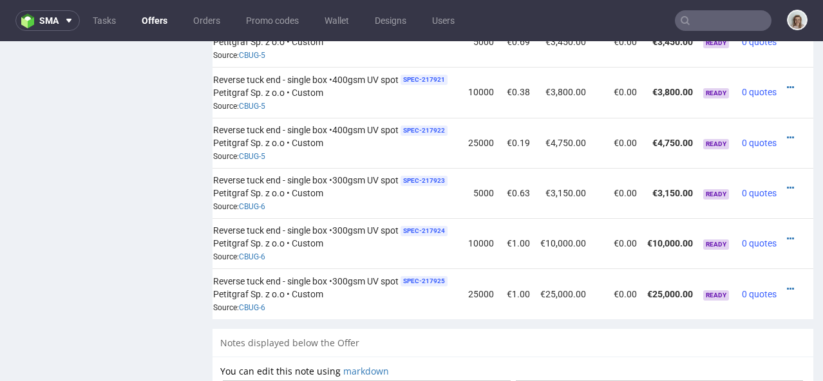
scroll to position [0, 147]
click at [787, 233] on div at bounding box center [794, 239] width 14 height 13
click at [787, 234] on icon at bounding box center [790, 238] width 7 height 9
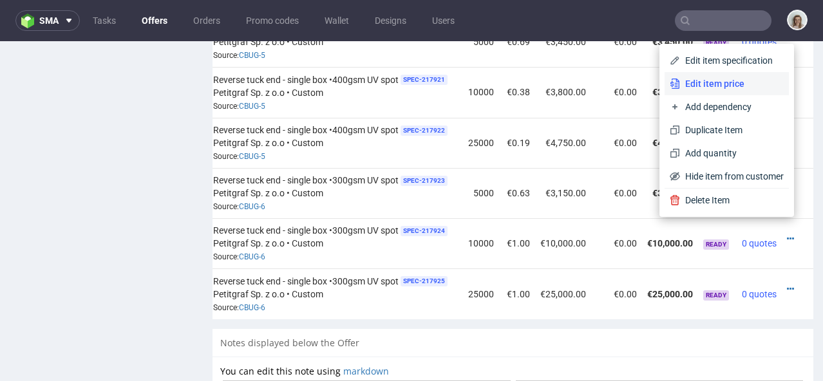
click at [725, 82] on span "Edit item price" at bounding box center [732, 83] width 104 height 13
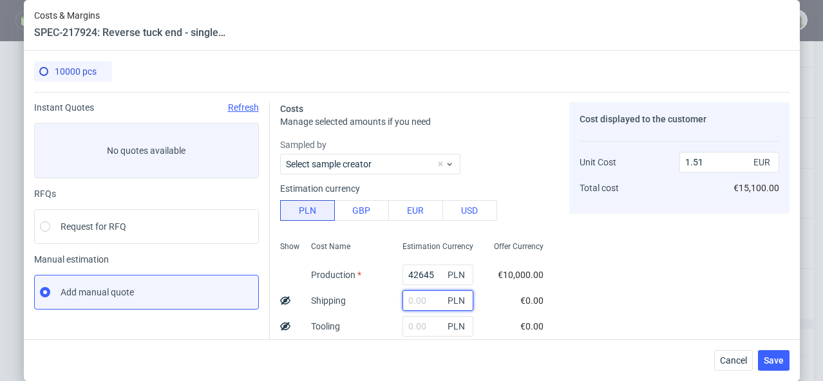
click at [403, 303] on input "text" at bounding box center [438, 301] width 71 height 21
paste input "587,94"
type input "587.94"
type input "1.52"
type input "587.94"
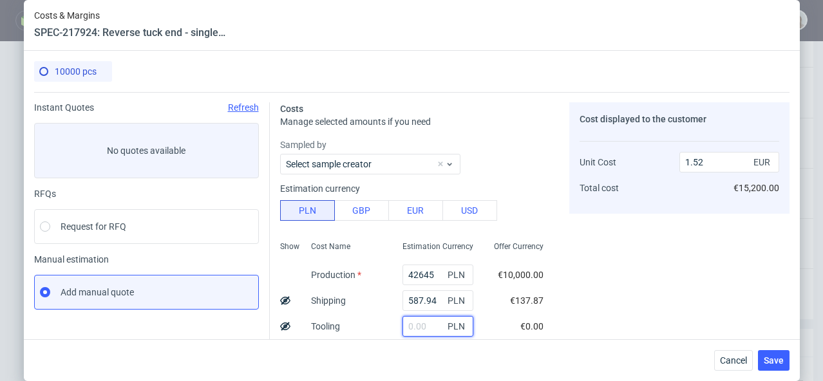
click at [405, 329] on input "text" at bounding box center [438, 326] width 71 height 21
type input "320"
type input "1.54"
type input "3200"
type input "1.64"
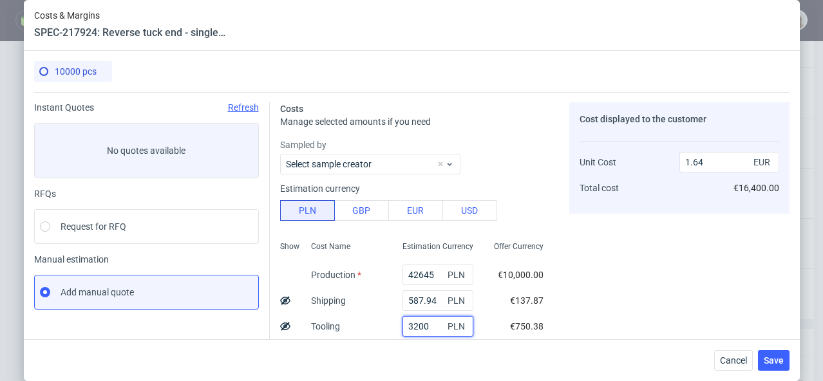
type input "3200"
drag, startPoint x: 423, startPoint y: 271, endPoint x: 384, endPoint y: 271, distance: 39.3
click at [392, 271] on div "42645 PLN" at bounding box center [437, 275] width 91 height 26
paste input "5650"
type input "5650"
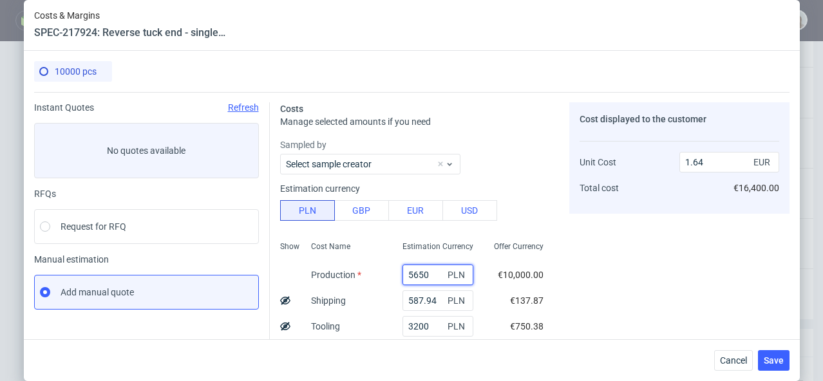
type input "0.33"
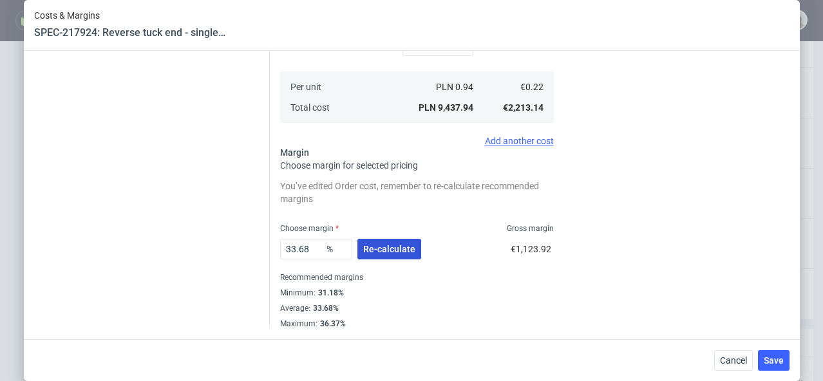
type input "5650"
click at [378, 256] on button "Re-calculate" at bounding box center [390, 249] width 64 height 21
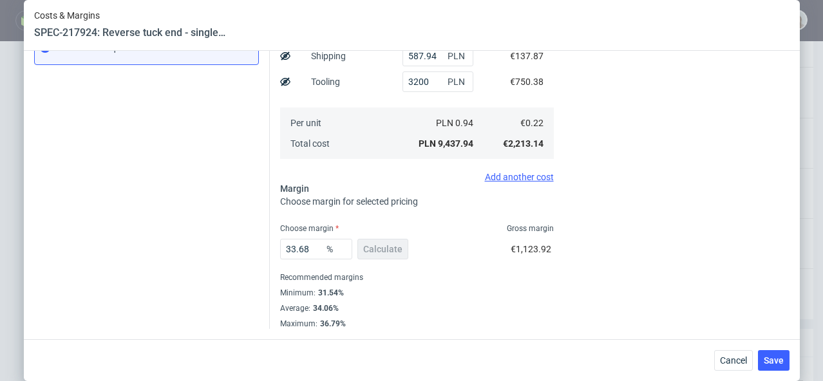
scroll to position [245, 0]
drag, startPoint x: 309, startPoint y: 248, endPoint x: 286, endPoint y: 247, distance: 23.2
click at [286, 247] on input "33.68" at bounding box center [316, 249] width 72 height 21
type input "36"
type input "0.35"
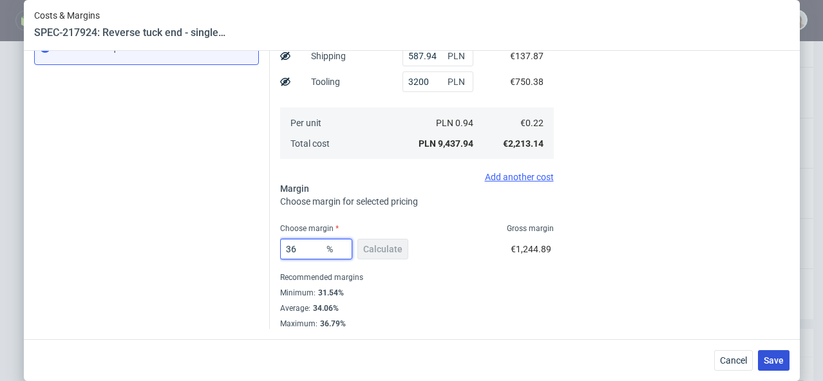
type input "36"
click at [784, 364] on span "Save" at bounding box center [774, 360] width 20 height 9
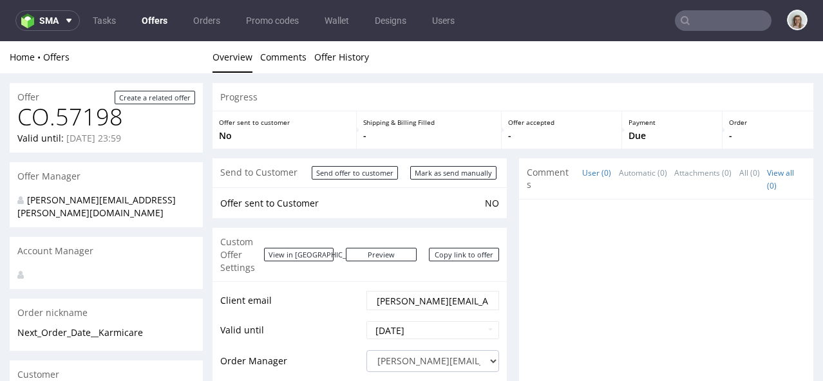
scroll to position [0, 0]
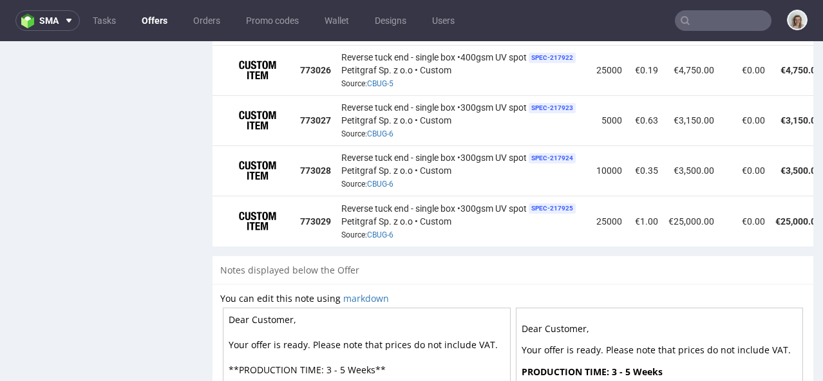
scroll to position [0, 147]
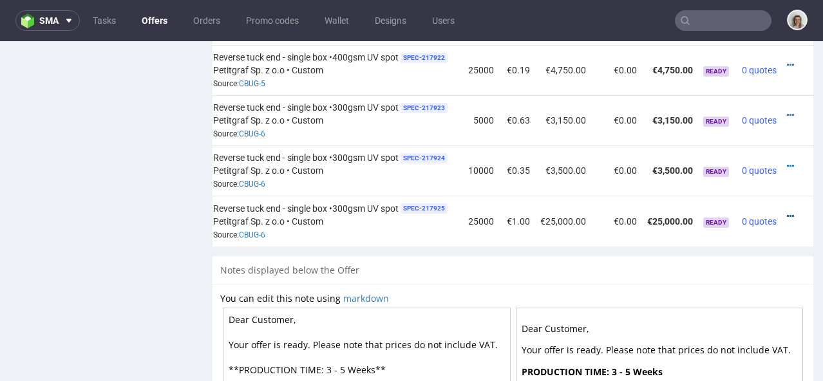
click at [787, 212] on icon at bounding box center [790, 216] width 7 height 9
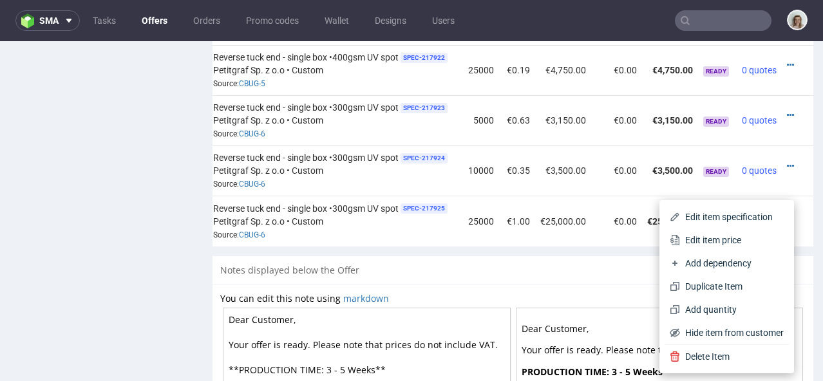
click at [702, 234] on span "Edit item price" at bounding box center [732, 240] width 104 height 13
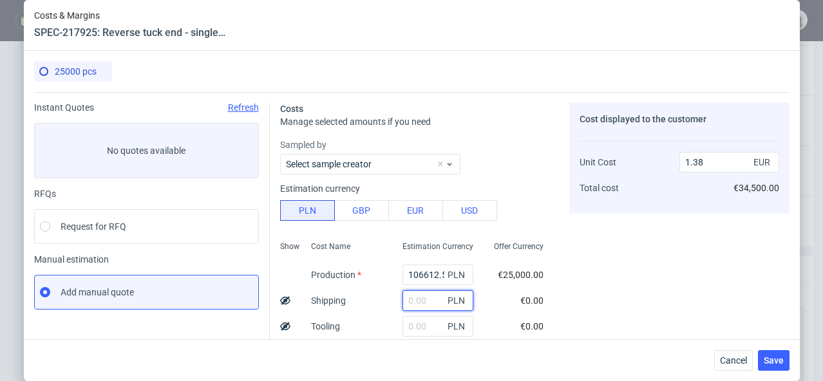
click at [405, 298] on input "text" at bounding box center [438, 301] width 71 height 21
paste input "5650"
type input "5650"
type input "1.45"
drag, startPoint x: 403, startPoint y: 303, endPoint x: 379, endPoint y: 303, distance: 23.8
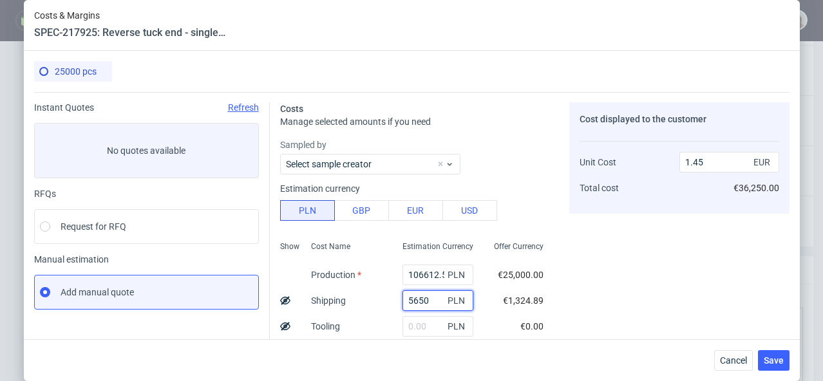
click at [392, 303] on div "5650 PLN" at bounding box center [437, 301] width 91 height 26
paste input "87,94"
type input "587.94"
type input "1.39"
click at [408, 325] on input "text" at bounding box center [438, 326] width 71 height 21
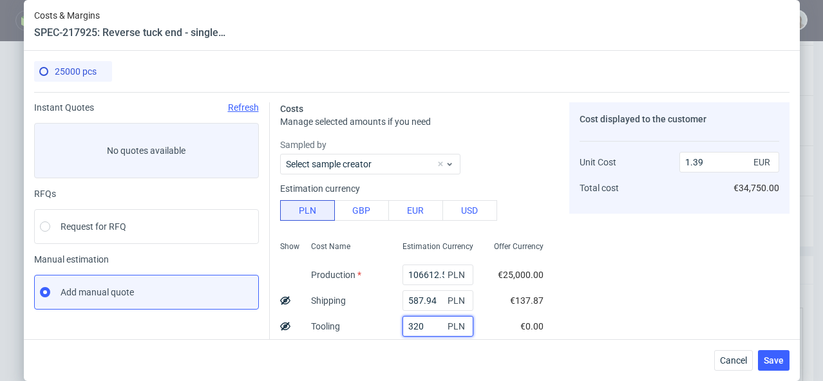
type input "3200"
type input "1.43"
type input "3200"
drag, startPoint x: 398, startPoint y: 273, endPoint x: 432, endPoint y: 274, distance: 33.5
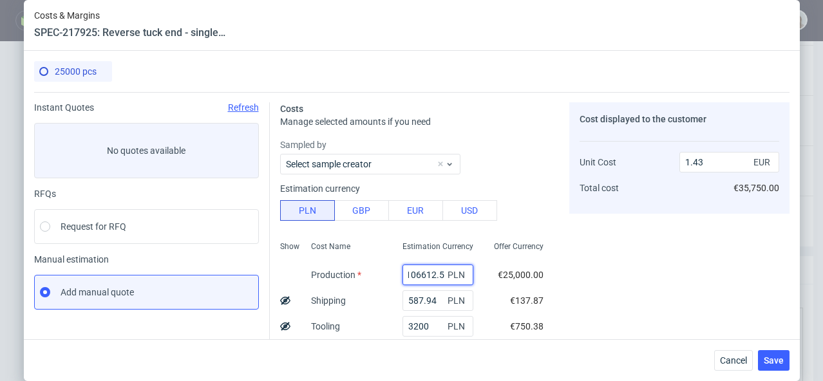
click at [432, 274] on div "106612.5 PLN" at bounding box center [438, 275] width 71 height 21
paste input "7700"
type input "7700"
type input "0.15"
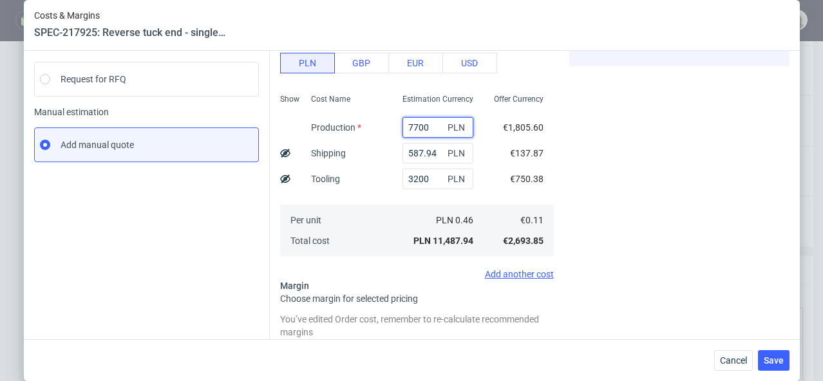
scroll to position [245, 0]
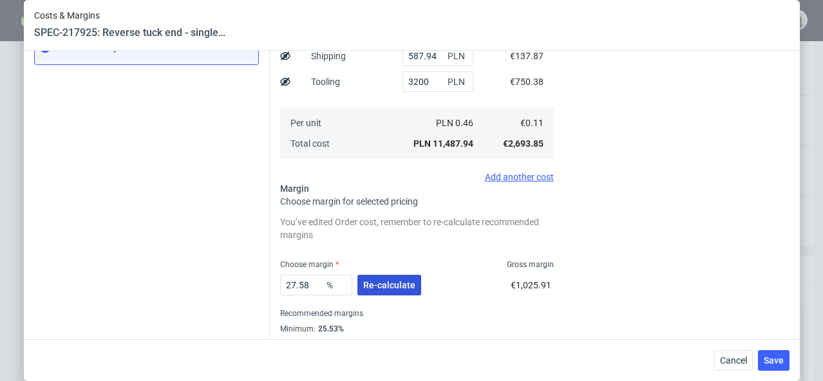
type input "7700"
click at [383, 286] on span "Re-calculate" at bounding box center [389, 285] width 52 height 9
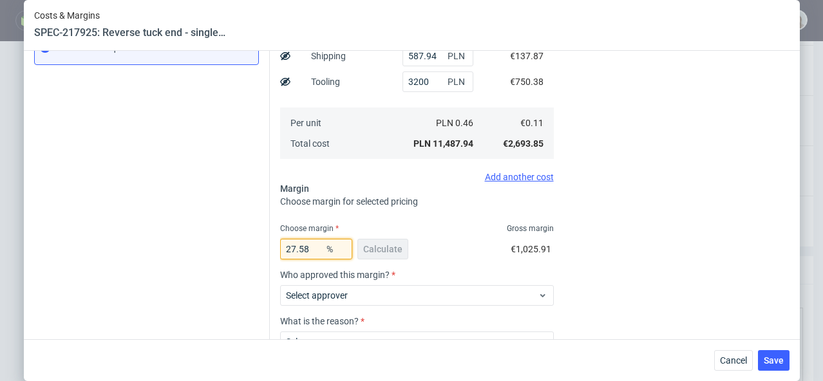
drag, startPoint x: 312, startPoint y: 247, endPoint x: 265, endPoint y: 249, distance: 47.1
click at [270, 249] on div "Costs Manage selected amounts if you need Sampled by Select sample creator Esti…" at bounding box center [530, 134] width 520 height 575
type input "34"
type input "0.17"
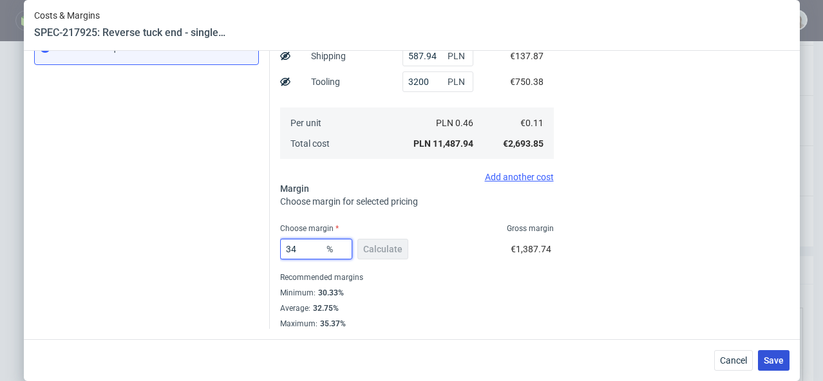
type input "34"
click at [770, 356] on span "Save" at bounding box center [774, 360] width 20 height 9
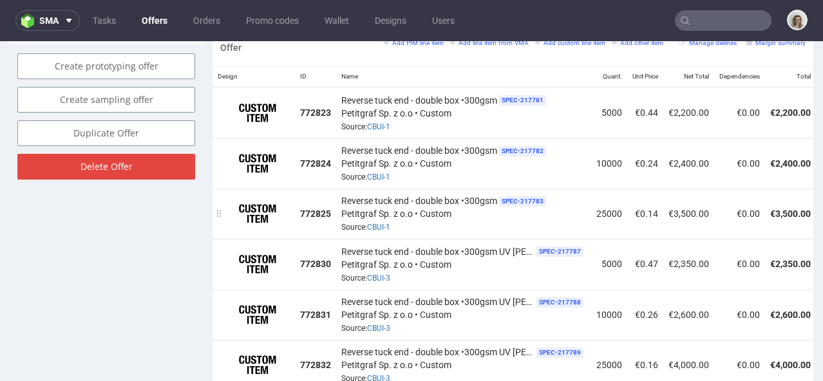
scroll to position [593, 0]
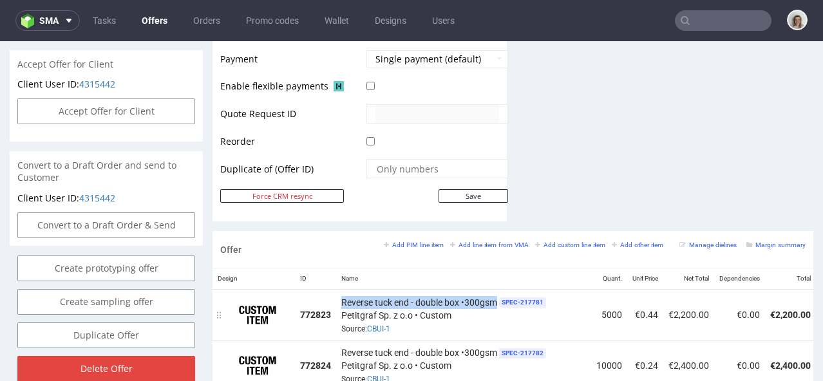
drag, startPoint x: 341, startPoint y: 287, endPoint x: 500, endPoint y: 289, distance: 158.5
click at [500, 295] on div "Reverse tuck end - double box •300gsm SPEC- 217781 Petitgraf Sp. z o.o • Custom…" at bounding box center [463, 315] width 245 height 40
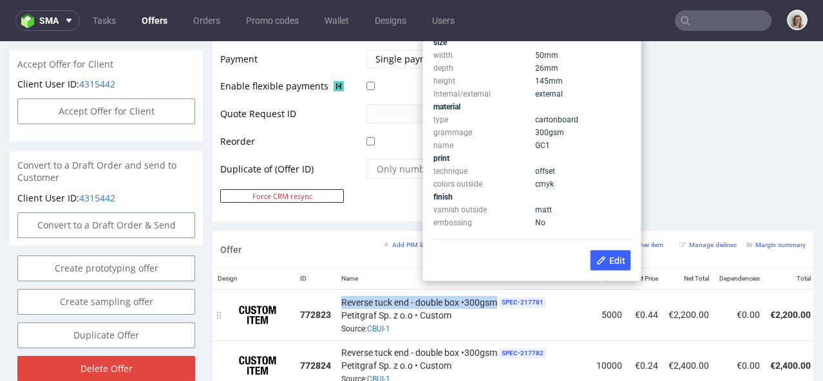
copy span "Reverse tuck end - double box •300gsm"
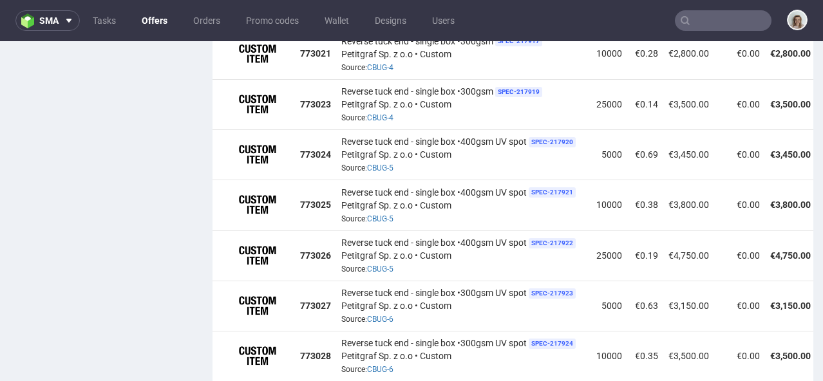
scroll to position [1451, 0]
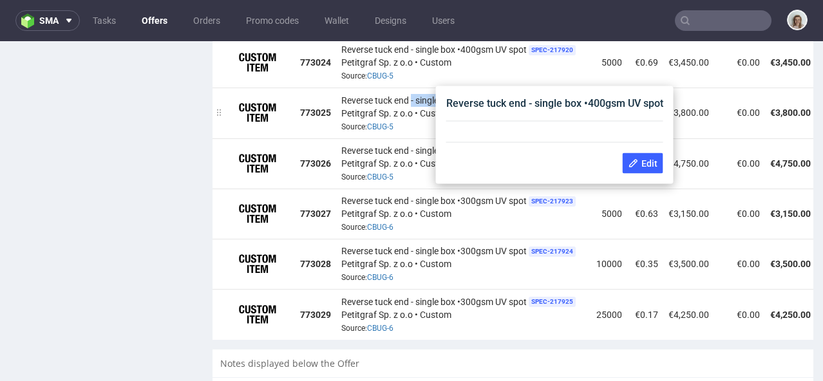
drag, startPoint x: 413, startPoint y: 76, endPoint x: 529, endPoint y: 80, distance: 116.0
click at [529, 93] on div "Reverse tuck end - single box •400gsm UV spot SPEC- 217921 Petitgraf Sp. z o.o …" at bounding box center [463, 113] width 245 height 40
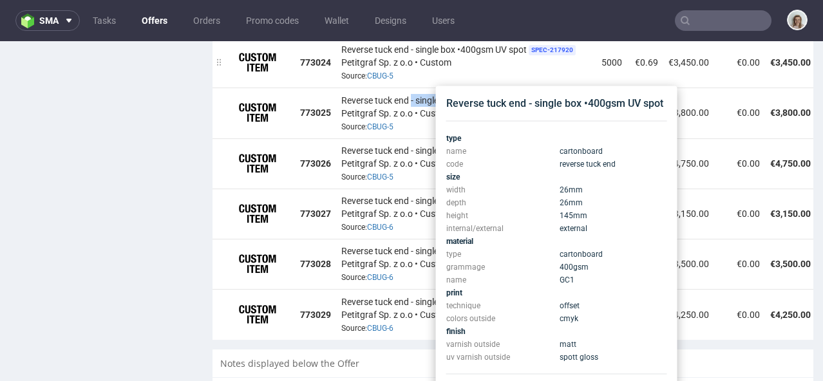
copy span "- single box •400gsm UV spot"
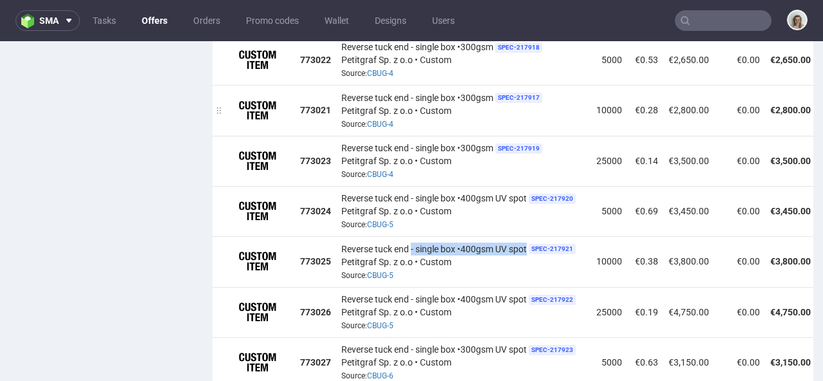
scroll to position [1313, 0]
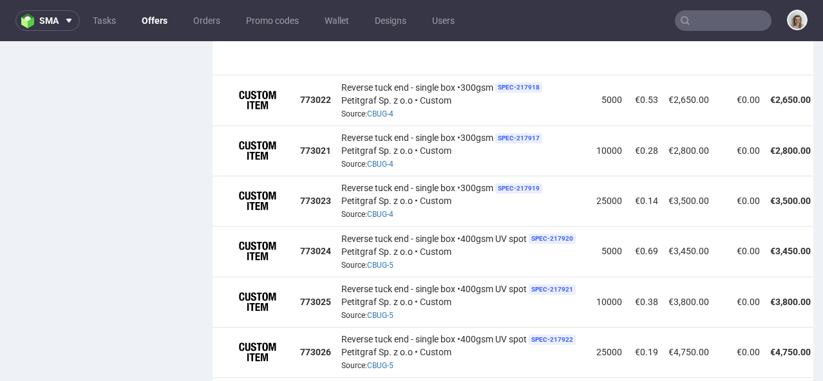
drag, startPoint x: 221, startPoint y: 333, endPoint x: 226, endPoint y: 190, distance: 143.1
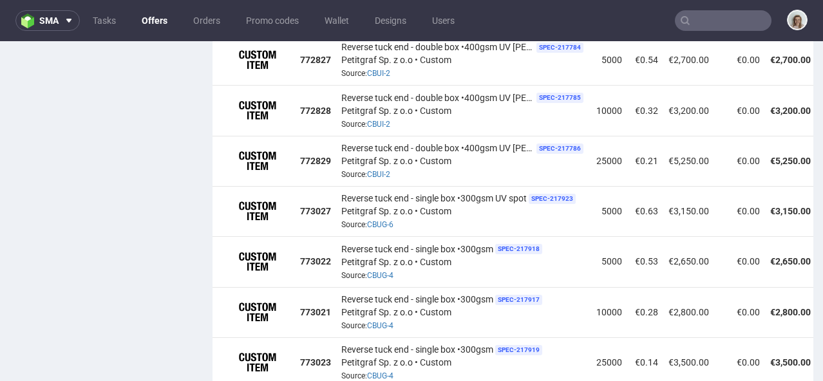
scroll to position [1176, 0]
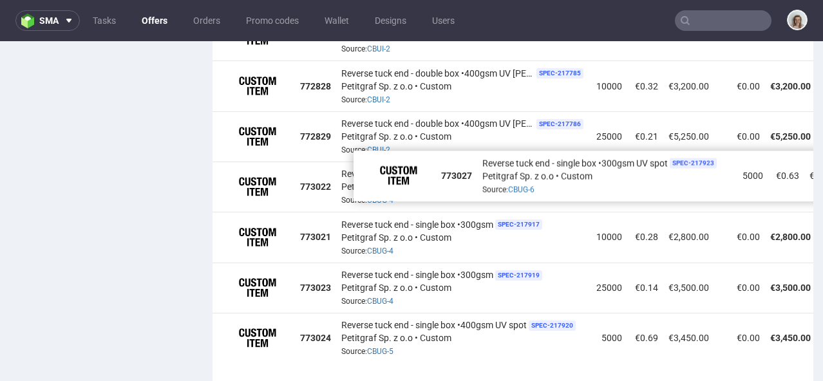
drag, startPoint x: 221, startPoint y: 171, endPoint x: 361, endPoint y: 357, distance: 232.7
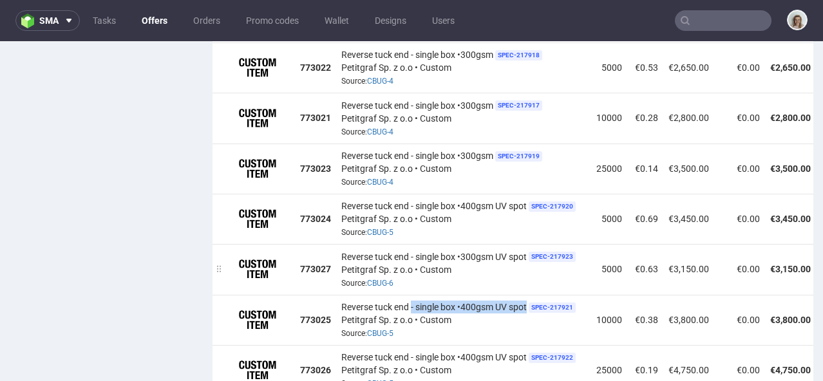
scroll to position [1296, 0]
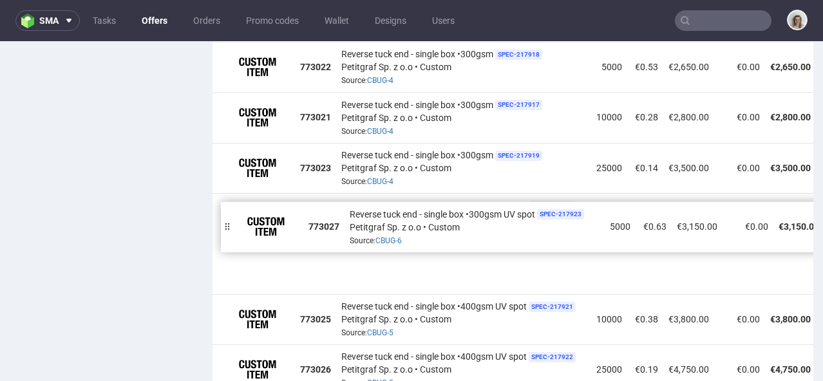
drag, startPoint x: 221, startPoint y: 247, endPoint x: 229, endPoint y: 206, distance: 42.7
click at [229, 206] on div at bounding box center [227, 227] width 13 height 50
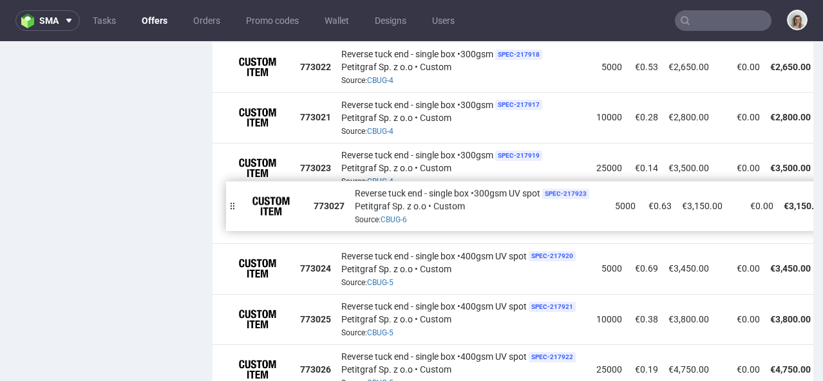
drag, startPoint x: 218, startPoint y: 252, endPoint x: 231, endPoint y: 190, distance: 63.3
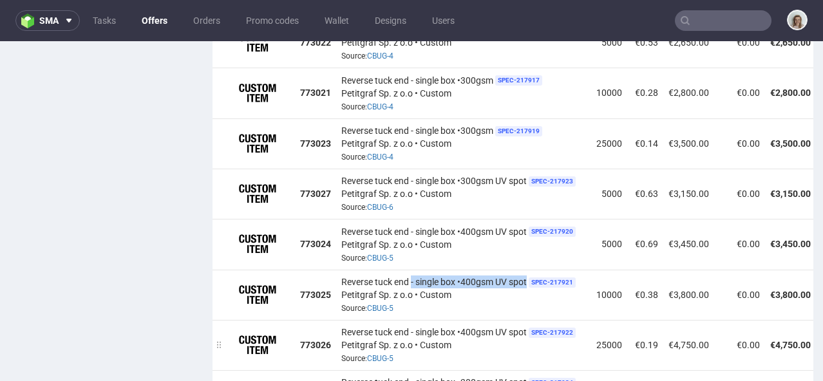
scroll to position [1323, 0]
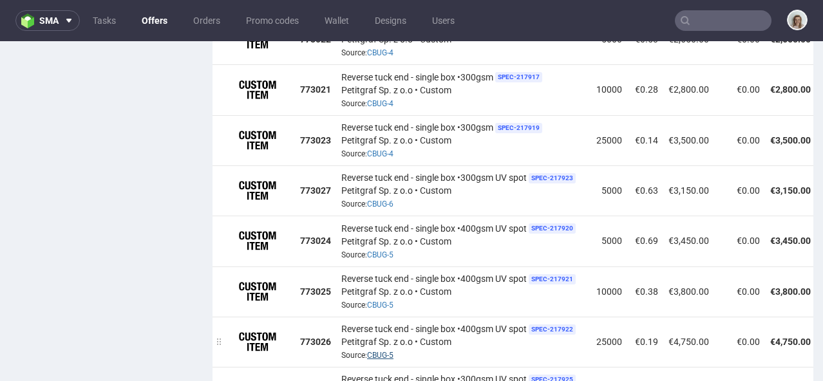
drag, startPoint x: 223, startPoint y: 368, endPoint x: 381, endPoint y: 331, distance: 162.2
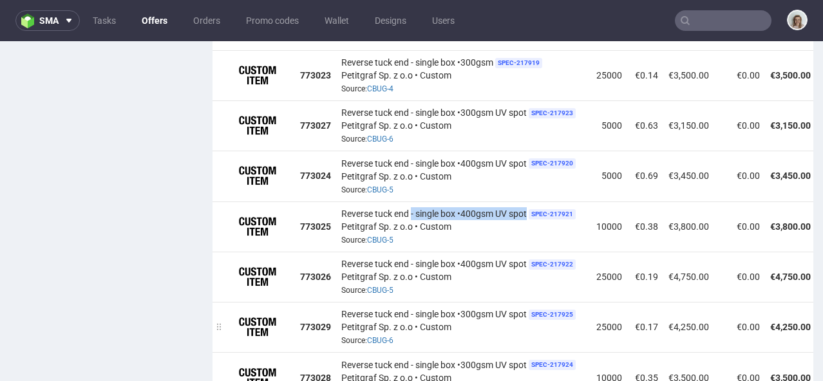
scroll to position [1397, 0]
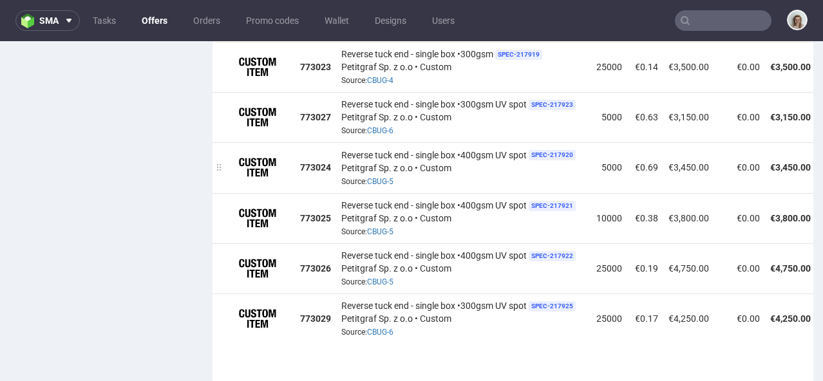
drag, startPoint x: 223, startPoint y: 343, endPoint x: 332, endPoint y: 151, distance: 221.3
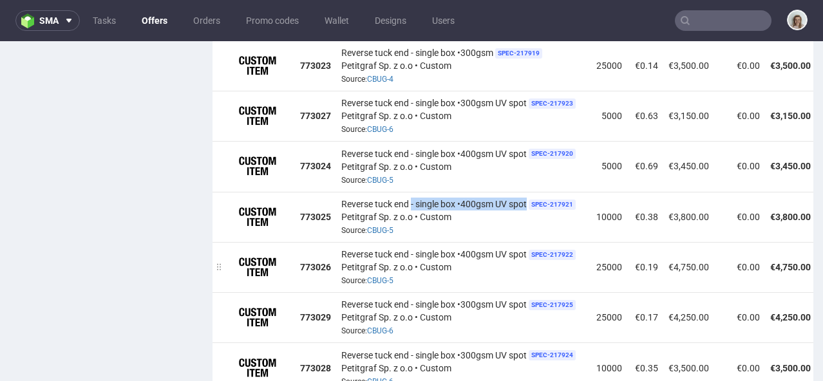
scroll to position [1388, 0]
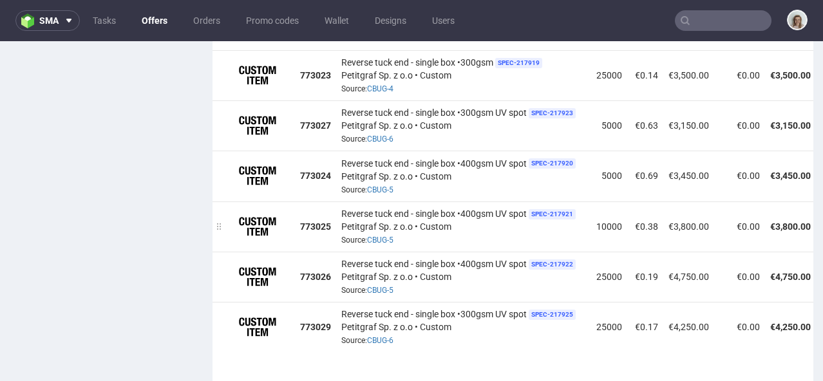
drag, startPoint x: 220, startPoint y: 354, endPoint x: 312, endPoint y: 193, distance: 185.5
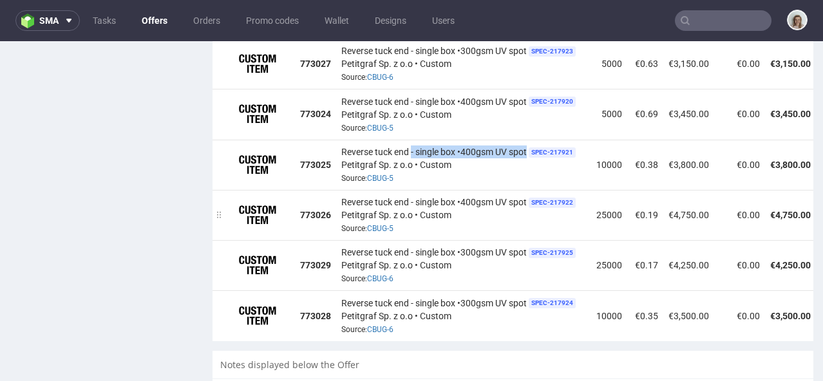
scroll to position [1486, 0]
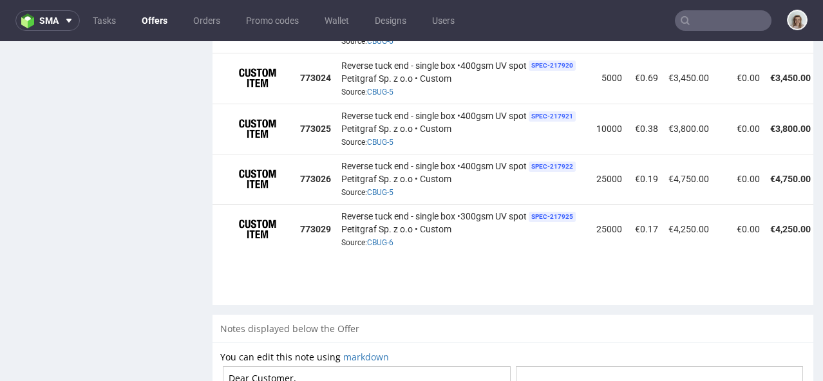
drag, startPoint x: 220, startPoint y: 257, endPoint x: 225, endPoint y: 267, distance: 11.3
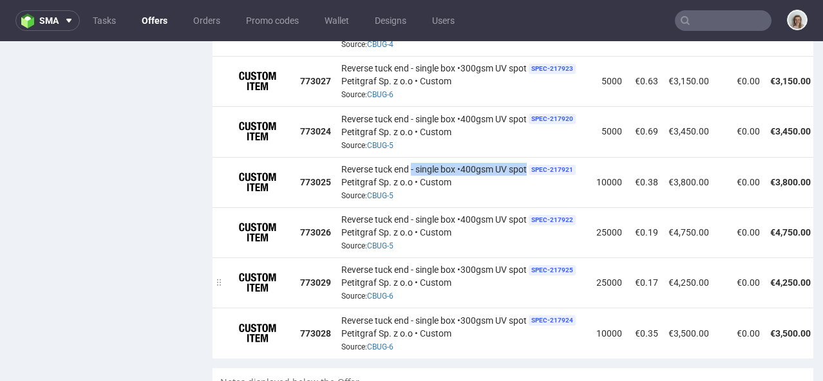
scroll to position [1417, 0]
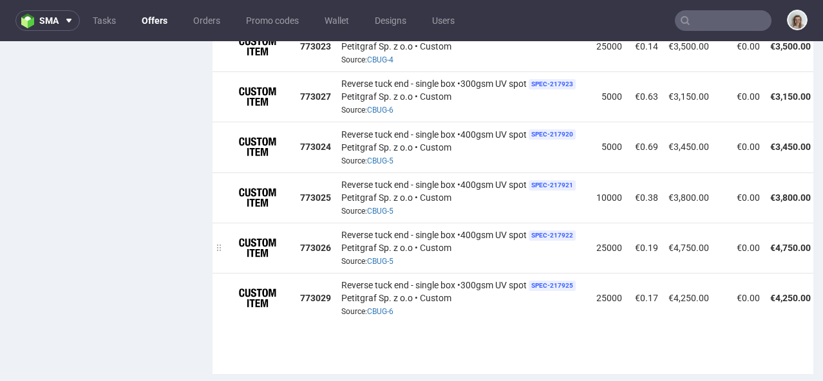
drag, startPoint x: 216, startPoint y: 328, endPoint x: 278, endPoint y: 249, distance: 100.4
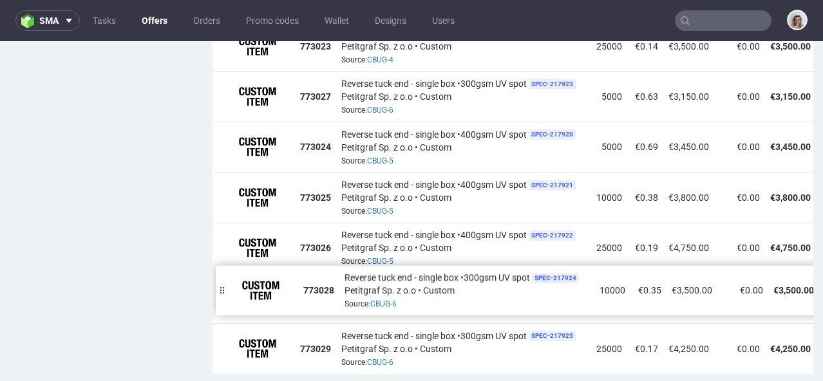
drag, startPoint x: 220, startPoint y: 325, endPoint x: 223, endPoint y: 267, distance: 57.4
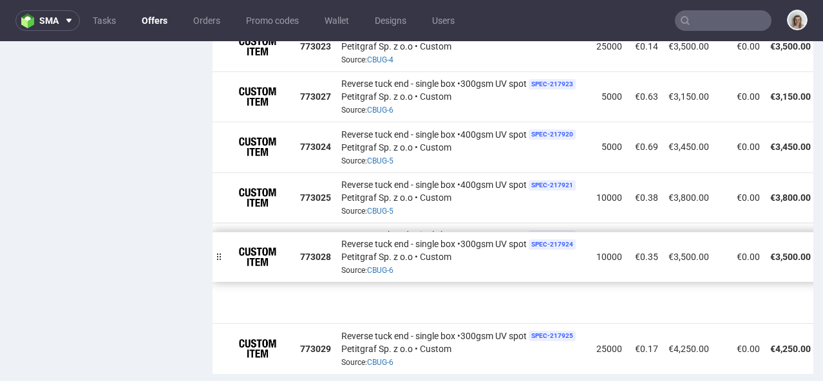
drag, startPoint x: 222, startPoint y: 263, endPoint x: 223, endPoint y: 237, distance: 26.4
click at [223, 237] on div at bounding box center [219, 257] width 13 height 50
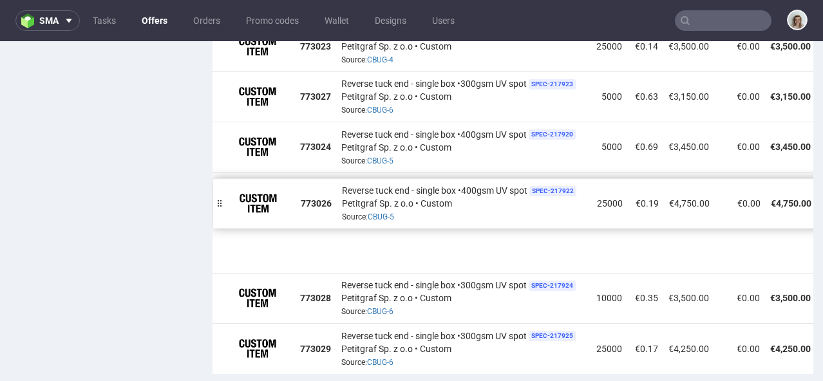
drag, startPoint x: 224, startPoint y: 225, endPoint x: 224, endPoint y: 186, distance: 38.7
click at [224, 186] on div at bounding box center [219, 203] width 13 height 50
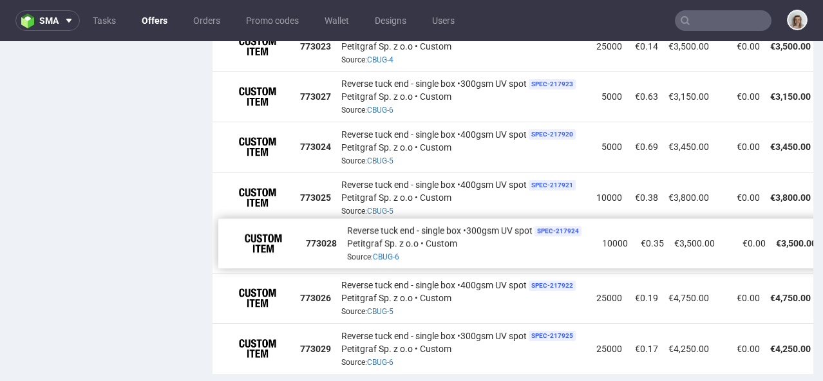
drag, startPoint x: 221, startPoint y: 275, endPoint x: 225, endPoint y: 224, distance: 51.7
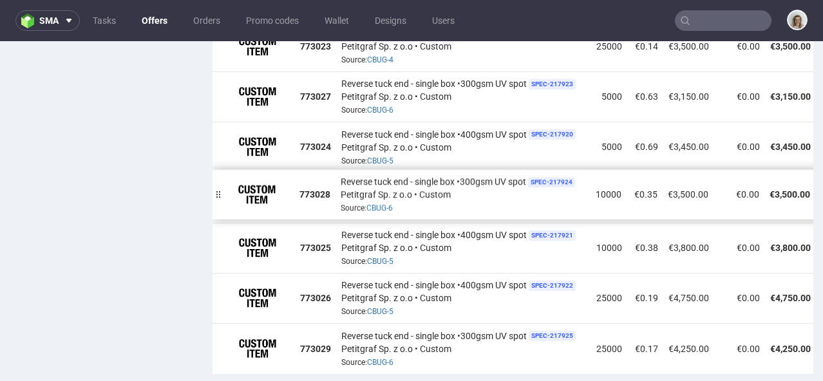
drag, startPoint x: 218, startPoint y: 226, endPoint x: 217, endPoint y: 173, distance: 52.8
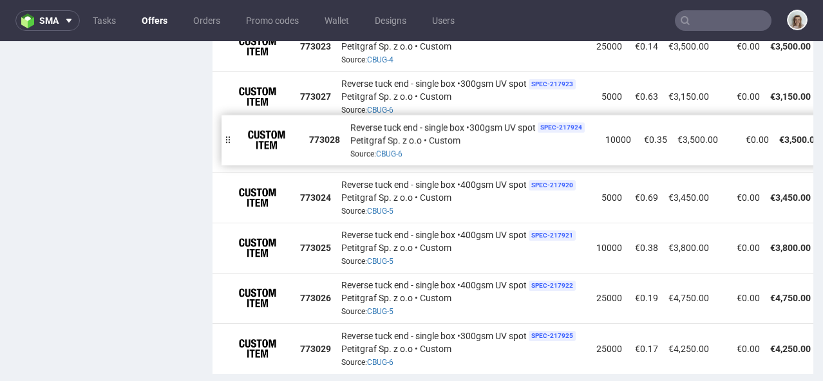
drag, startPoint x: 224, startPoint y: 179, endPoint x: 233, endPoint y: 122, distance: 57.4
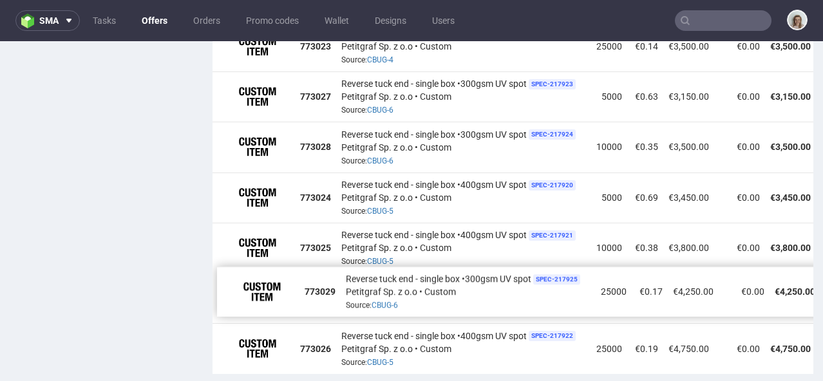
drag, startPoint x: 220, startPoint y: 319, endPoint x: 222, endPoint y: 269, distance: 49.7
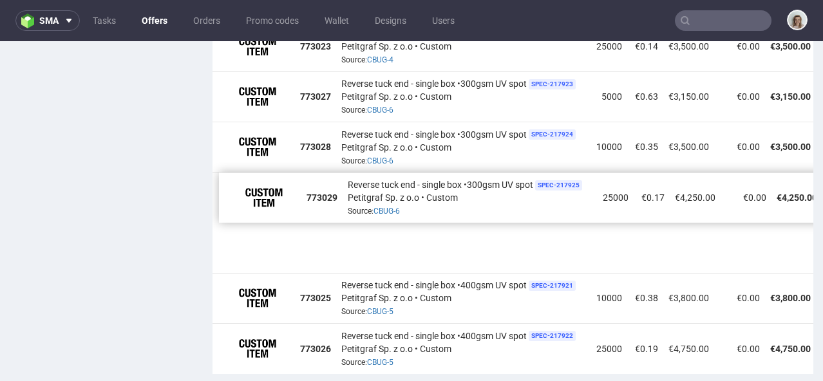
drag, startPoint x: 217, startPoint y: 272, endPoint x: 224, endPoint y: 222, distance: 50.7
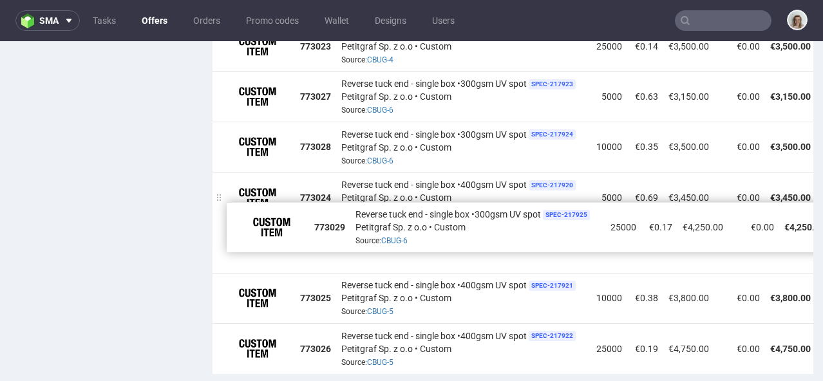
drag, startPoint x: 225, startPoint y: 225, endPoint x: 241, endPoint y: 182, distance: 45.5
click at [240, 202] on div at bounding box center [233, 227] width 13 height 50
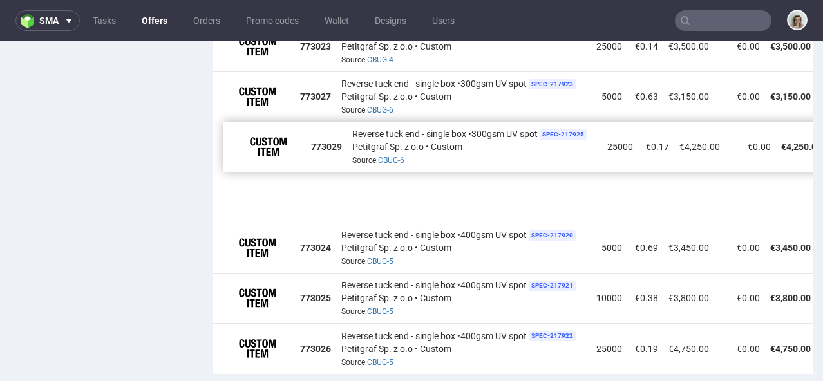
drag, startPoint x: 222, startPoint y: 223, endPoint x: 233, endPoint y: 173, distance: 50.7
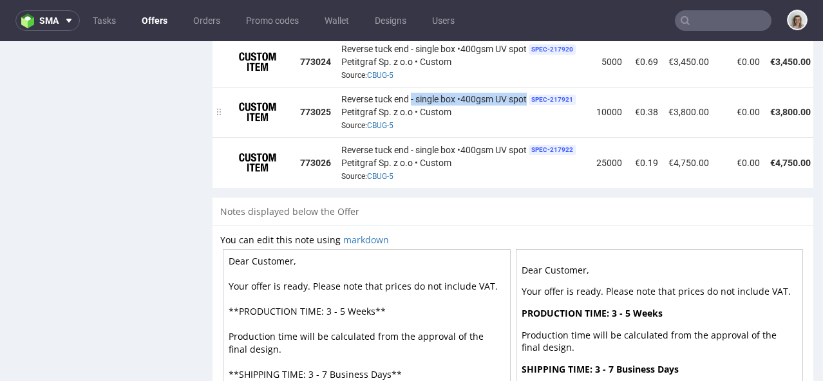
scroll to position [1691, 0]
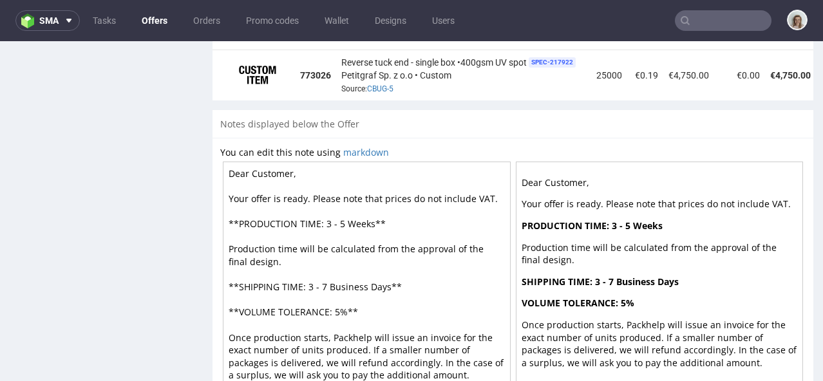
click at [344, 220] on textarea "Dear Customer, Your offer is ready. Please note that prices do not include VAT.…" at bounding box center [367, 274] width 288 height 225
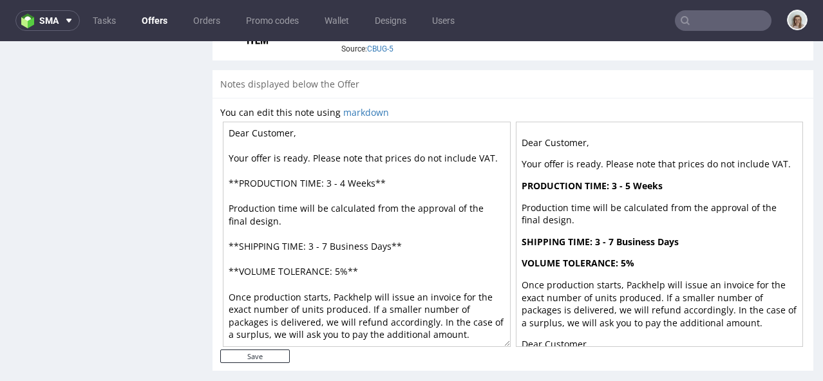
scroll to position [1732, 0]
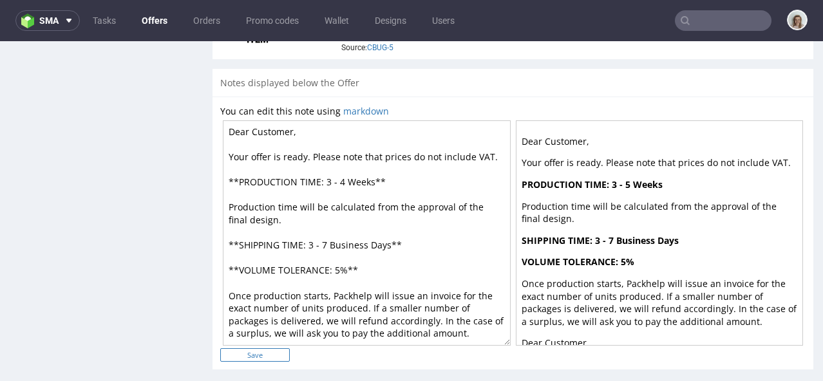
type textarea "Dear Customer, Your offer is ready. Please note that prices do not include VAT.…"
click at [271, 349] on input "Save" at bounding box center [255, 356] width 70 height 14
type input "In progress..."
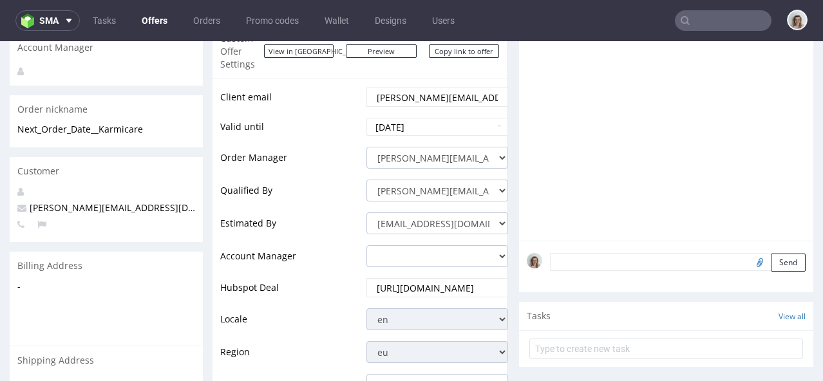
scroll to position [0, 0]
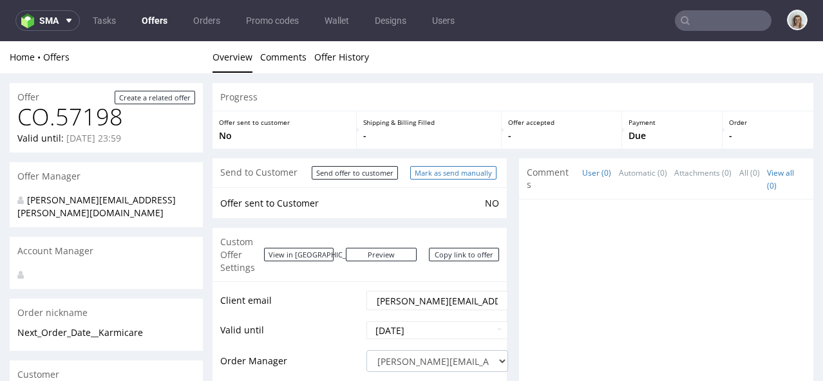
click at [464, 174] on input "Mark as send manually" at bounding box center [453, 173] width 86 height 14
type input "In progress..."
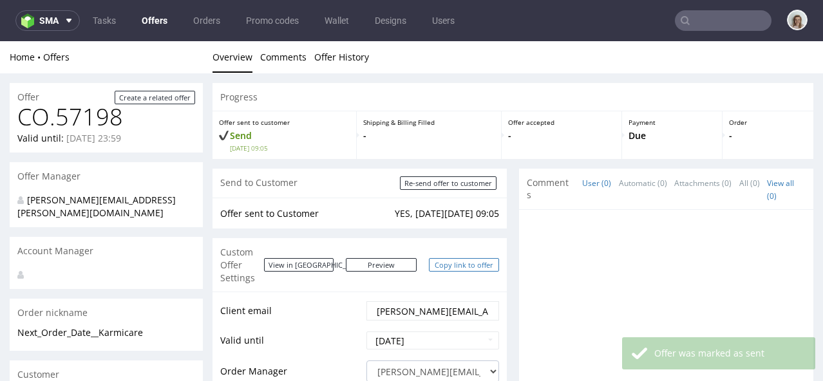
click at [474, 258] on link "Copy link to offer" at bounding box center [464, 265] width 71 height 14
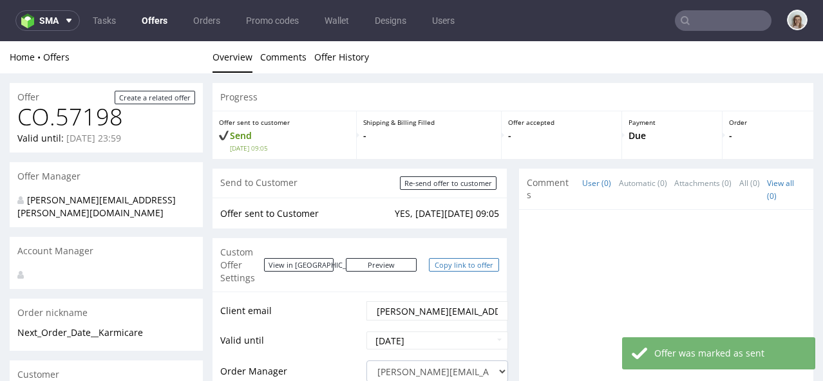
click at [474, 258] on link "Copy link to offer" at bounding box center [464, 265] width 71 height 14
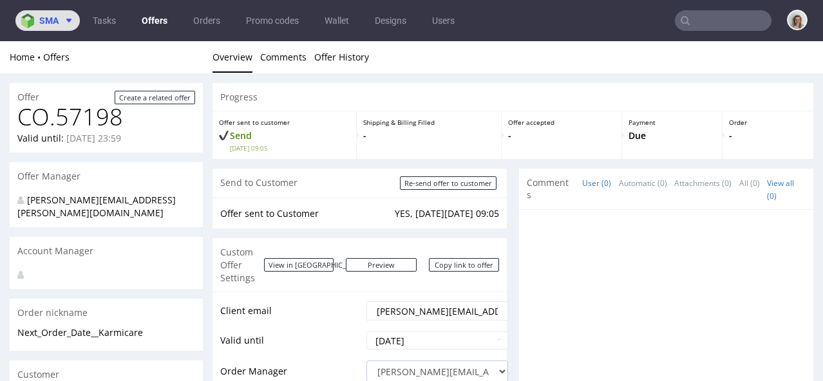
click at [55, 28] on button "sma" at bounding box center [47, 20] width 64 height 21
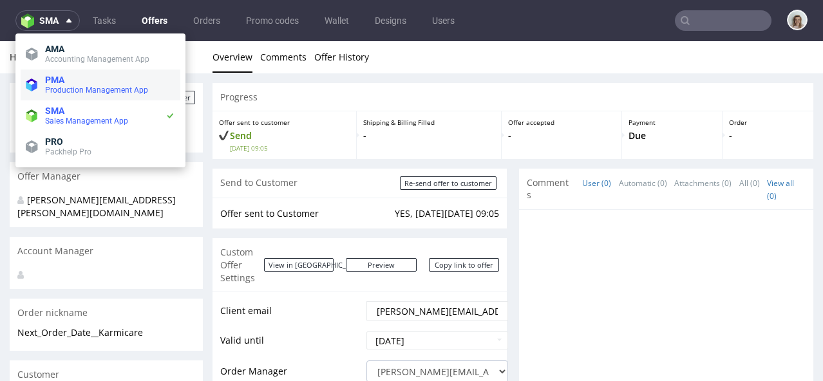
click at [58, 73] on li "PMA Production Management App" at bounding box center [101, 85] width 160 height 31
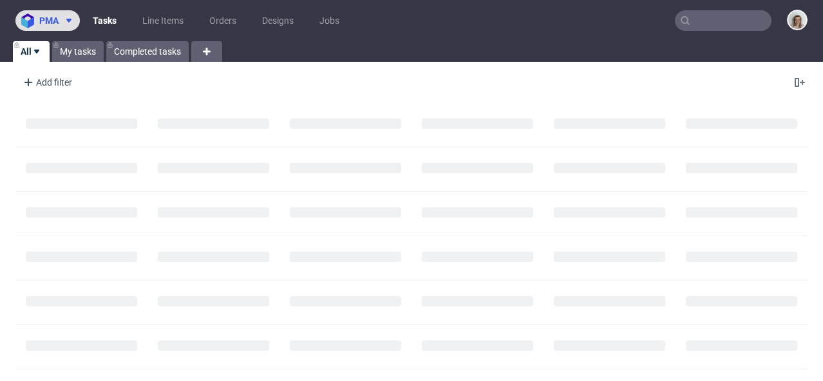
click at [62, 19] on span at bounding box center [66, 20] width 15 height 10
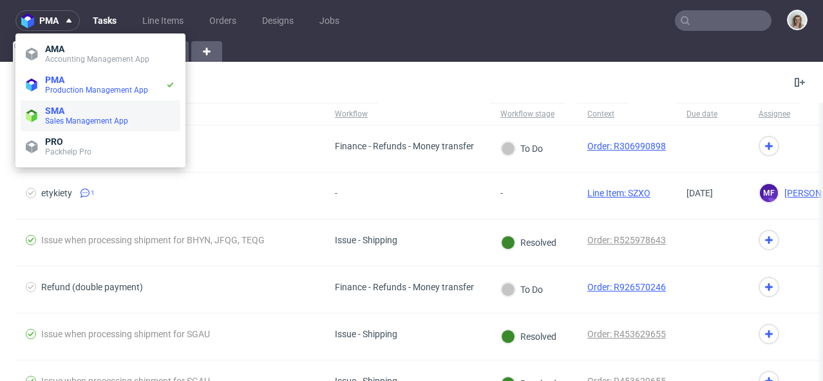
click at [59, 107] on span "SMA" at bounding box center [54, 111] width 19 height 10
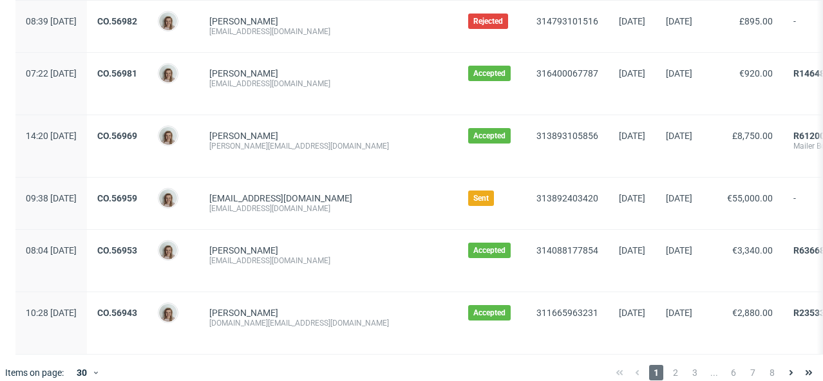
scroll to position [1510, 0]
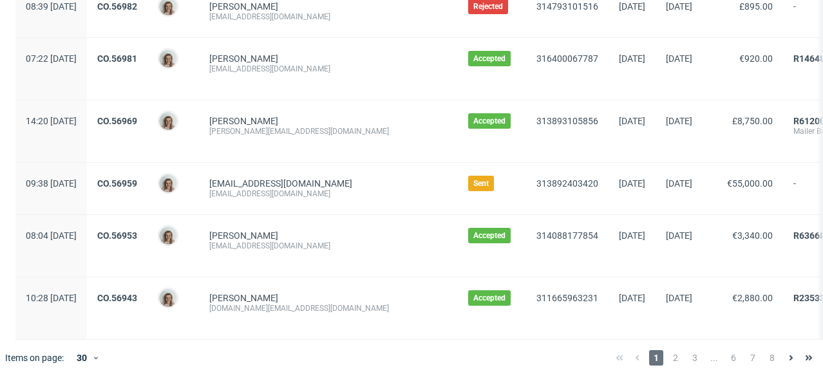
click at [658, 362] on div "1 2 3 ... 6 7 8" at bounding box center [714, 357] width 207 height 15
click at [669, 360] on span "2" at bounding box center [676, 357] width 14 height 15
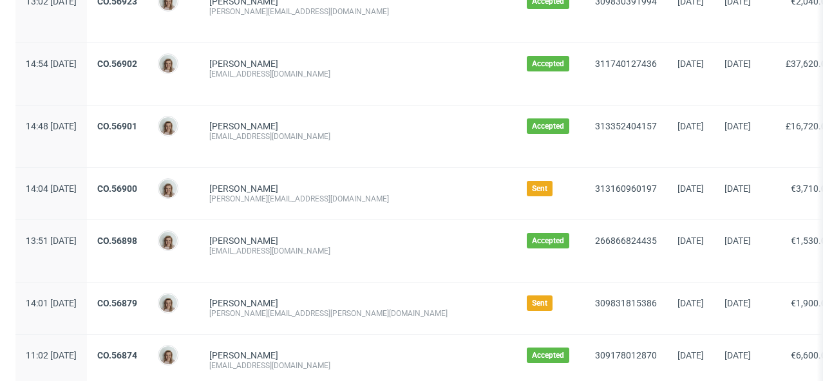
scroll to position [330, 0]
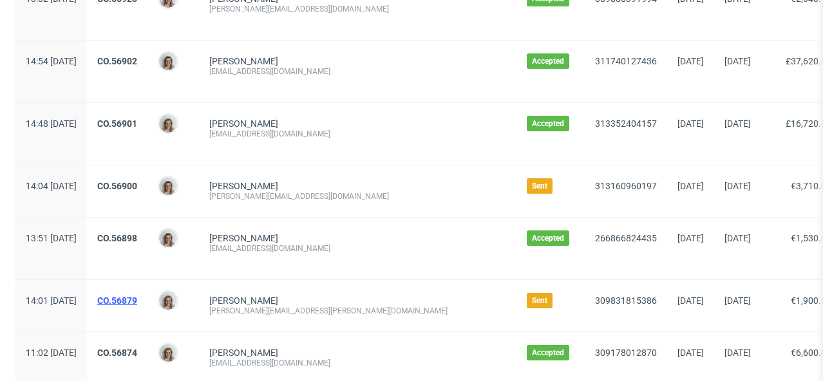
click at [137, 302] on link "CO.56879" at bounding box center [117, 301] width 40 height 10
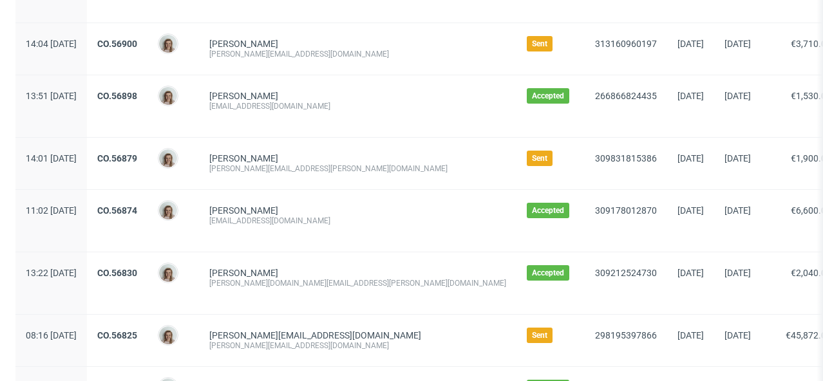
scroll to position [472, 0]
click at [137, 162] on link "CO.56879" at bounding box center [117, 159] width 40 height 10
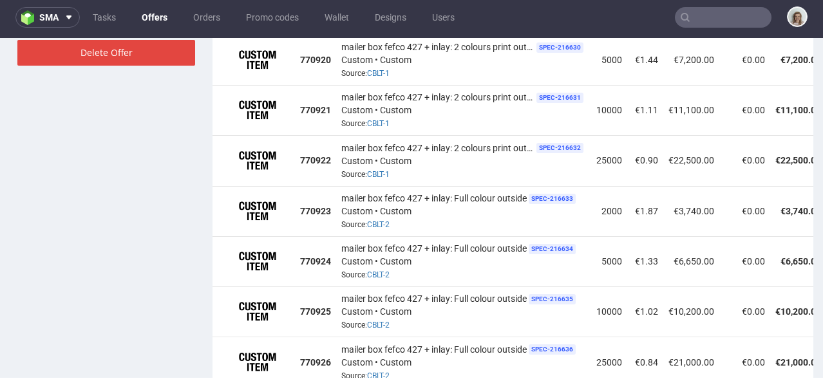
scroll to position [1145, 0]
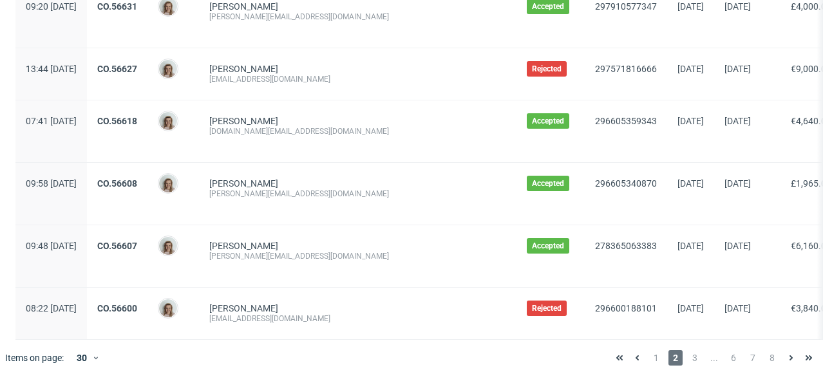
scroll to position [1582, 0]
click at [688, 356] on span "3" at bounding box center [695, 357] width 14 height 15
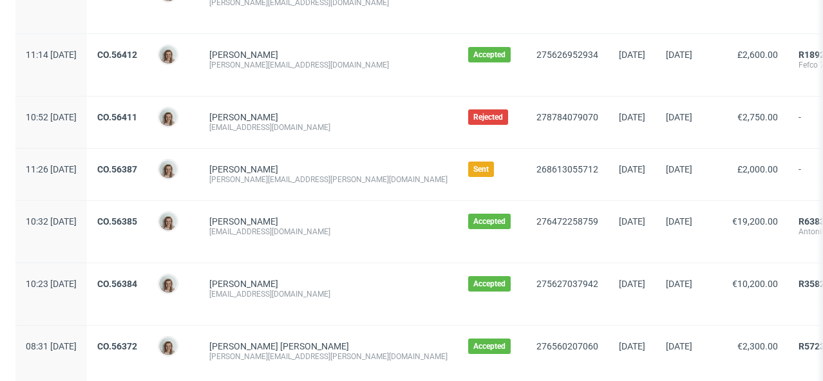
scroll to position [1087, 0]
click at [137, 164] on link "CO.56387" at bounding box center [117, 169] width 40 height 10
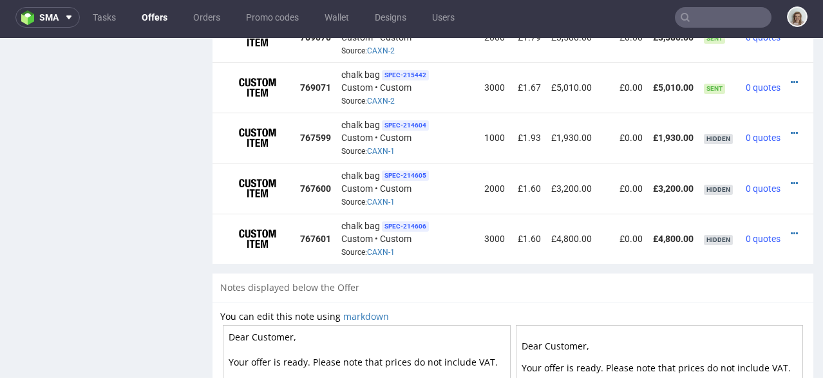
scroll to position [1268, 0]
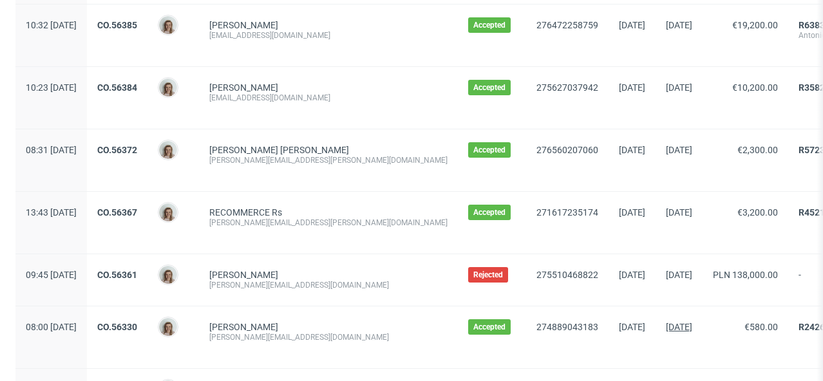
scroll to position [1623, 0]
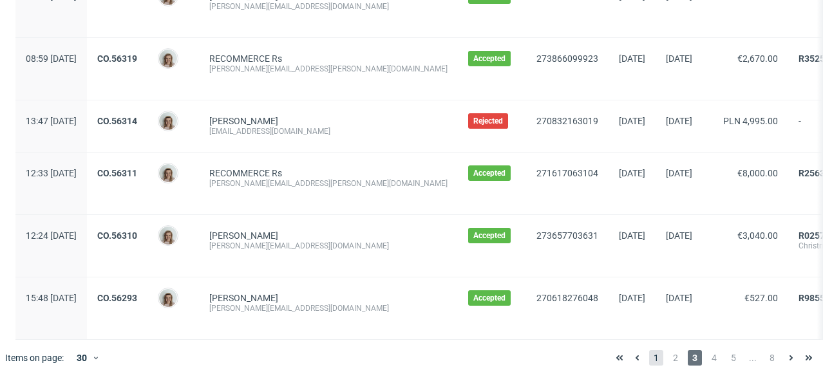
click at [649, 354] on span "1" at bounding box center [656, 357] width 14 height 15
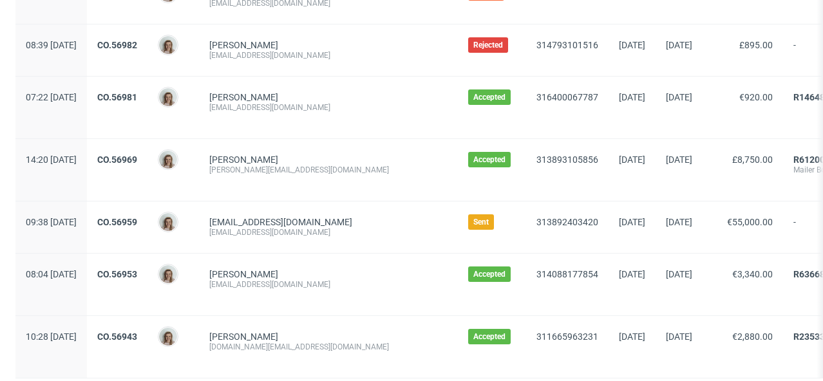
scroll to position [1510, 0]
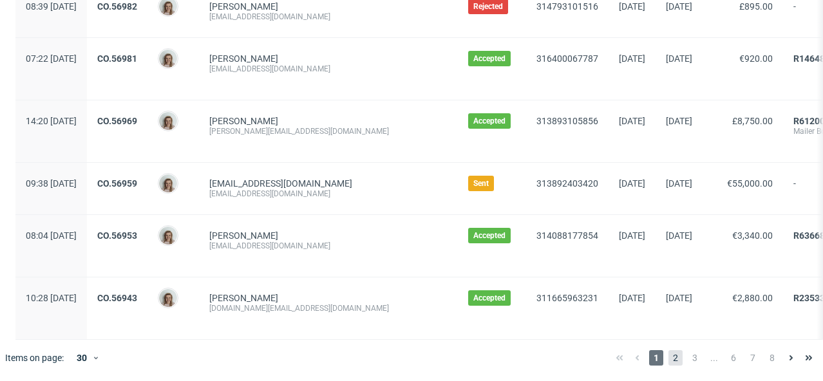
click at [669, 354] on span "2" at bounding box center [676, 357] width 14 height 15
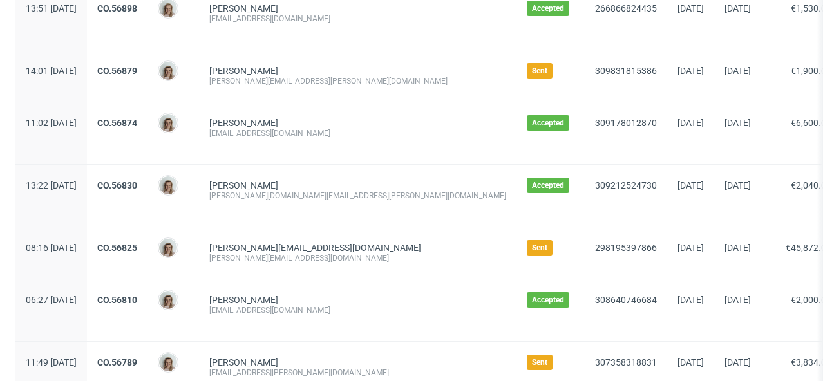
scroll to position [562, 0]
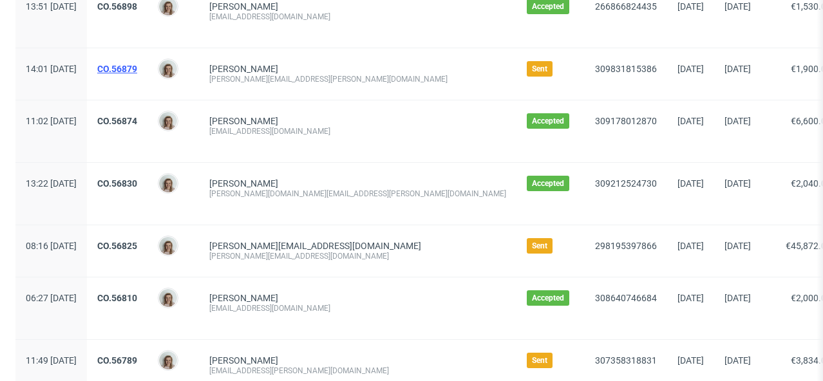
click at [137, 73] on link "CO.56879" at bounding box center [117, 69] width 40 height 10
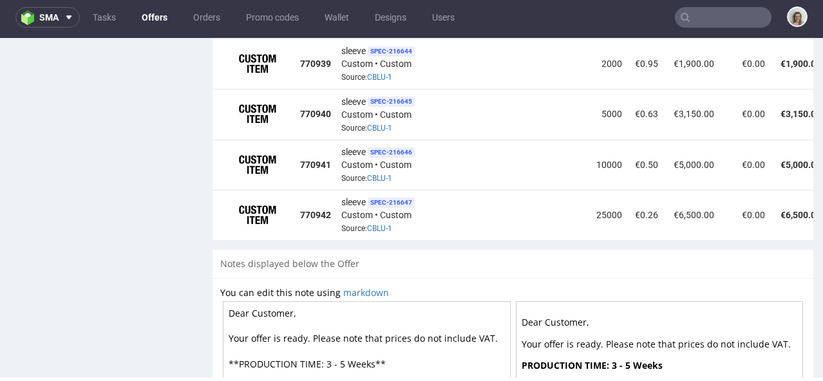
scroll to position [1643, 0]
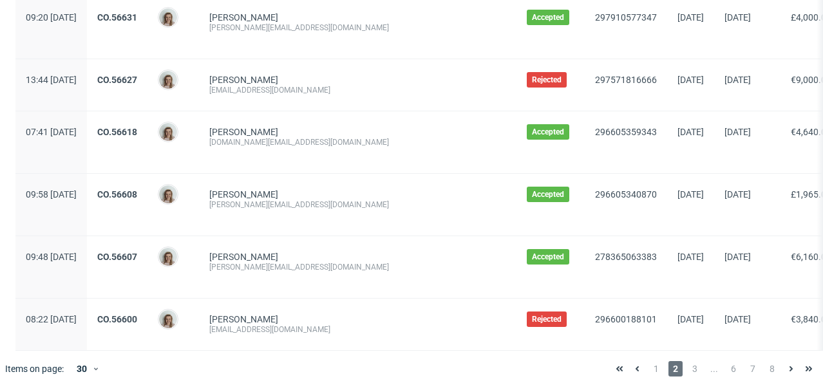
scroll to position [1582, 0]
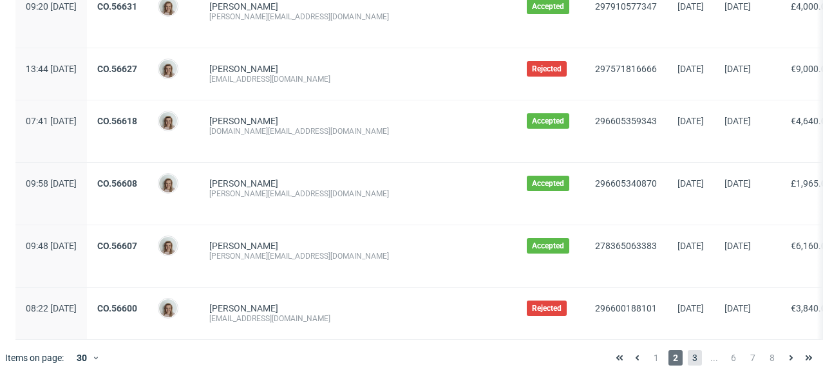
click at [688, 359] on span "3" at bounding box center [695, 357] width 14 height 15
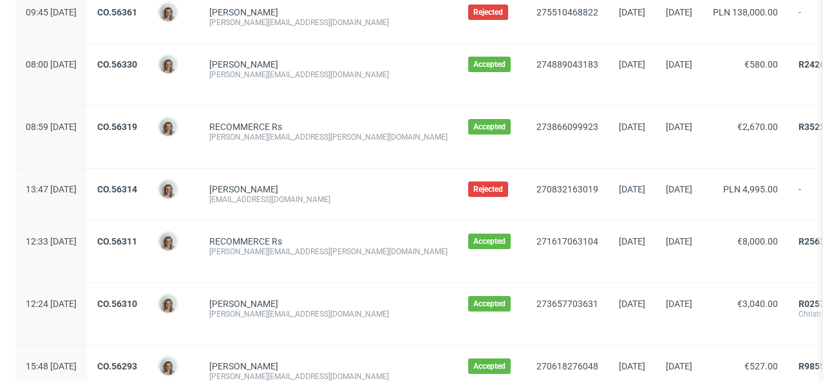
scroll to position [1623, 0]
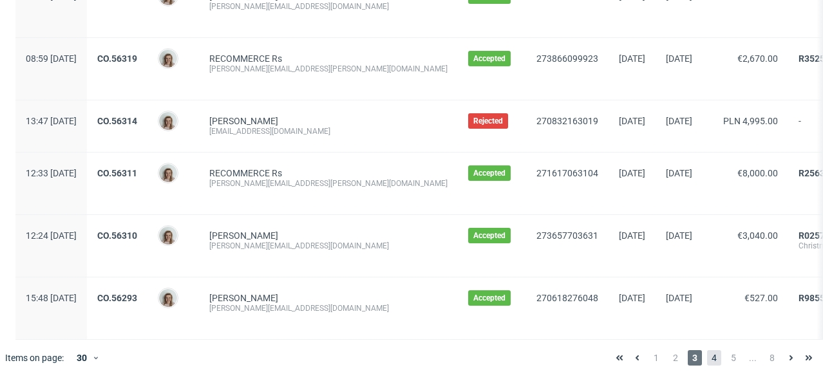
click at [707, 350] on span "4" at bounding box center [714, 357] width 14 height 15
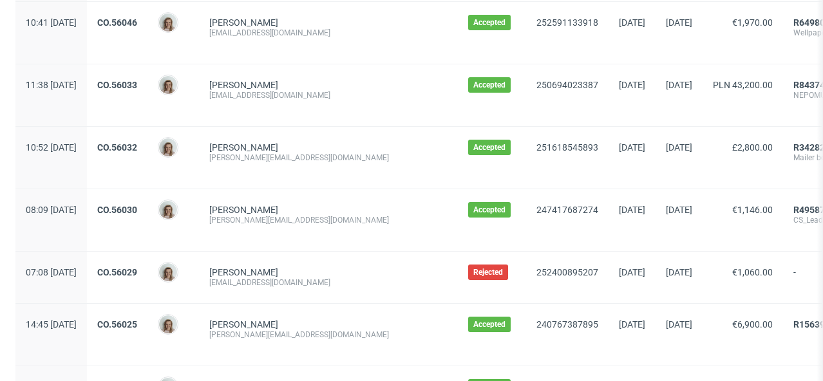
scroll to position [1592, 0]
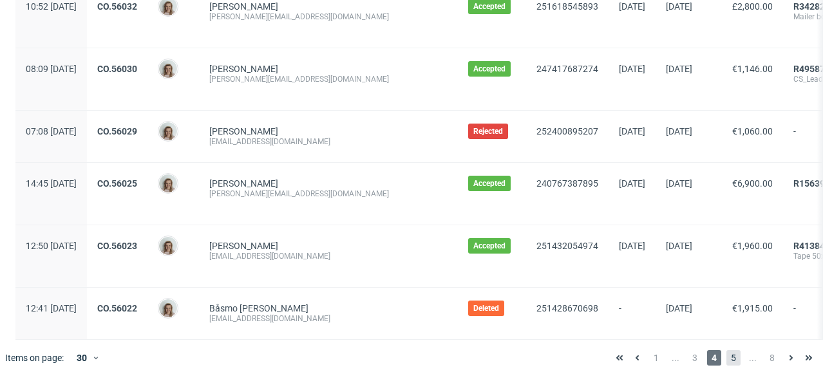
click at [727, 364] on span "5" at bounding box center [734, 357] width 14 height 15
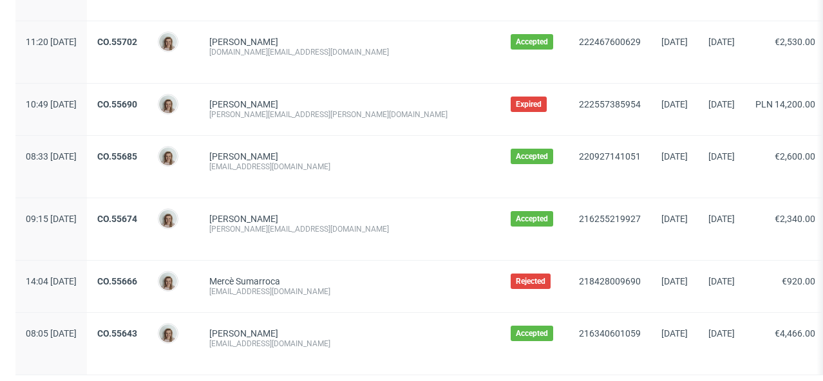
scroll to position [1572, 0]
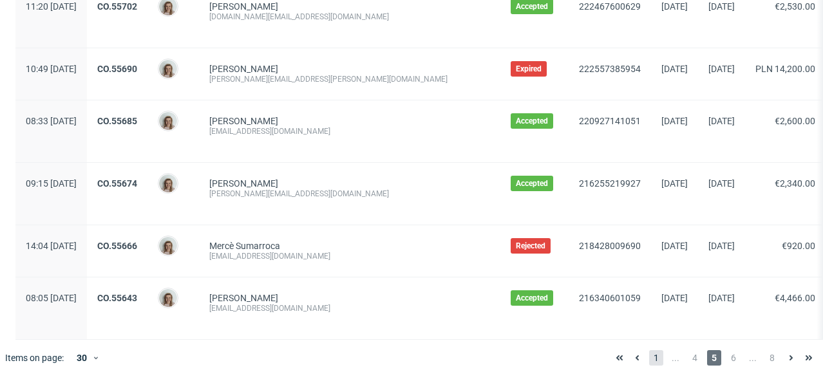
click at [651, 356] on span "1" at bounding box center [656, 357] width 14 height 15
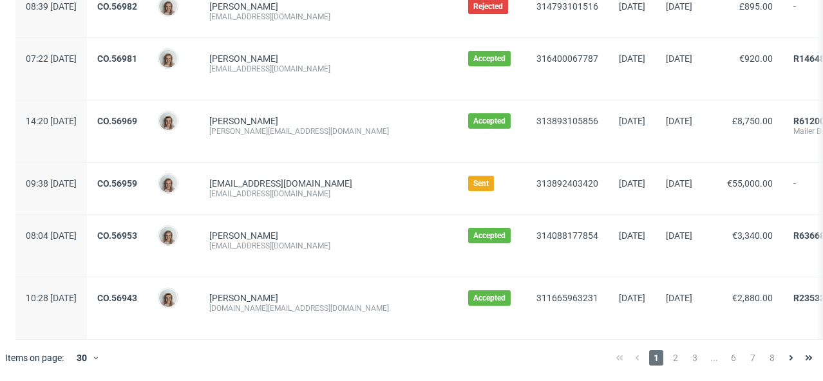
scroll to position [1504, 0]
click at [672, 358] on span "2" at bounding box center [676, 357] width 14 height 15
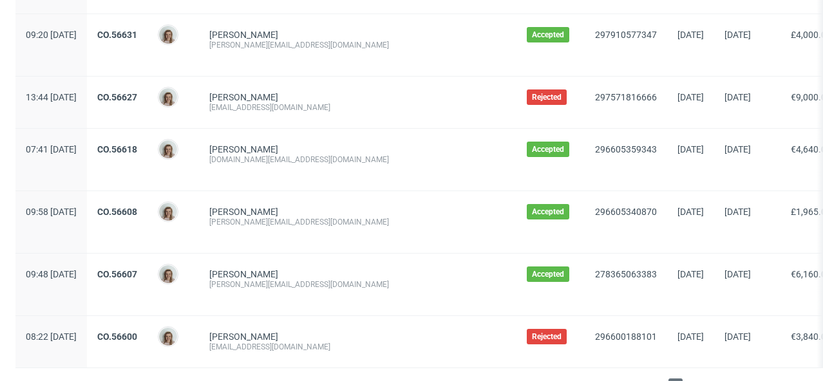
scroll to position [1582, 0]
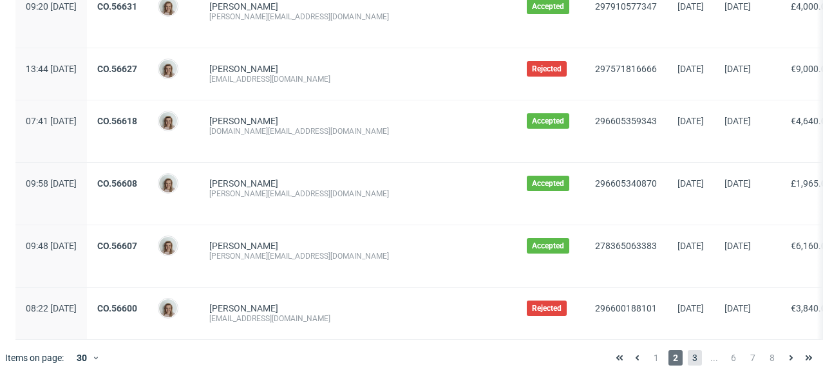
click at [688, 356] on span "3" at bounding box center [695, 357] width 14 height 15
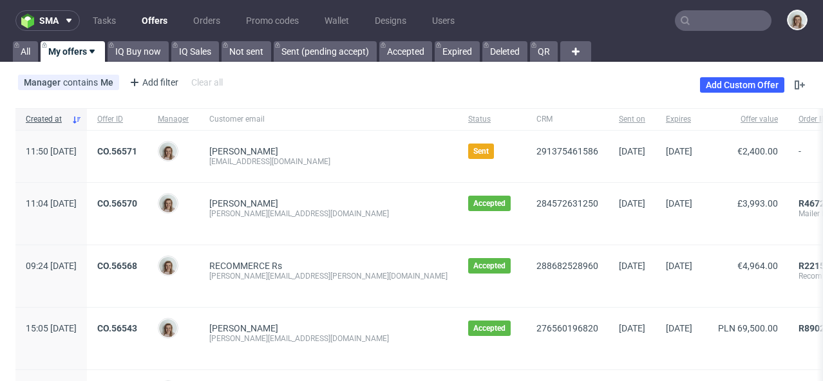
click at [698, 23] on input "text" at bounding box center [723, 20] width 97 height 21
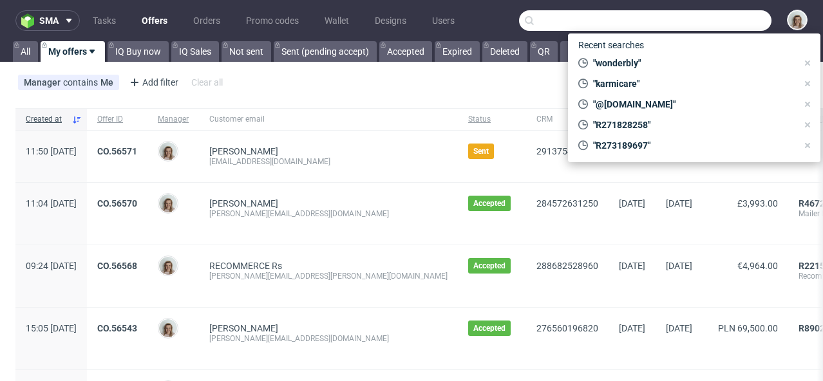
paste input "Maria Dias <maria.dias@pt.nilorn.com>"
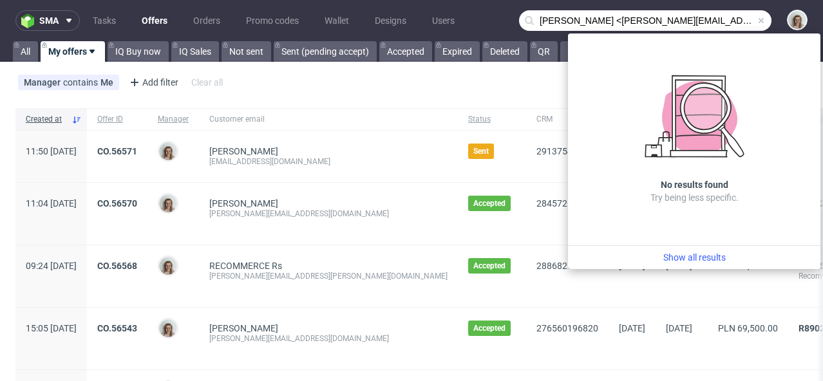
drag, startPoint x: 580, startPoint y: 20, endPoint x: 519, endPoint y: 21, distance: 61.8
click at [519, 21] on div "Maria Dias <maria.dias@pt.nilorn.com" at bounding box center [645, 20] width 253 height 21
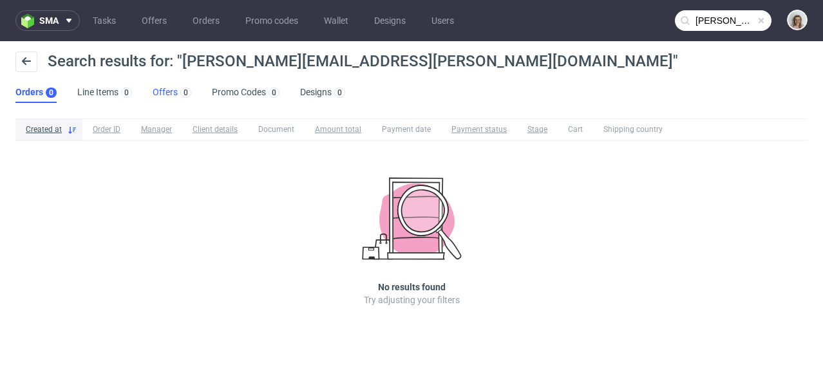
click at [162, 90] on link "Offers 0" at bounding box center [172, 92] width 39 height 21
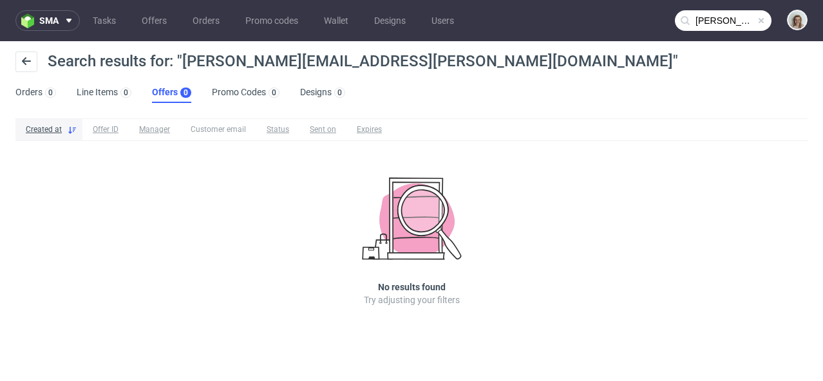
click at [718, 20] on input "maria.dias@pt.nilorn.com" at bounding box center [723, 20] width 97 height 21
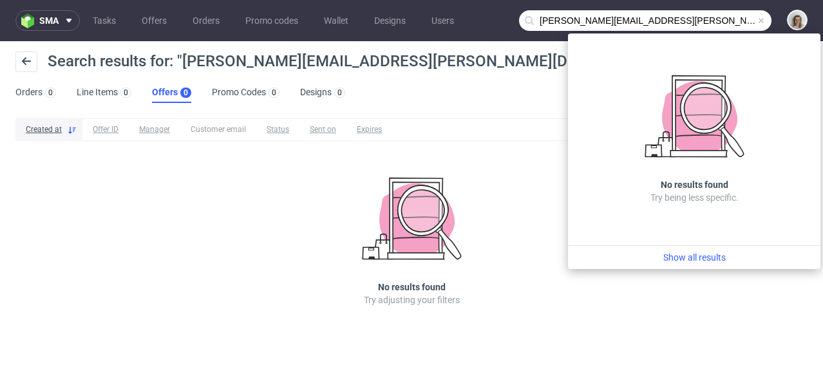
drag, startPoint x: 595, startPoint y: 20, endPoint x: 509, endPoint y: 19, distance: 86.3
click at [511, 19] on nav "sma Tasks Offers Orders Promo codes Wallet Designs Users maria.dias@pt.nilorn.c…" at bounding box center [411, 20] width 823 height 41
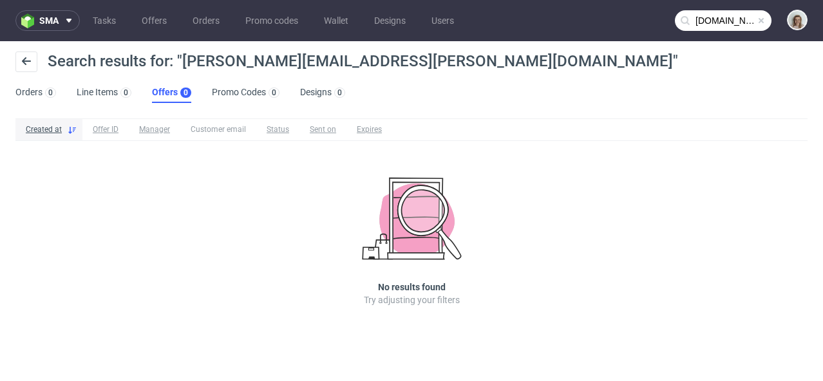
type input "nilorn.com"
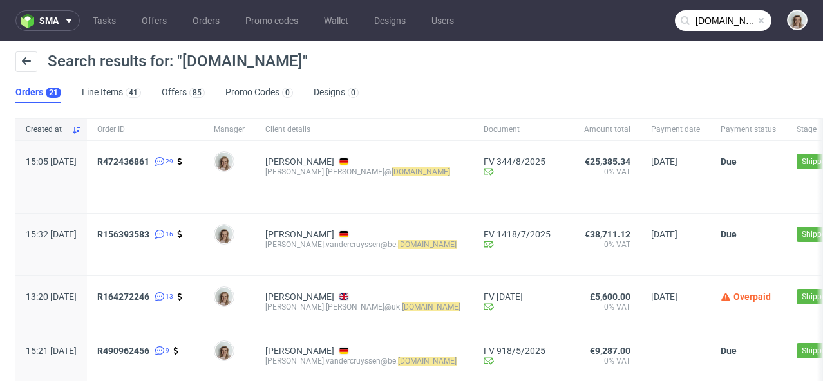
click at [158, 90] on ul "Orders 21 Line Items 41 Offers 85 Promo Codes 0 Designs 0" at bounding box center [192, 92] width 354 height 21
click at [171, 90] on link "Offers 85" at bounding box center [183, 92] width 43 height 21
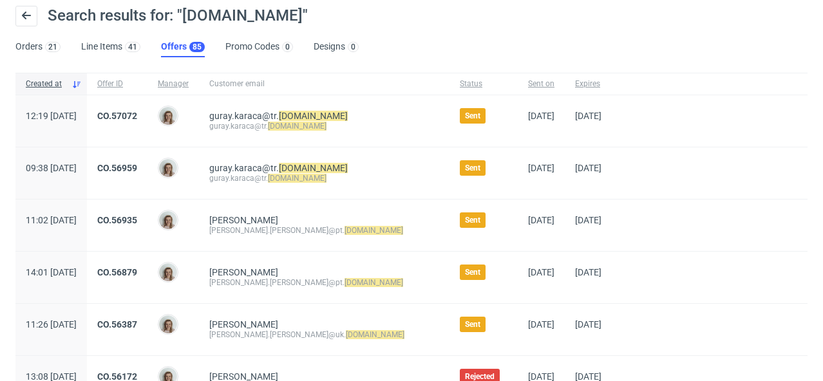
scroll to position [48, 0]
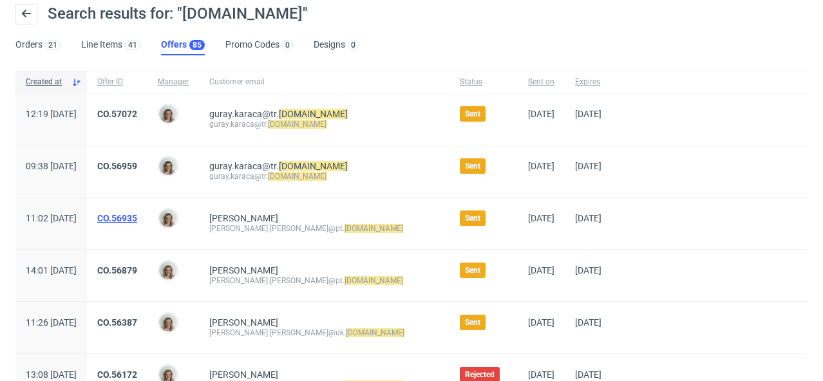
click at [137, 217] on link "CO.56935" at bounding box center [117, 218] width 40 height 10
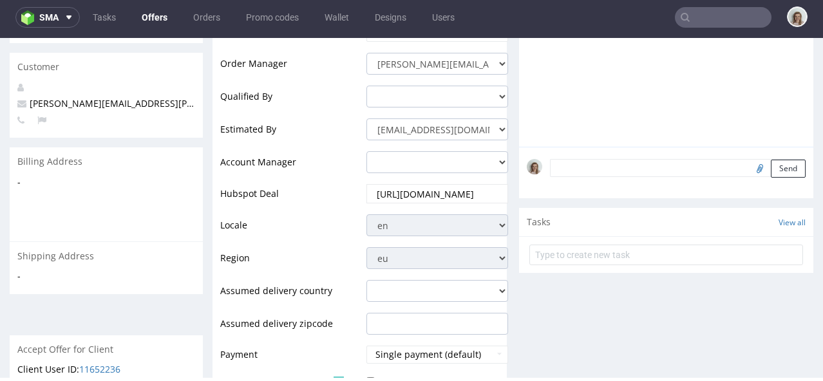
scroll to position [629, 0]
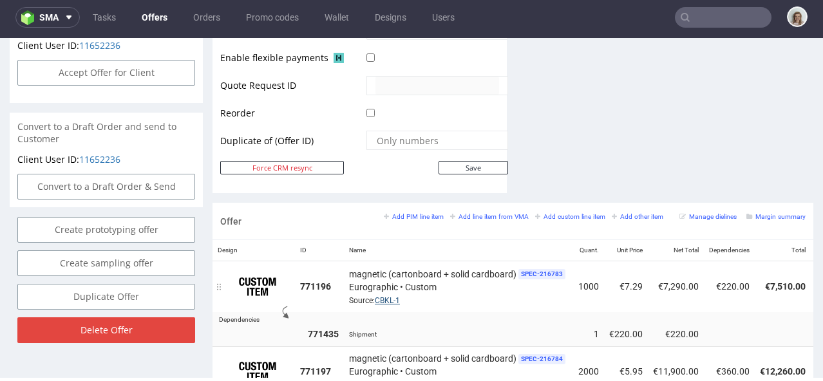
click at [385, 296] on link "CBKL-1" at bounding box center [387, 300] width 25 height 9
